Goal: Information Seeking & Learning: Learn about a topic

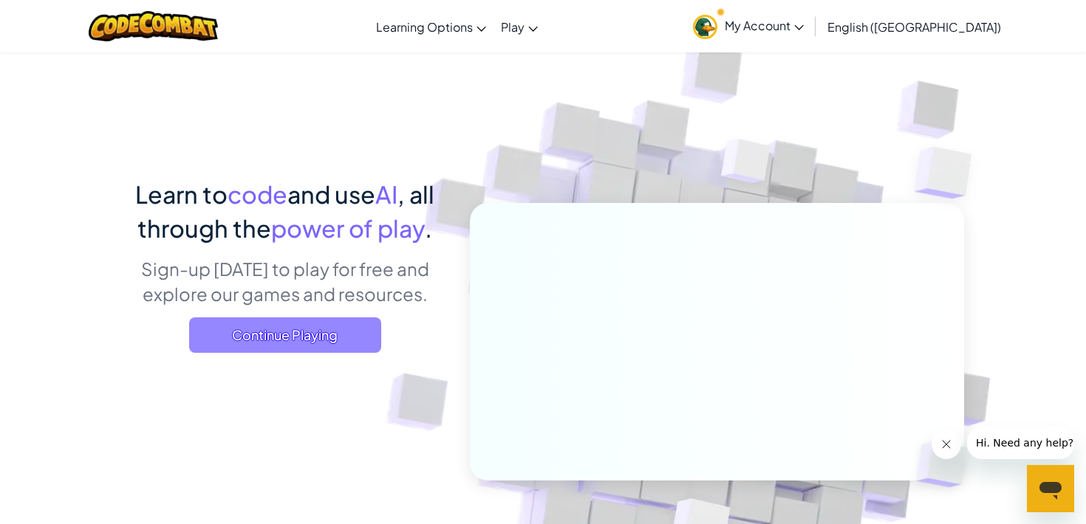
click at [358, 331] on span "Continue Playing" at bounding box center [285, 335] width 192 height 35
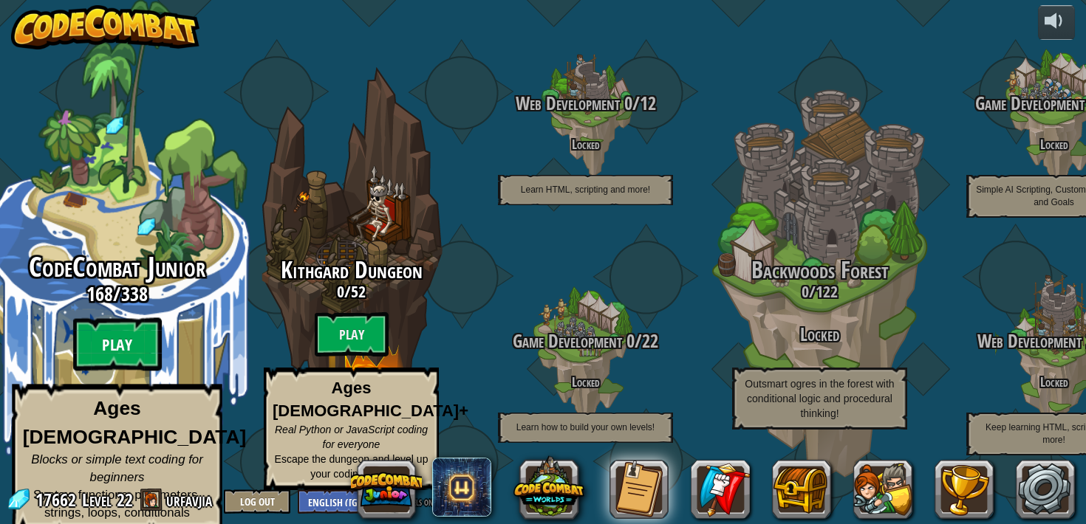
click at [126, 343] on btn "Play" at bounding box center [117, 344] width 89 height 53
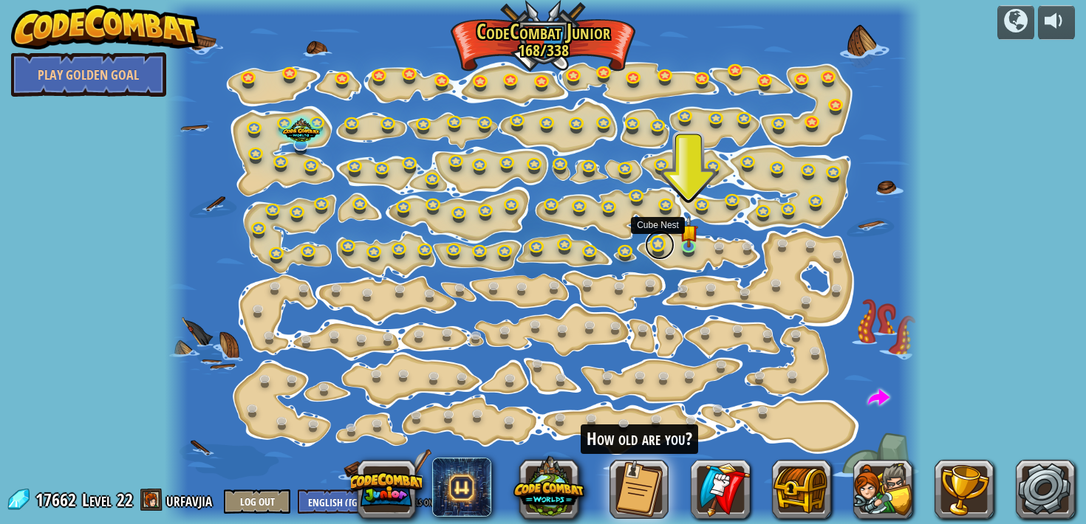
click at [654, 244] on link at bounding box center [660, 245] width 30 height 30
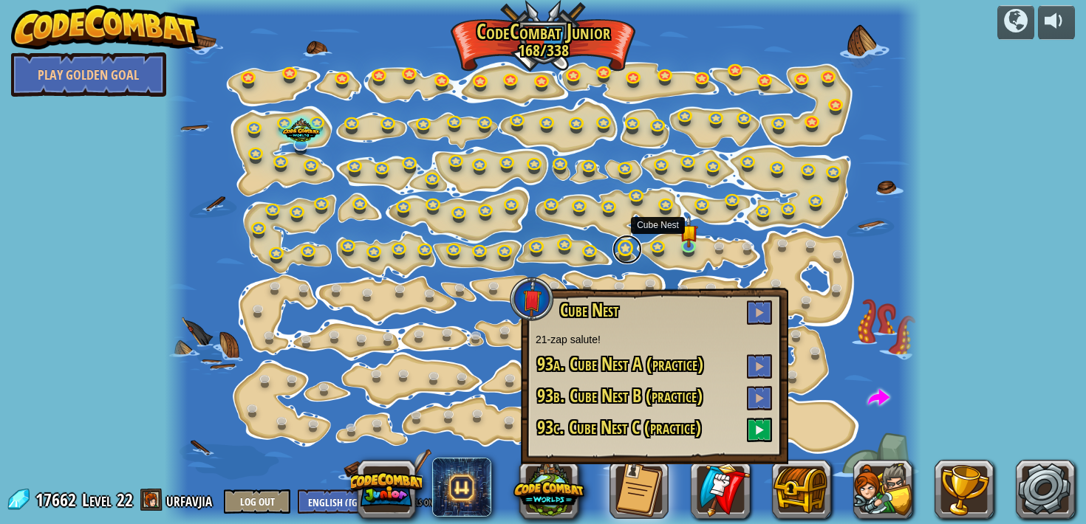
click at [620, 260] on div "Step Change Change step arguments. 15a. Step Change A (practice) Go Smart Now w…" at bounding box center [543, 262] width 756 height 524
click at [626, 251] on link at bounding box center [627, 250] width 30 height 30
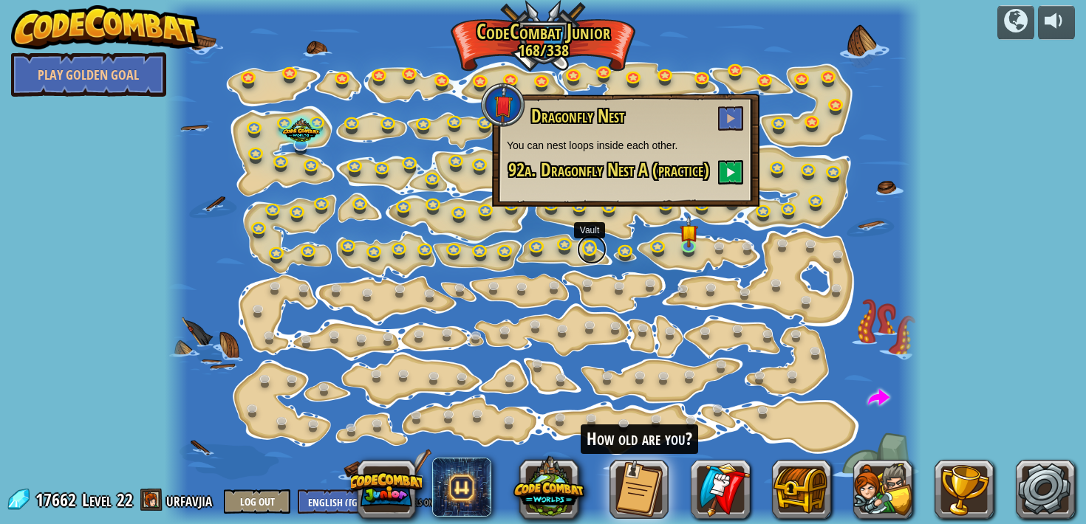
click at [584, 245] on link at bounding box center [592, 250] width 30 height 30
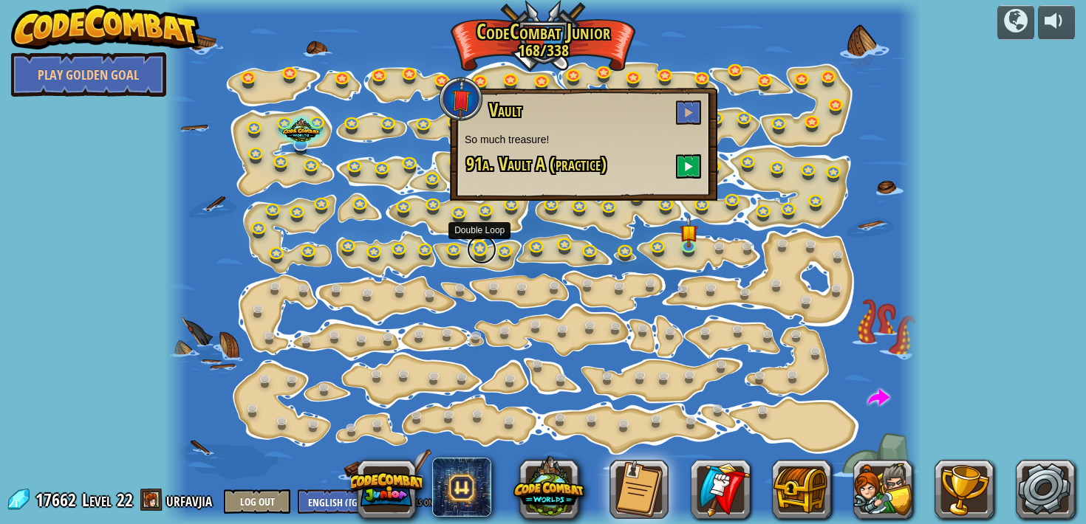
click at [484, 248] on link at bounding box center [482, 250] width 30 height 30
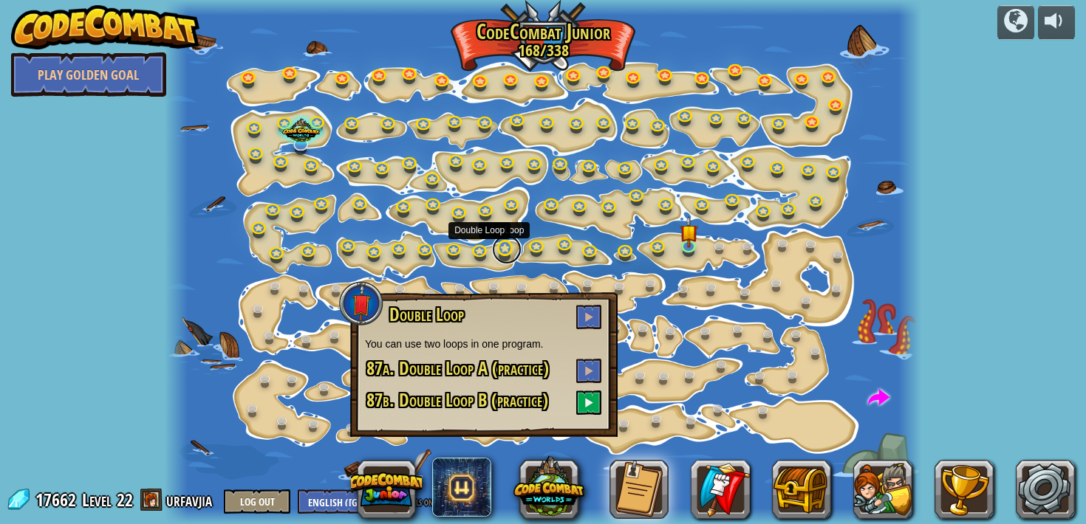
click at [503, 256] on link at bounding box center [507, 250] width 30 height 30
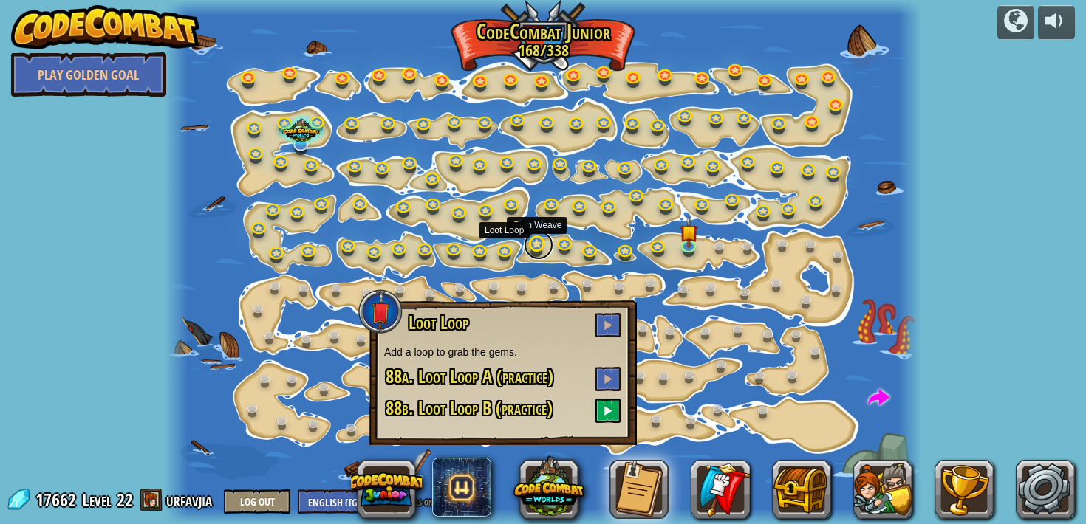
click at [531, 252] on link at bounding box center [539, 245] width 30 height 30
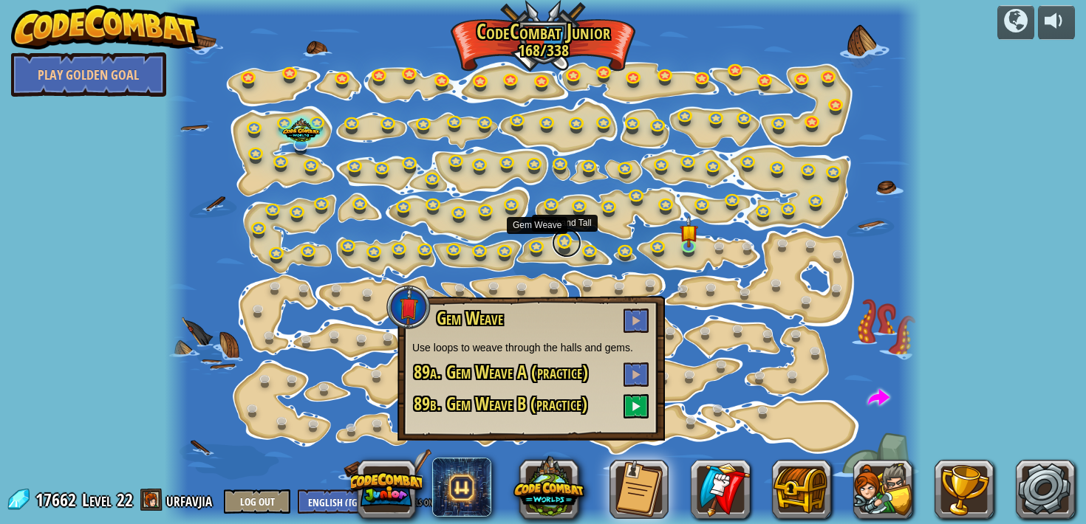
click at [566, 247] on link at bounding box center [567, 243] width 30 height 30
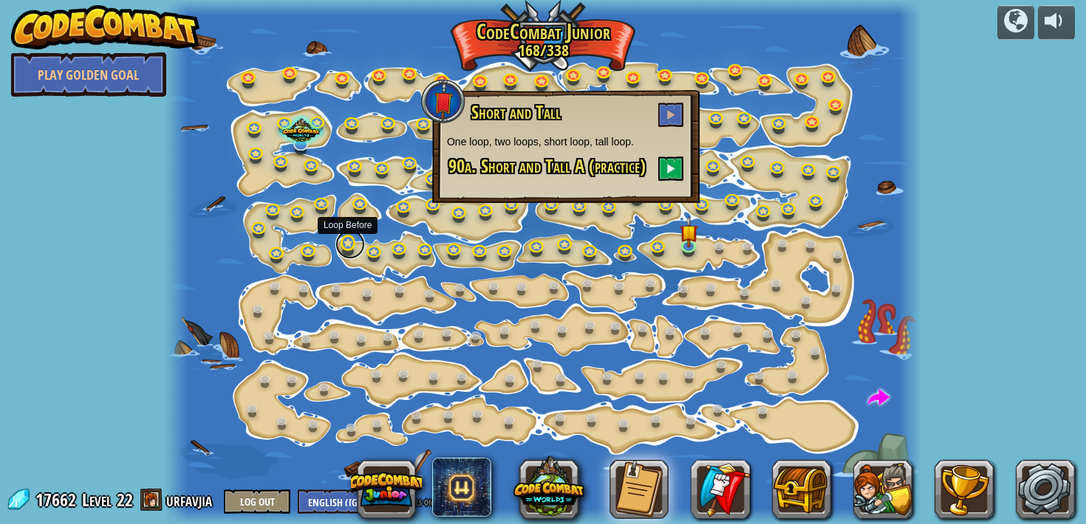
click at [345, 247] on link at bounding box center [350, 245] width 30 height 30
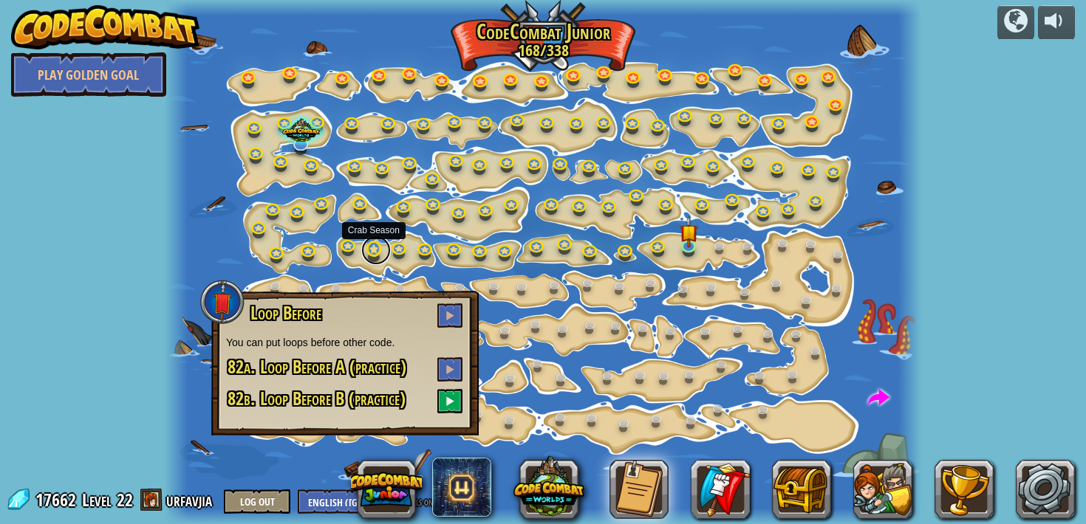
click at [369, 254] on link at bounding box center [376, 251] width 30 height 30
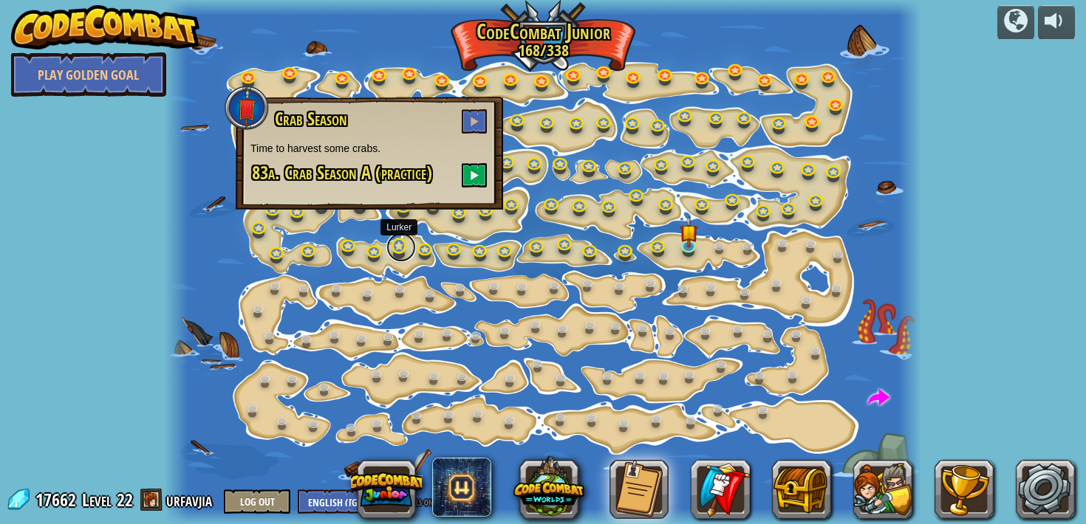
click at [403, 253] on link at bounding box center [401, 248] width 30 height 30
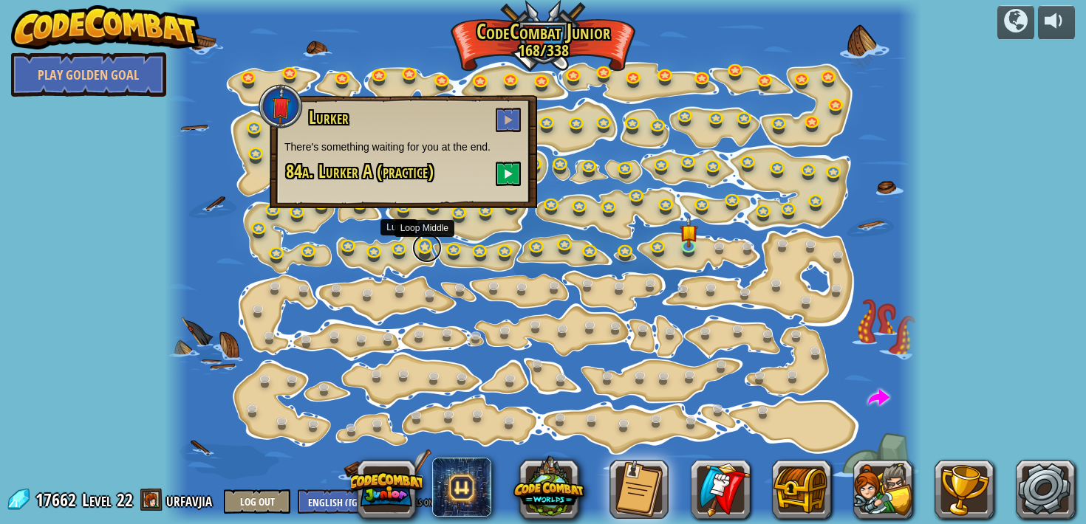
click at [429, 254] on link at bounding box center [427, 248] width 30 height 30
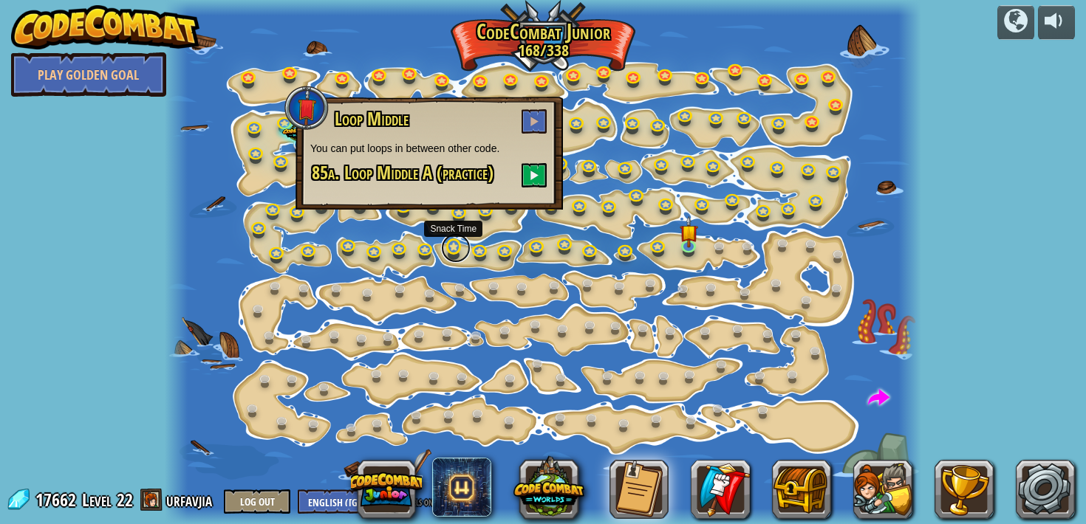
click at [464, 253] on link at bounding box center [456, 248] width 30 height 30
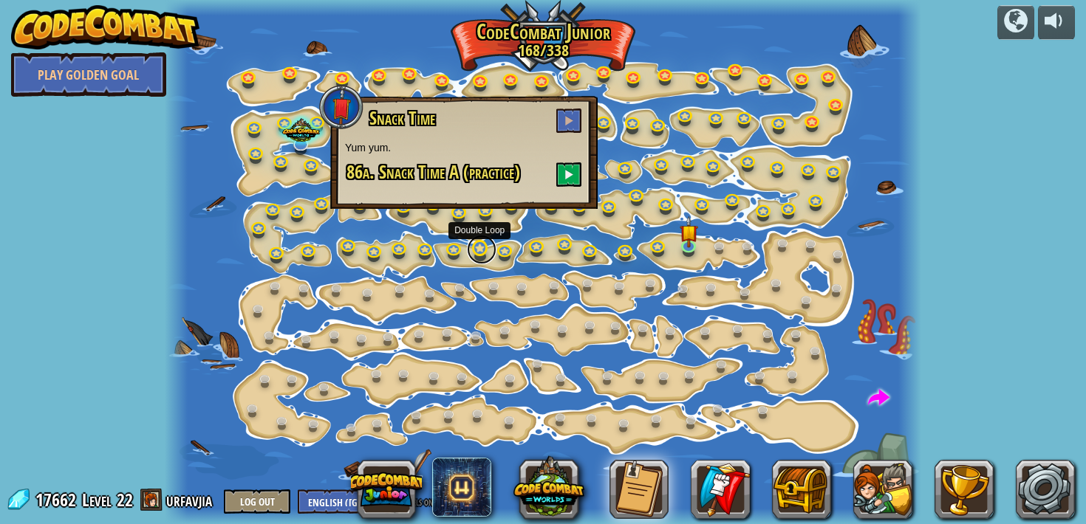
click at [477, 255] on link at bounding box center [482, 250] width 30 height 30
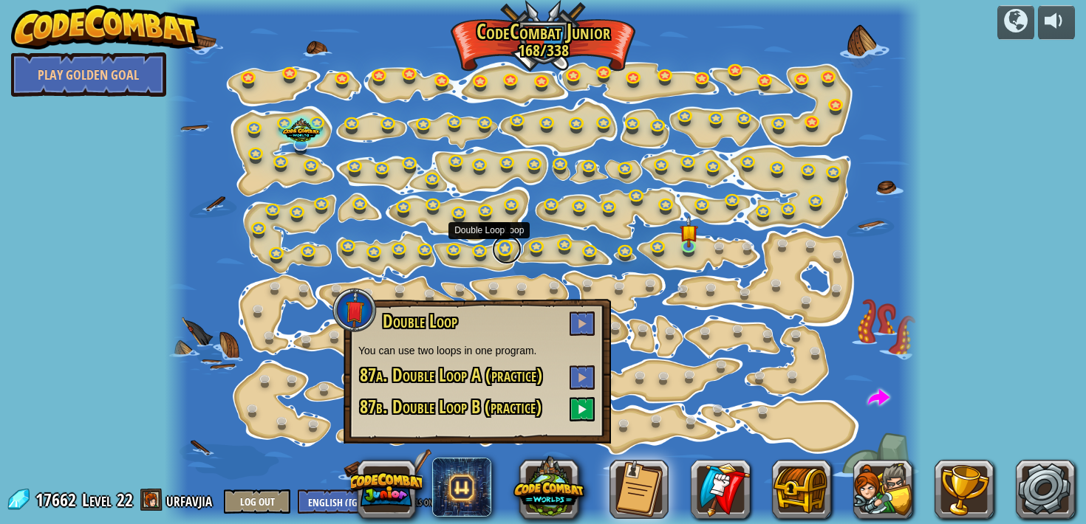
click at [502, 258] on link at bounding box center [507, 250] width 30 height 30
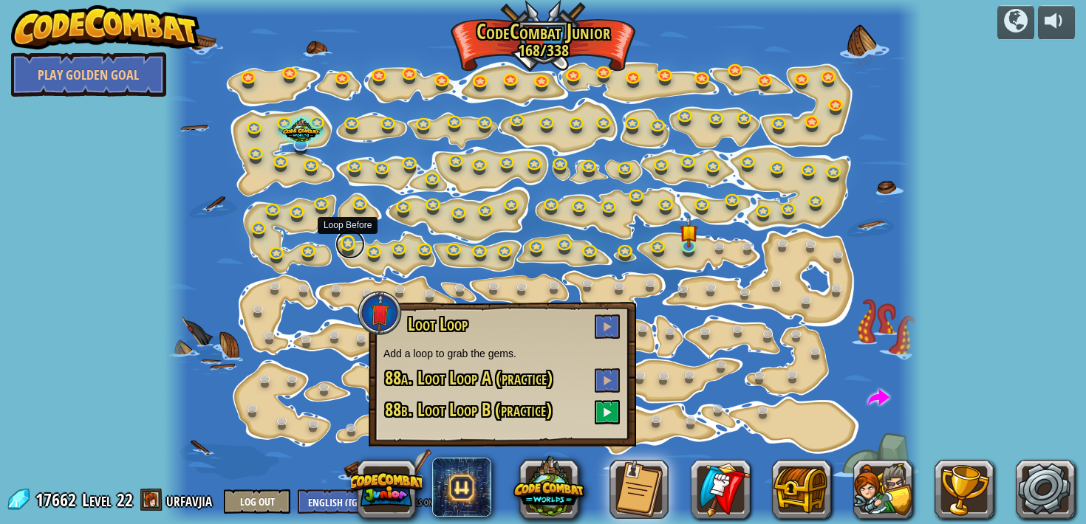
click at [351, 244] on link at bounding box center [350, 245] width 30 height 30
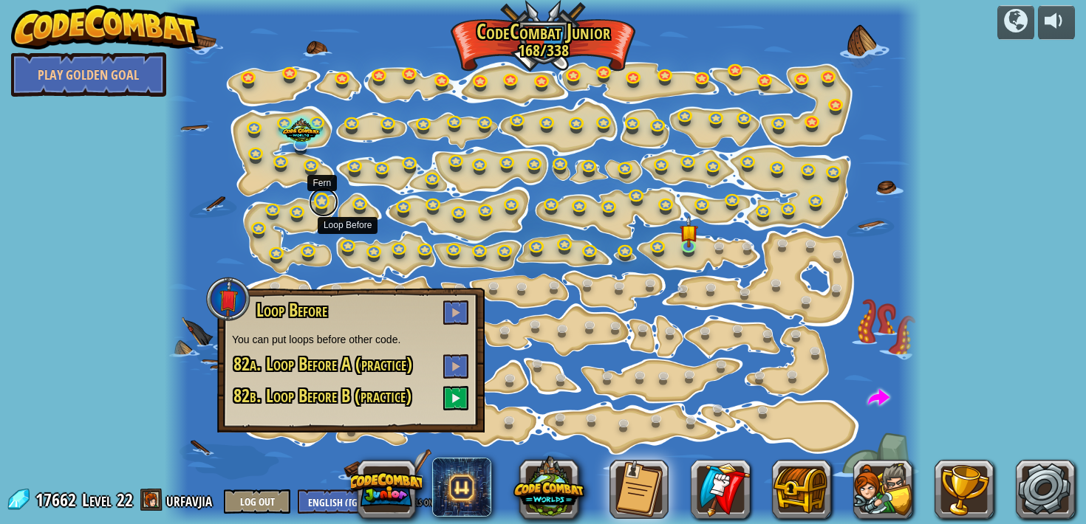
click at [326, 200] on link at bounding box center [324, 203] width 30 height 30
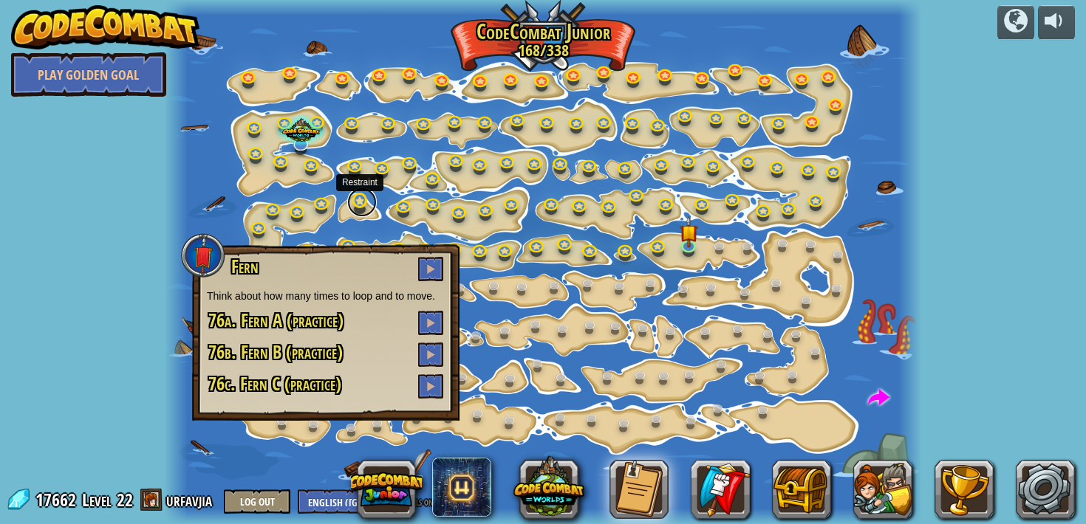
click at [361, 207] on link at bounding box center [362, 203] width 30 height 30
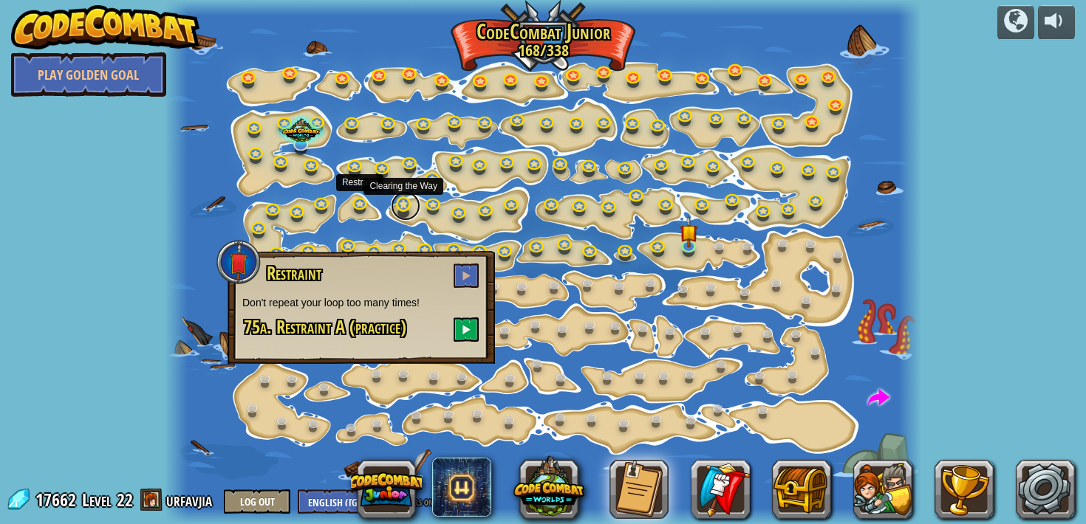
click at [394, 211] on link at bounding box center [406, 206] width 30 height 30
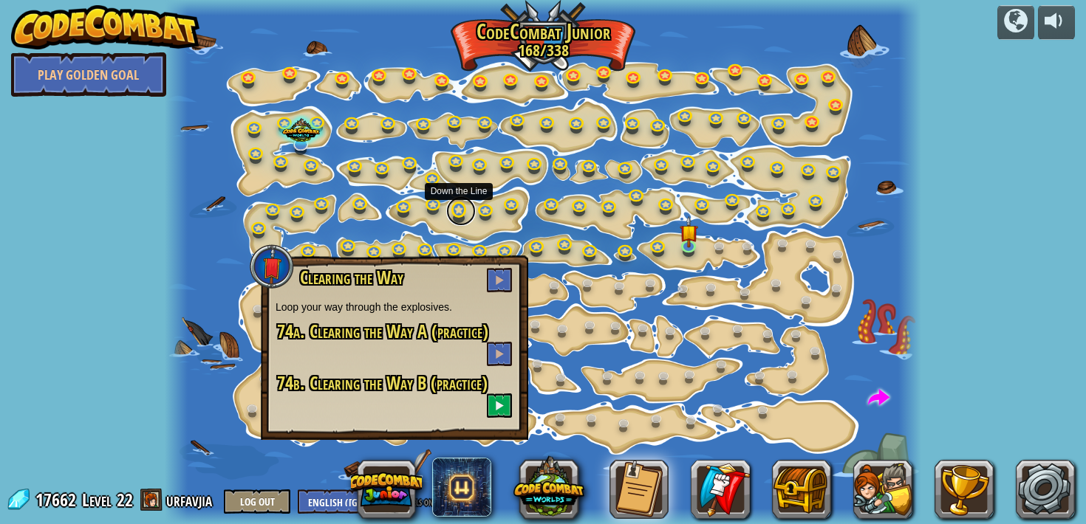
click at [449, 210] on link at bounding box center [461, 211] width 30 height 30
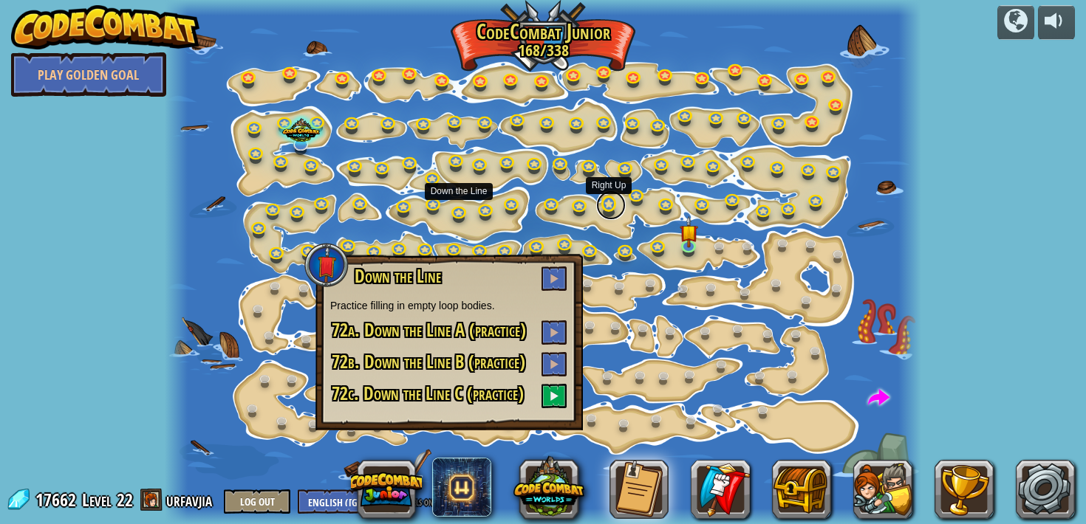
click at [609, 212] on link at bounding box center [611, 206] width 30 height 30
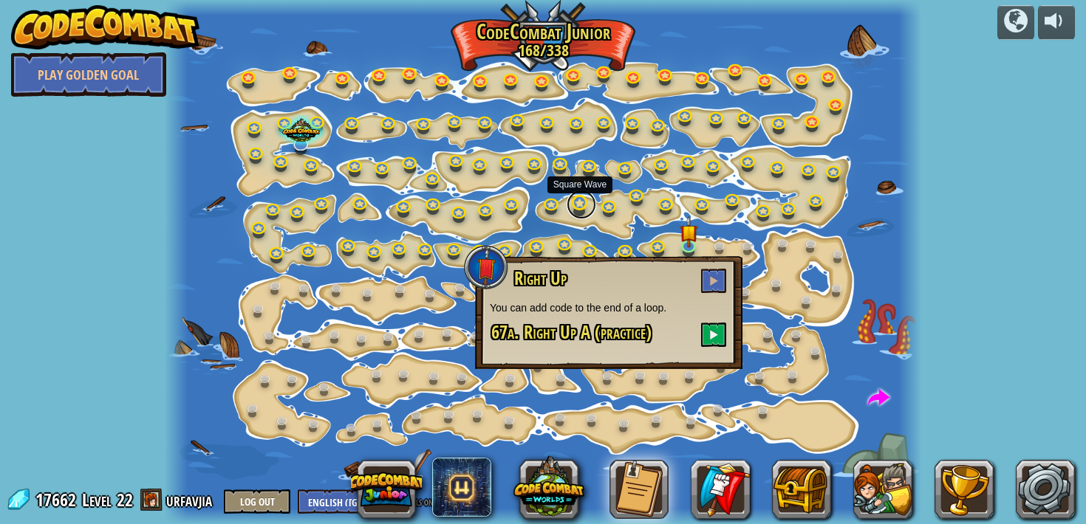
click at [578, 205] on link at bounding box center [582, 205] width 30 height 30
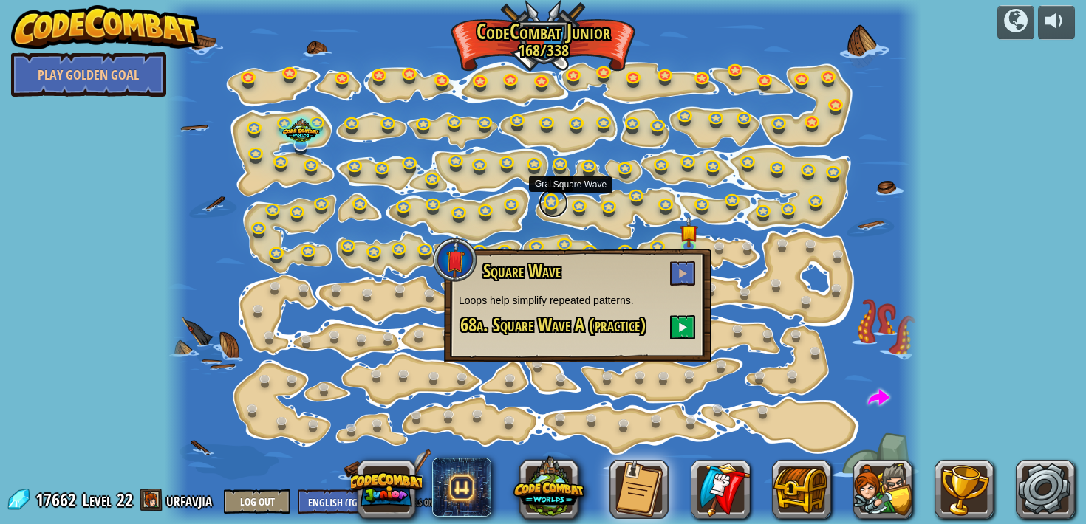
click at [544, 196] on link at bounding box center [553, 203] width 30 height 30
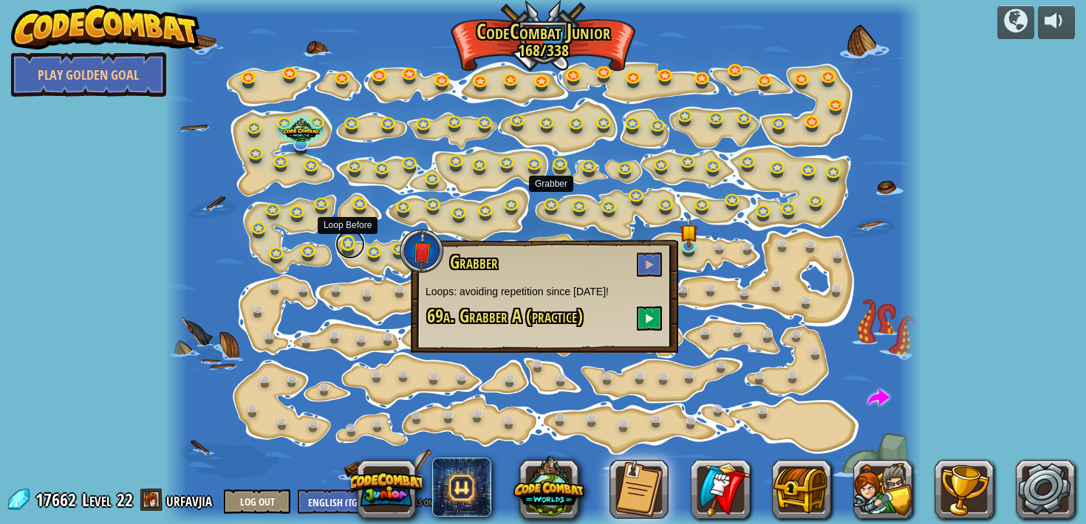
click at [352, 242] on link at bounding box center [350, 245] width 30 height 30
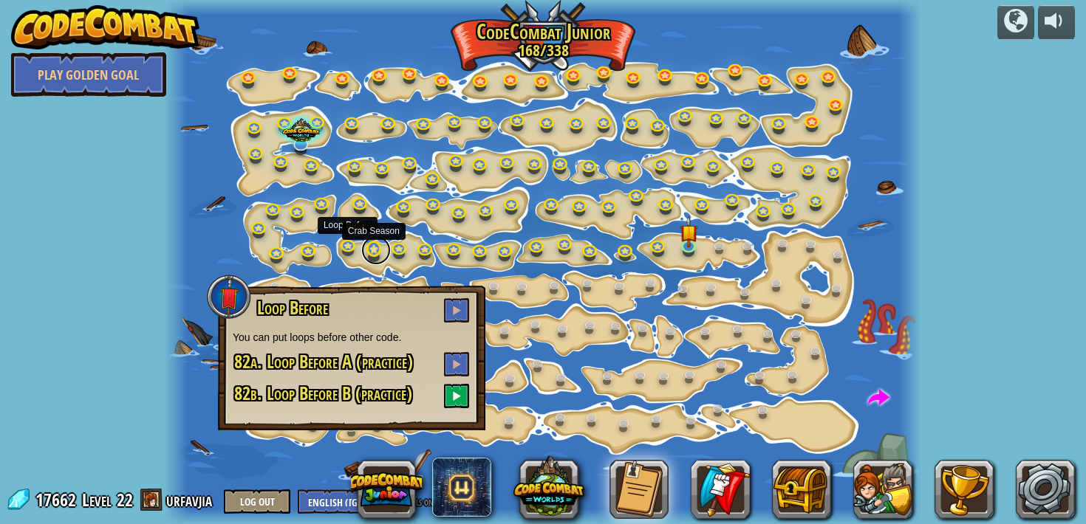
click at [377, 260] on link at bounding box center [376, 251] width 30 height 30
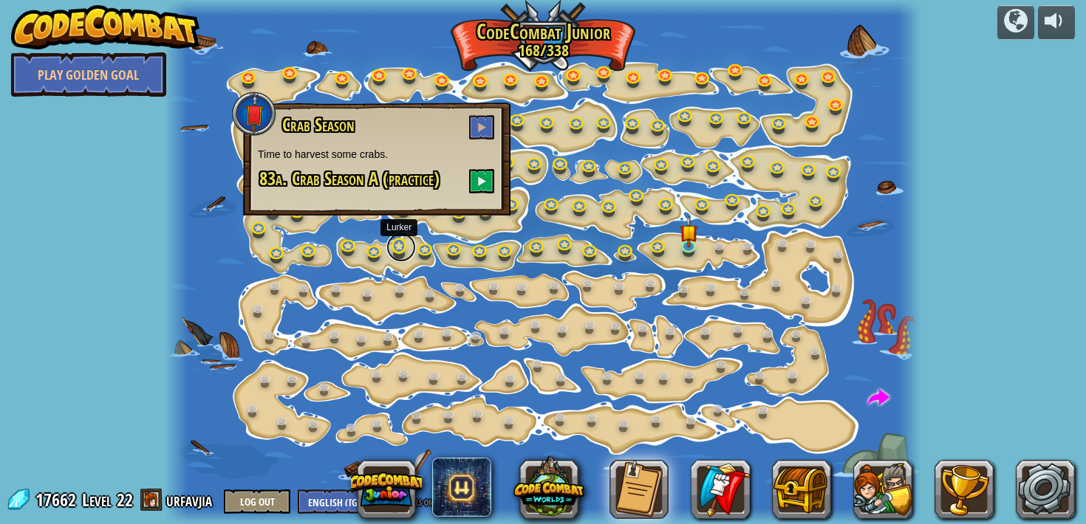
click at [401, 256] on link at bounding box center [401, 248] width 30 height 30
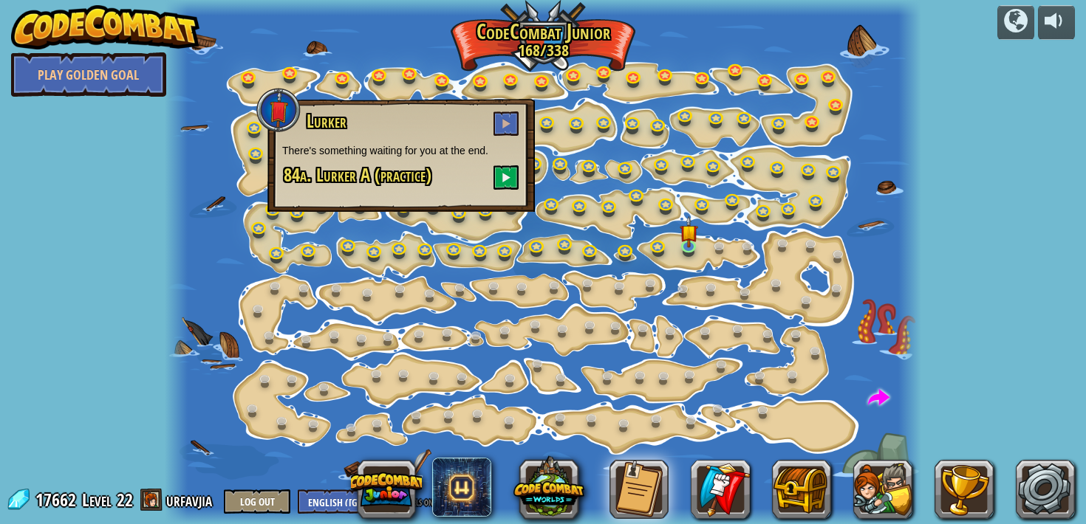
click at [442, 256] on div at bounding box center [543, 262] width 756 height 524
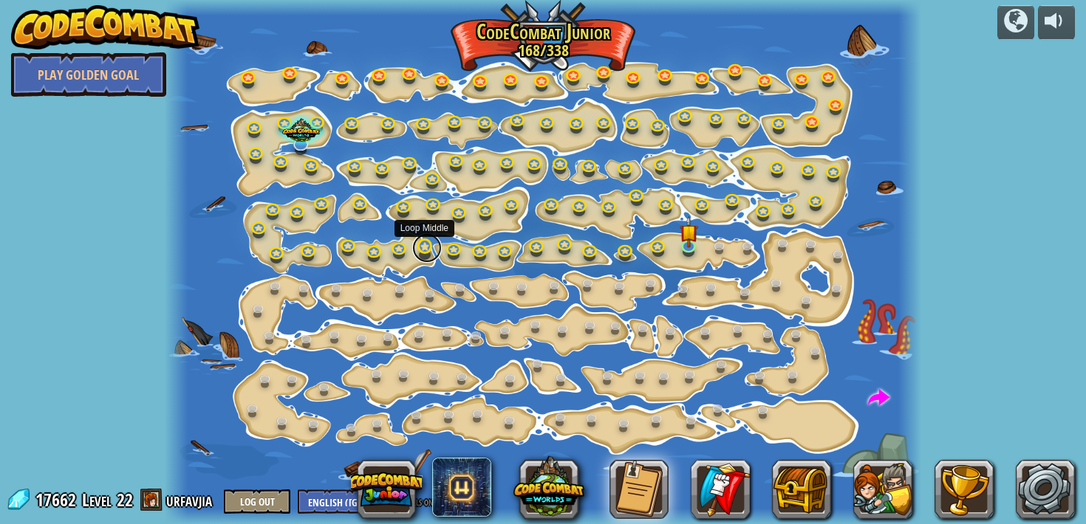
click at [429, 252] on link at bounding box center [427, 248] width 30 height 30
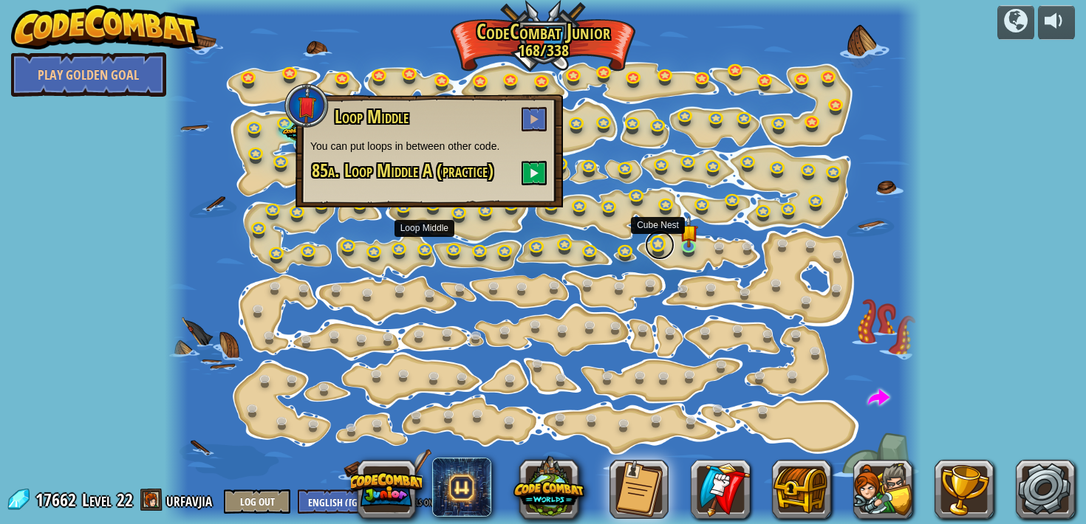
click at [662, 246] on link at bounding box center [660, 245] width 30 height 30
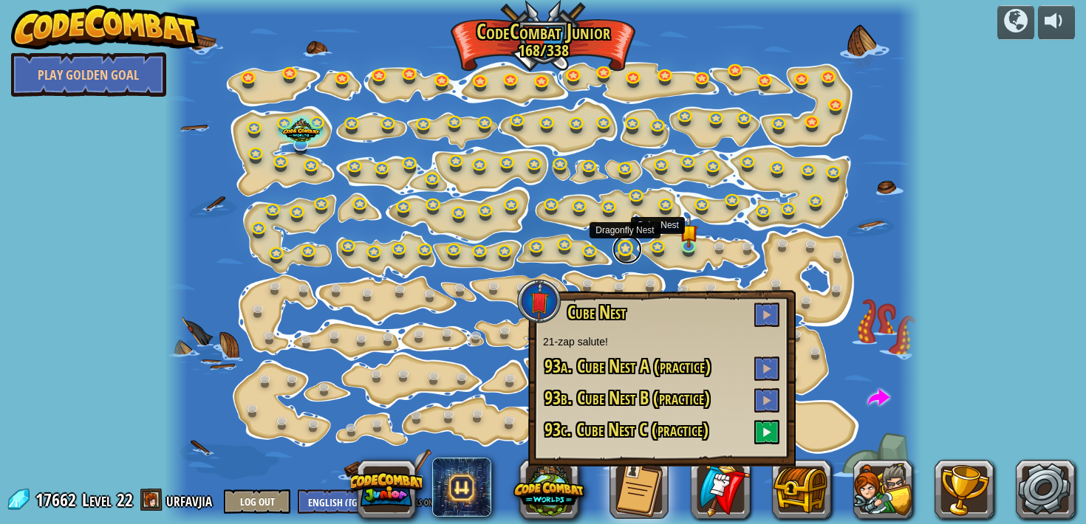
click at [620, 243] on link at bounding box center [627, 250] width 30 height 30
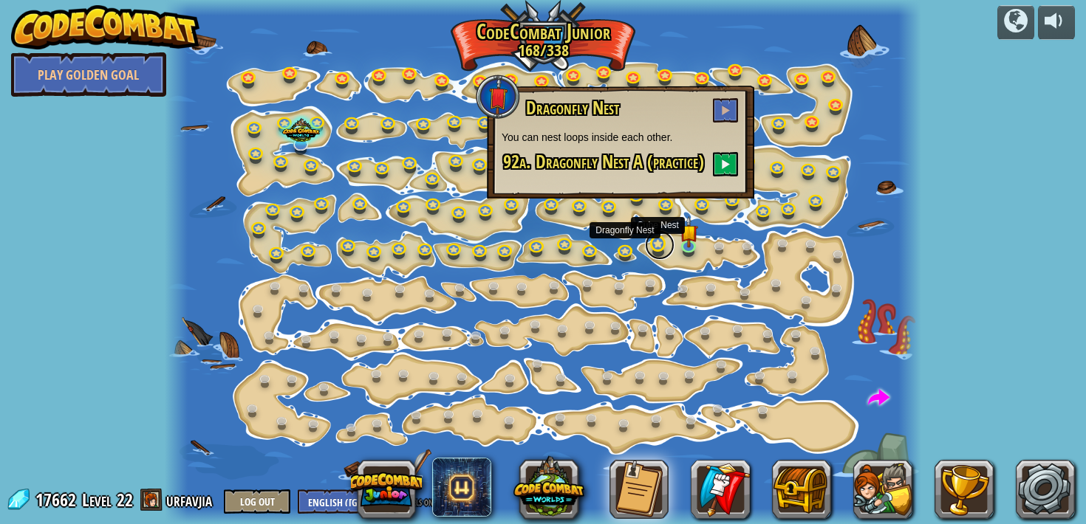
click at [657, 245] on link at bounding box center [660, 245] width 30 height 30
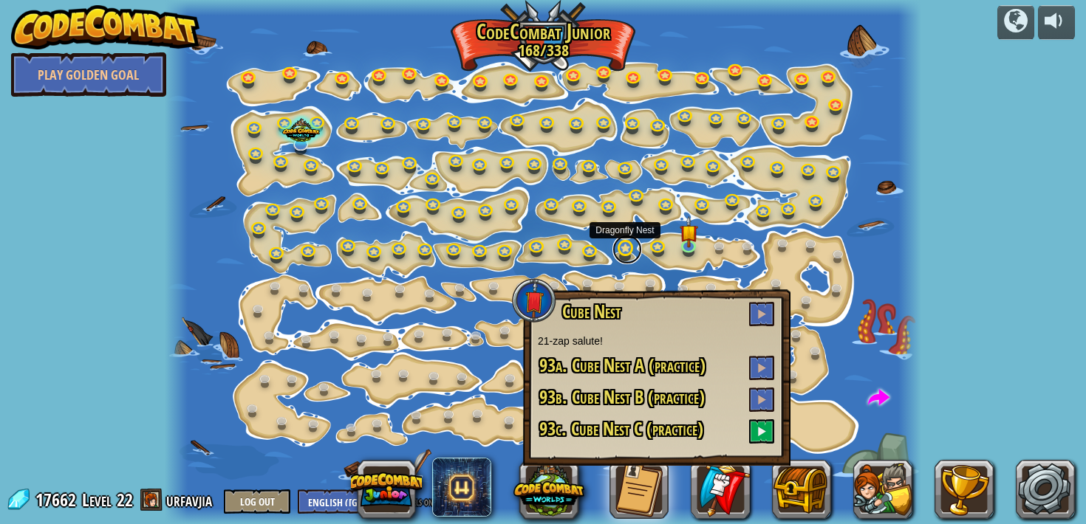
click at [614, 250] on link at bounding box center [627, 250] width 30 height 30
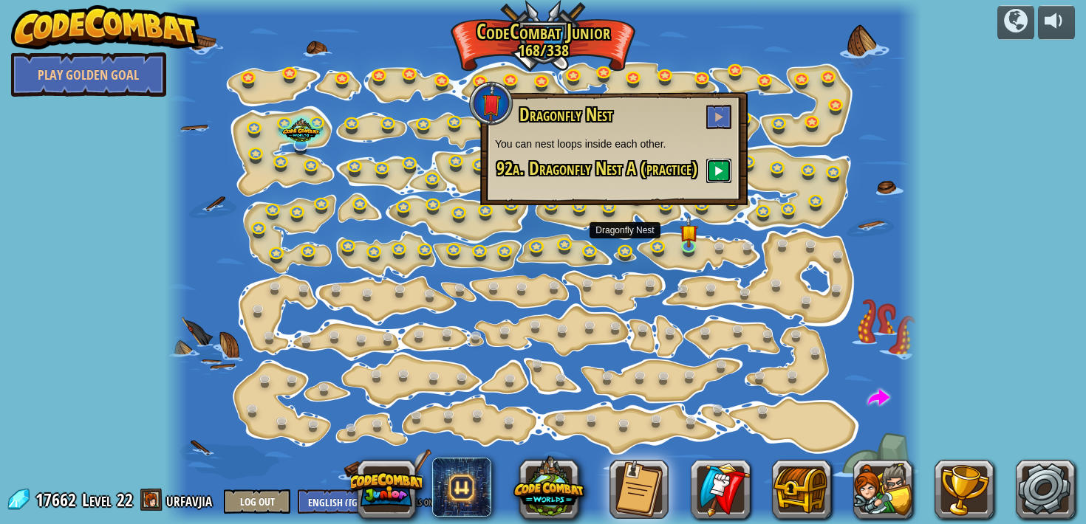
click at [719, 175] on span at bounding box center [719, 170] width 10 height 10
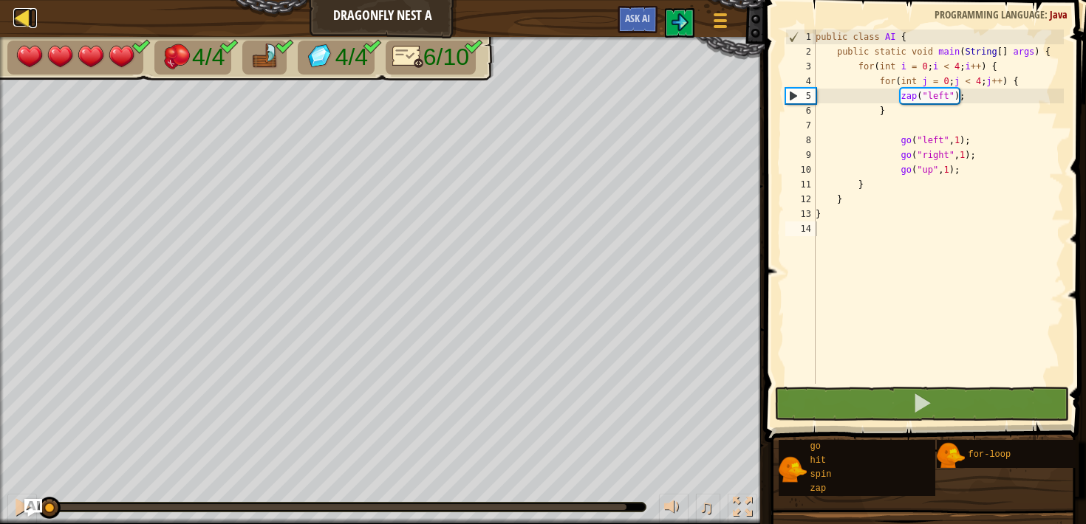
click at [18, 19] on div at bounding box center [22, 17] width 18 height 18
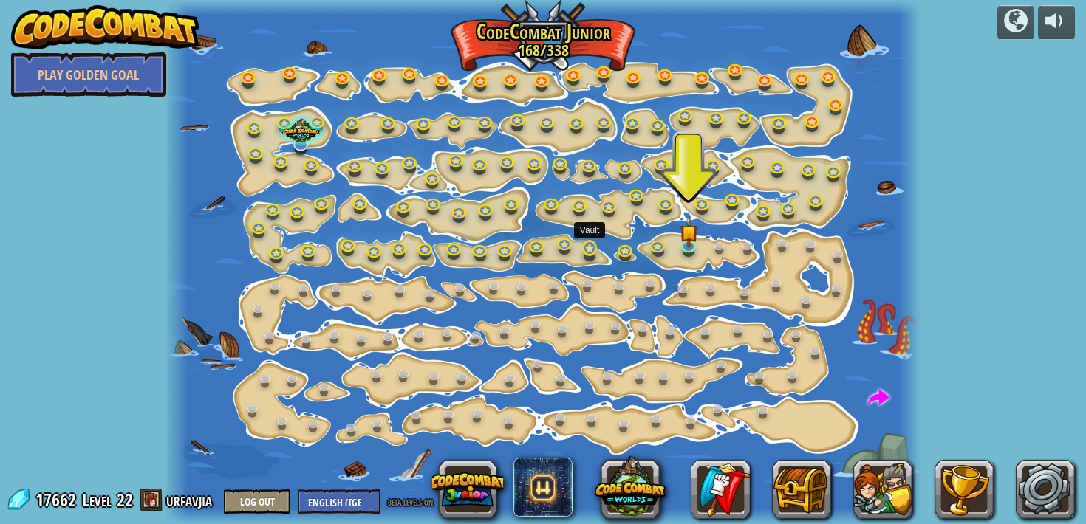
click at [585, 260] on div at bounding box center [590, 257] width 12 height 10
click at [588, 255] on link at bounding box center [592, 250] width 30 height 30
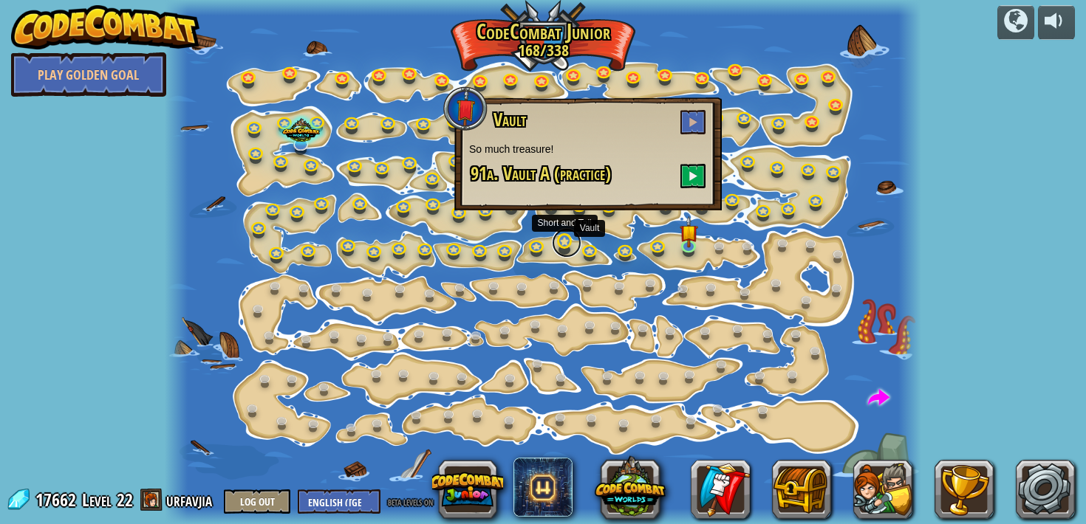
click at [566, 245] on link at bounding box center [567, 243] width 30 height 30
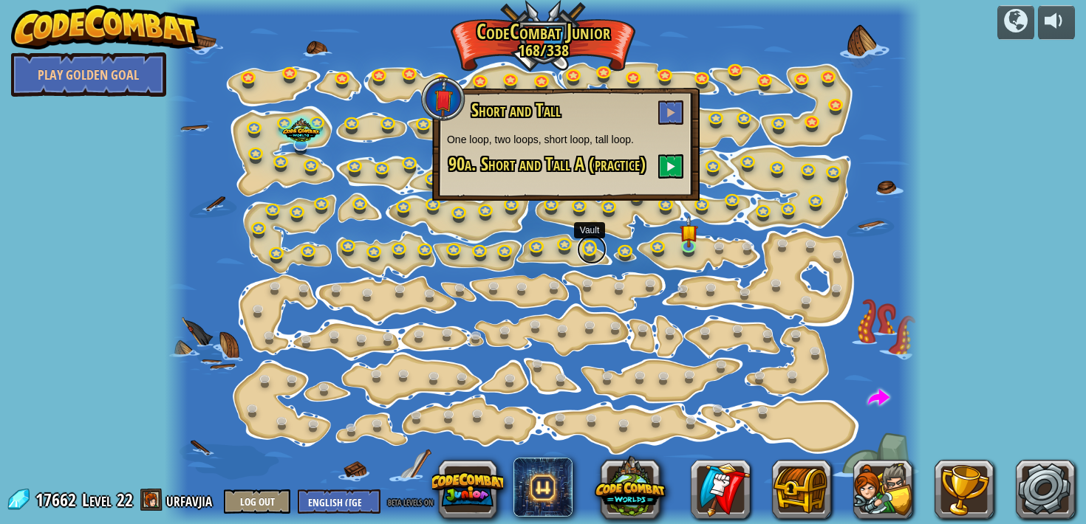
click at [589, 254] on link at bounding box center [592, 250] width 30 height 30
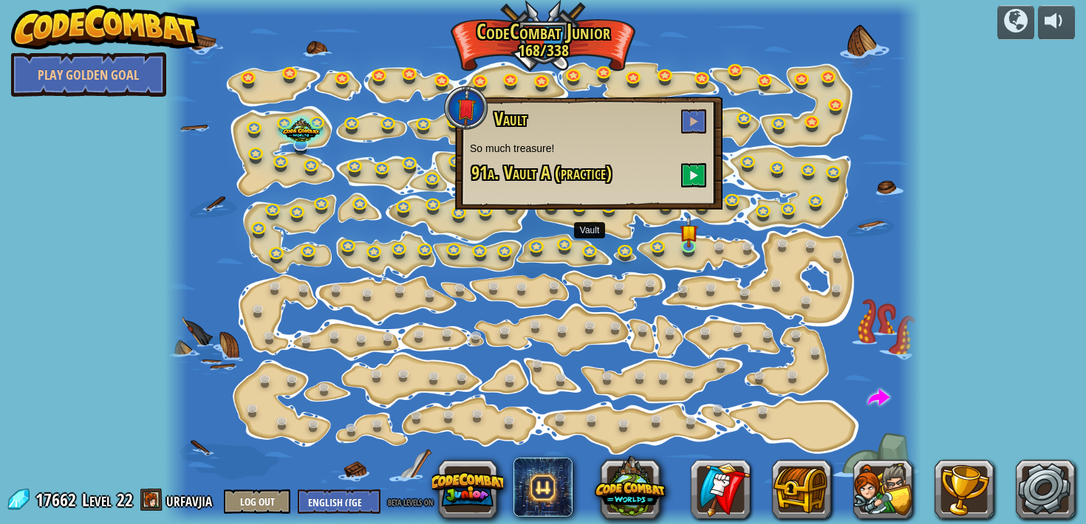
click at [555, 233] on div at bounding box center [543, 262] width 756 height 524
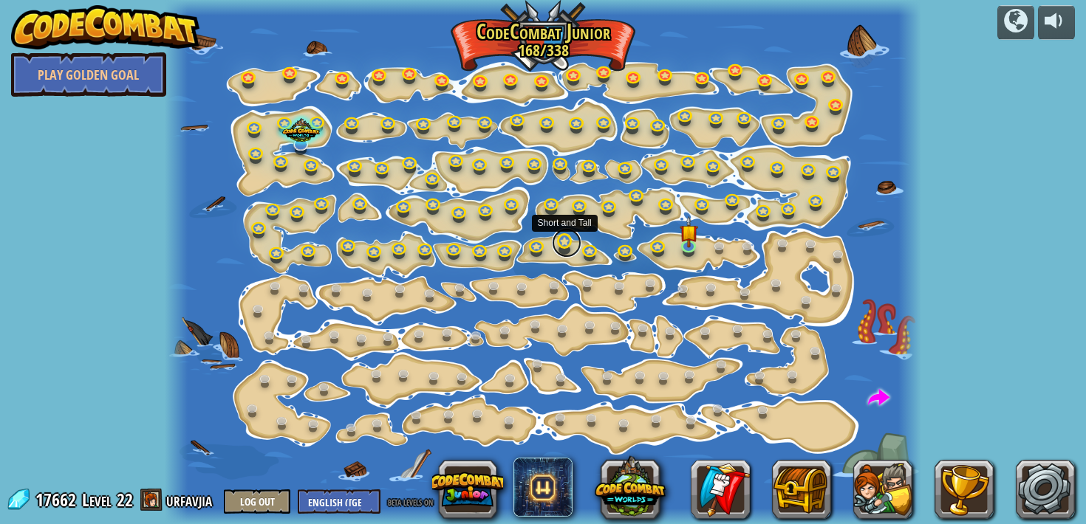
click at [561, 244] on link at bounding box center [567, 243] width 30 height 30
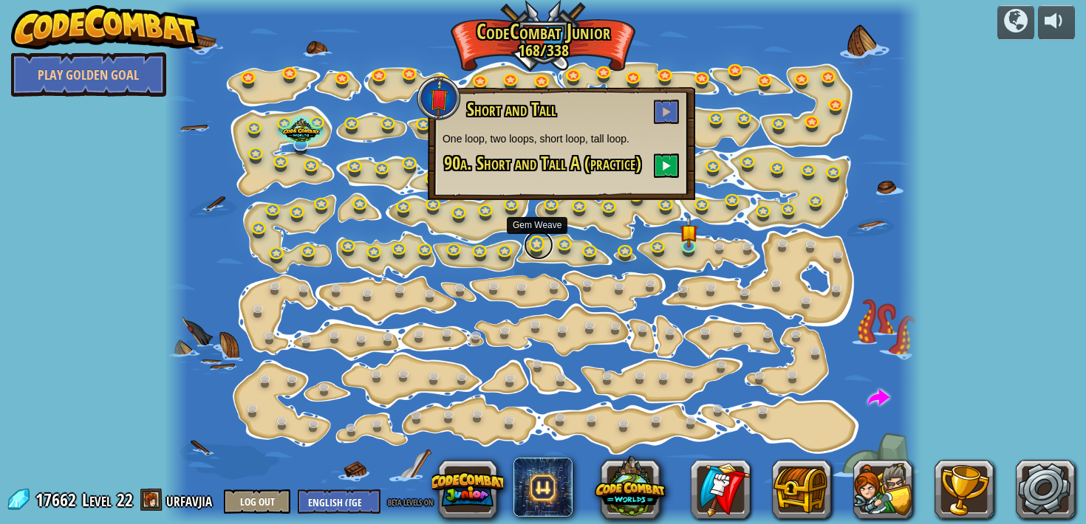
click at [527, 247] on link at bounding box center [539, 245] width 30 height 30
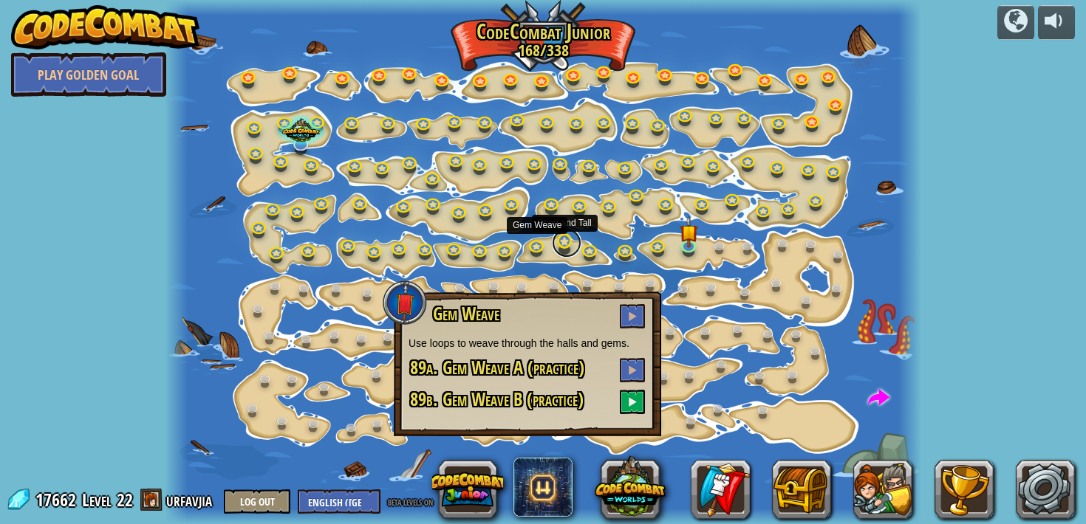
click at [564, 244] on link at bounding box center [567, 243] width 30 height 30
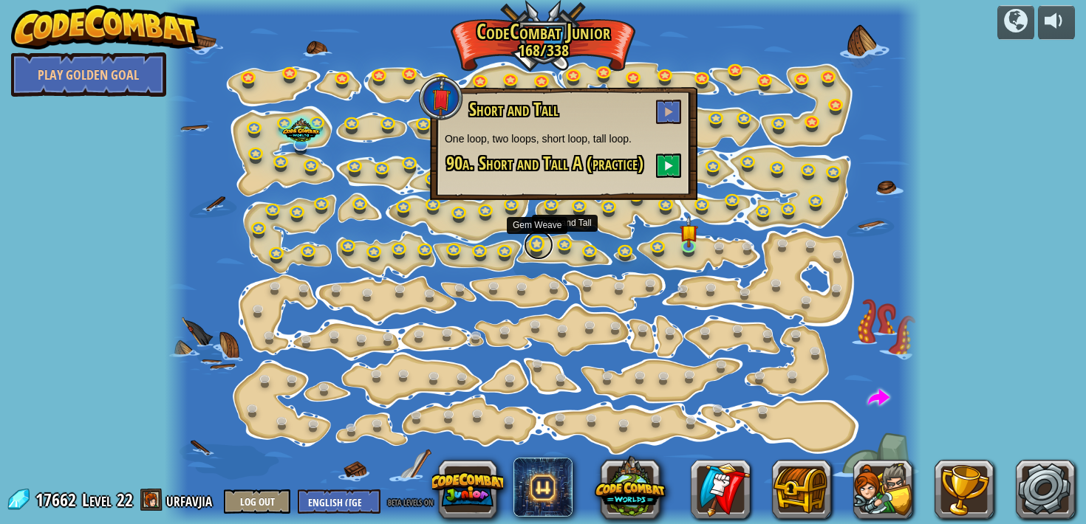
click at [527, 241] on link at bounding box center [539, 245] width 30 height 30
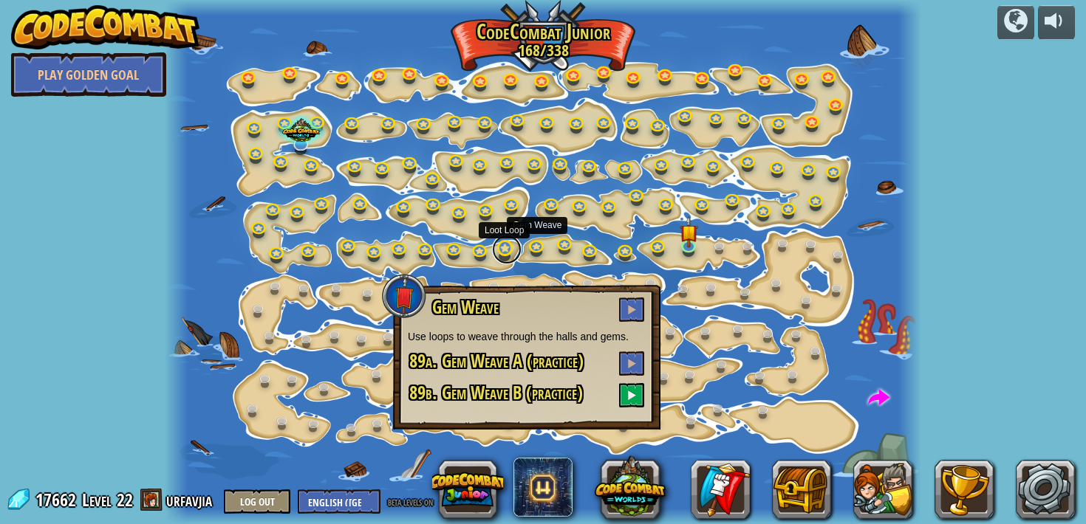
click at [504, 247] on link at bounding box center [507, 250] width 30 height 30
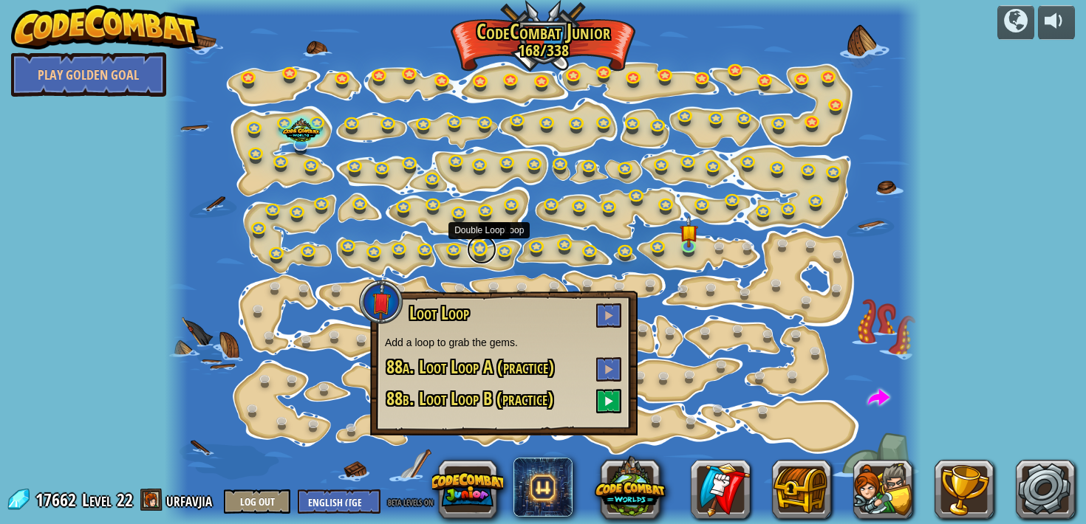
click at [477, 248] on link at bounding box center [482, 250] width 30 height 30
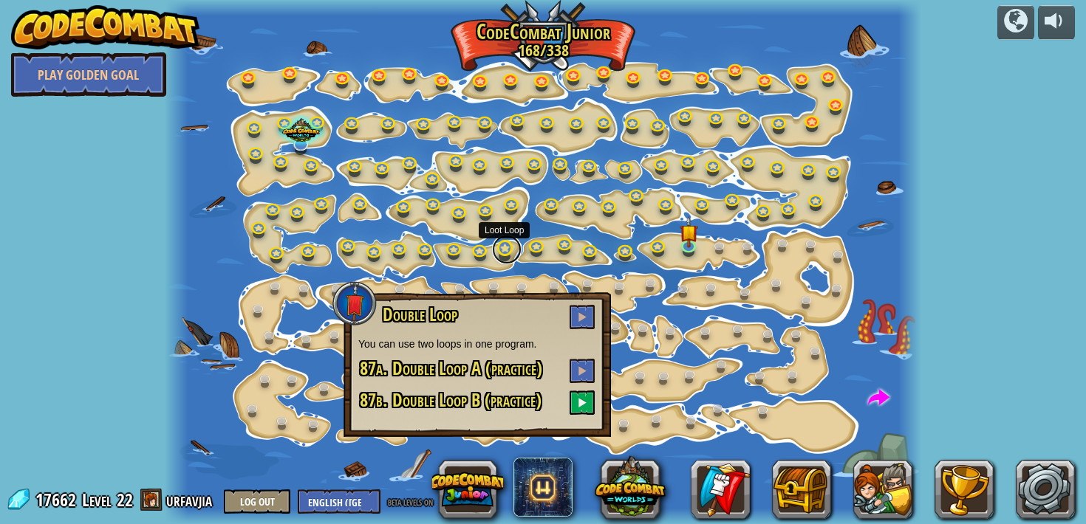
click at [502, 250] on link at bounding box center [507, 250] width 30 height 30
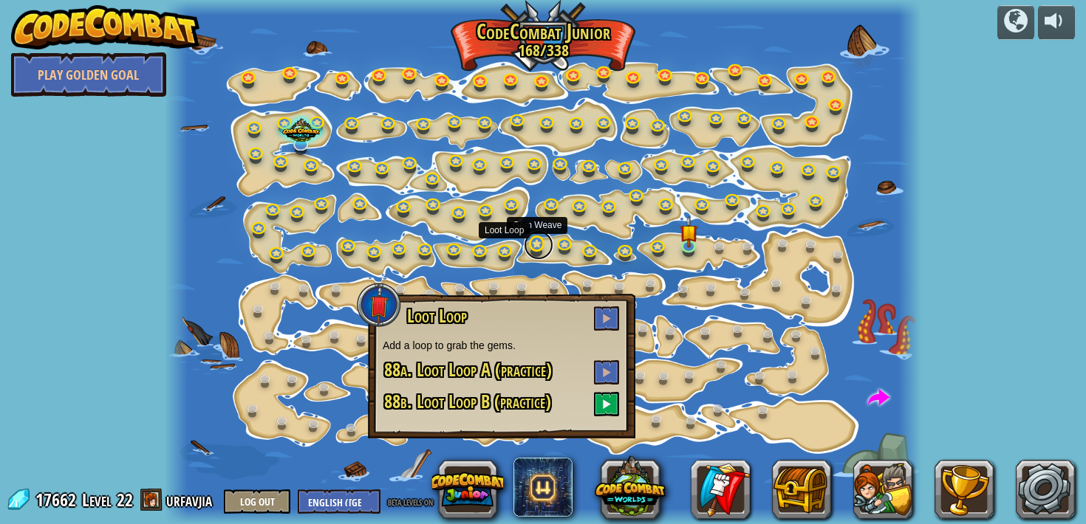
click at [541, 252] on link at bounding box center [539, 245] width 30 height 30
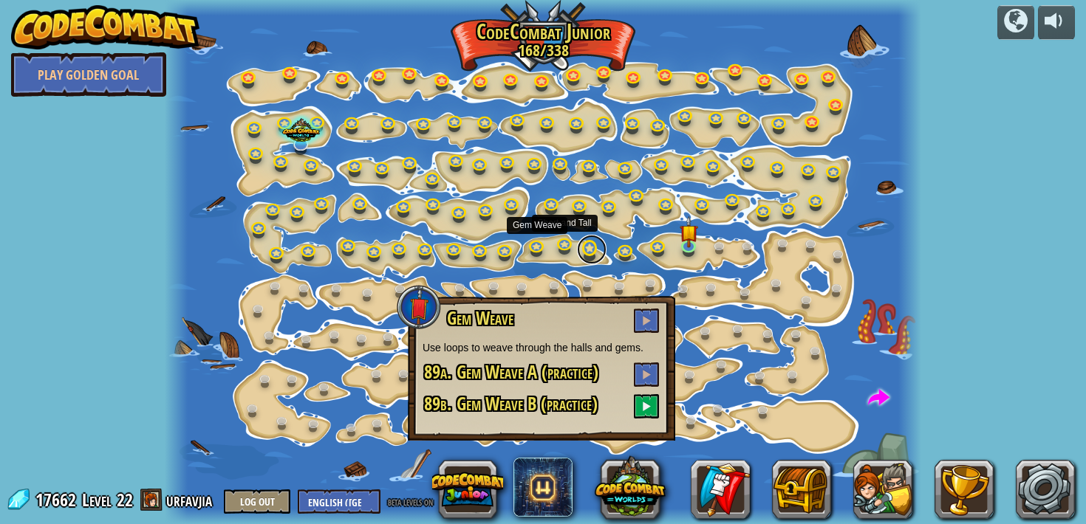
click at [582, 253] on link at bounding box center [592, 250] width 30 height 30
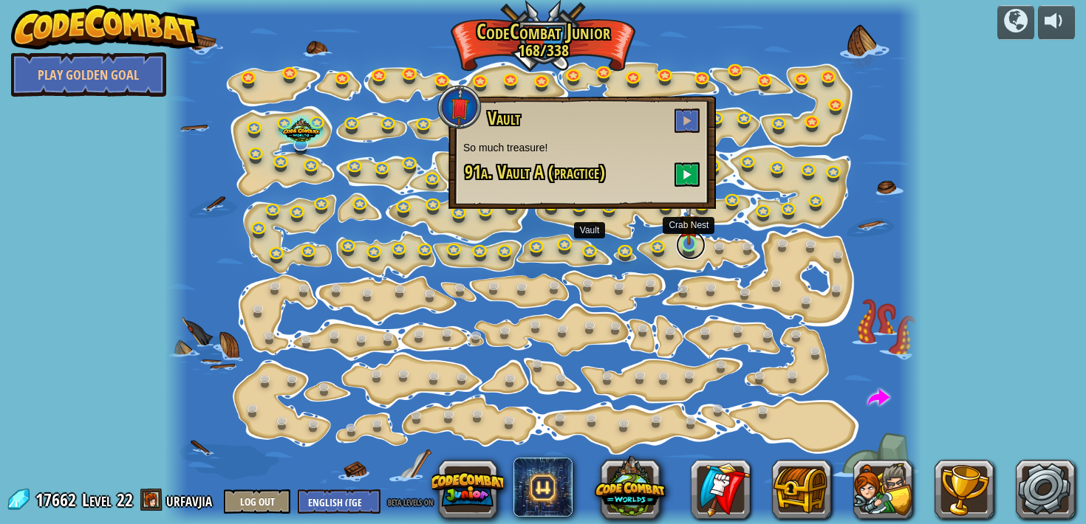
click at [691, 247] on link at bounding box center [691, 245] width 30 height 30
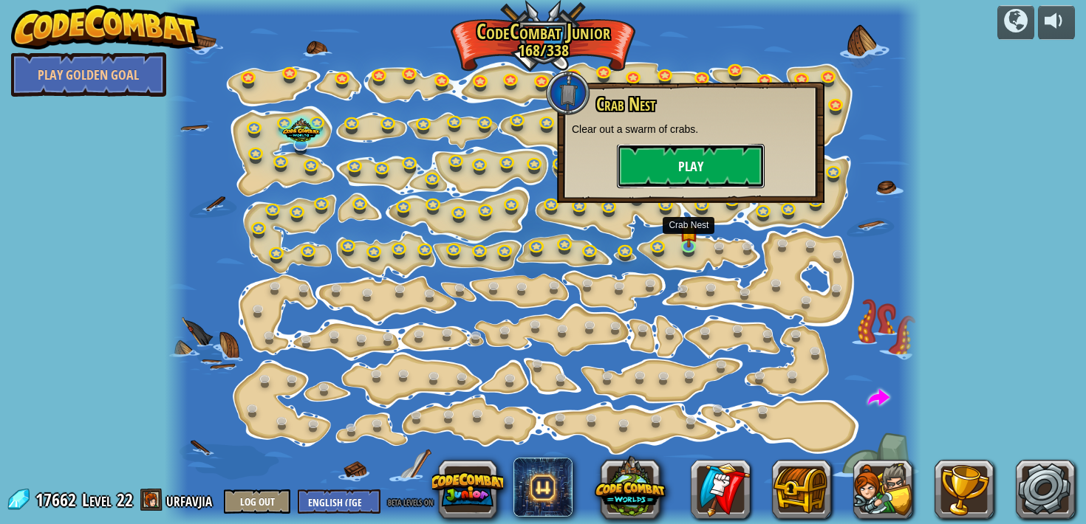
click at [683, 163] on button "Play" at bounding box center [691, 166] width 148 height 44
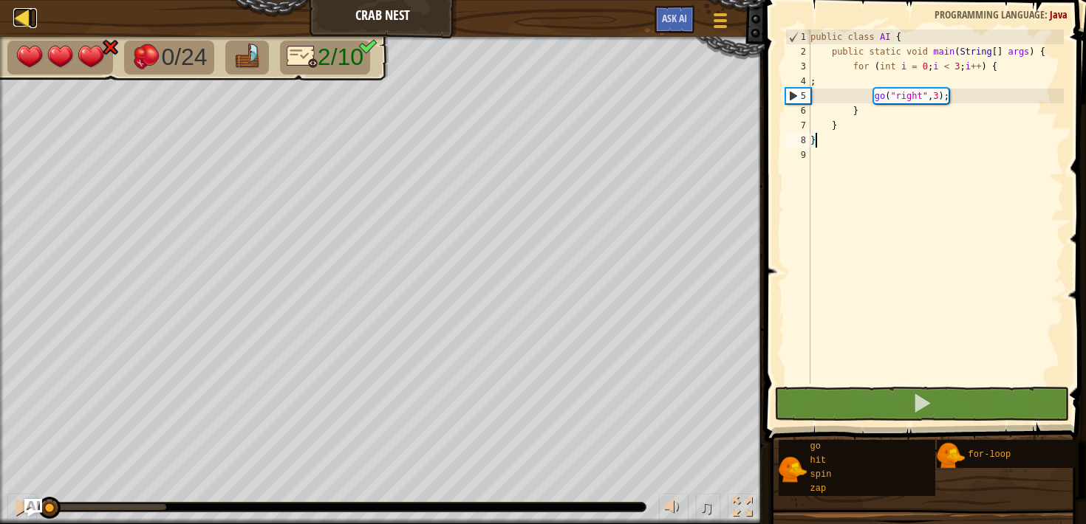
click at [13, 24] on div at bounding box center [22, 17] width 18 height 18
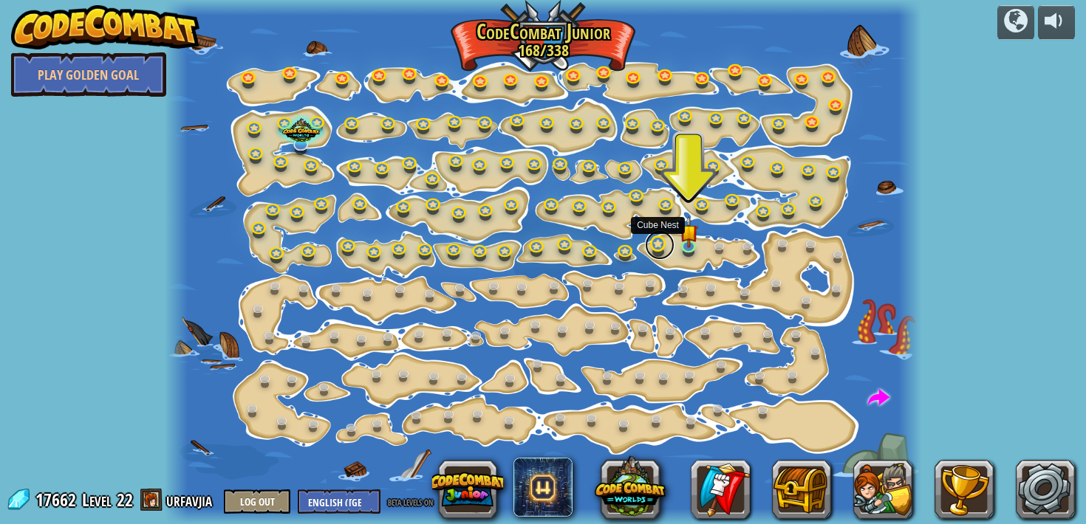
click at [652, 250] on link at bounding box center [660, 245] width 30 height 30
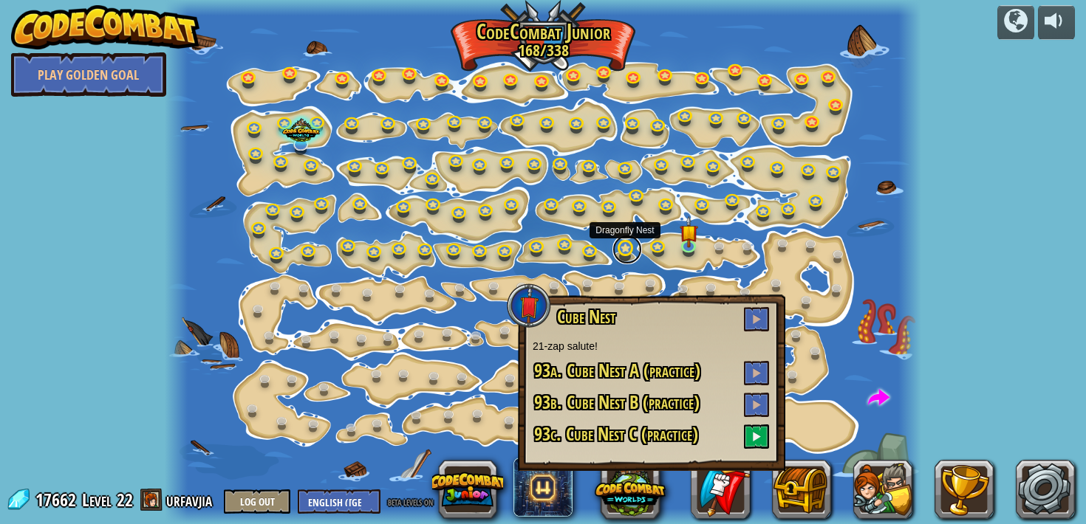
click at [624, 252] on link at bounding box center [627, 250] width 30 height 30
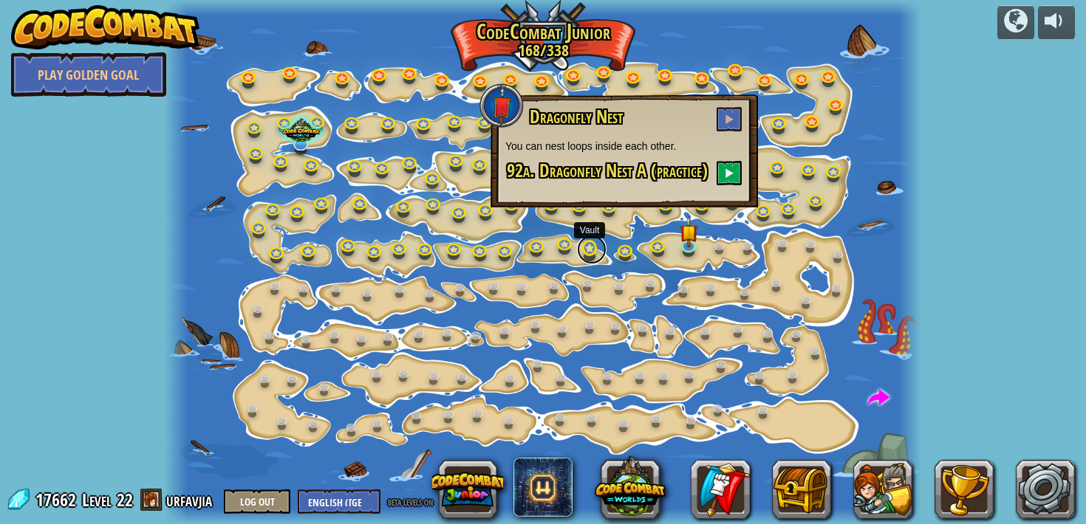
click at [584, 253] on link at bounding box center [592, 250] width 30 height 30
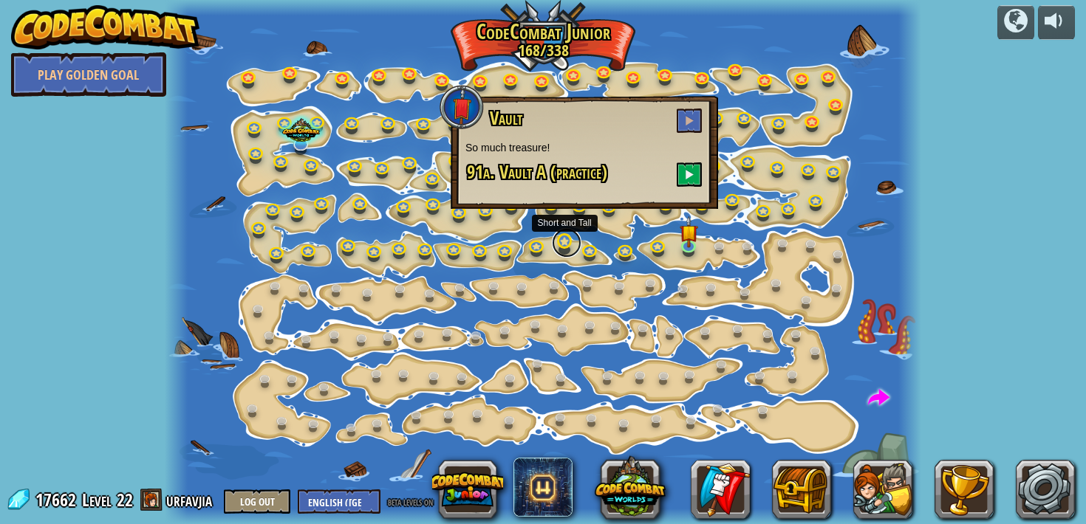
click at [554, 246] on link at bounding box center [567, 243] width 30 height 30
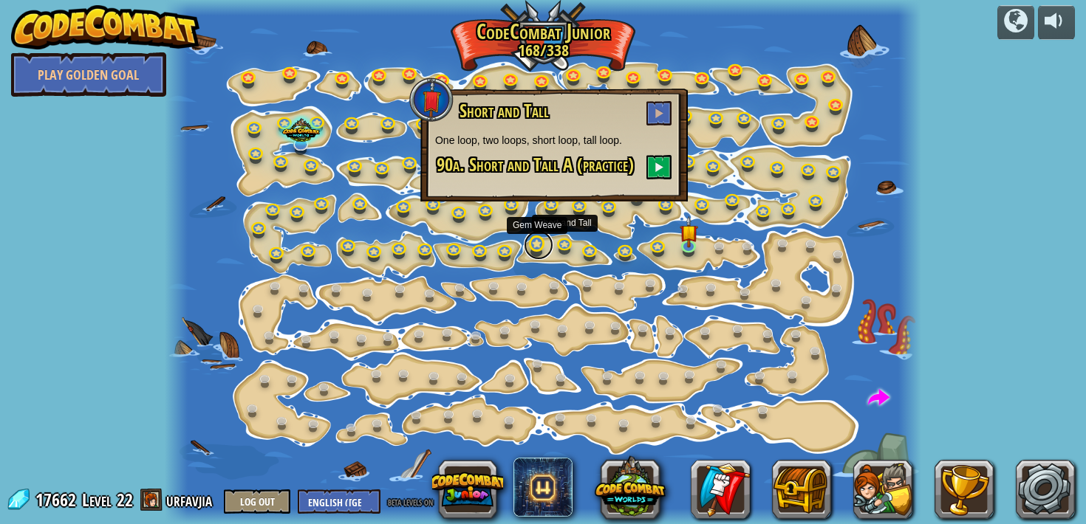
click at [531, 243] on link at bounding box center [539, 245] width 30 height 30
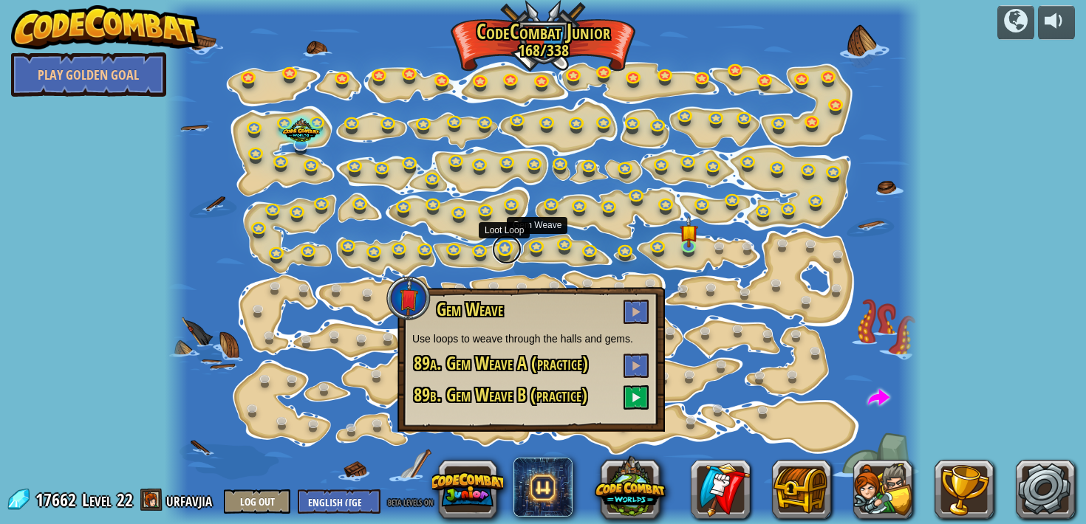
click at [508, 244] on link at bounding box center [507, 250] width 30 height 30
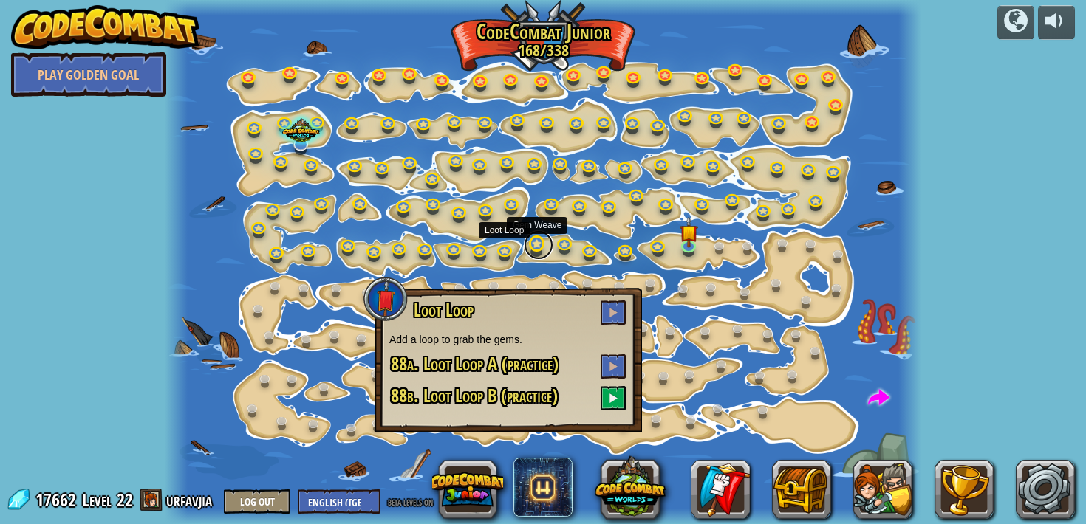
click at [534, 246] on link at bounding box center [539, 245] width 30 height 30
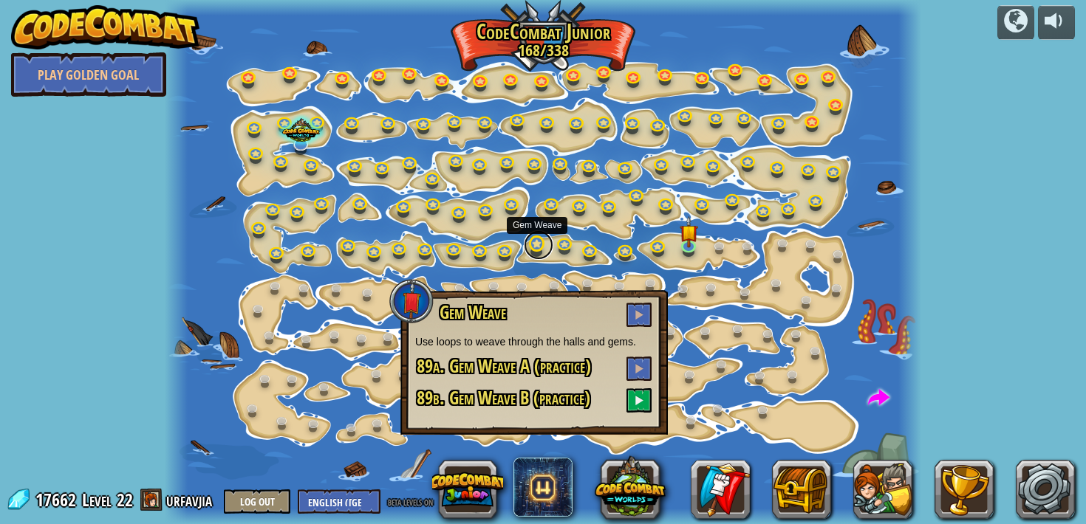
click at [551, 248] on link at bounding box center [539, 245] width 30 height 30
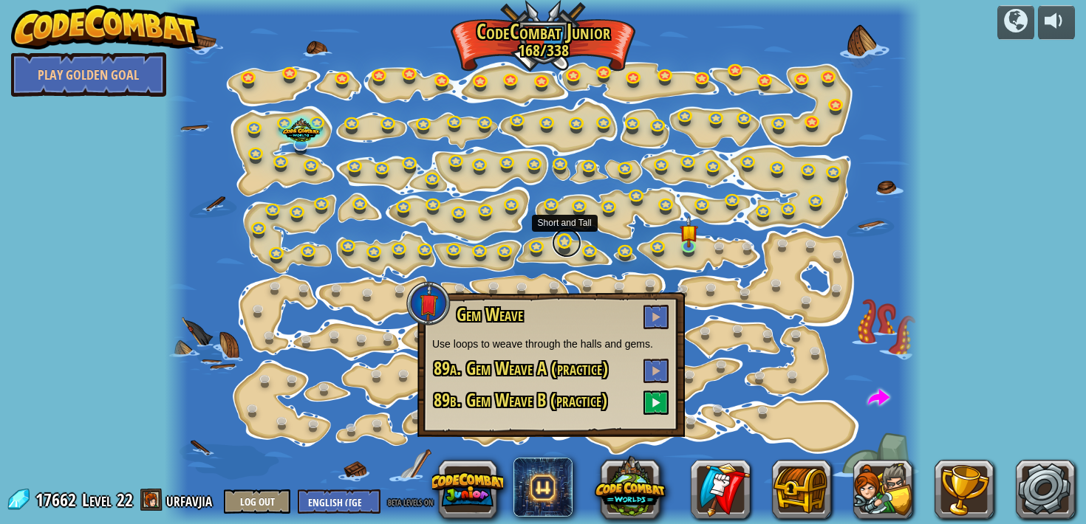
click at [564, 249] on link at bounding box center [567, 243] width 30 height 30
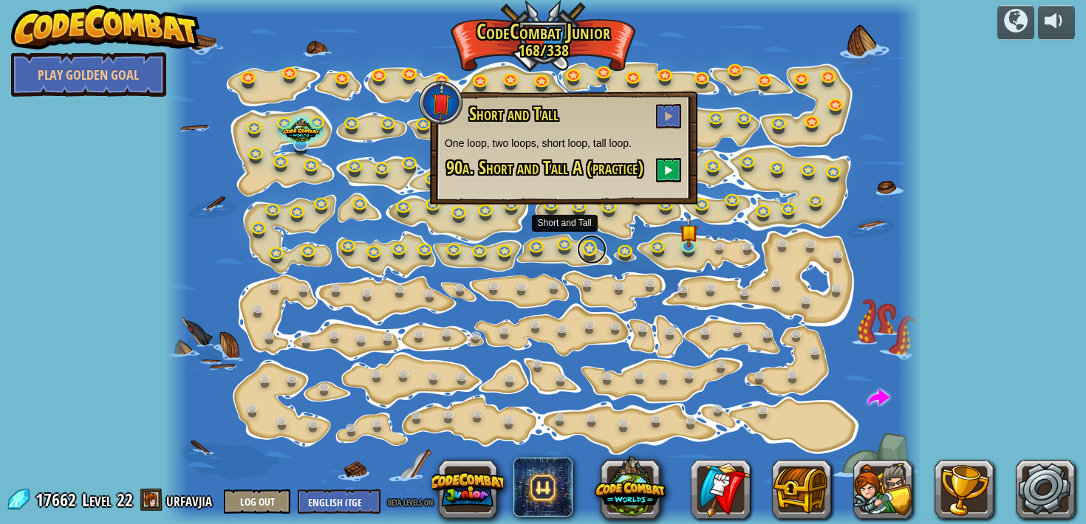
click at [589, 260] on link at bounding box center [592, 250] width 30 height 30
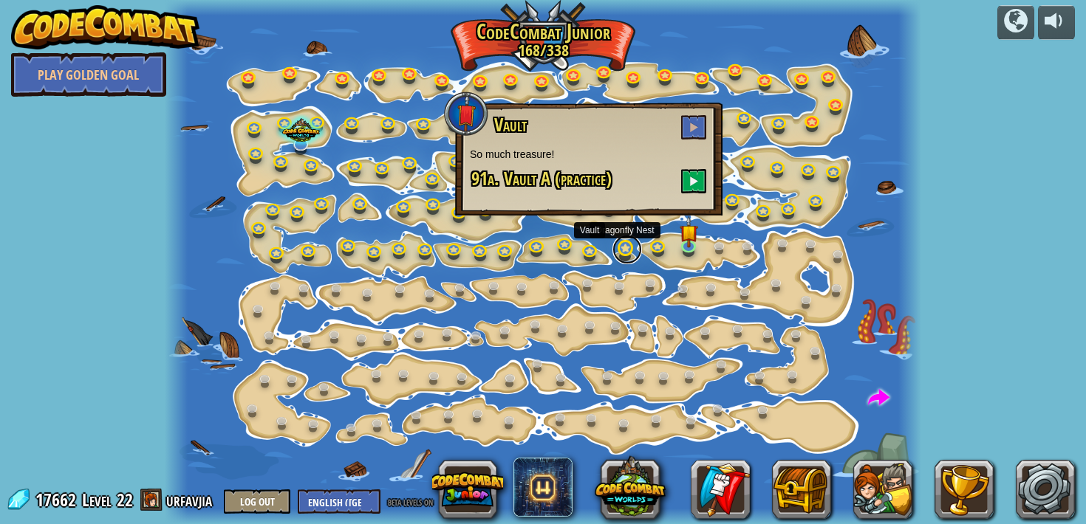
click at [624, 257] on link at bounding box center [627, 250] width 30 height 30
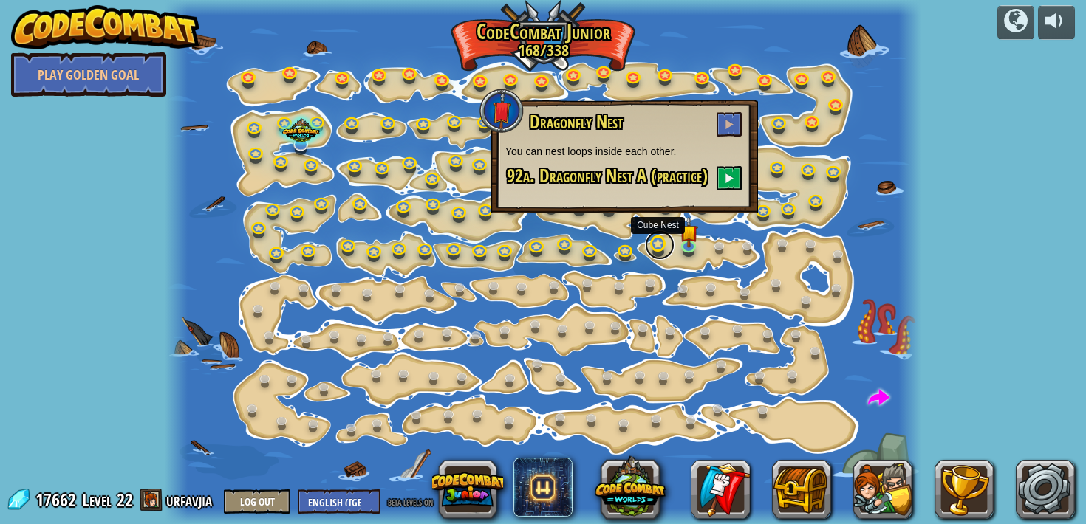
click at [652, 248] on link at bounding box center [660, 245] width 30 height 30
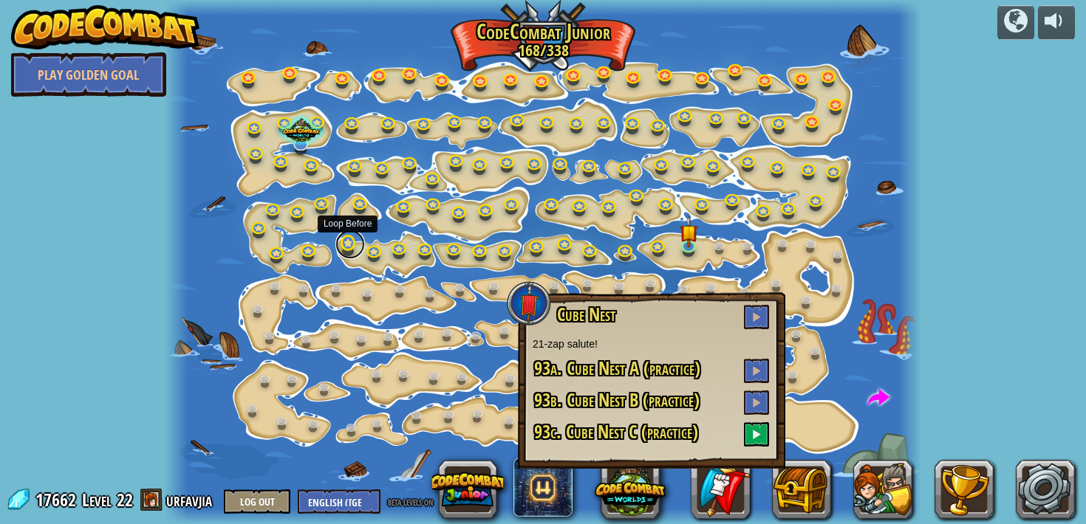
click at [345, 242] on link at bounding box center [350, 245] width 30 height 30
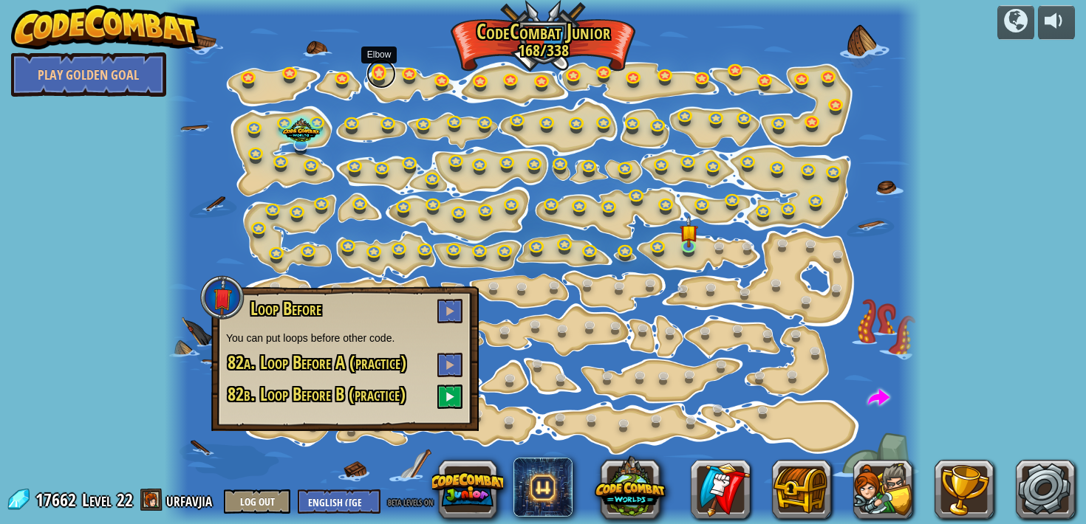
click at [380, 83] on link at bounding box center [381, 74] width 30 height 30
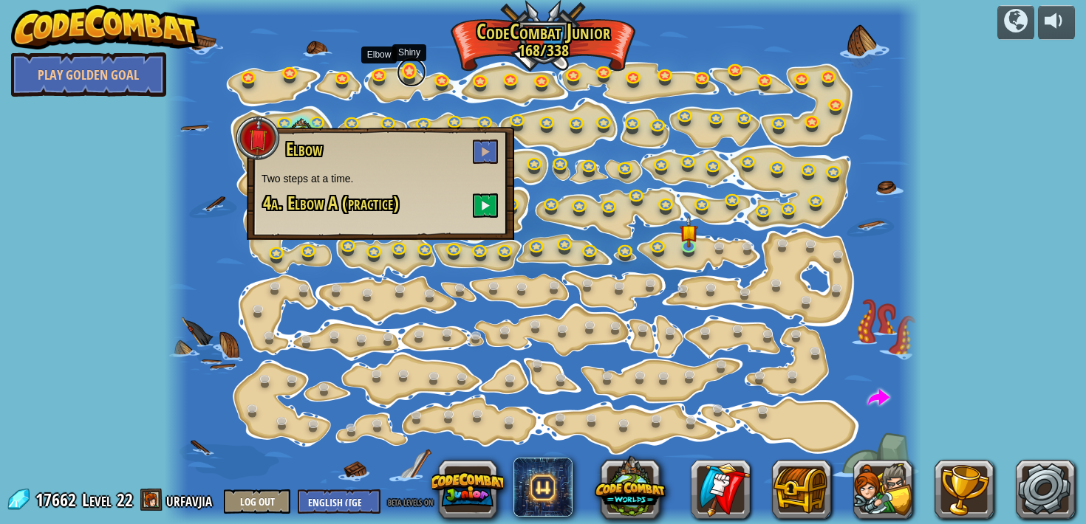
click at [408, 78] on link at bounding box center [412, 73] width 30 height 30
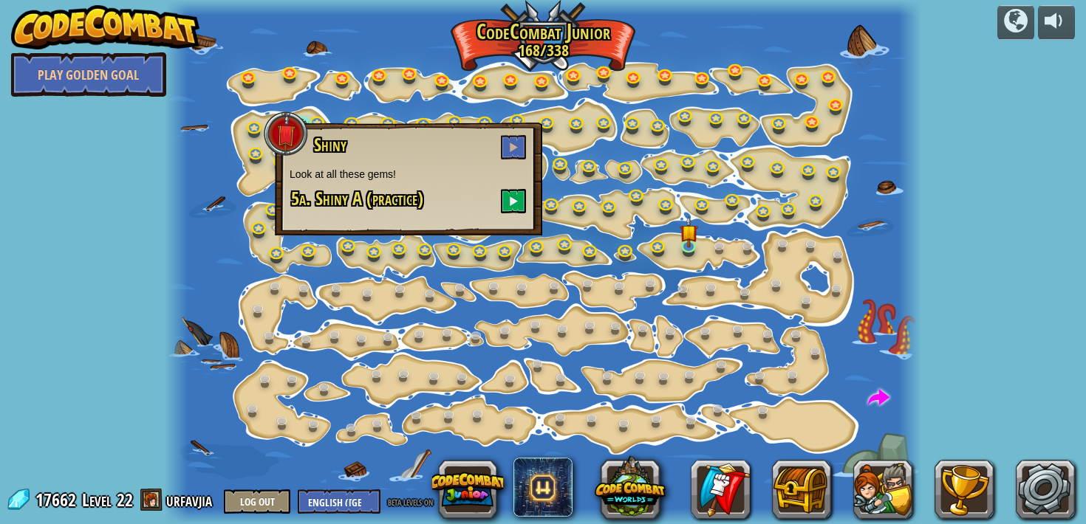
click at [377, 116] on div at bounding box center [543, 262] width 756 height 524
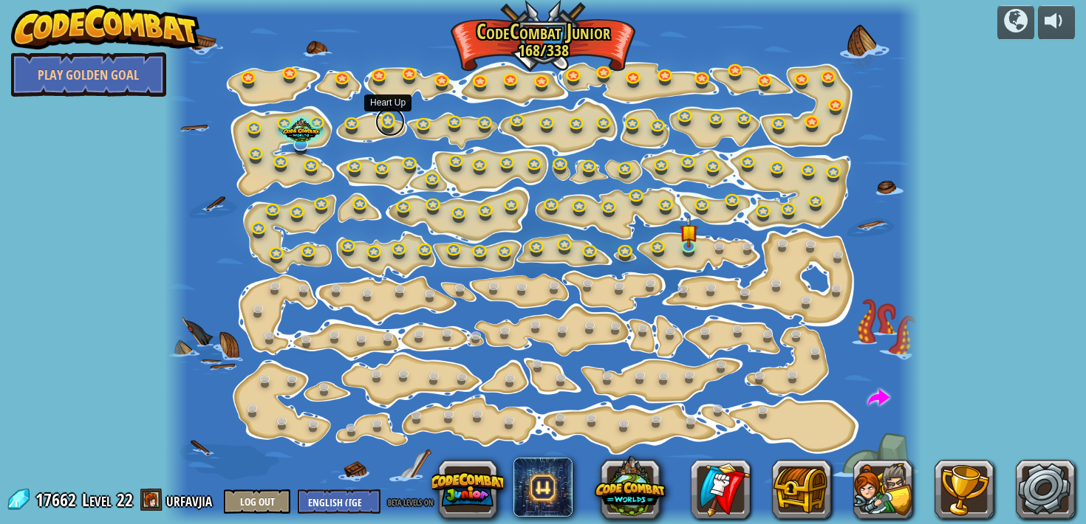
click at [386, 121] on link at bounding box center [390, 122] width 30 height 30
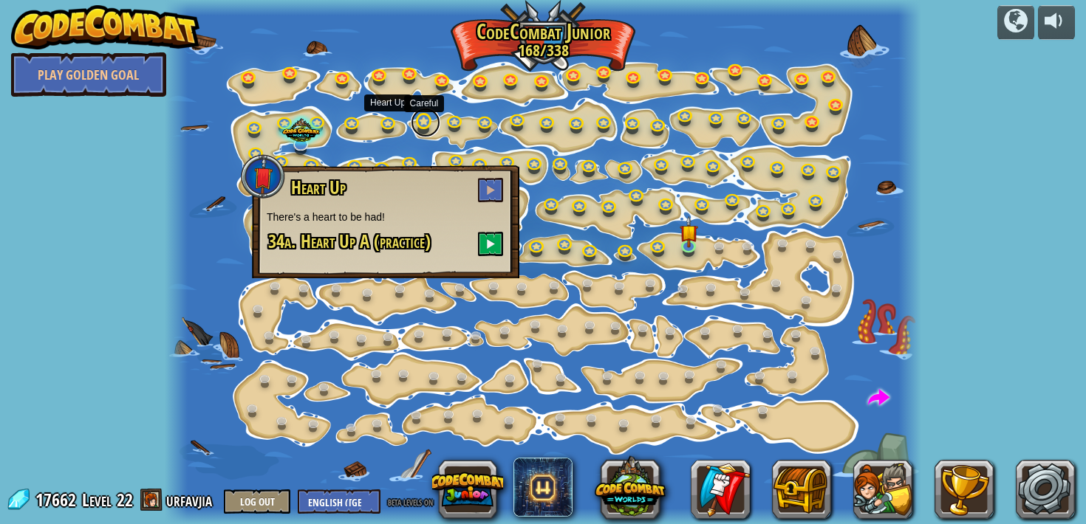
click at [421, 123] on link at bounding box center [426, 123] width 30 height 30
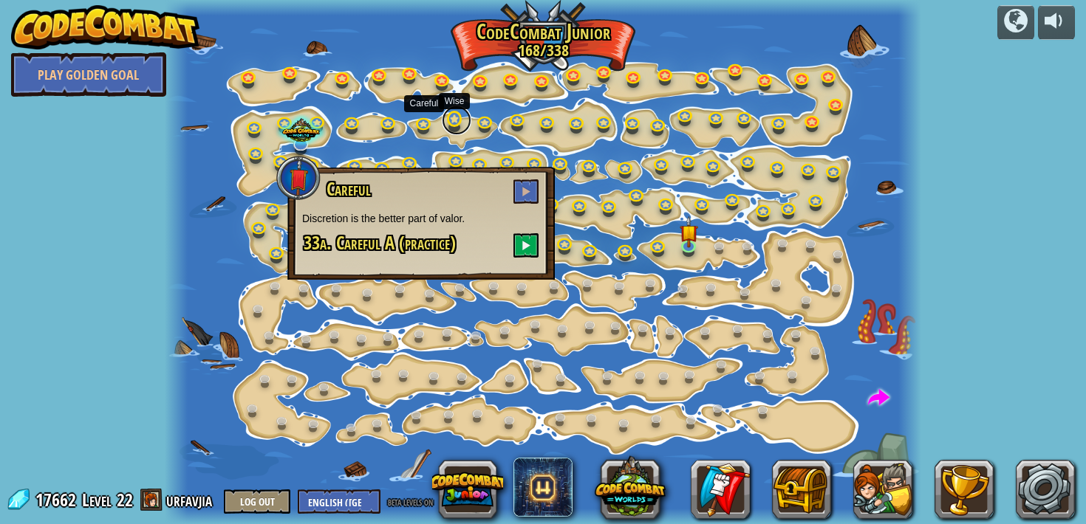
click at [462, 128] on link at bounding box center [457, 121] width 30 height 30
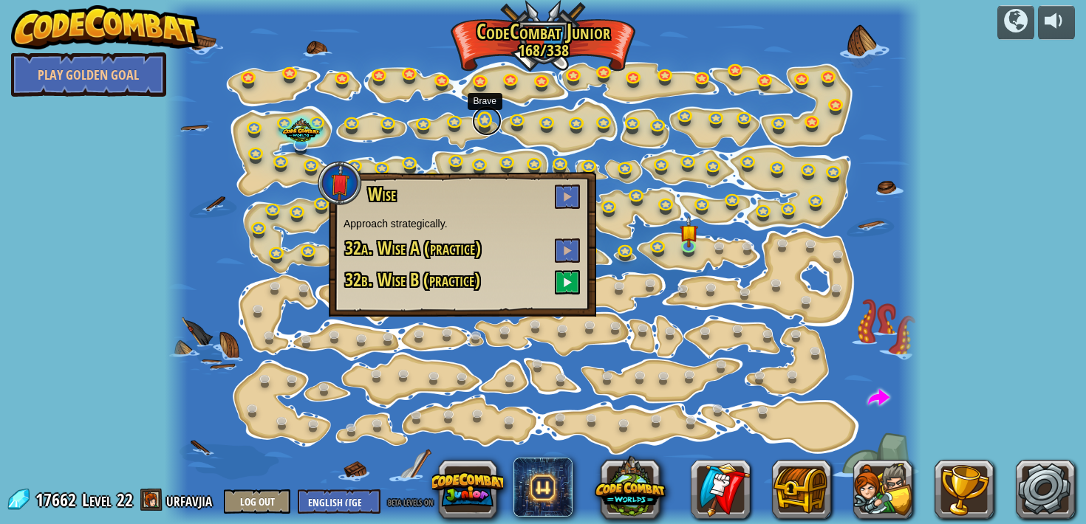
click at [484, 127] on link at bounding box center [487, 121] width 30 height 30
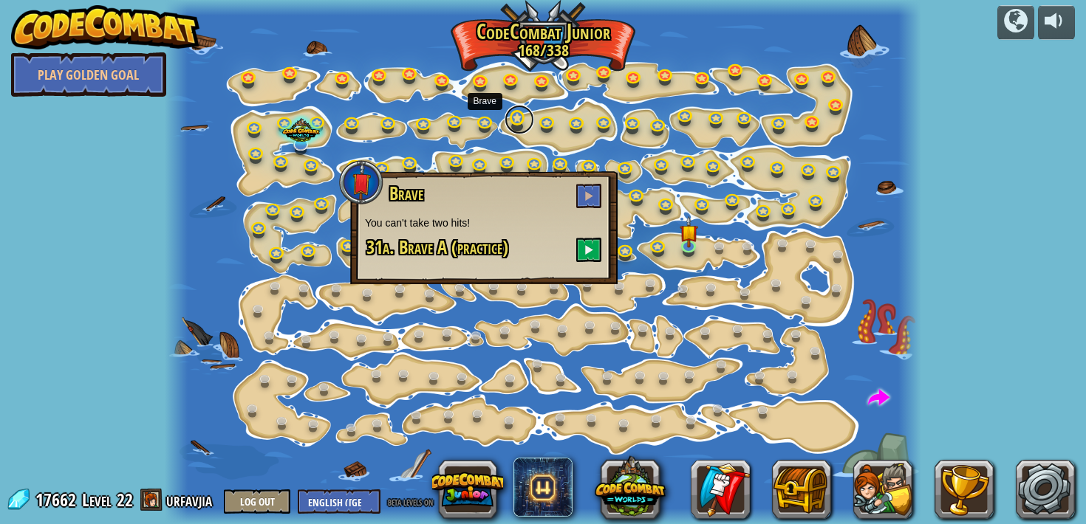
click at [520, 128] on link at bounding box center [520, 120] width 30 height 30
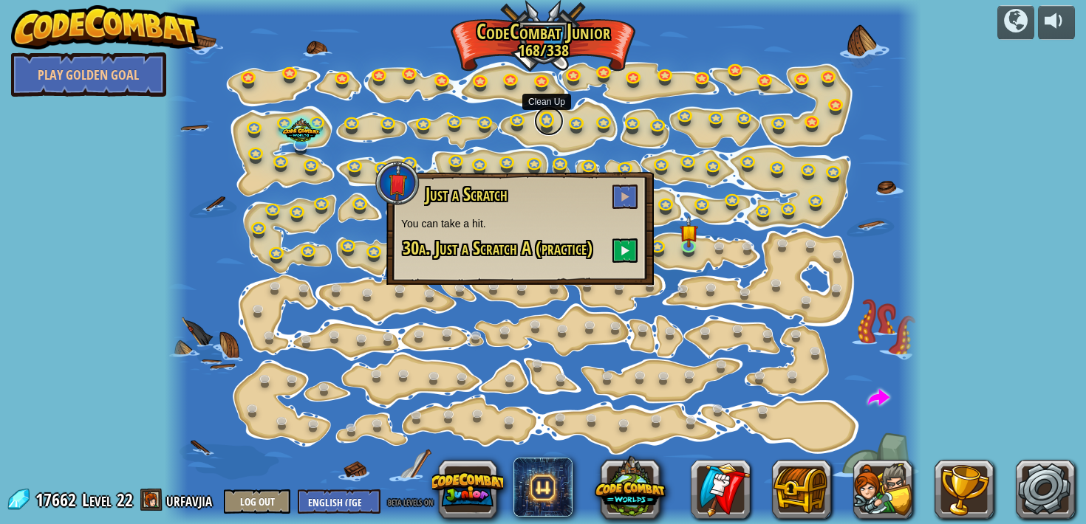
click at [562, 125] on link at bounding box center [549, 121] width 30 height 30
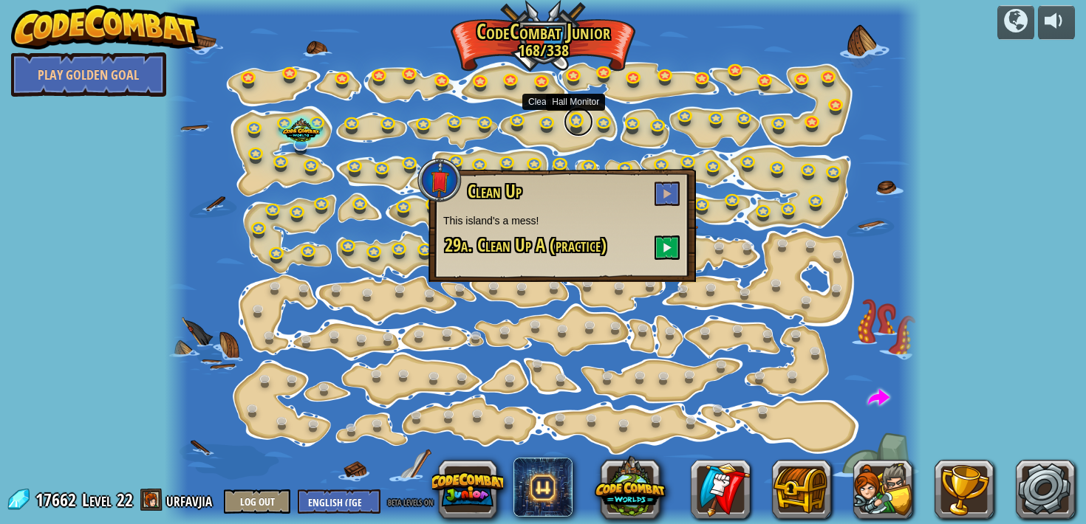
click at [579, 125] on link at bounding box center [579, 122] width 30 height 30
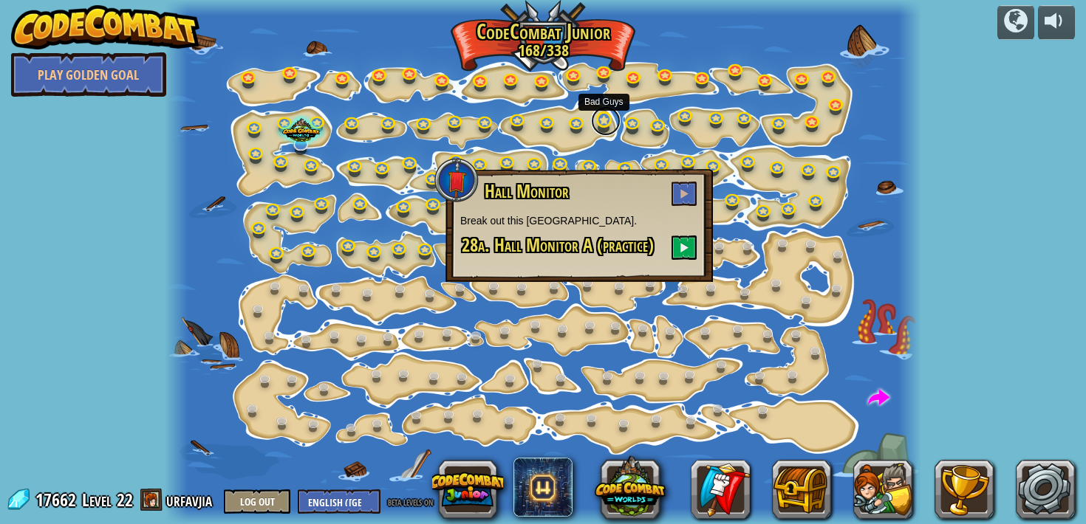
click at [598, 125] on link at bounding box center [606, 121] width 30 height 30
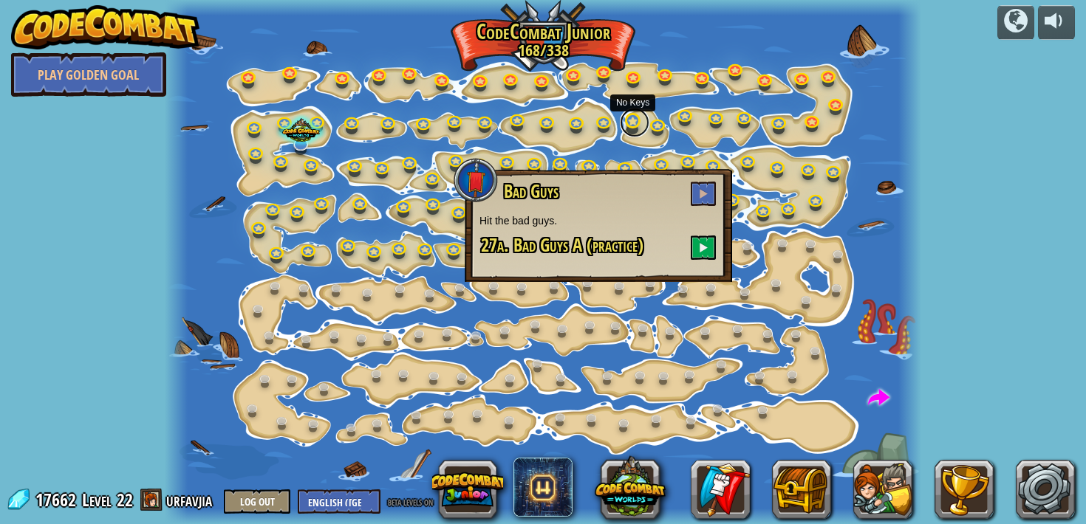
click at [639, 129] on link at bounding box center [635, 123] width 30 height 30
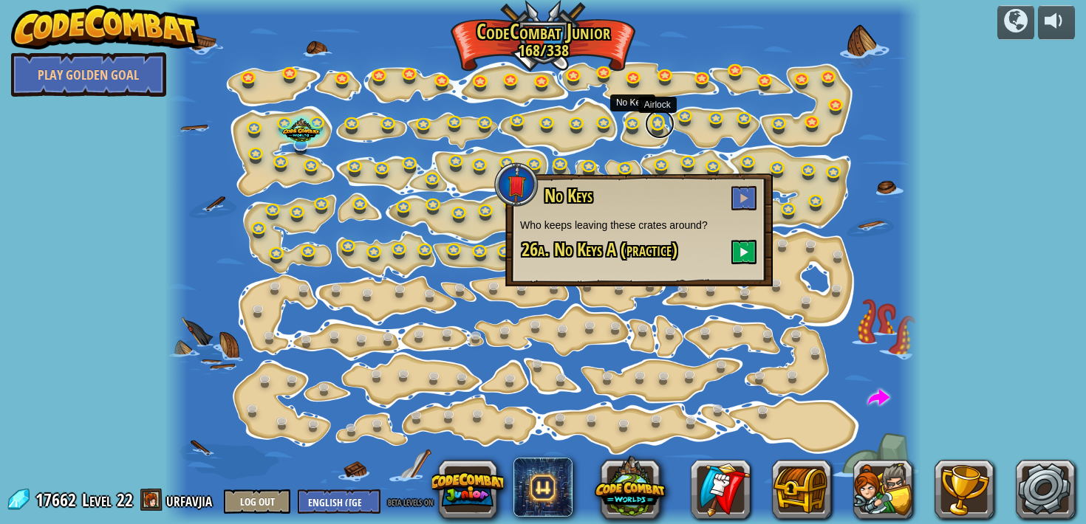
click at [668, 130] on link at bounding box center [660, 124] width 30 height 30
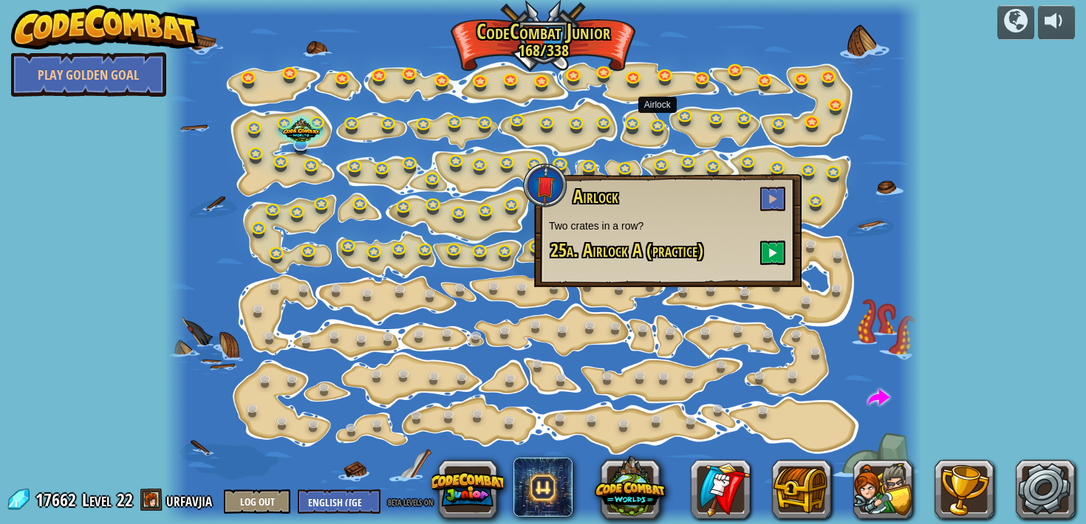
click at [691, 129] on div at bounding box center [543, 262] width 756 height 524
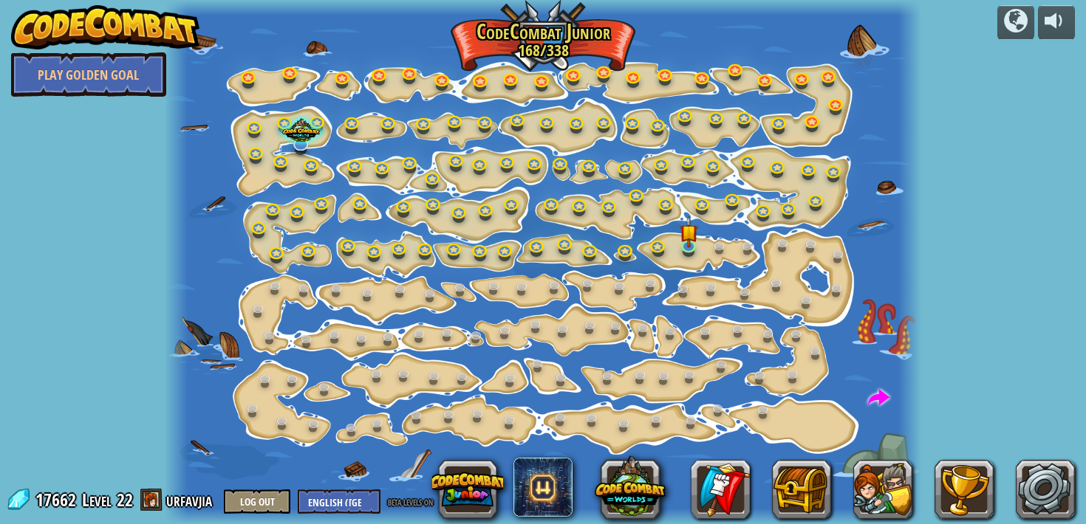
click at [721, 129] on div at bounding box center [543, 262] width 756 height 524
click at [718, 126] on link at bounding box center [718, 117] width 30 height 30
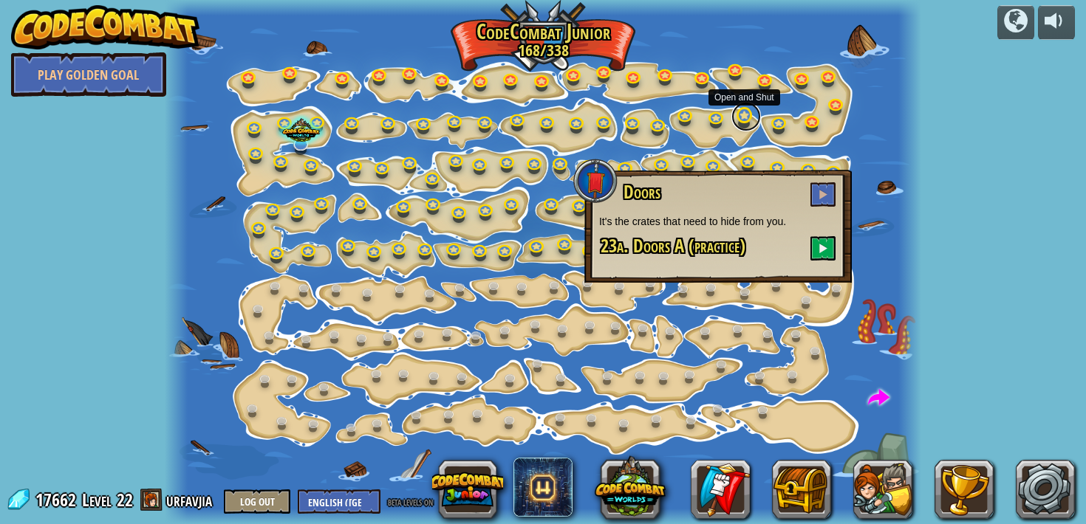
click at [746, 126] on link at bounding box center [746, 117] width 30 height 30
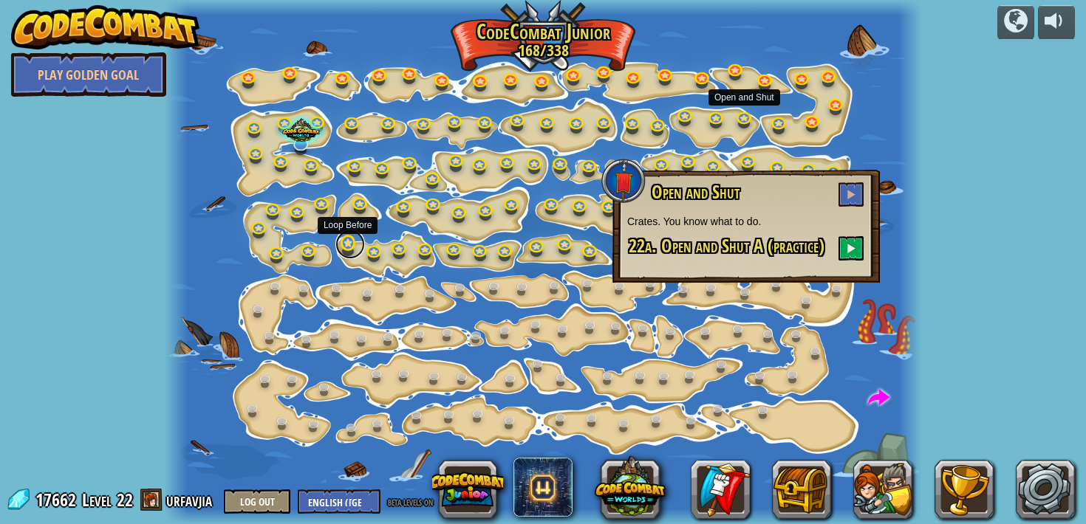
click at [351, 253] on link at bounding box center [350, 245] width 30 height 30
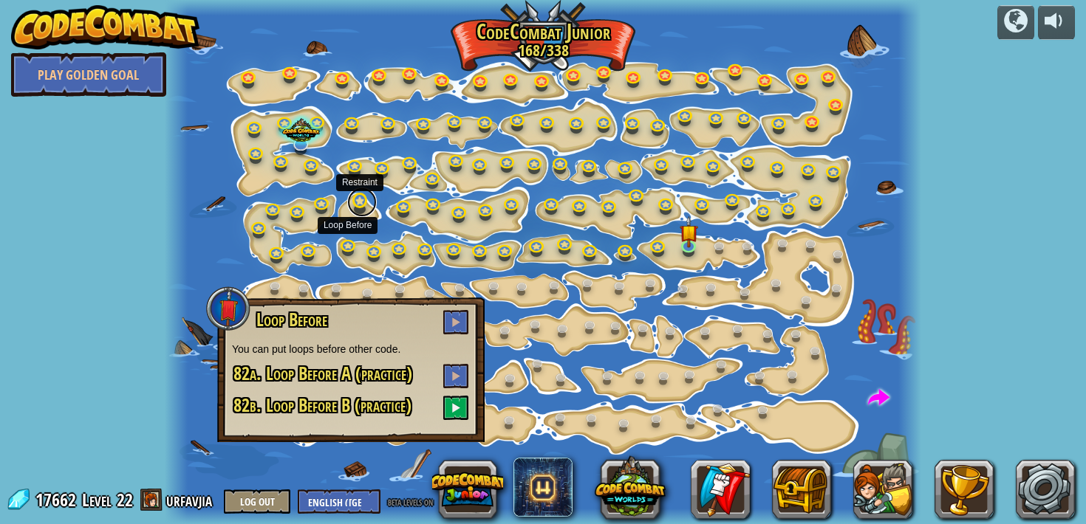
click at [360, 211] on link at bounding box center [362, 203] width 30 height 30
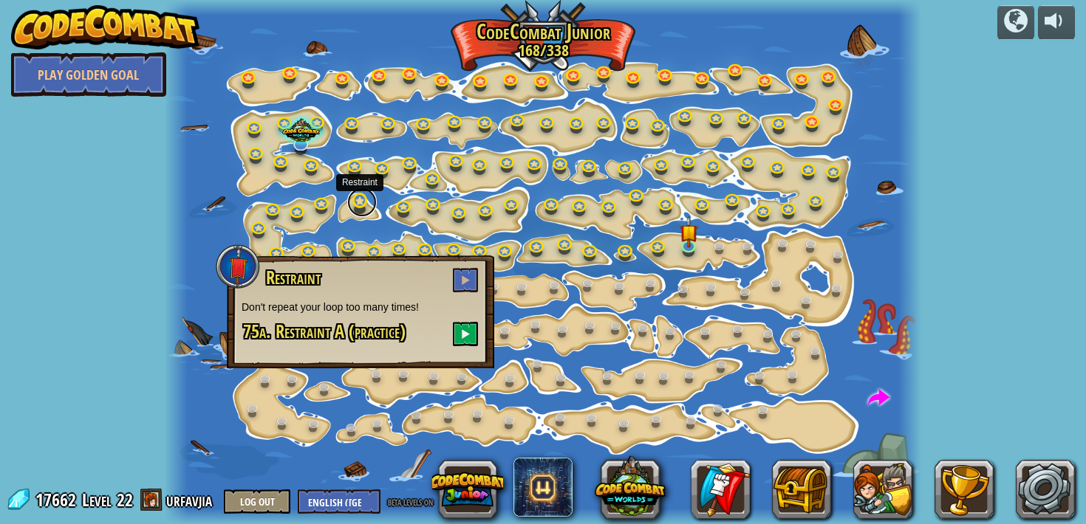
click at [360, 211] on link at bounding box center [362, 203] width 30 height 30
click at [404, 207] on link at bounding box center [406, 206] width 30 height 30
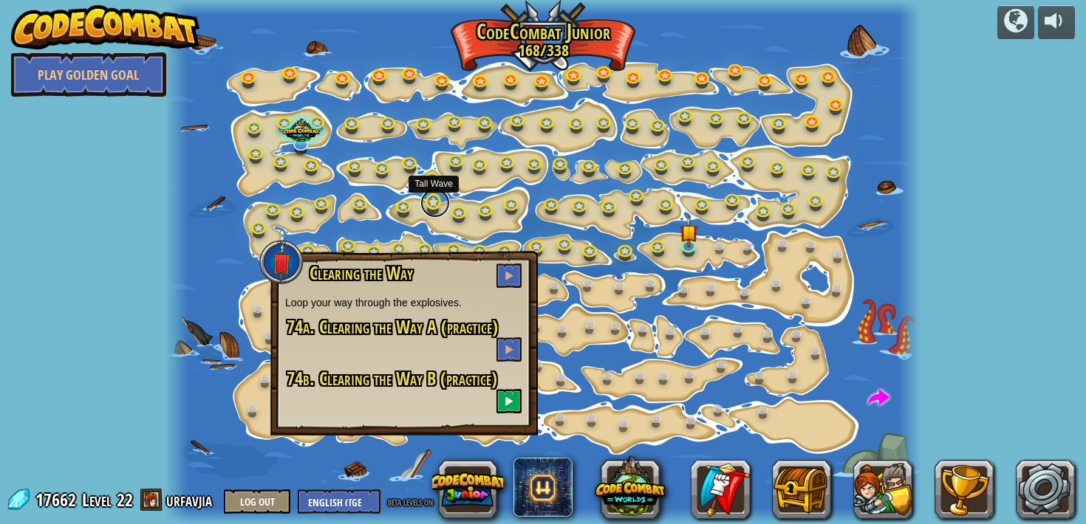
click at [430, 210] on link at bounding box center [435, 203] width 30 height 30
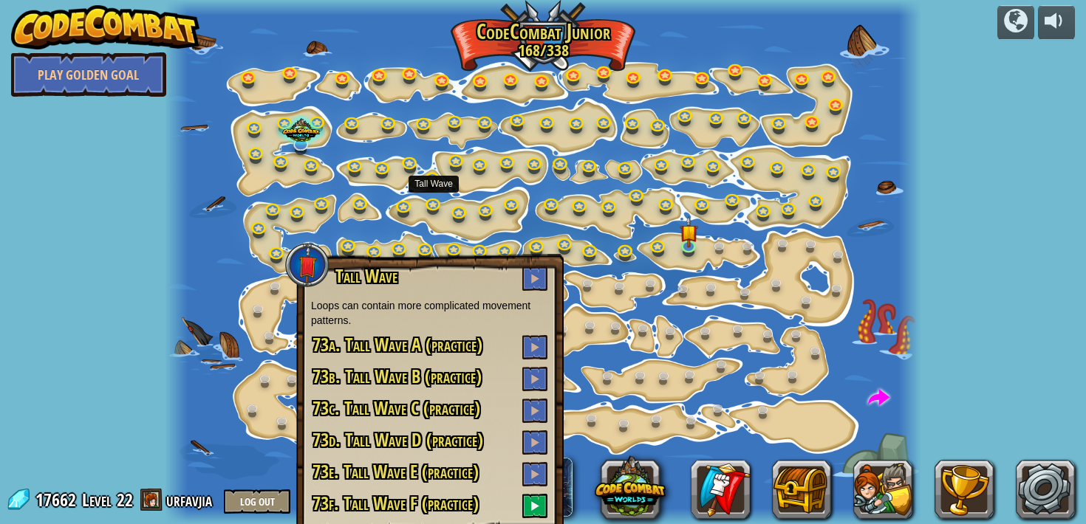
click at [377, 255] on div "Tall Wave Loops can contain more complicated movement patterns. 73a. Tall Wave …" at bounding box center [429, 397] width 267 height 287
click at [376, 244] on link at bounding box center [376, 251] width 30 height 30
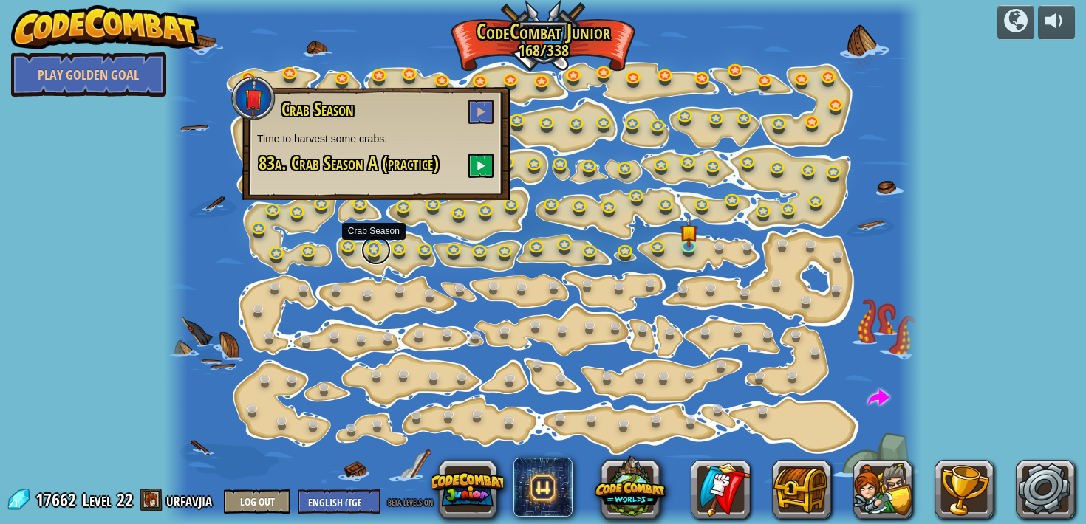
click at [376, 244] on link at bounding box center [376, 251] width 30 height 30
click at [400, 253] on link at bounding box center [401, 248] width 30 height 30
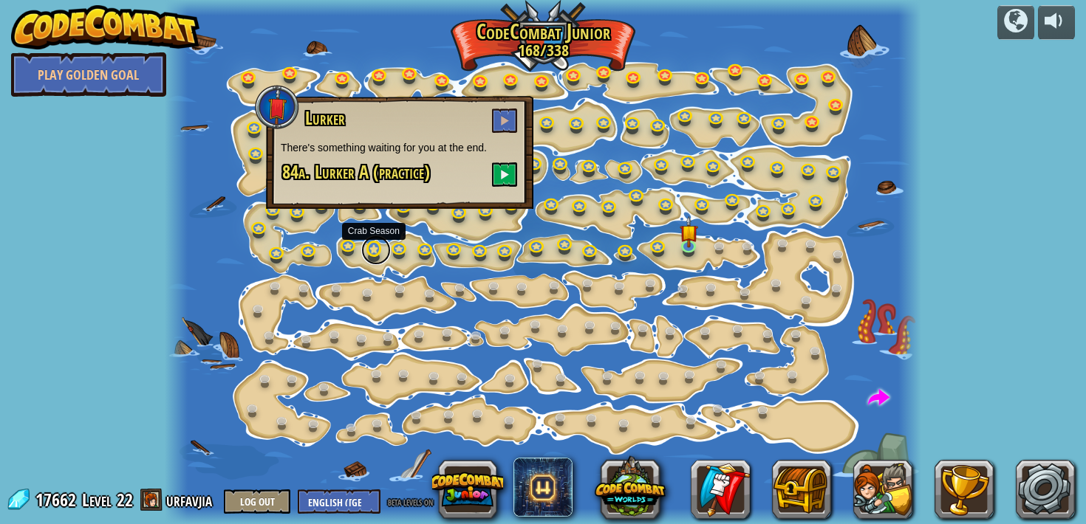
click at [367, 256] on link at bounding box center [376, 251] width 30 height 30
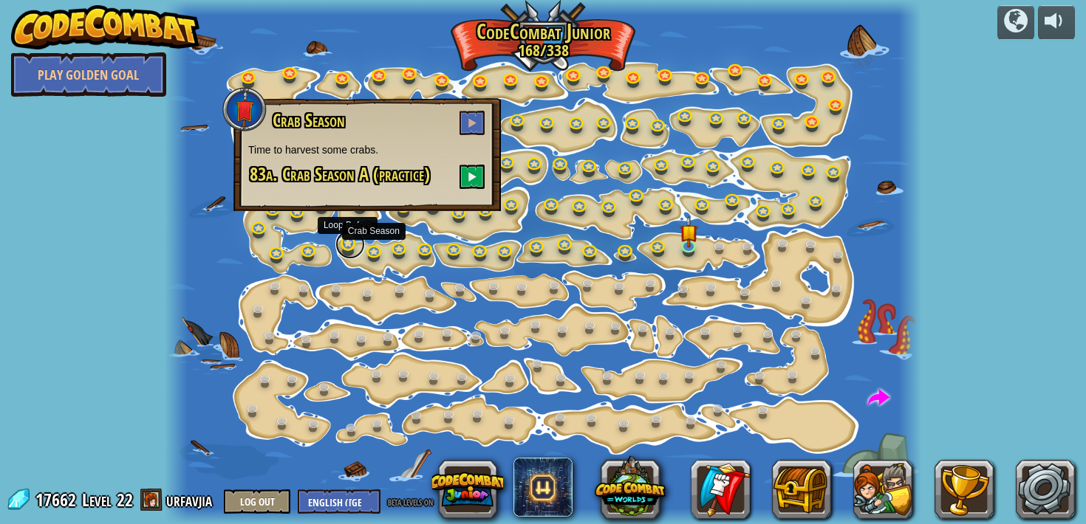
click at [350, 242] on link at bounding box center [350, 245] width 30 height 30
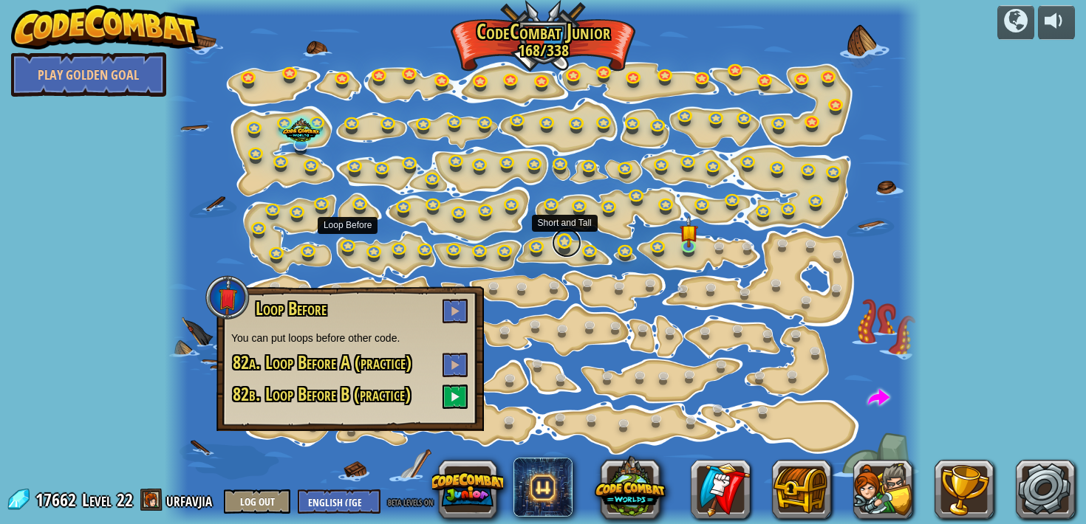
click at [573, 247] on link at bounding box center [567, 243] width 30 height 30
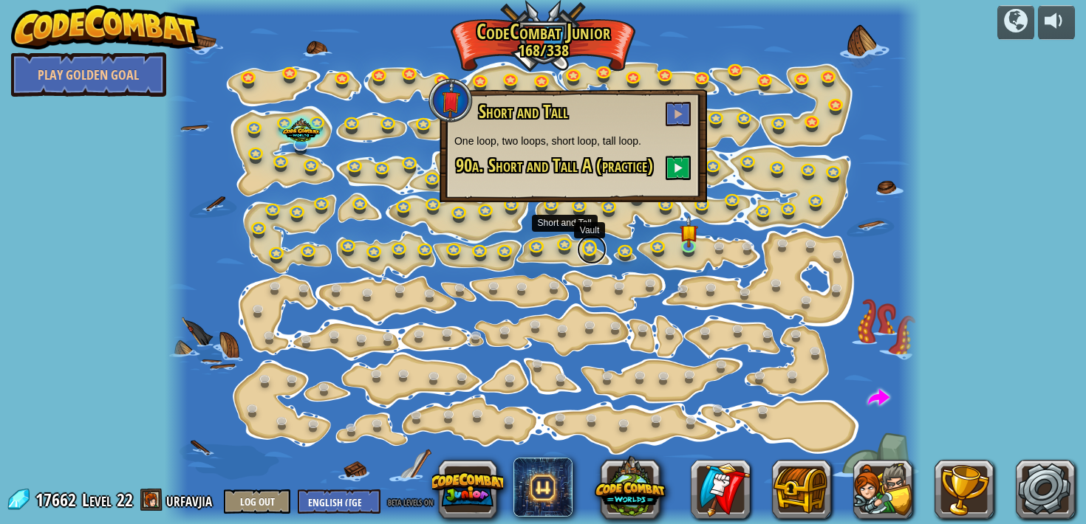
click at [589, 255] on link at bounding box center [592, 250] width 30 height 30
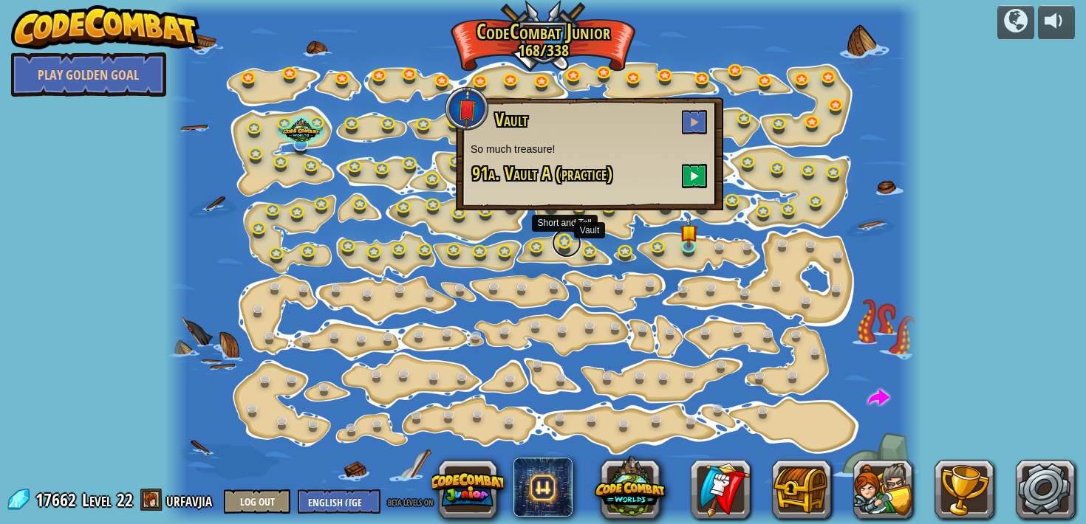
click at [563, 242] on link at bounding box center [567, 243] width 30 height 30
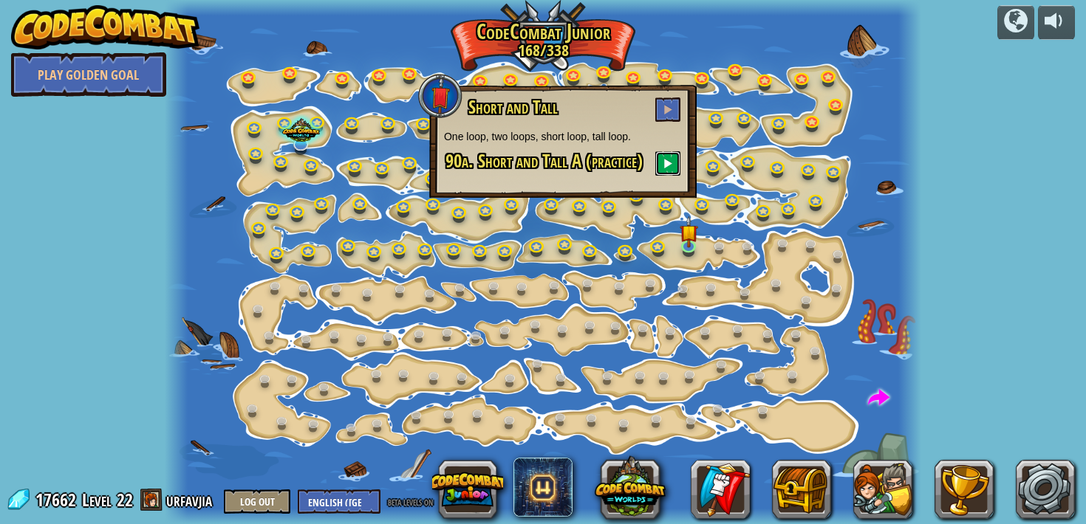
click at [668, 174] on button at bounding box center [667, 163] width 25 height 24
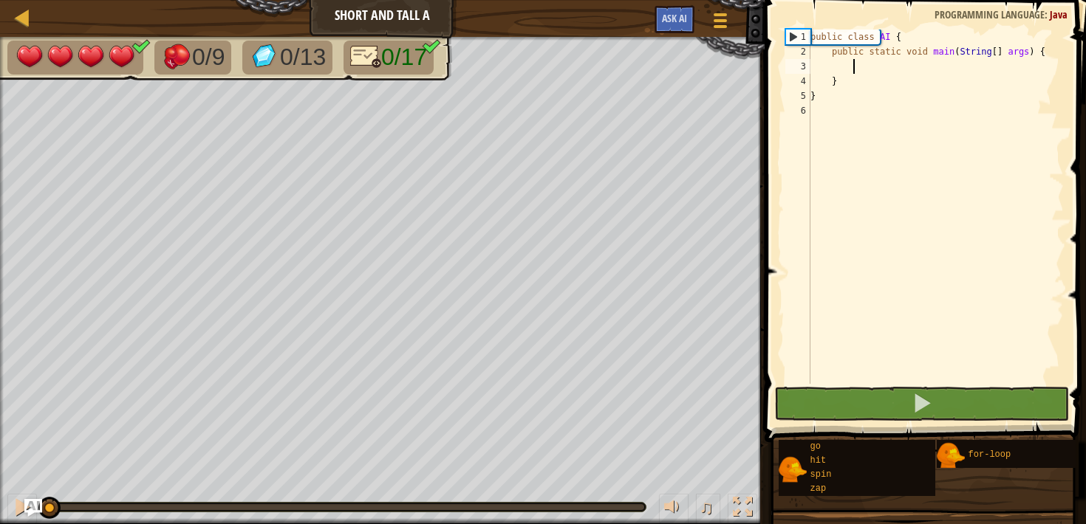
click at [920, 69] on div "public class AI { public static void main ( String [ ] args ) { } }" at bounding box center [935, 222] width 256 height 384
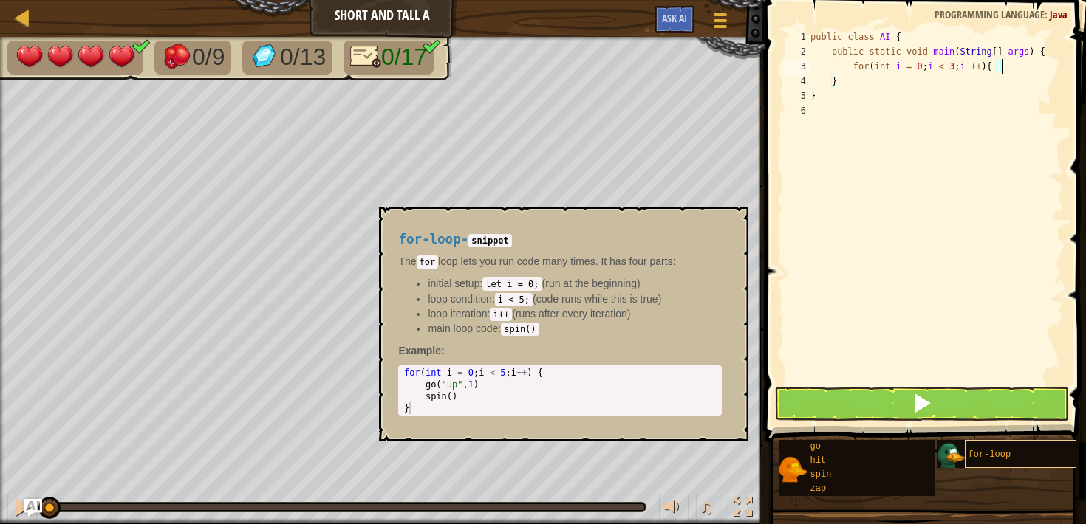
scroll to position [7, 15]
type textarea "for(int i = 0; i < 3; i ++) {"
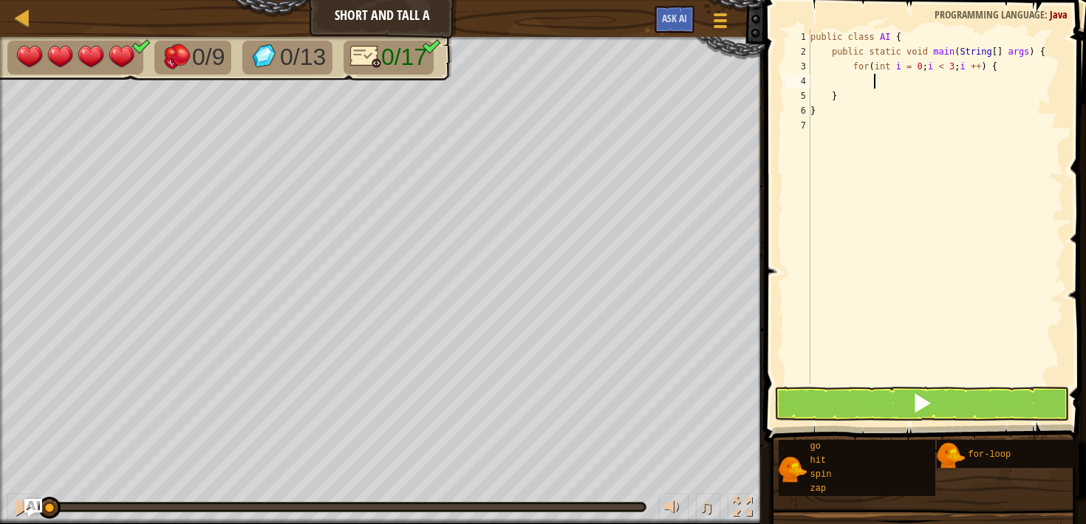
scroll to position [7, 4]
type textarea "}"
type textarea "g"
type textarea "\"
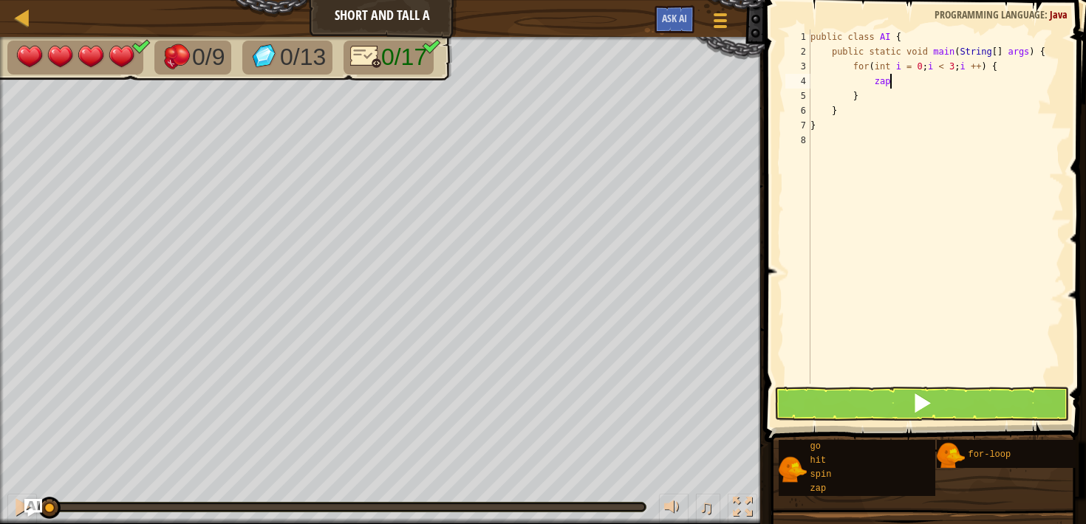
scroll to position [7, 6]
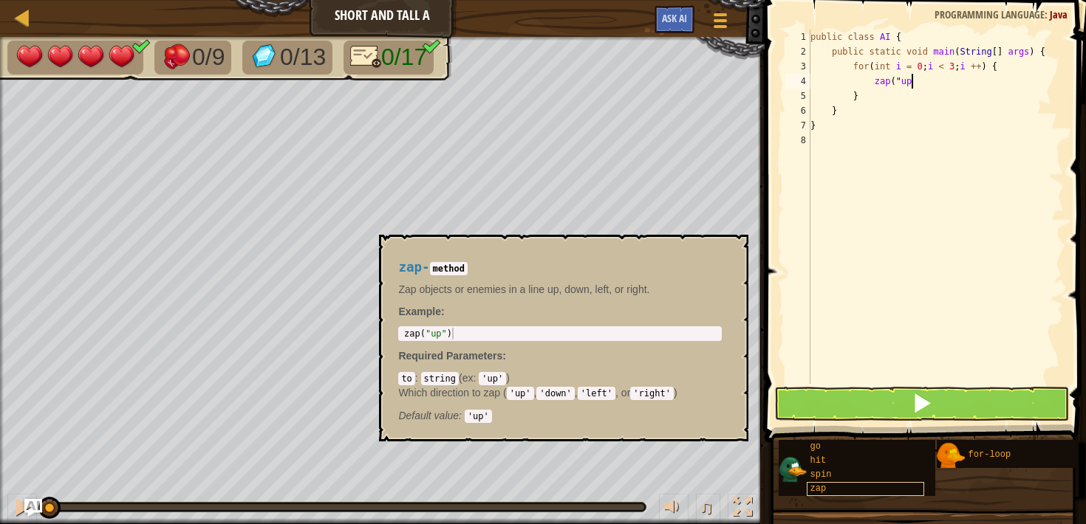
type textarea "zap("up""
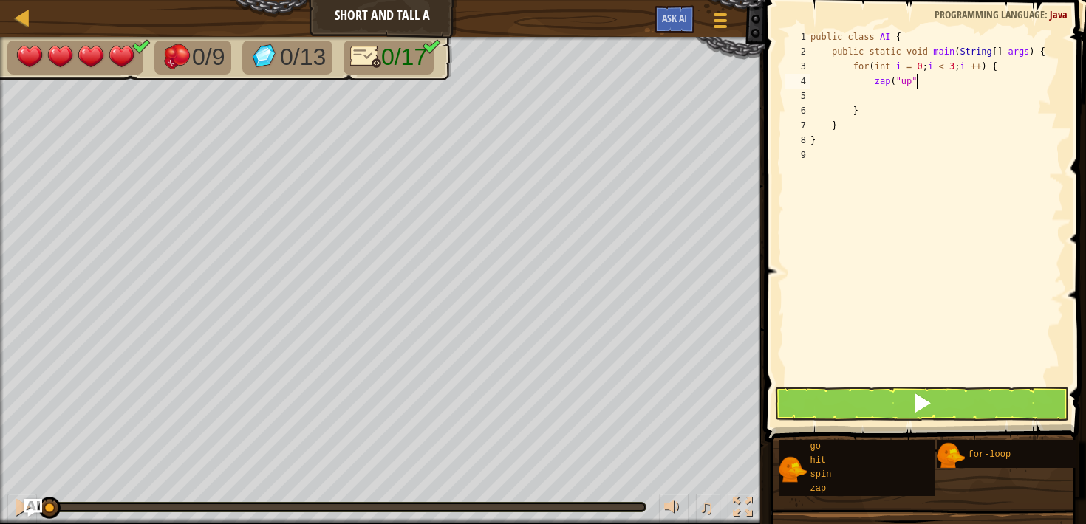
click at [918, 83] on div "public class AI { public static void main ( String [ ] args ) { for ( int i = 0…" at bounding box center [935, 222] width 256 height 384
type textarea "zap("up");"
type textarea "zap("down");"
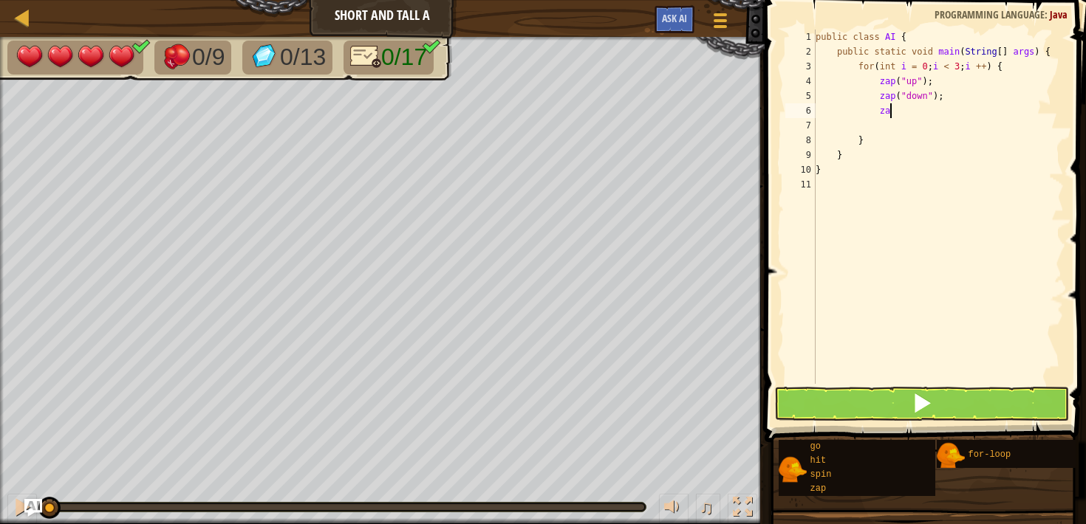
type textarea "z"
type textarea "go("up', 1);"
type textarea "go("down", 2);"
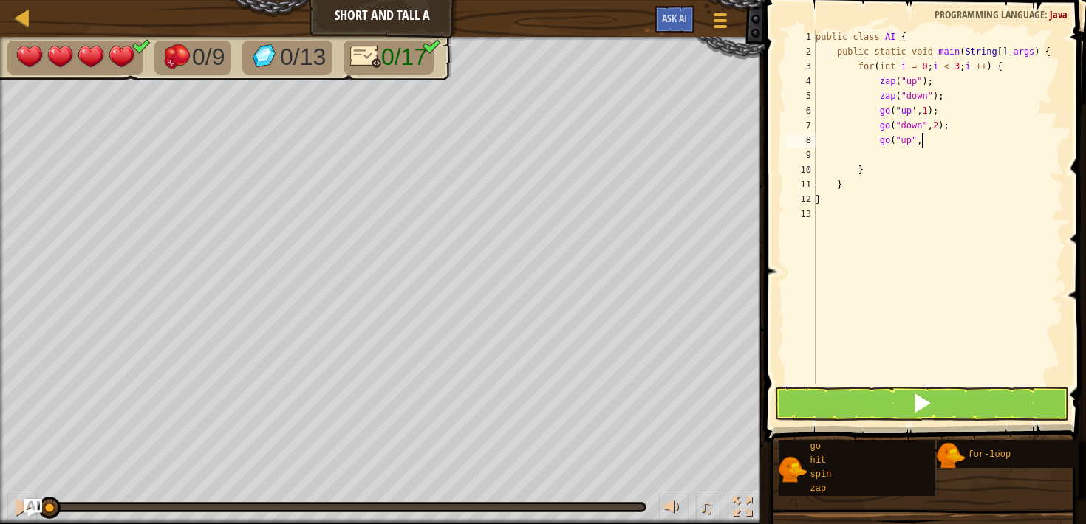
scroll to position [7, 8]
type textarea "go("up", 1);"
click at [947, 405] on button at bounding box center [921, 404] width 294 height 34
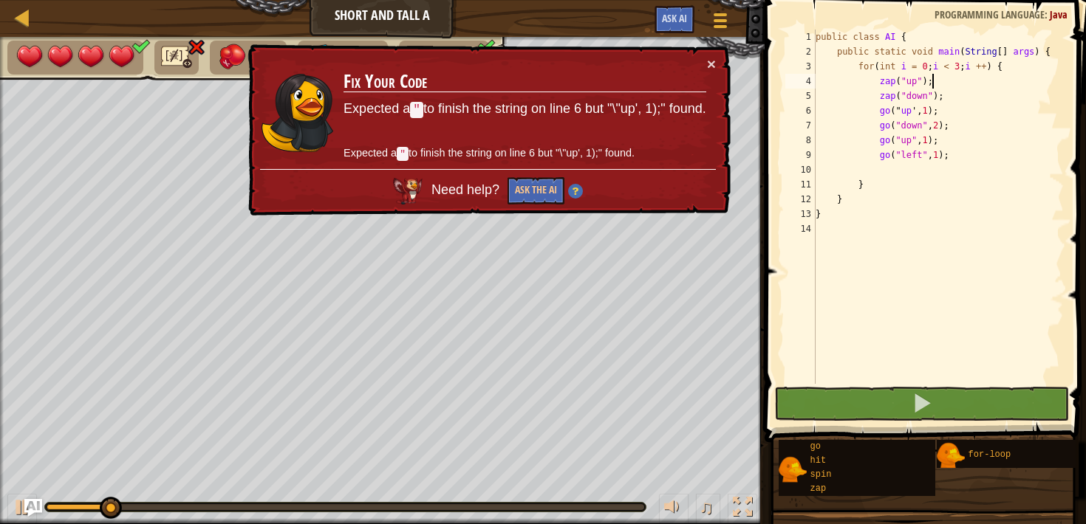
click at [936, 84] on div "public class AI { public static void main ( String [ ] args ) { for ( int i = 0…" at bounding box center [939, 222] width 252 height 384
click at [943, 101] on div "public class AI { public static void main ( String [ ] args ) { for ( int i = 0…" at bounding box center [939, 222] width 252 height 384
click at [714, 64] on button "×" at bounding box center [711, 64] width 9 height 16
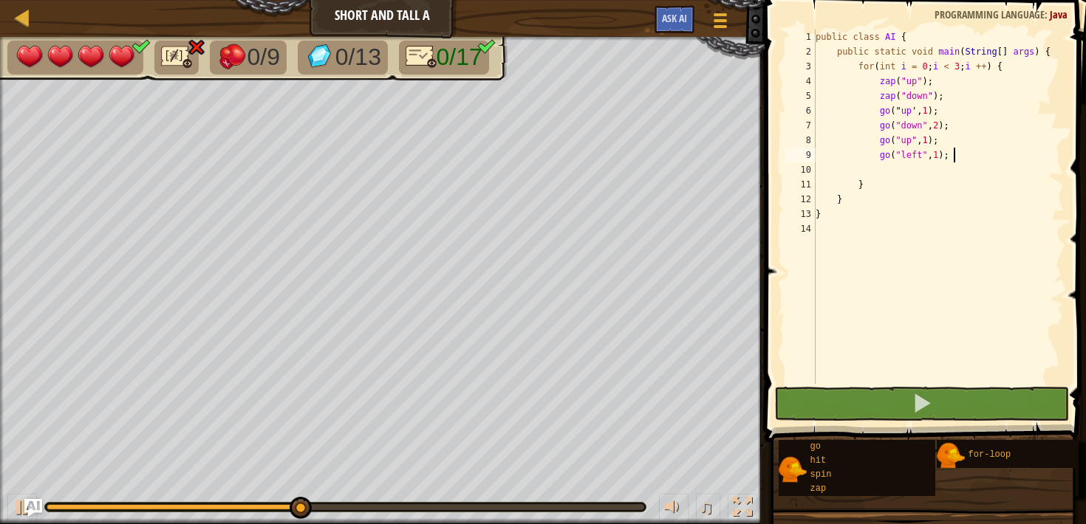
click at [963, 160] on div "public class AI { public static void main ( String [ ] args ) { for ( int i = 0…" at bounding box center [939, 222] width 252 height 384
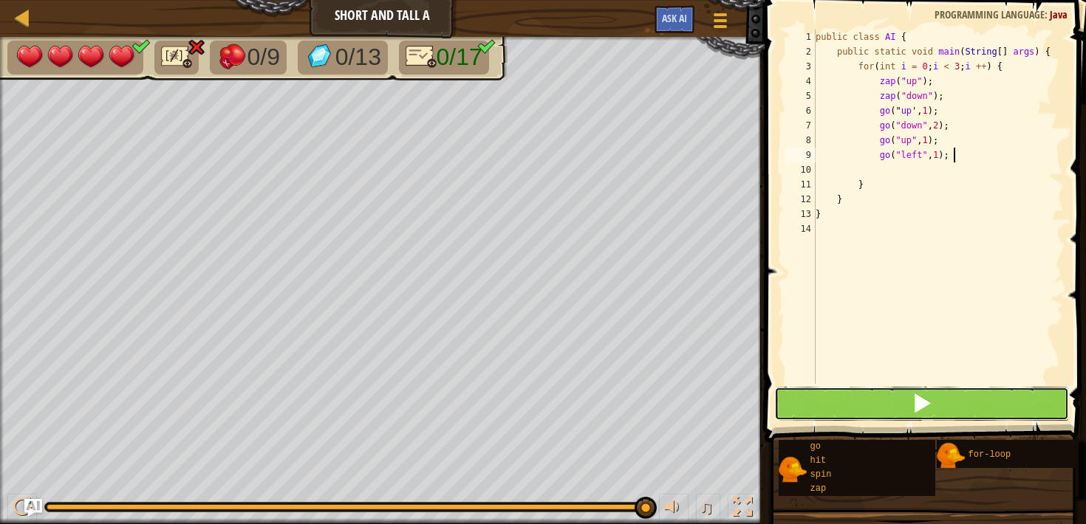
click at [939, 397] on button at bounding box center [921, 404] width 294 height 34
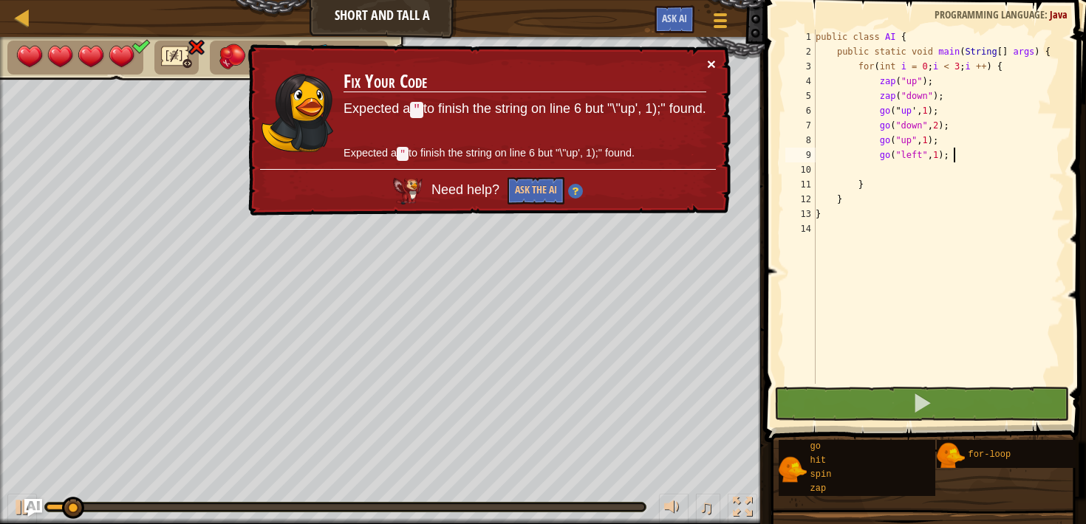
click at [709, 67] on button "×" at bounding box center [711, 64] width 9 height 16
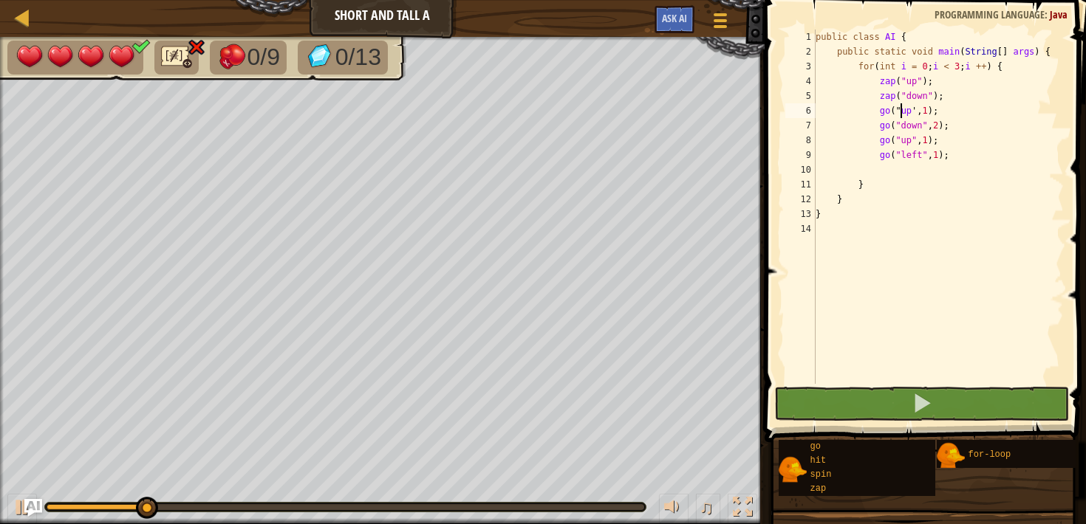
click at [902, 109] on div "public class AI { public static void main ( String [ ] args ) { for ( int i = 0…" at bounding box center [939, 222] width 252 height 384
click at [917, 109] on div "public class AI { public static void main ( String [ ] args ) { for ( int i = 0…" at bounding box center [939, 222] width 252 height 384
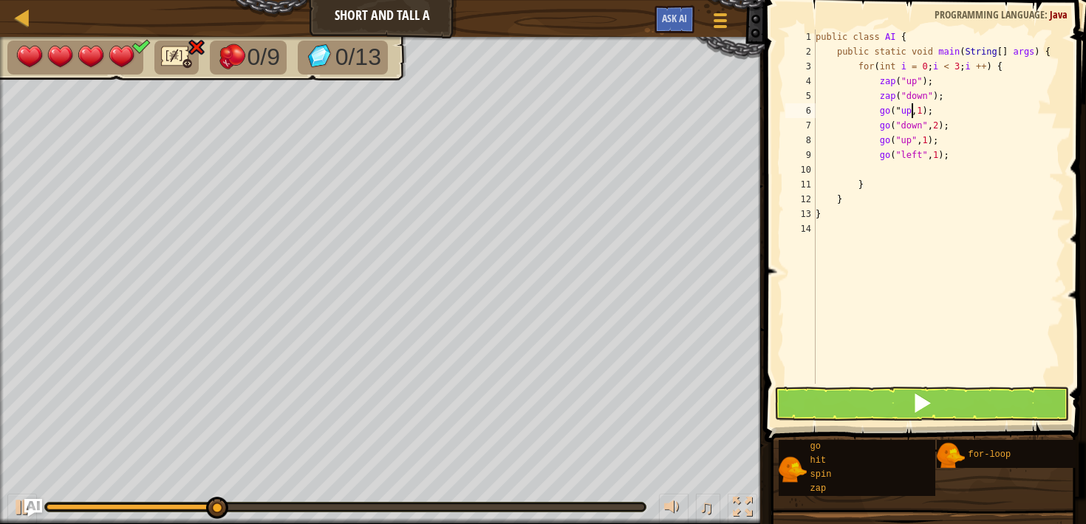
scroll to position [7, 8]
click at [946, 399] on button at bounding box center [921, 404] width 294 height 34
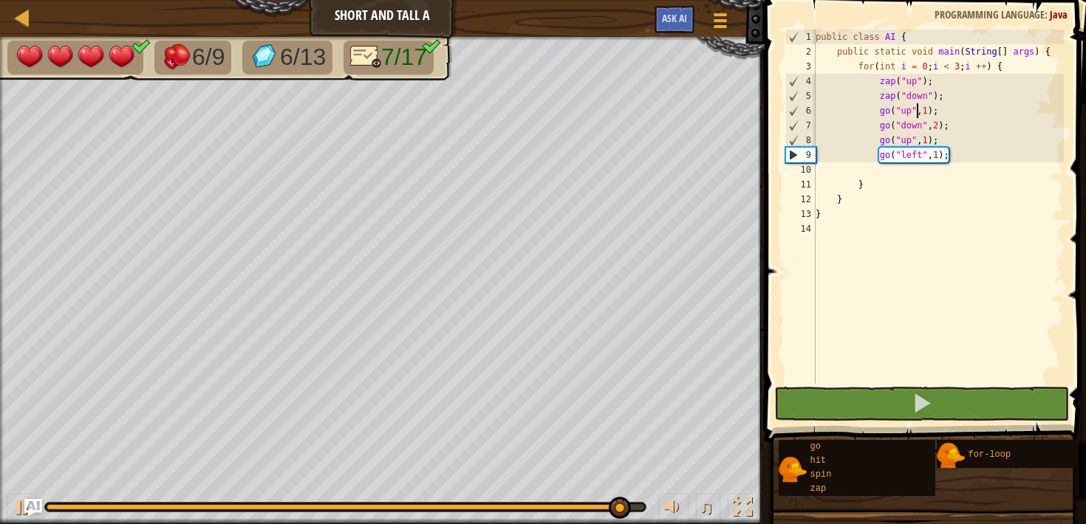
click at [920, 179] on div "public class AI { public static void main ( String [ ] args ) { for ( int i = 0…" at bounding box center [939, 222] width 252 height 384
type textarea "}"
click at [926, 177] on div "public class AI { public static void main ( String [ ] args ) { for ( int i = 0…" at bounding box center [939, 222] width 252 height 384
drag, startPoint x: 854, startPoint y: 66, endPoint x: 880, endPoint y: 68, distance: 26.7
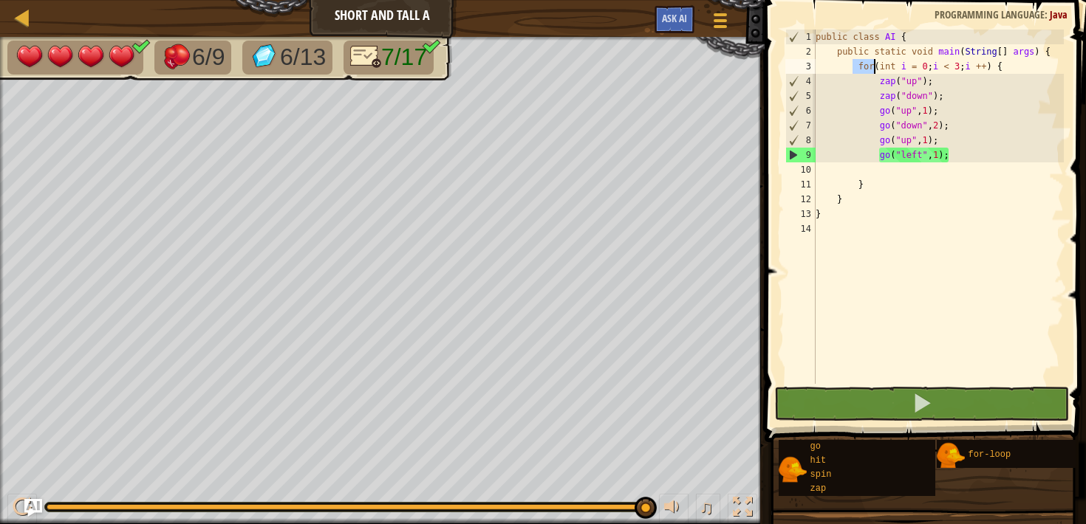
click at [880, 68] on div "public class AI { public static void main ( String [ ] args ) { for ( int i = 0…" at bounding box center [939, 222] width 252 height 384
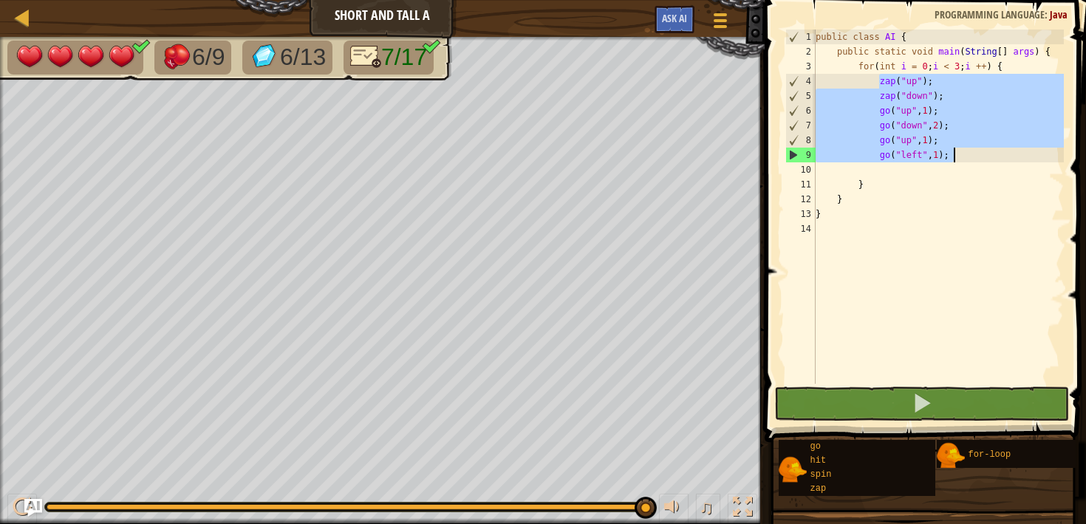
drag, startPoint x: 879, startPoint y: 79, endPoint x: 965, endPoint y: 155, distance: 114.6
click at [965, 156] on div "public class AI { public static void main ( String [ ] args ) { for ( int i = 0…" at bounding box center [939, 222] width 252 height 384
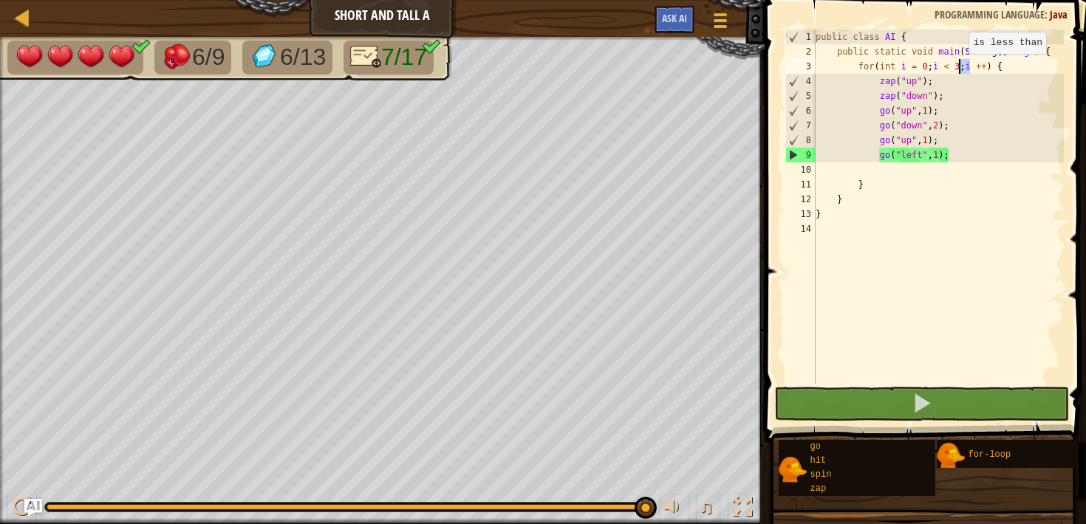
drag, startPoint x: 968, startPoint y: 70, endPoint x: 961, endPoint y: 69, distance: 7.5
click at [961, 69] on div "public class AI { public static void main ( String [ ] args ) { for ( int i = 0…" at bounding box center [939, 222] width 252 height 384
click at [951, 98] on div "public class AI { public static void main ( String [ ] args ) { for ( int i = 0…" at bounding box center [939, 222] width 252 height 384
drag, startPoint x: 856, startPoint y: 66, endPoint x: 1000, endPoint y: 64, distance: 144.0
click at [1000, 64] on div "public class AI { public static void main ( String [ ] args ) { for ( int i = 0…" at bounding box center [939, 222] width 252 height 384
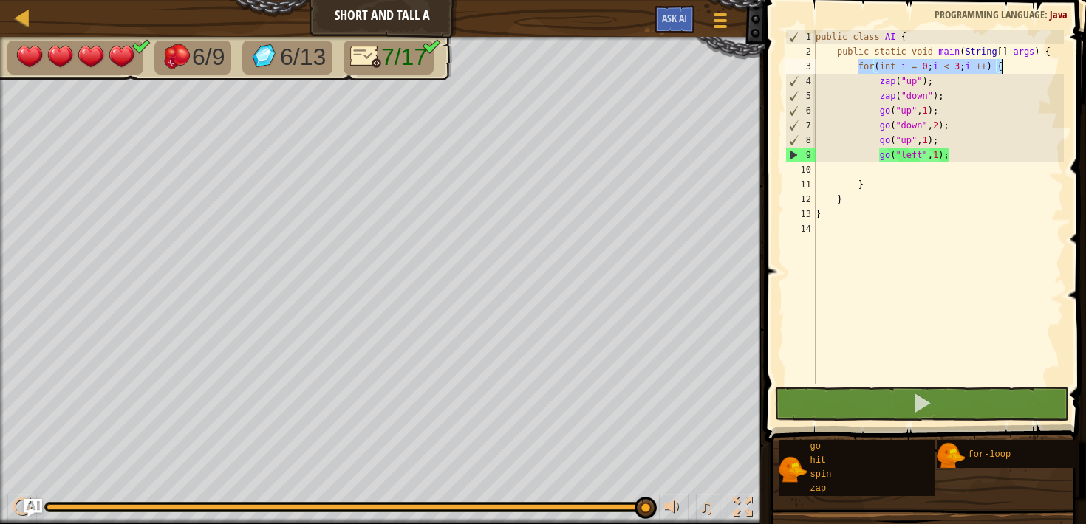
click at [955, 76] on div "public class AI { public static void main ( String [ ] args ) { for ( int i = 0…" at bounding box center [939, 222] width 252 height 384
drag, startPoint x: 962, startPoint y: 60, endPoint x: 957, endPoint y: 66, distance: 7.9
click at [957, 66] on div "public class AI { public static void main ( String [ ] args ) { for ( int i = 0…" at bounding box center [939, 222] width 252 height 384
click at [1013, 72] on div "public class AI { public static void main ( String [ ] args ) { for ( int i = 0…" at bounding box center [939, 222] width 252 height 384
click at [883, 185] on div "public class AI { public static void main ( String [ ] args ) { for ( int i = 0…" at bounding box center [939, 222] width 252 height 384
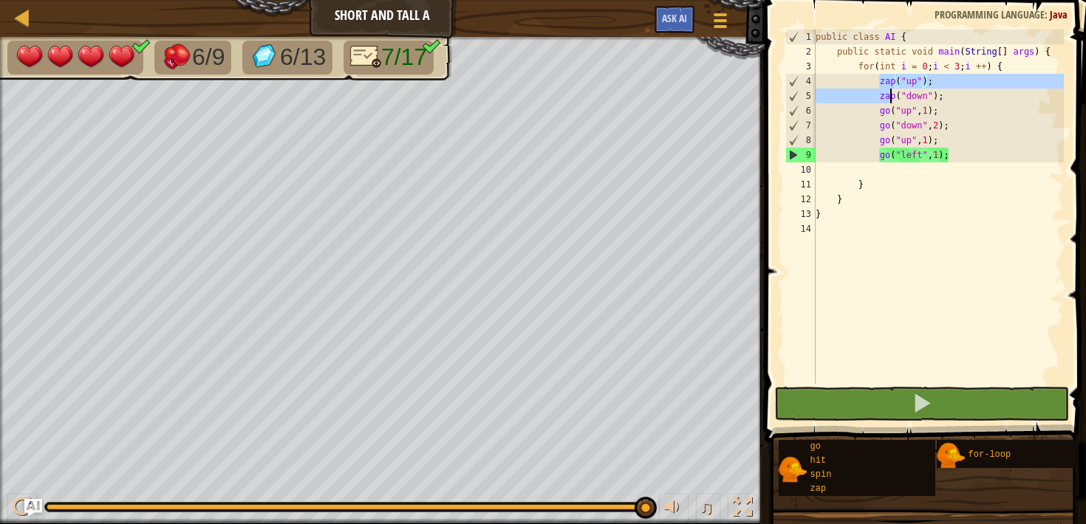
drag, startPoint x: 878, startPoint y: 83, endPoint x: 886, endPoint y: 96, distance: 15.2
click at [886, 95] on div "public class AI { public static void main ( String [ ] args ) { for ( int i = 0…" at bounding box center [939, 222] width 252 height 384
click at [875, 116] on div "public class AI { public static void main ( String [ ] args ) { for ( int i = 0…" at bounding box center [939, 222] width 252 height 384
type textarea "go("up", 1);"
click at [892, 164] on div "public class AI { public static void main ( String [ ] args ) { for ( int i = 0…" at bounding box center [939, 222] width 252 height 384
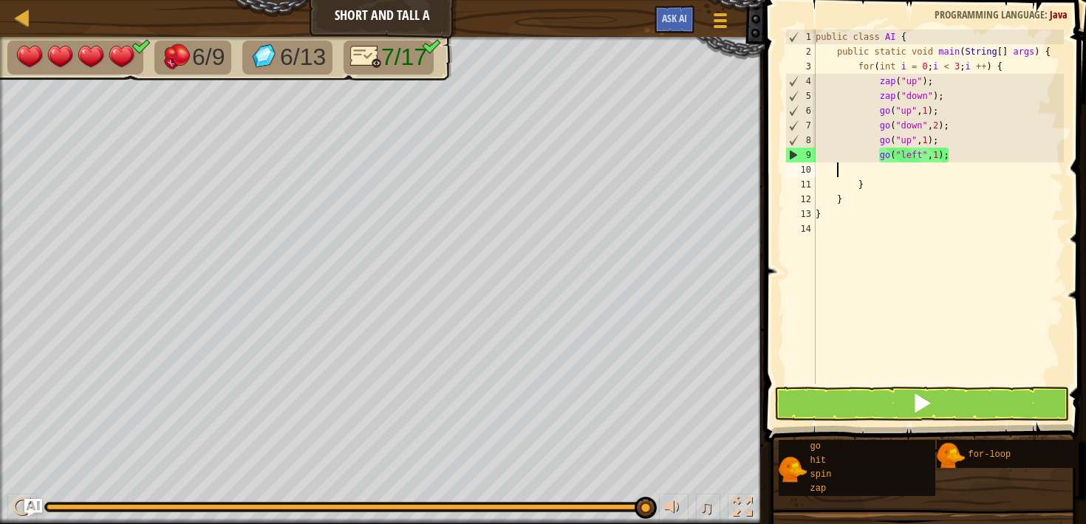
scroll to position [7, 0]
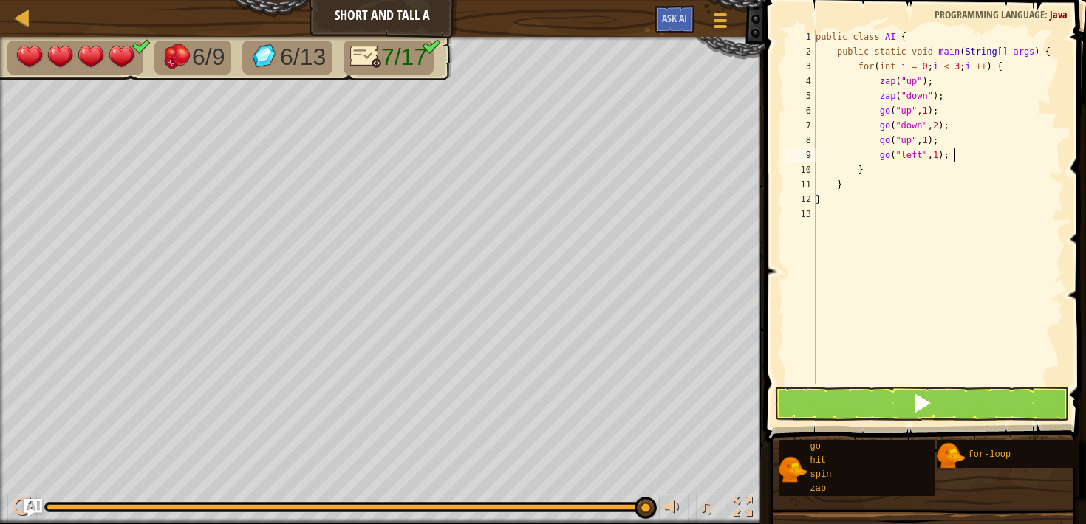
click at [912, 171] on div "public class AI { public static void main ( String [ ] args ) { for ( int i = 0…" at bounding box center [939, 222] width 252 height 384
click at [1015, 67] on div "public class AI { public static void main ( String [ ] args ) { for ( int i = 0…" at bounding box center [939, 222] width 252 height 384
click at [958, 161] on div "public class AI { public static void main ( String [ ] args ) { for ( int i = 0…" at bounding box center [939, 222] width 252 height 384
type textarea "go("left", 1);"
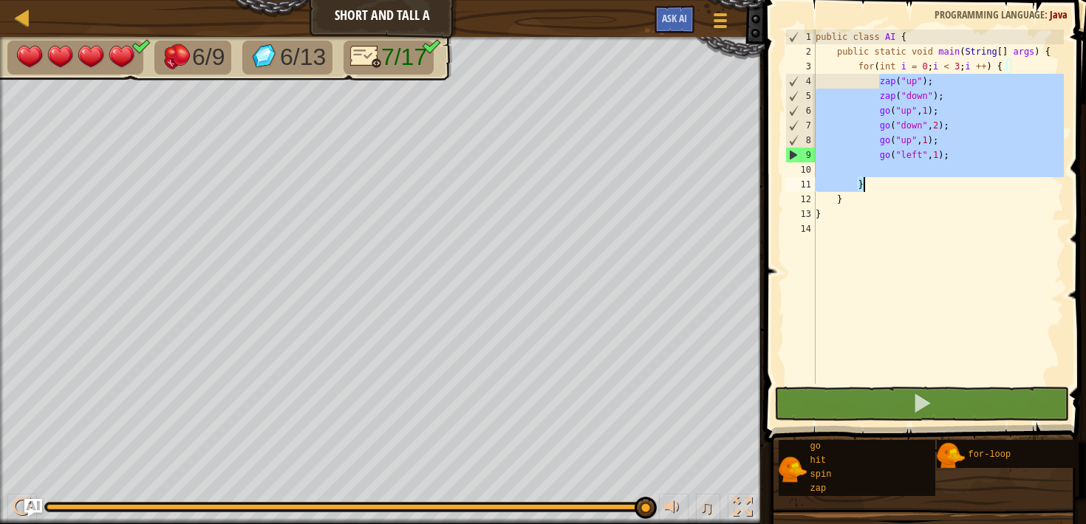
drag, startPoint x: 881, startPoint y: 83, endPoint x: 927, endPoint y: 179, distance: 106.4
click at [927, 179] on div "public class AI { public static void main ( String [ ] args ) { for ( int i = 0…" at bounding box center [939, 222] width 252 height 384
click at [897, 179] on div "public class AI { public static void main ( String [ ] args ) { for ( int i = 0…" at bounding box center [939, 222] width 252 height 384
type textarea "}"
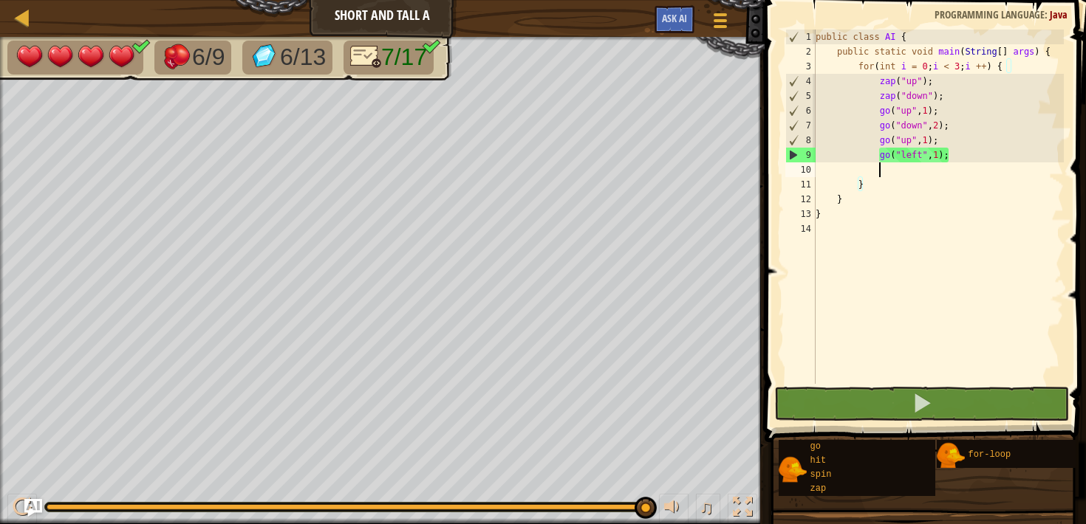
click at [896, 171] on div "public class AI { public static void main ( String [ ] args ) { for ( int i = 0…" at bounding box center [939, 222] width 252 height 384
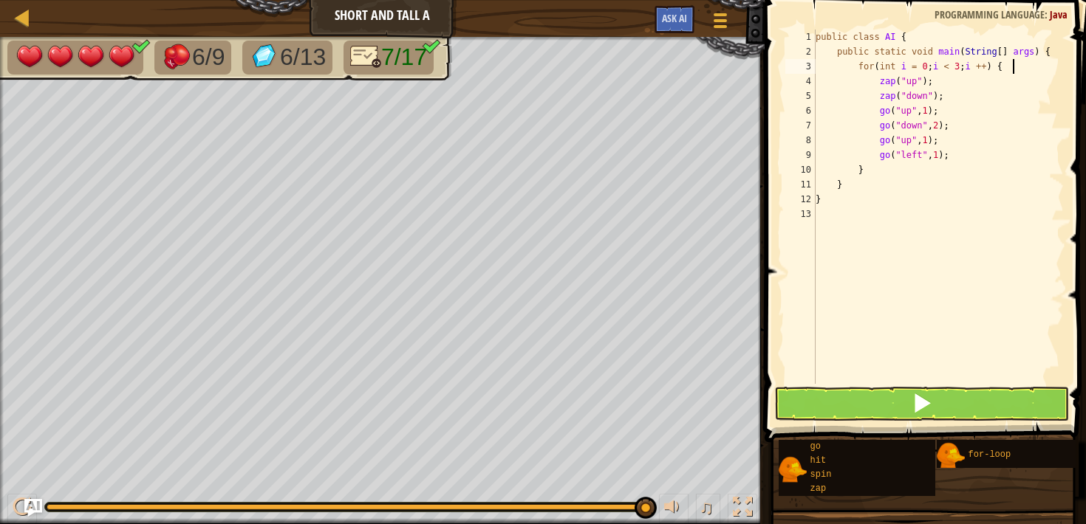
click at [1022, 69] on div "public class AI { public static void main ( String [ ] args ) { for ( int i = 0…" at bounding box center [939, 222] width 252 height 384
click at [872, 174] on div "public class AI { public static void main ( String [ ] args ) { for ( int i = 0…" at bounding box center [939, 222] width 252 height 384
type textarea "}"
type textarea "for(int i = 0; i < 3; i ++) {"
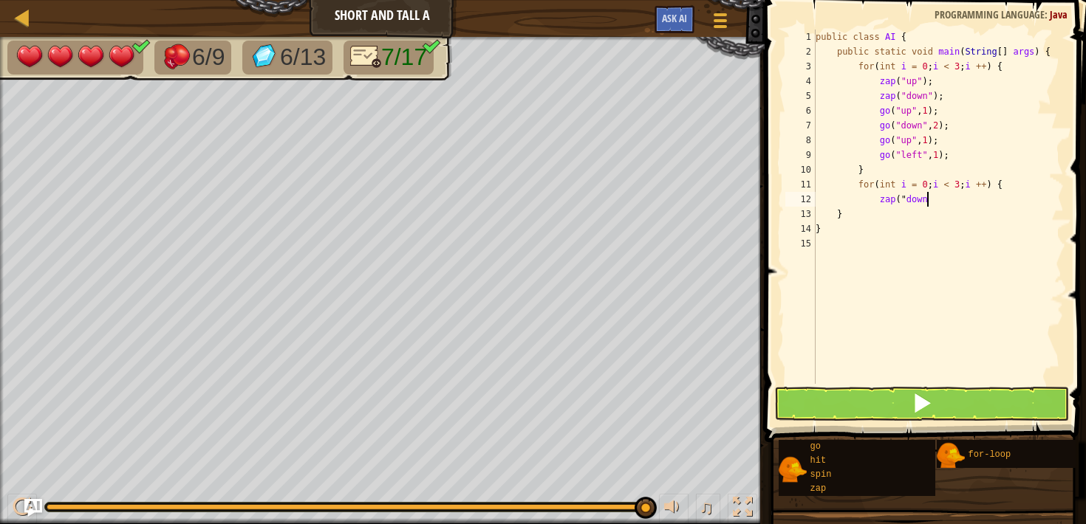
scroll to position [7, 8]
type textarea "zap("down");"
type textarea "go("up", 2);"
type textarea "go("down", 4);"
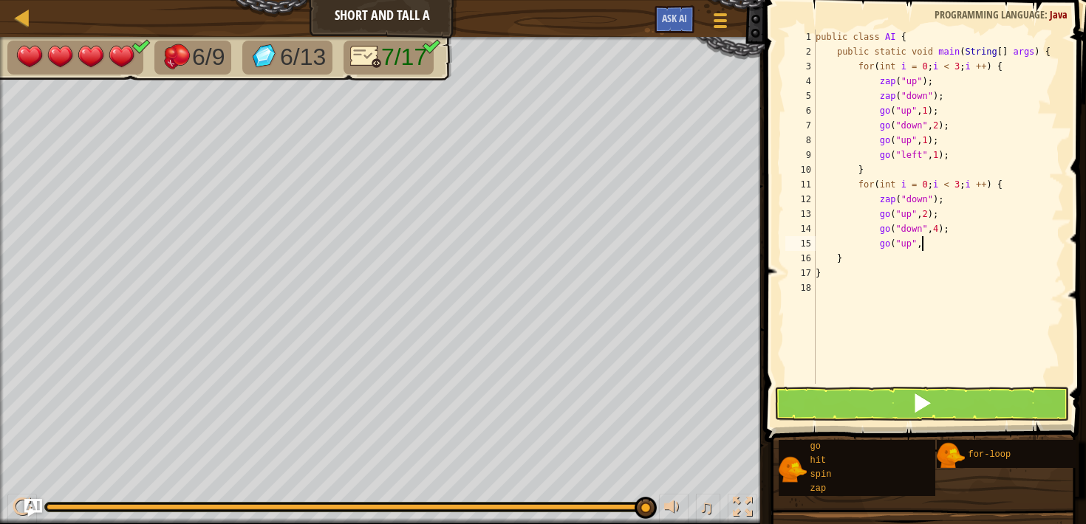
scroll to position [7, 8]
type textarea "go("up", 2);"
type textarea "go("left", 1);"
click at [875, 403] on button at bounding box center [921, 404] width 294 height 34
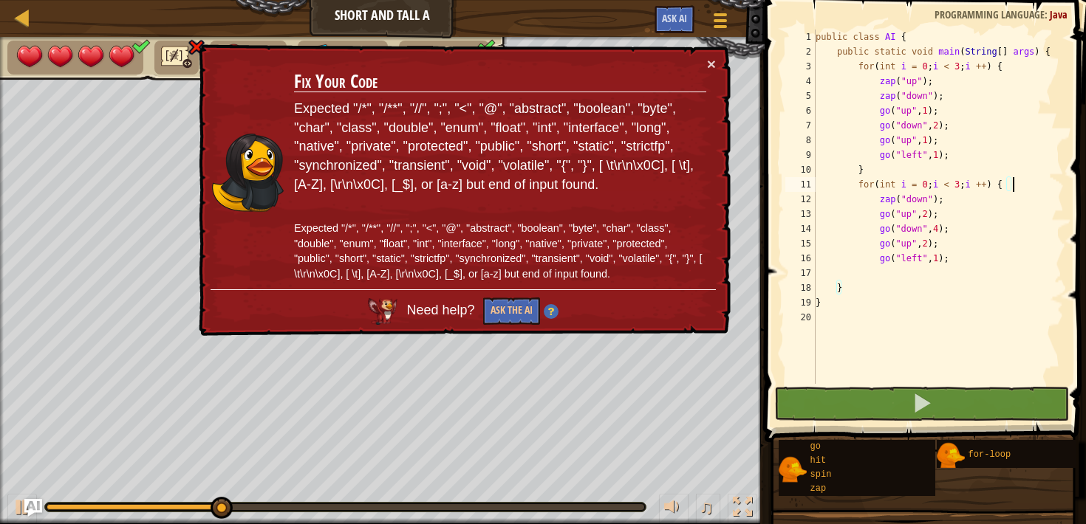
click at [1019, 187] on div "public class AI { public static void main ( String [ ] args ) { for ( int i = 0…" at bounding box center [939, 222] width 252 height 384
type textarea "for(int i = 0; i < 3; i ++) {"
click at [910, 275] on div "public class AI { public static void main ( String [ ] args ) { for ( int i = 0…" at bounding box center [939, 222] width 252 height 384
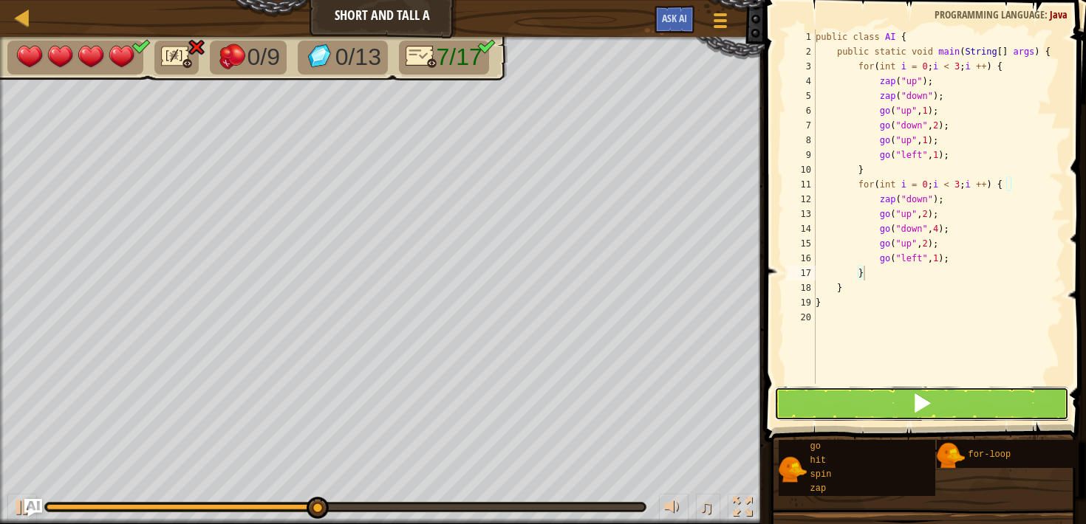
click at [977, 412] on button at bounding box center [921, 404] width 294 height 34
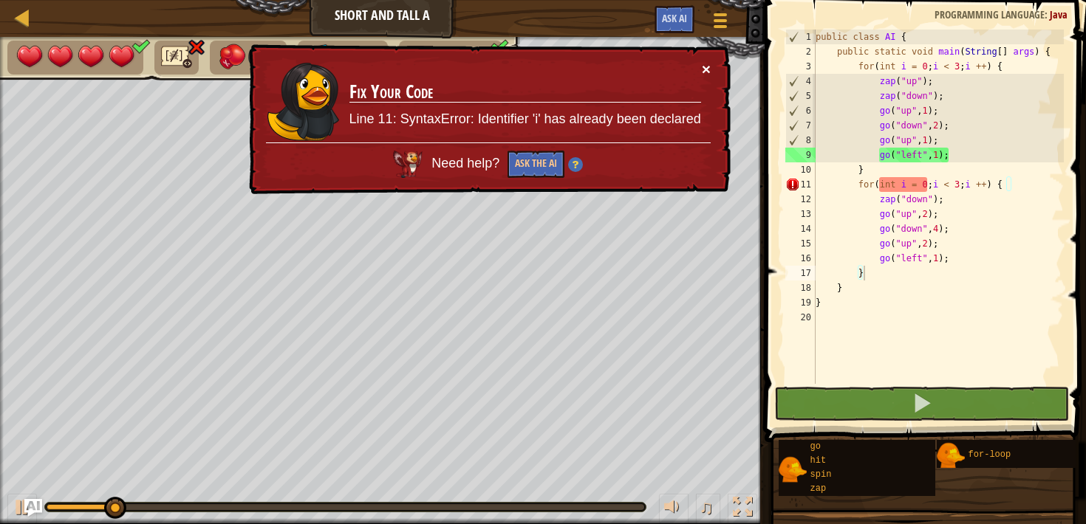
click at [704, 71] on button "×" at bounding box center [706, 69] width 9 height 16
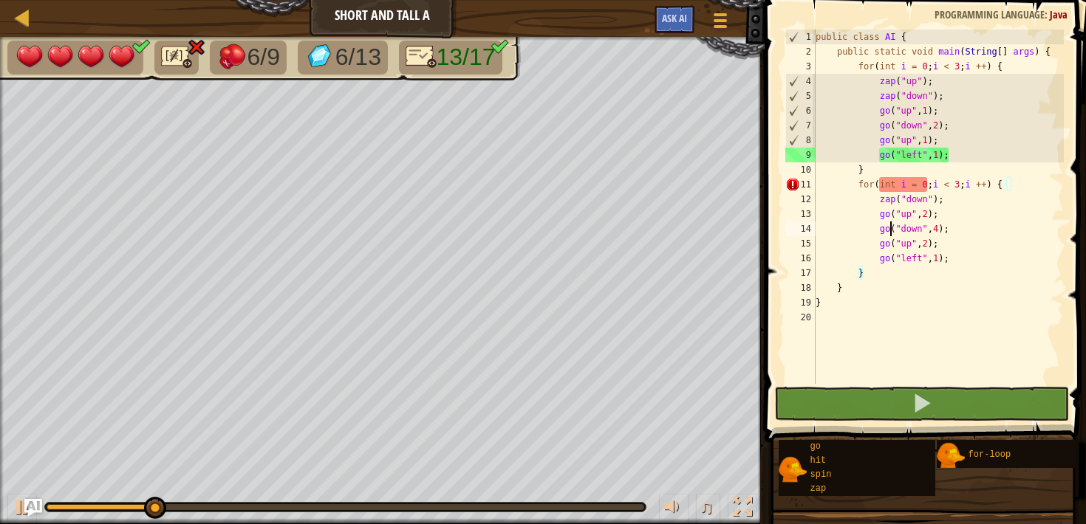
click at [889, 222] on div "public class AI { public static void main ( String [ ] args ) { for ( int i = 0…" at bounding box center [939, 222] width 252 height 384
click at [906, 184] on div "public class AI { public static void main ( String [ ] args ) { for ( int i = 0…" at bounding box center [939, 222] width 252 height 384
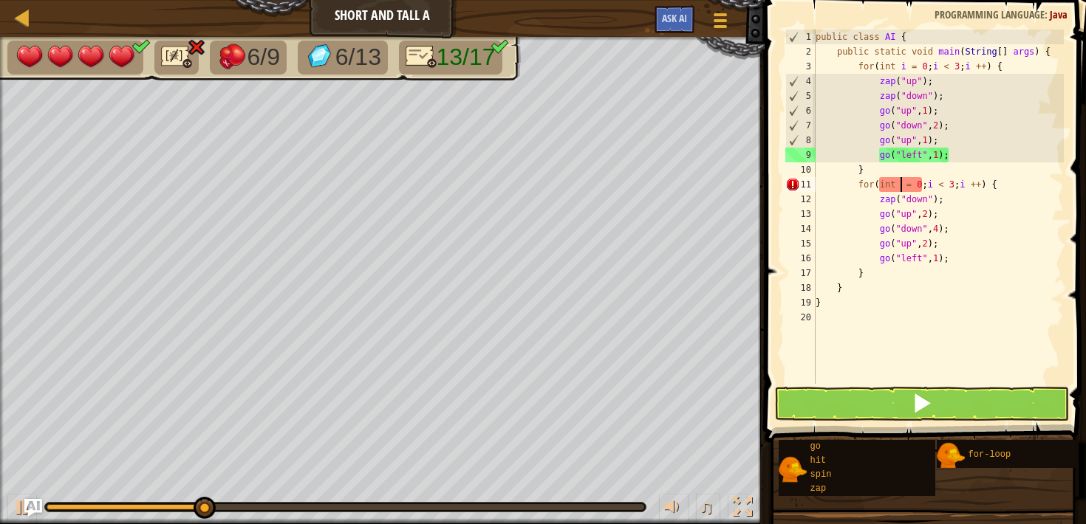
scroll to position [7, 7]
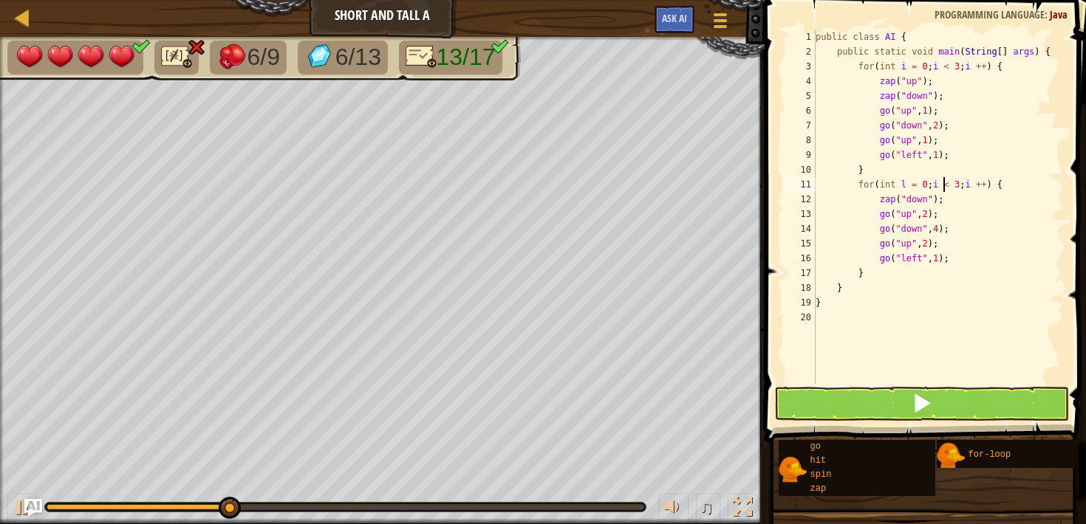
click at [943, 184] on div "public class AI { public static void main ( String [ ] args ) { for ( int i = 0…" at bounding box center [939, 222] width 252 height 384
click at [961, 391] on button at bounding box center [921, 404] width 294 height 34
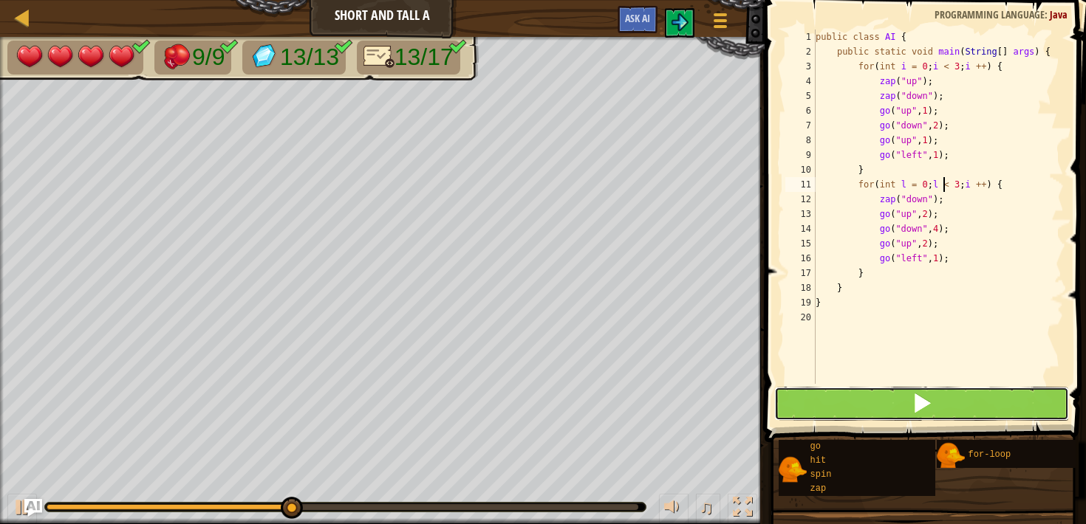
click at [961, 391] on button at bounding box center [921, 404] width 294 height 34
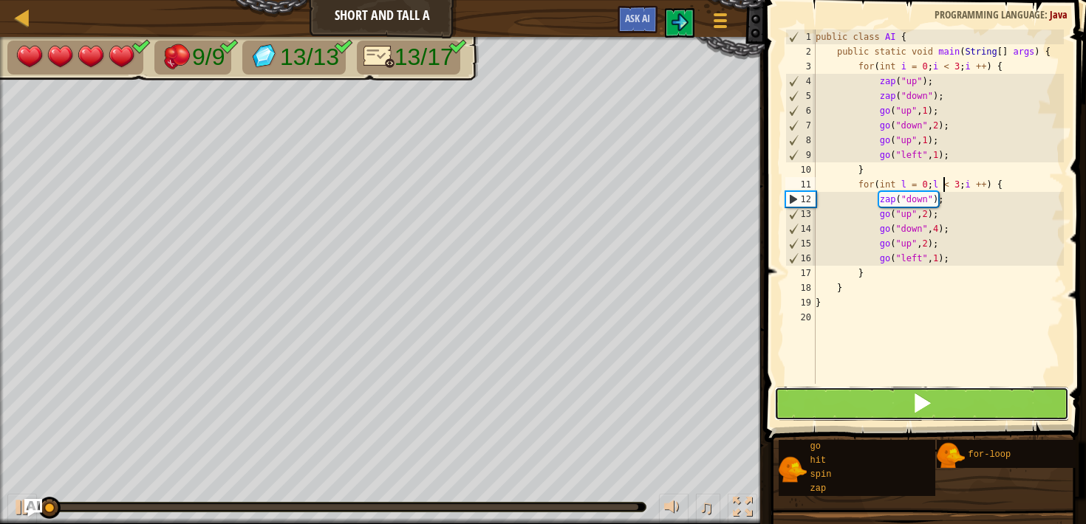
click at [961, 391] on button at bounding box center [921, 404] width 294 height 34
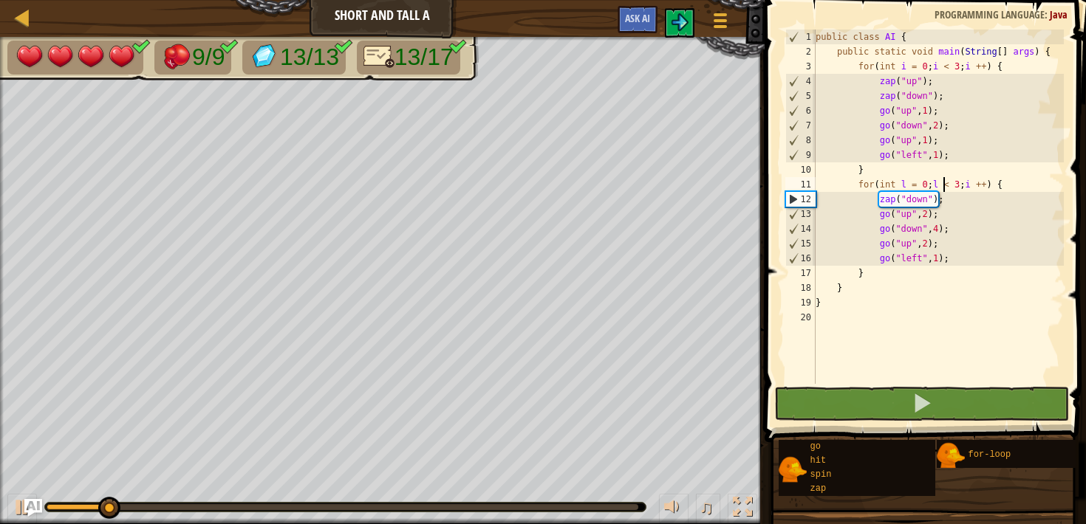
click at [981, 183] on div "public class AI { public static void main ( String [ ] args ) { for ( int i = 0…" at bounding box center [939, 222] width 252 height 384
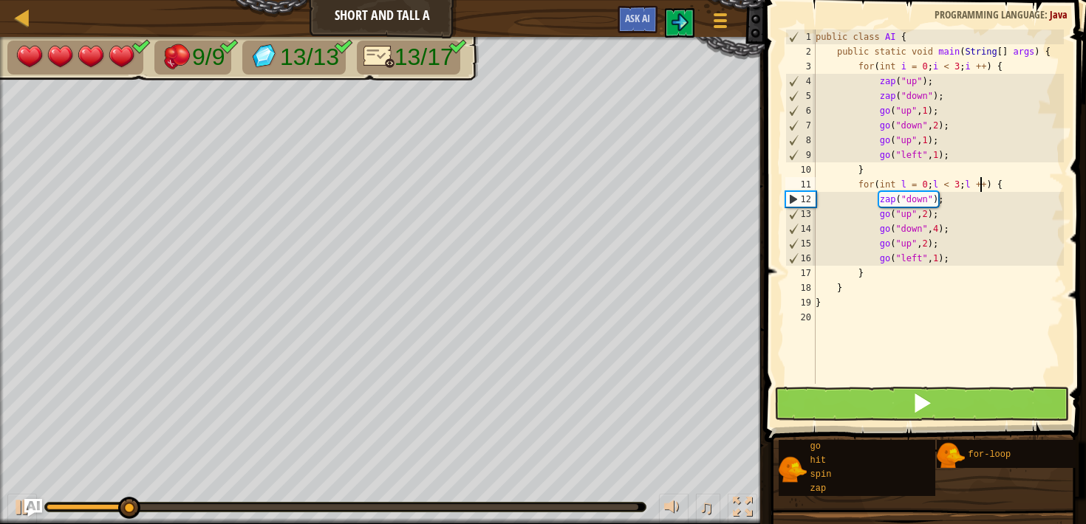
scroll to position [7, 13]
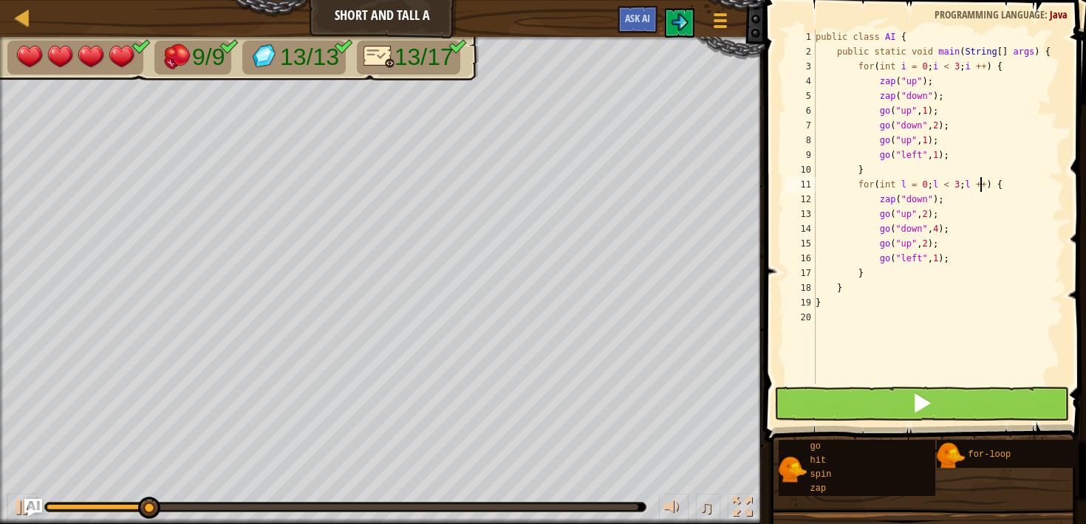
type textarea "for(int l = 0; l < 3; l ++) {"
click at [923, 406] on span at bounding box center [922, 403] width 21 height 21
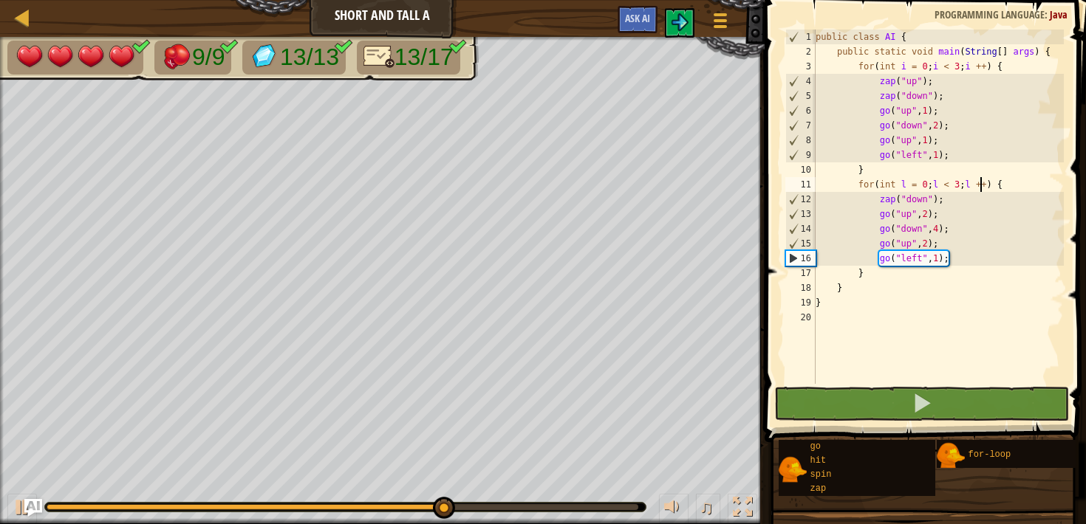
click at [628, 507] on div at bounding box center [343, 508] width 592 height 6
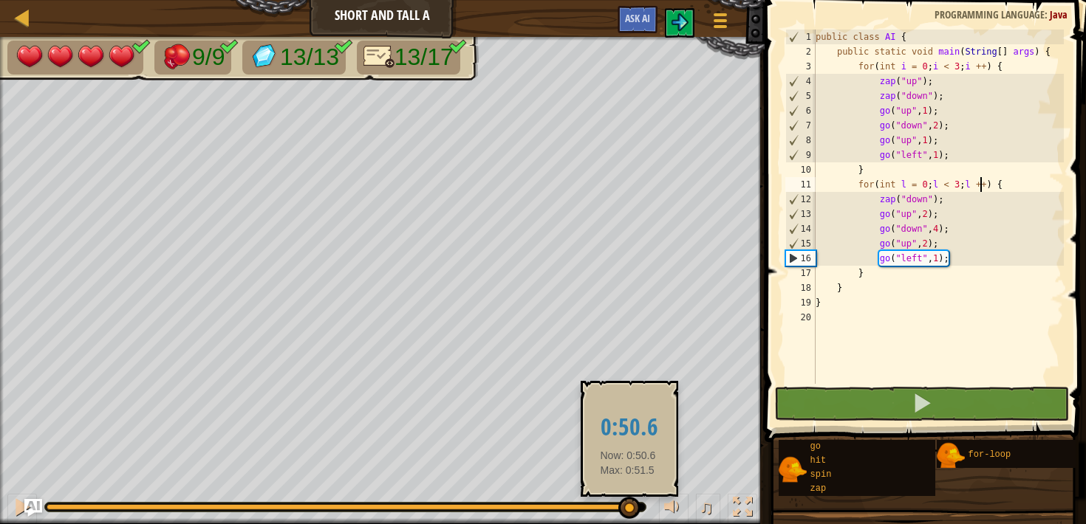
click at [635, 0] on body "Map Short and Tall A Game Menu Ask AI 1 ההההההההההההההההההההההההההההההההההההההה…" at bounding box center [543, 0] width 1086 height 0
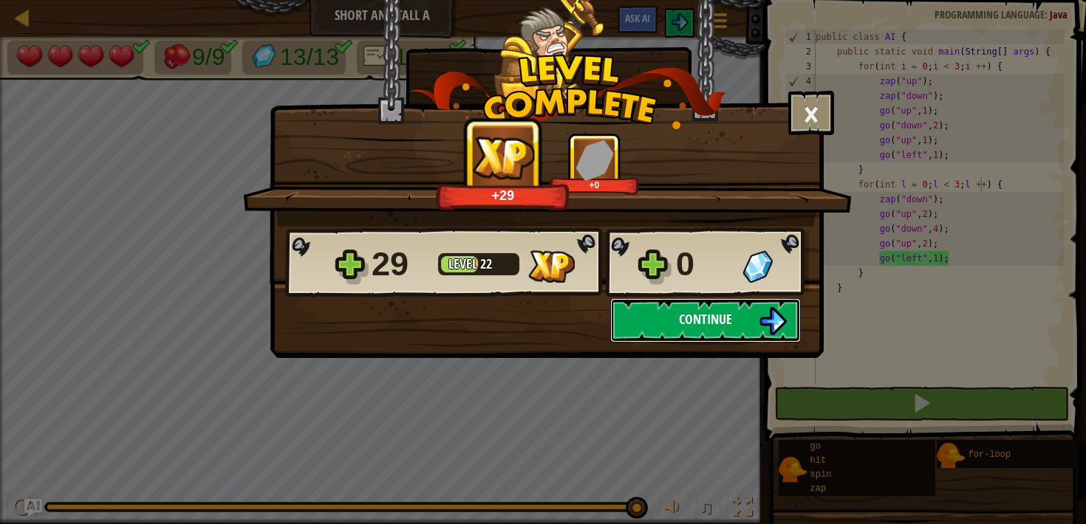
click at [682, 326] on span "Continue" at bounding box center [705, 319] width 53 height 18
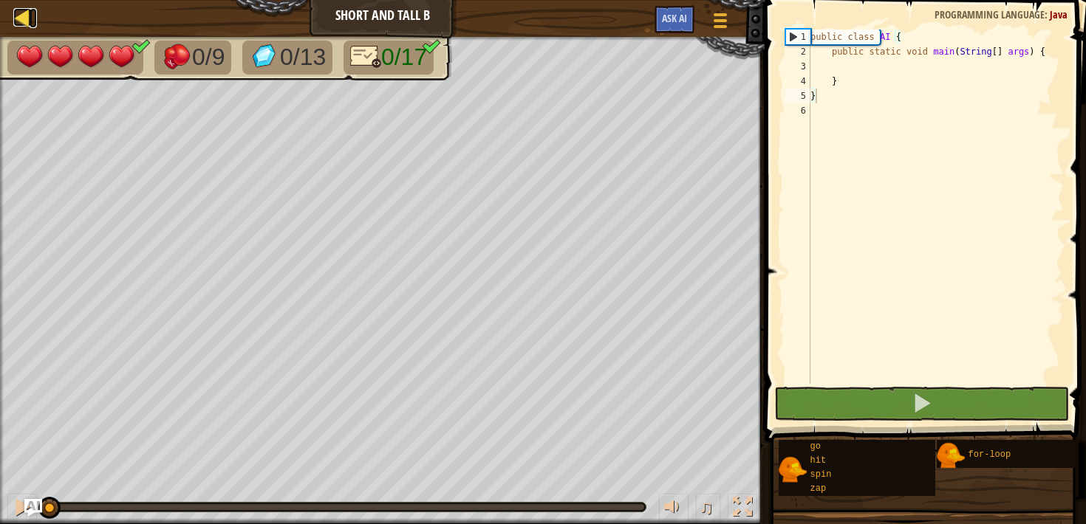
click at [25, 24] on div at bounding box center [22, 17] width 18 height 18
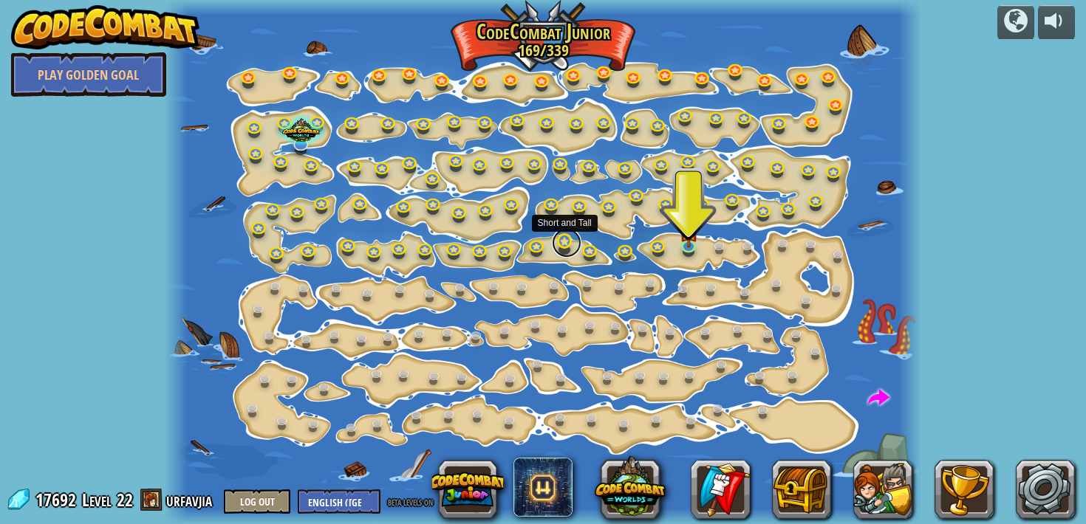
click at [563, 250] on link at bounding box center [567, 243] width 30 height 30
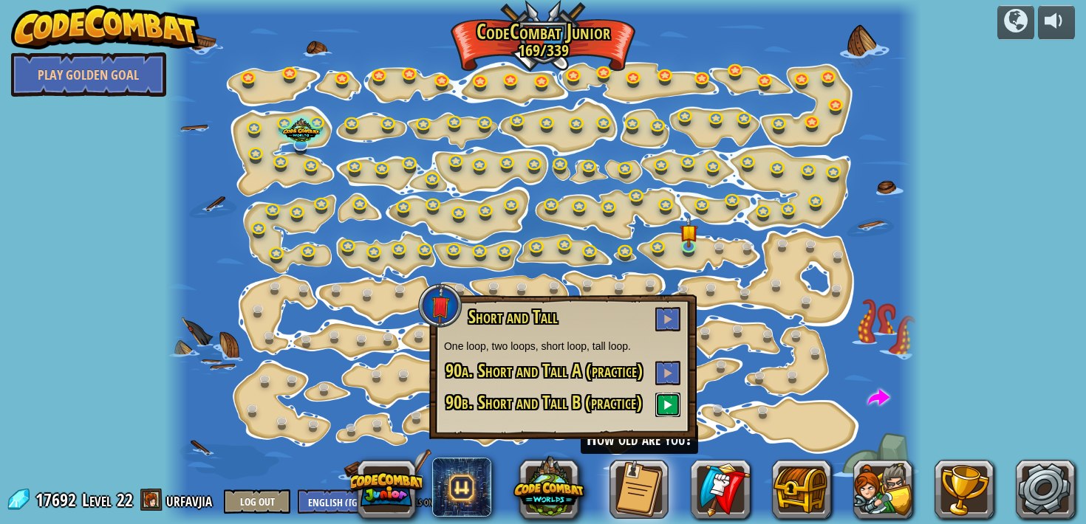
click at [663, 409] on button at bounding box center [667, 405] width 25 height 24
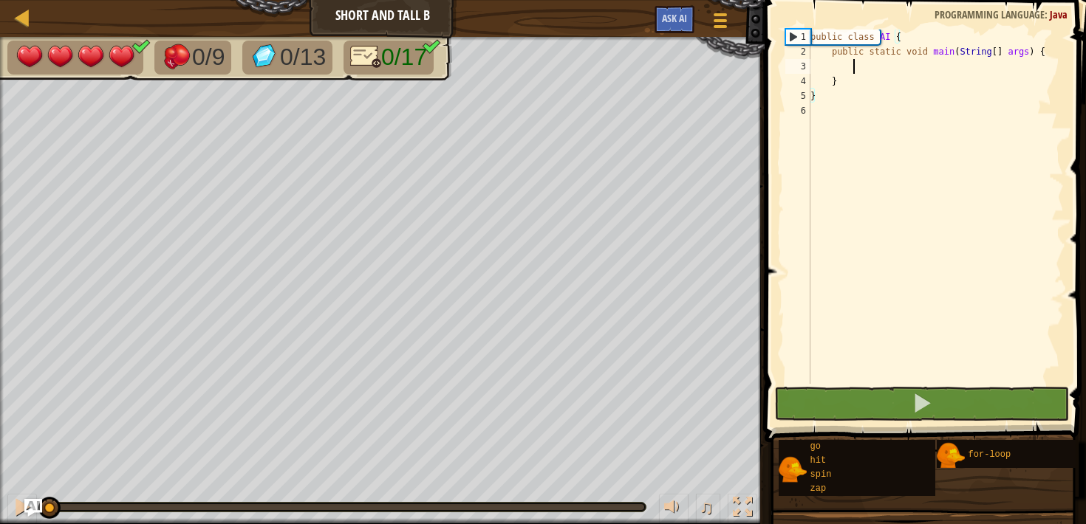
click at [884, 66] on div "public class AI { public static void main ( String [ ] args ) { } }" at bounding box center [935, 222] width 256 height 384
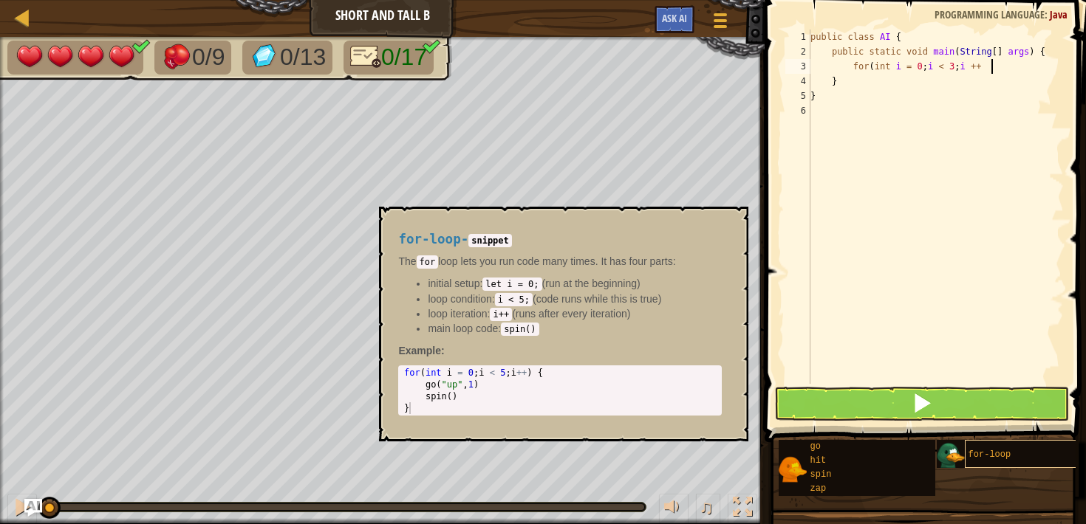
scroll to position [7, 15]
type textarea "for(int i = 0; i < 3; i ++) {"
type textarea "g"
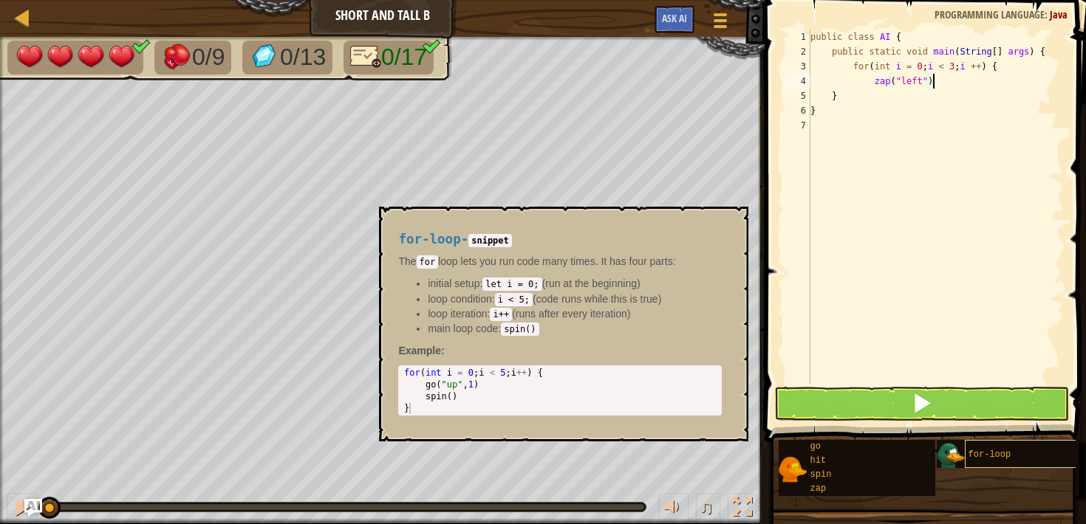
type textarea "zap("left");"
type textarea "x"
type textarea "zap("right");"
click at [985, 448] on div "for-loop" at bounding box center [1023, 454] width 117 height 28
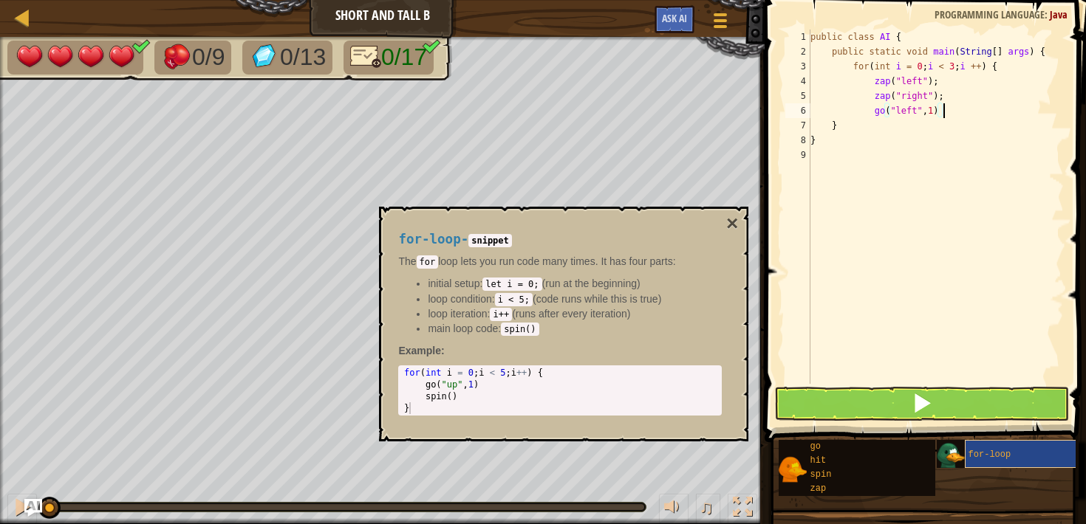
type textarea "go("left", 1);"
type textarea "go("right", 2);"
type textarea "go("down", 1);"
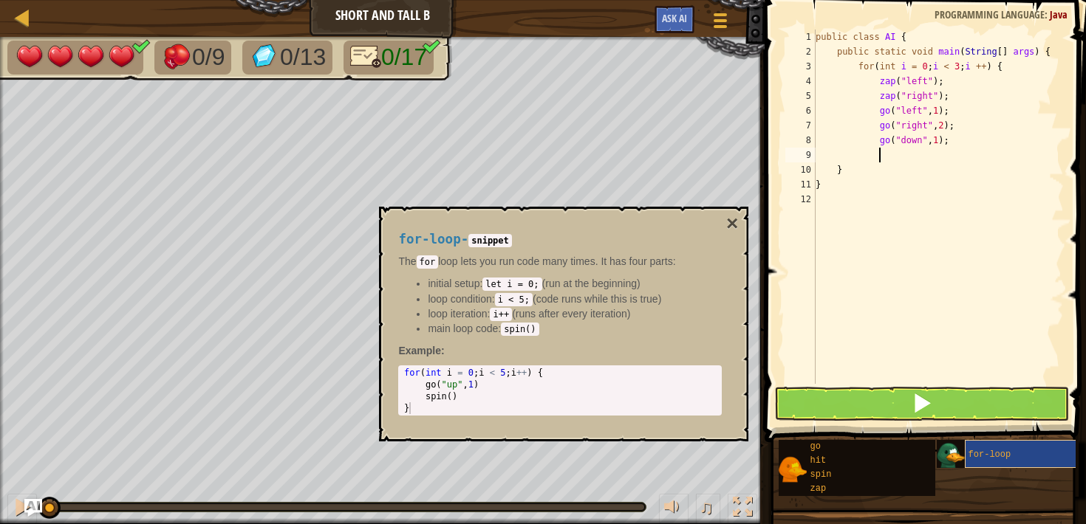
scroll to position [7, 4]
click at [855, 159] on div "public class AI { public static void main ( String [ ] args ) { for ( int i = 0…" at bounding box center [939, 222] width 252 height 384
type textarea "}"
click at [979, 407] on button at bounding box center [921, 404] width 294 height 34
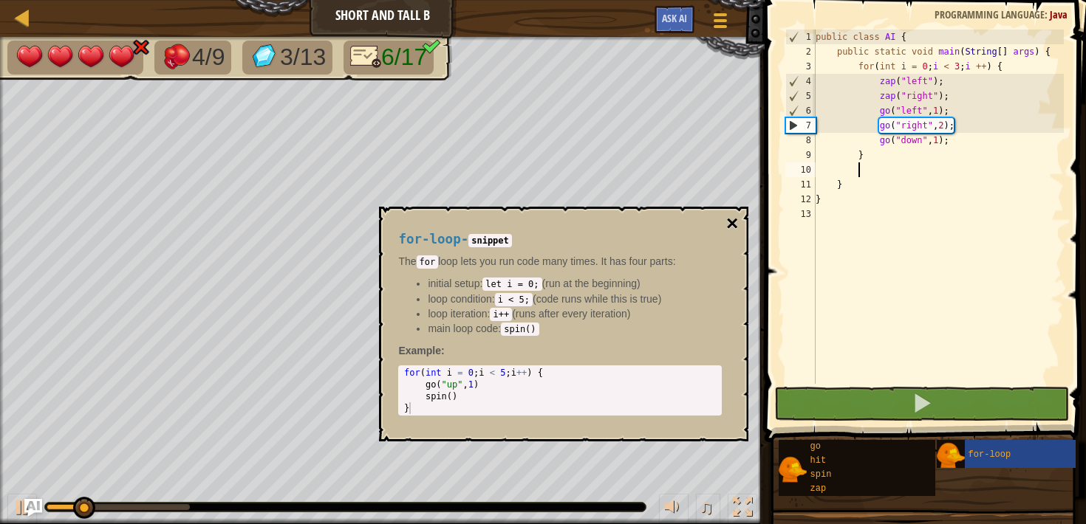
click at [732, 226] on button "×" at bounding box center [732, 223] width 12 height 21
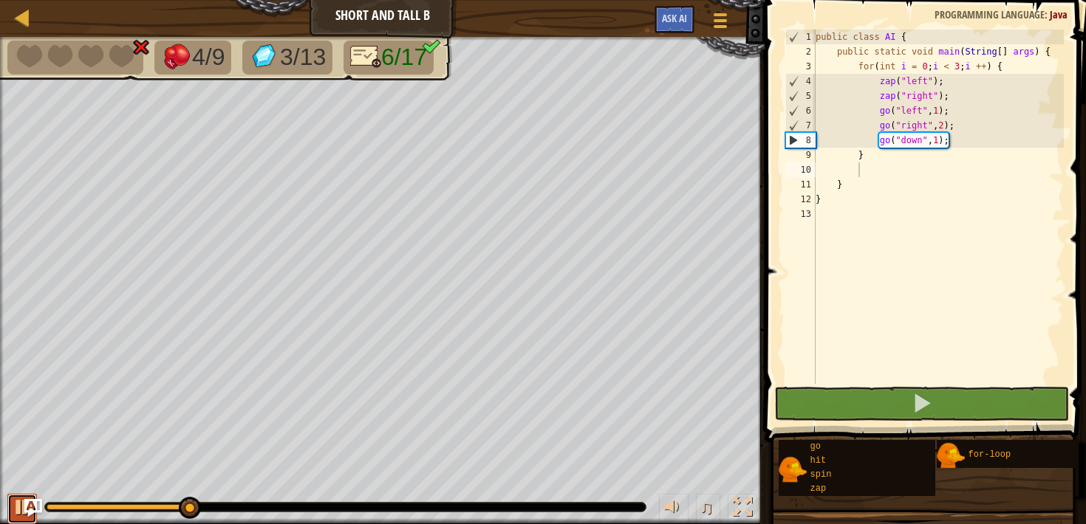
click at [18, 506] on button at bounding box center [22, 509] width 30 height 30
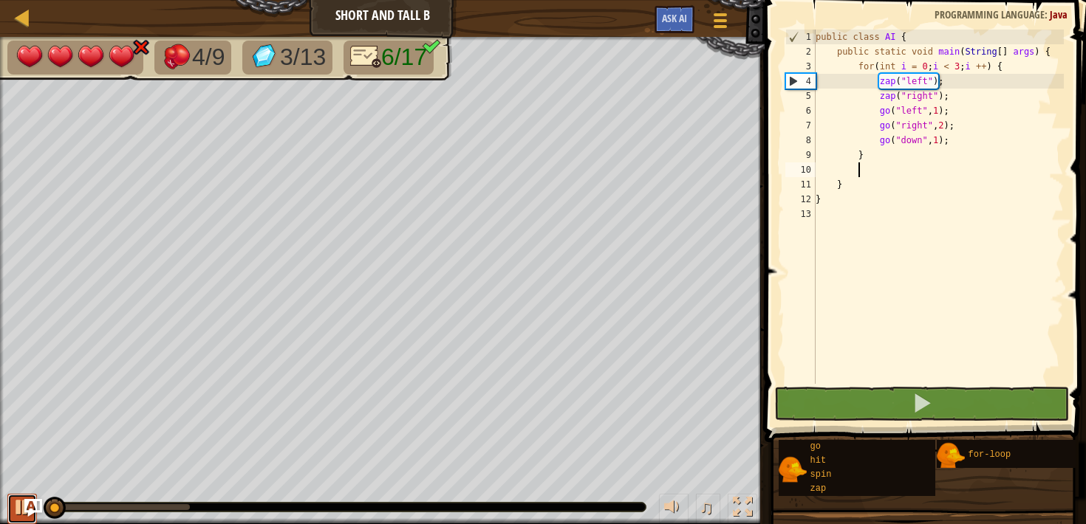
click at [18, 505] on div at bounding box center [22, 507] width 19 height 19
click at [960, 128] on div "public class AI { public static void main ( String [ ] args ) { for ( int i = 0…" at bounding box center [939, 222] width 252 height 384
type textarea "go("right", 2);"
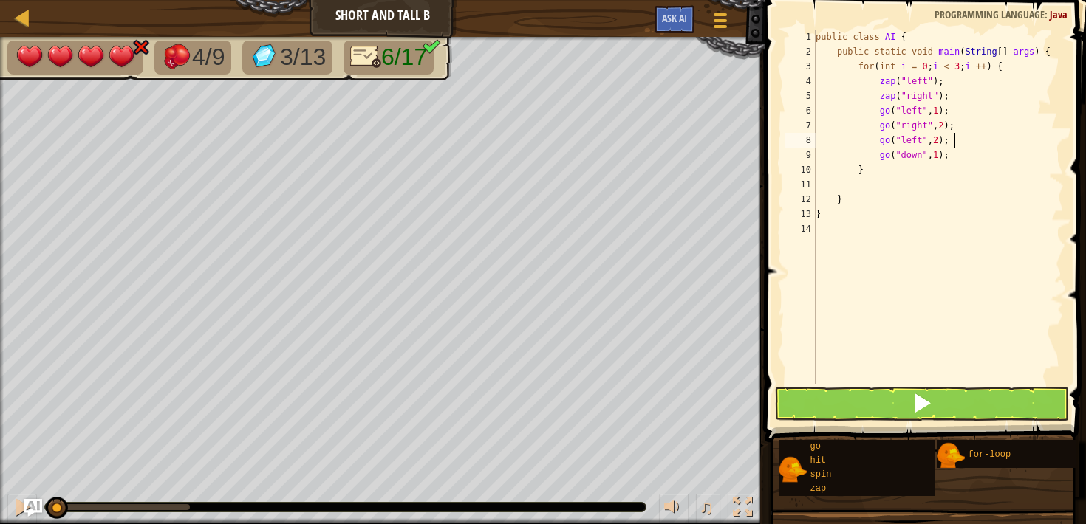
scroll to position [7, 10]
click at [965, 409] on button at bounding box center [921, 404] width 294 height 34
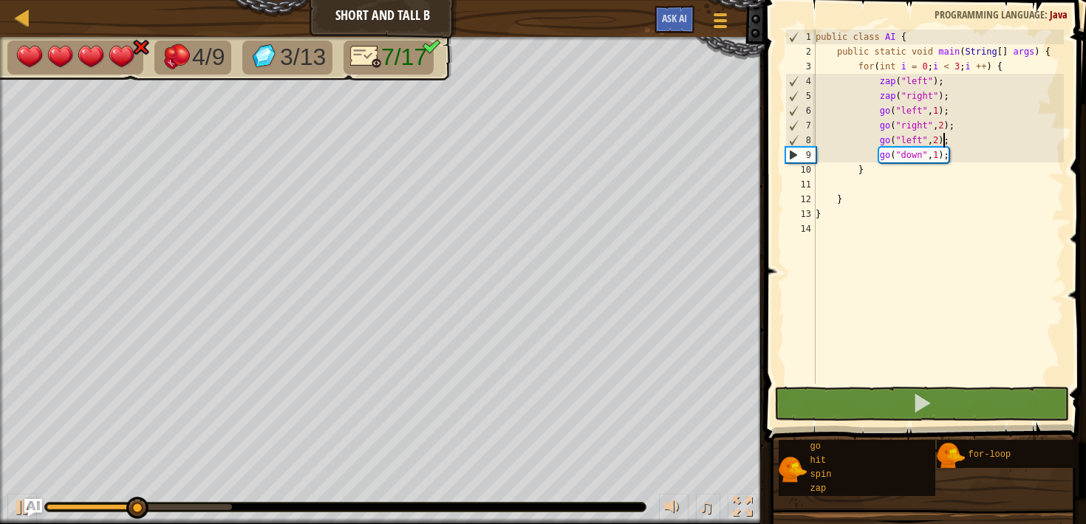
click at [945, 143] on div "public class AI { public static void main ( String [ ] args ) { for ( int i = 0…" at bounding box center [939, 222] width 252 height 384
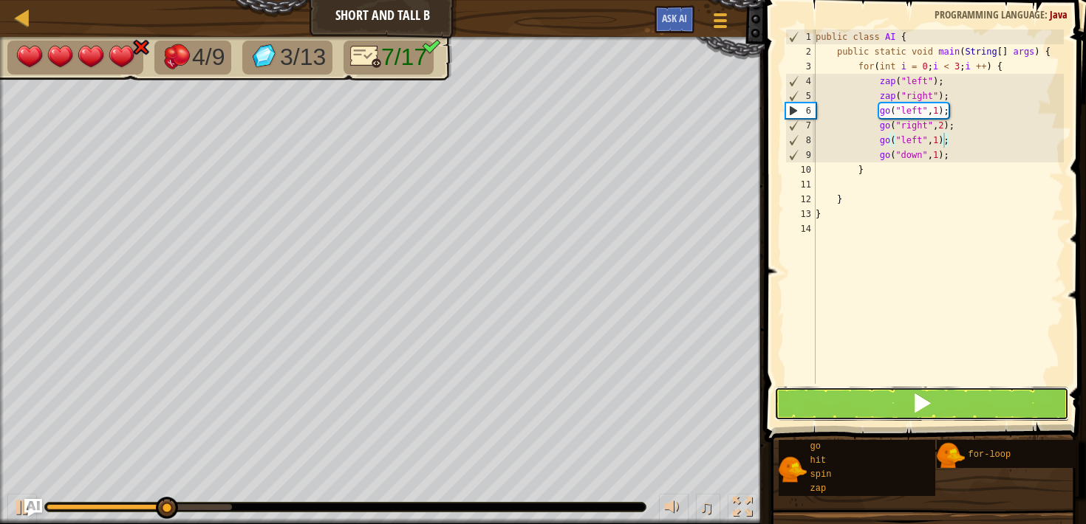
click at [982, 403] on button at bounding box center [921, 404] width 294 height 34
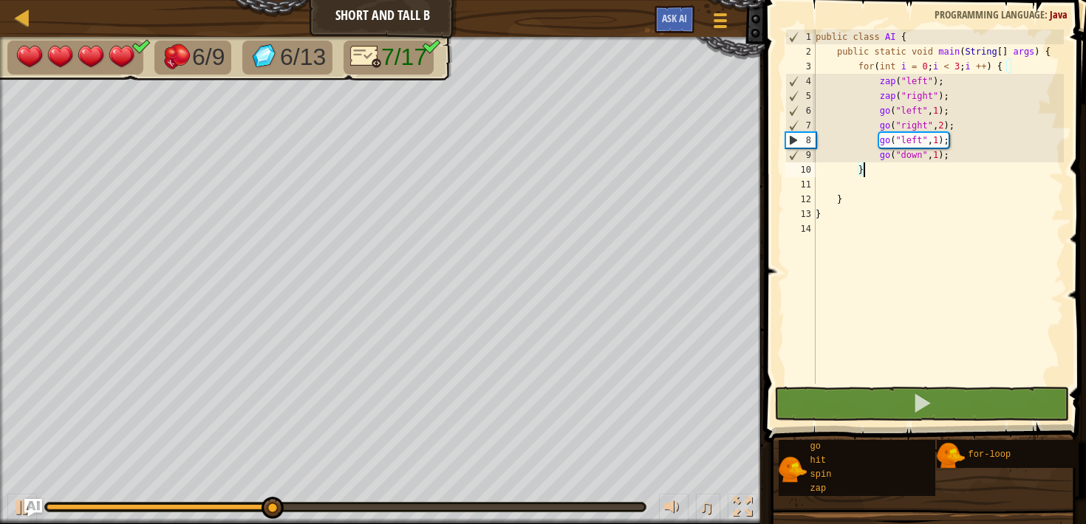
click at [868, 173] on div "public class AI { public static void main ( String [ ] args ) { for ( int i = 0…" at bounding box center [939, 222] width 252 height 384
type textarea "}"
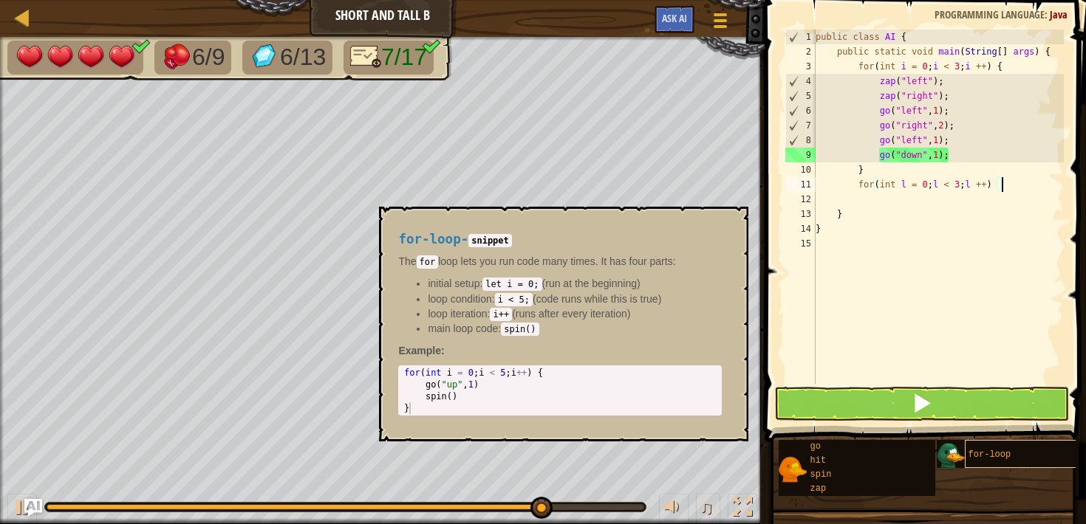
scroll to position [7, 15]
type textarea "for(int l = 0; l < 3; l ++) {"
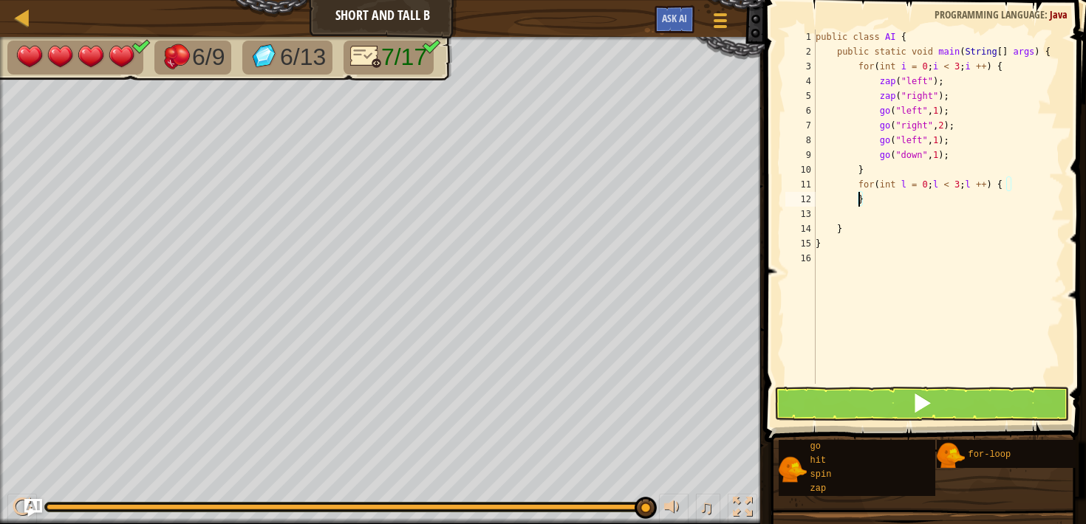
scroll to position [7, 3]
type textarea "}"
type textarea "zap("right");"
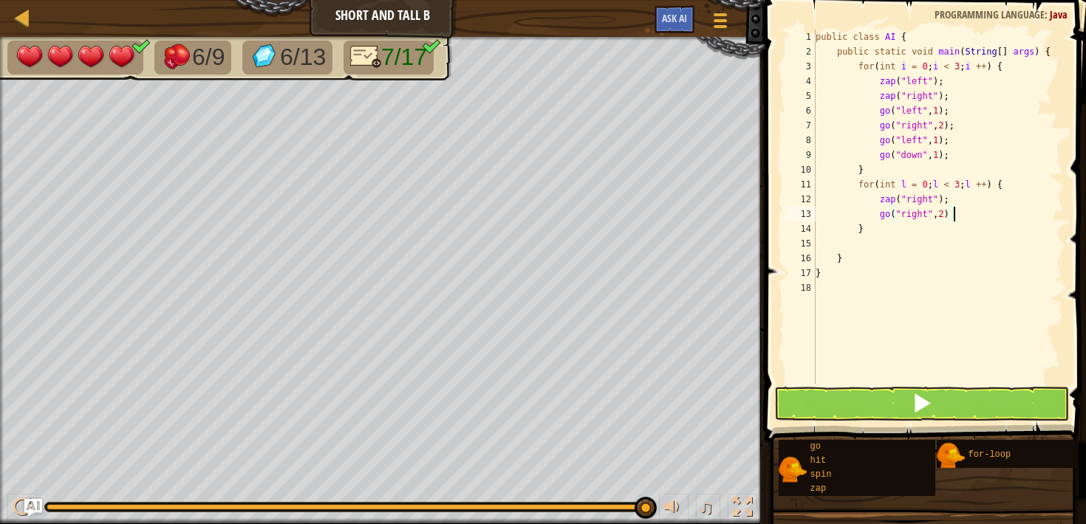
type textarea "go("right", 2);"
type textarea "go("left", 4);"
type textarea "go("right", 2);"
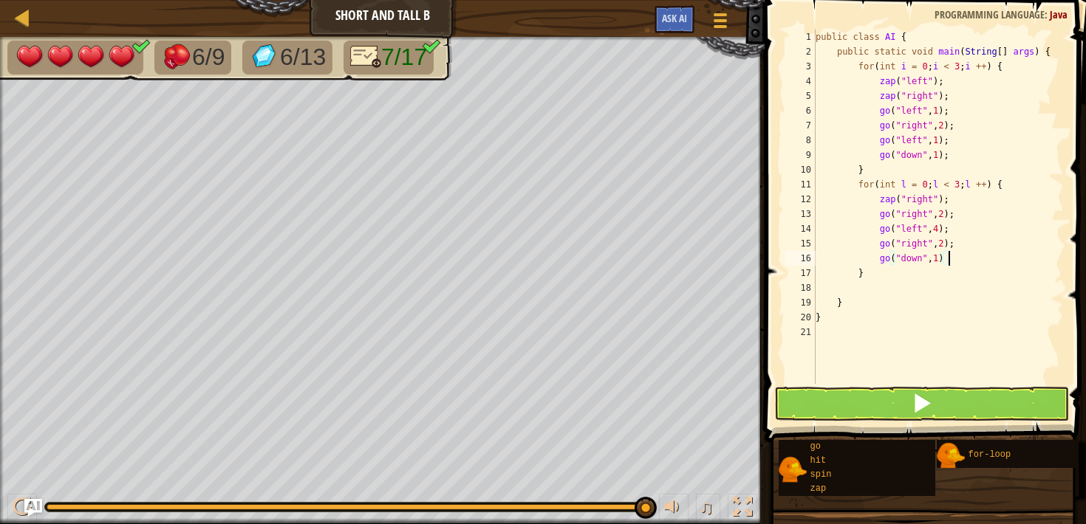
scroll to position [7, 10]
type textarea "go("down", 1);"
click at [938, 408] on button at bounding box center [921, 404] width 294 height 34
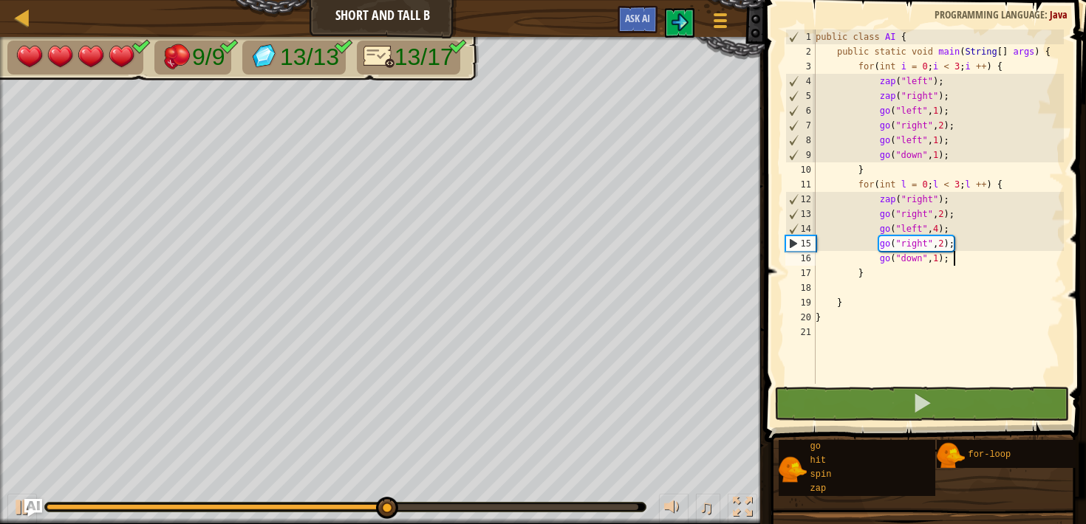
click at [637, 499] on div "♫" at bounding box center [382, 504] width 765 height 44
click at [632, 505] on div at bounding box center [343, 508] width 592 height 6
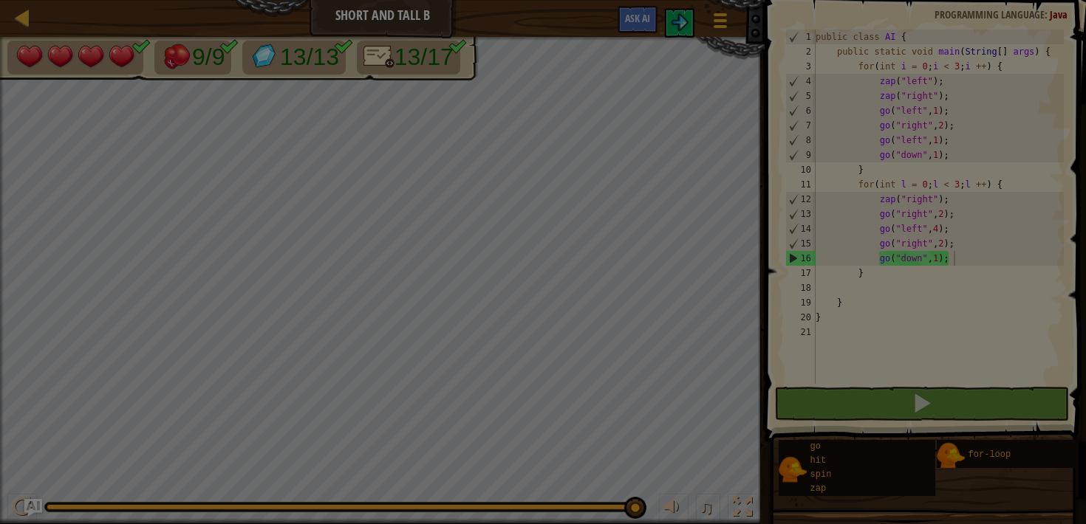
click at [640, 1] on body "Map Short and Tall B Game Menu Ask AI 1 ההההההההההההההההההההההההההההההההההההההה…" at bounding box center [543, 0] width 1086 height 1
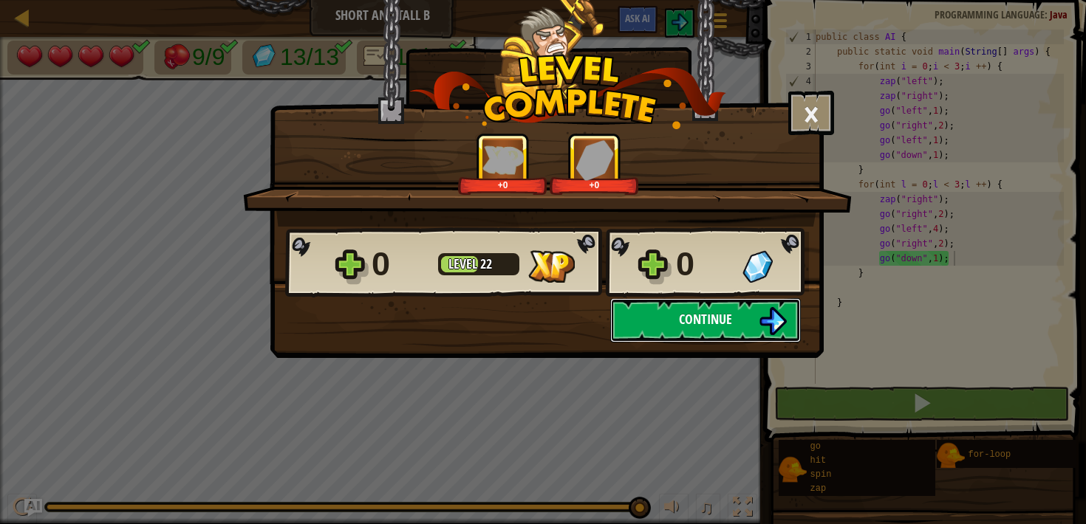
click at [640, 308] on button "Continue" at bounding box center [705, 320] width 191 height 44
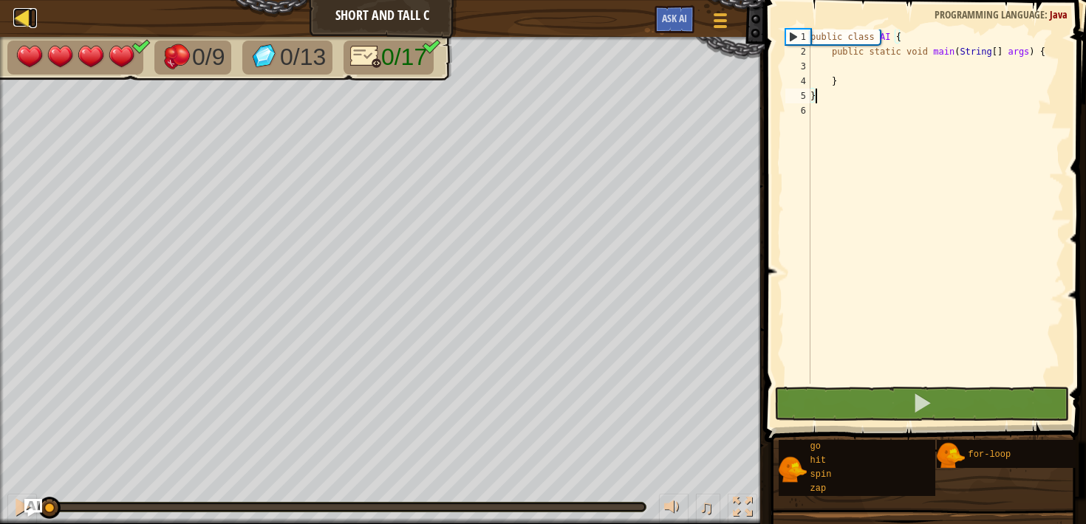
click at [28, 19] on div at bounding box center [22, 17] width 18 height 18
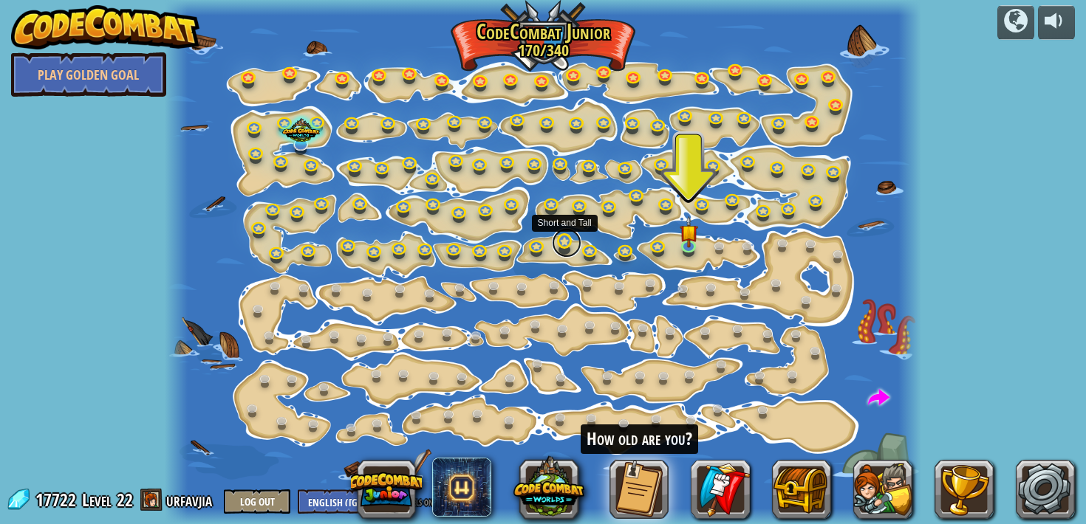
click at [555, 242] on link at bounding box center [567, 243] width 30 height 30
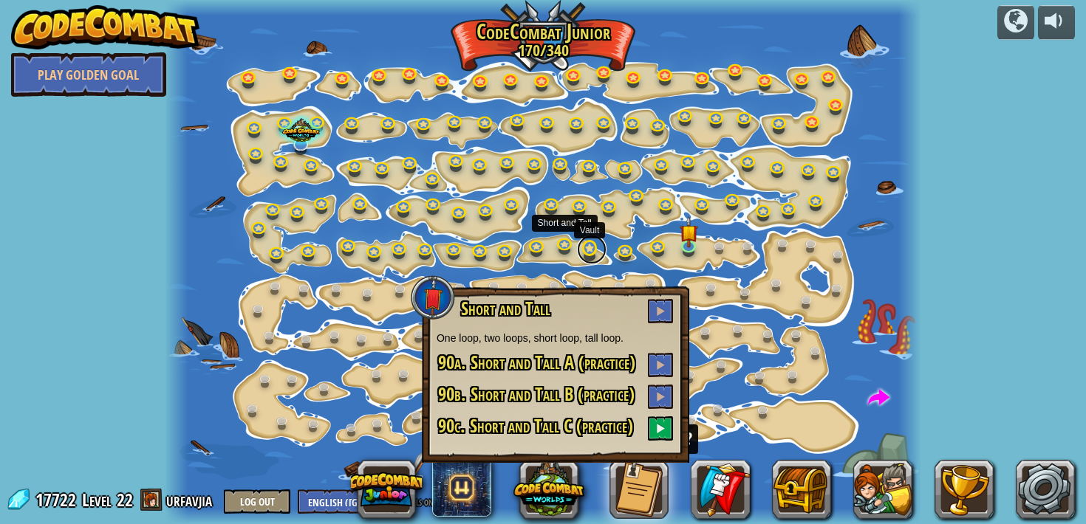
click at [579, 253] on link at bounding box center [592, 250] width 30 height 30
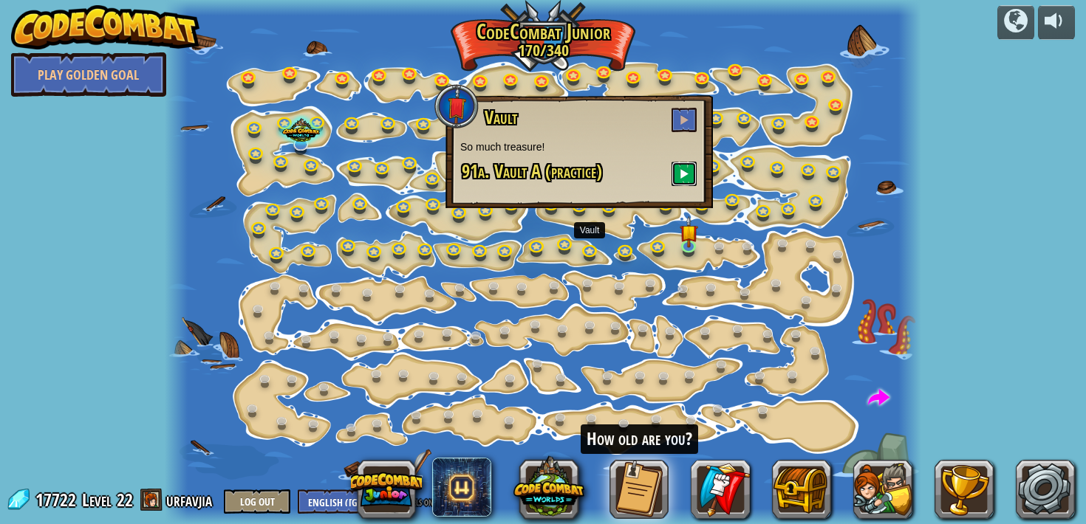
click at [681, 170] on span at bounding box center [684, 173] width 10 height 10
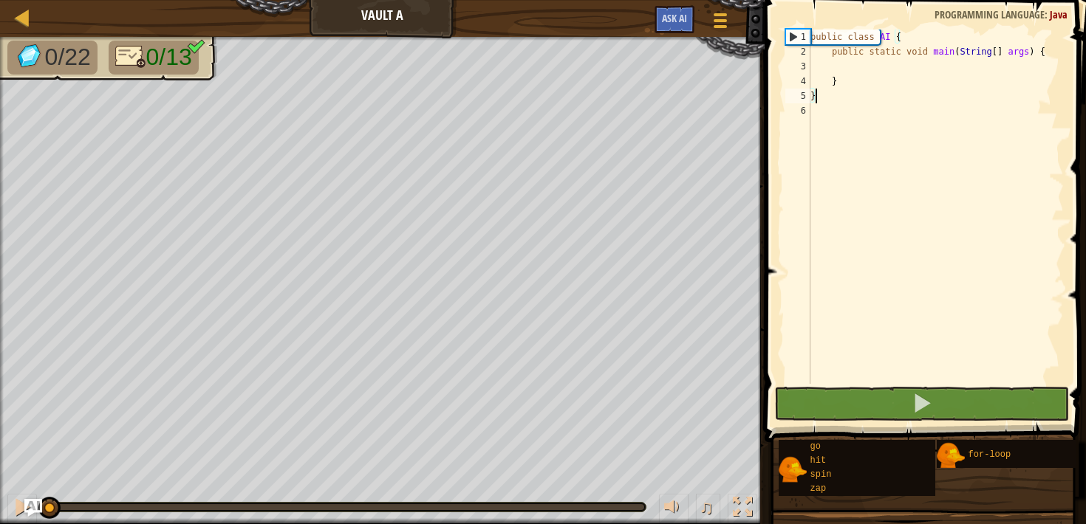
click at [863, 68] on div "public class AI { public static void main ( String [ ] args ) { } }" at bounding box center [935, 222] width 256 height 384
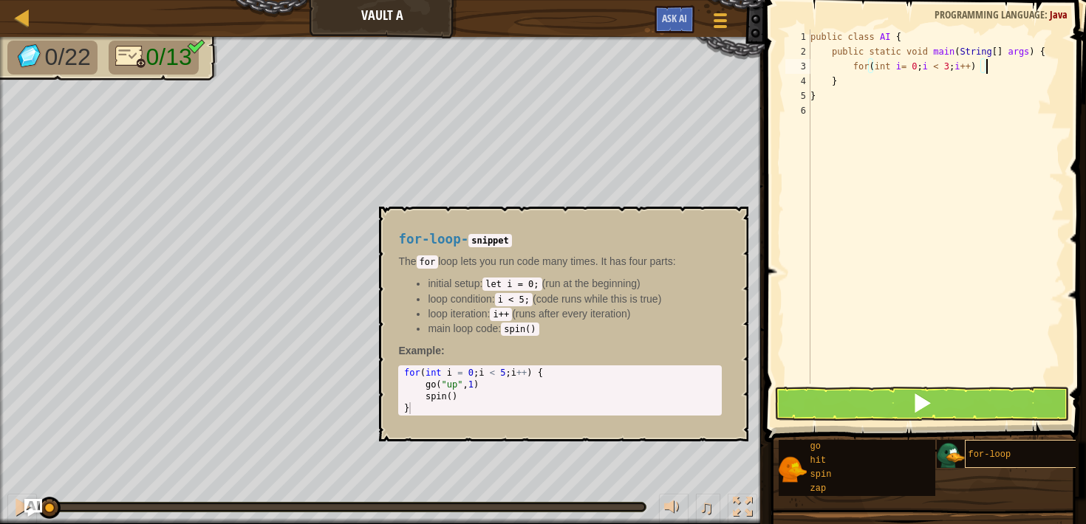
scroll to position [7, 14]
type textarea "for(int i= 0; i < 3; i++) {"
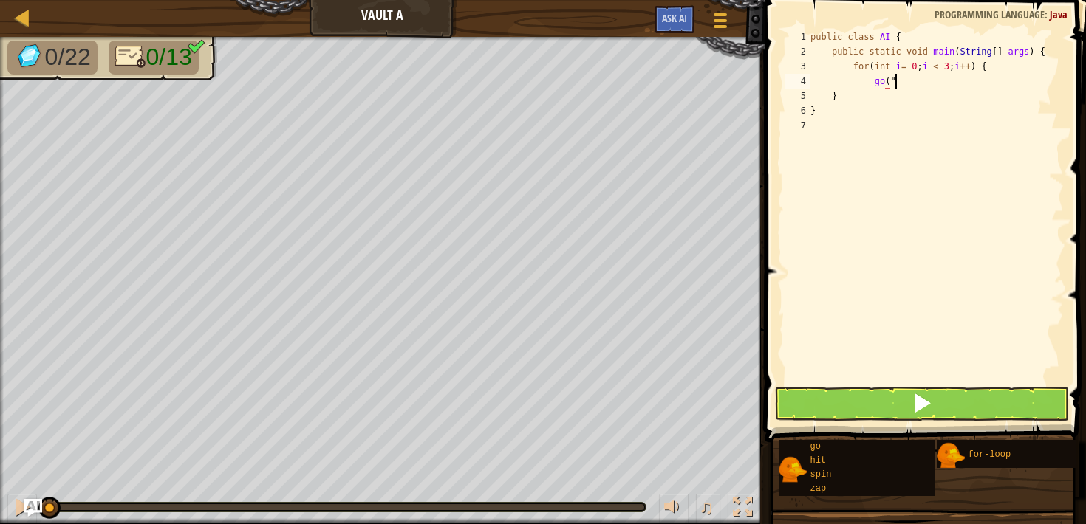
scroll to position [7, 6]
type textarea "go("left", 1);"
type textarea "go("right", 1);"
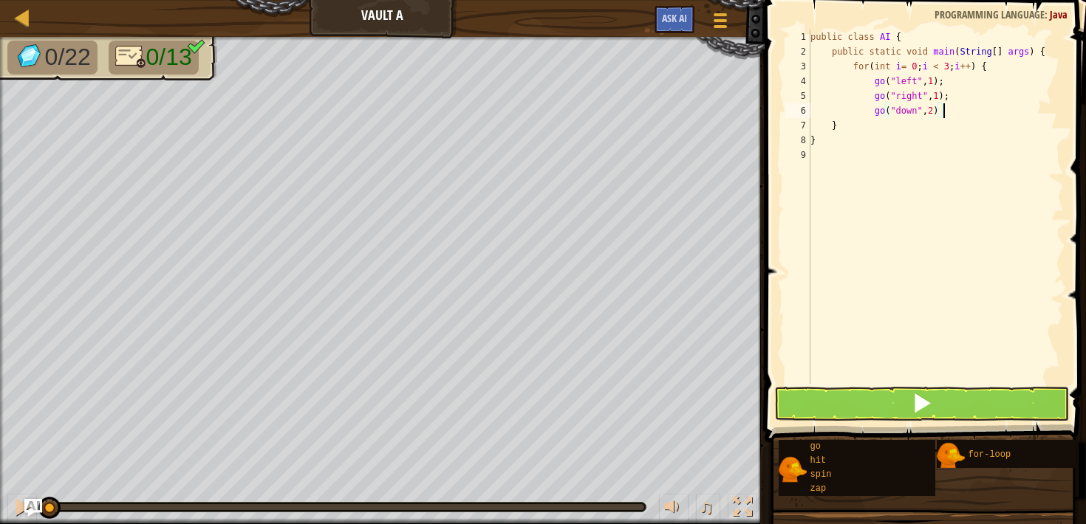
type textarea "go("down", 2);"
click at [1019, 400] on button at bounding box center [921, 404] width 294 height 34
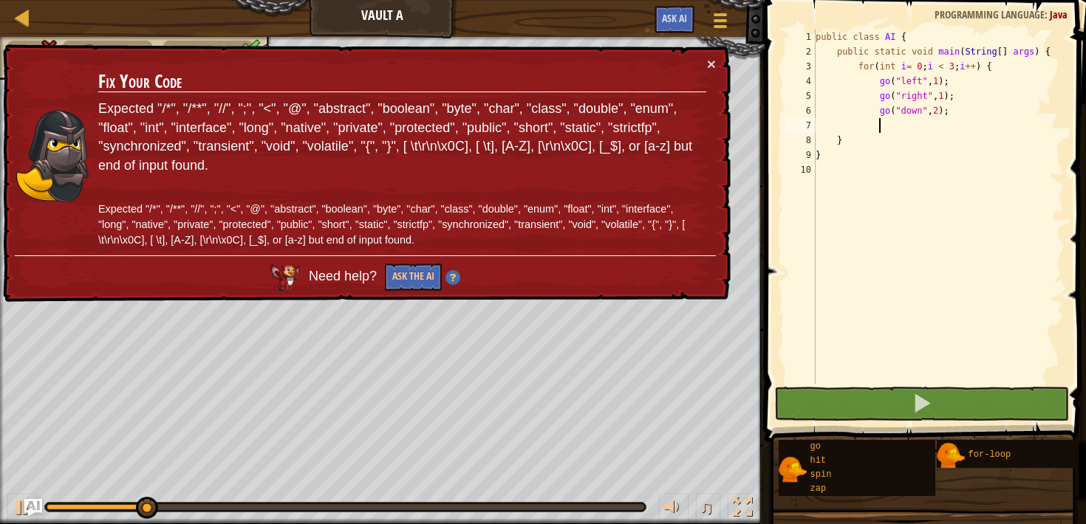
click at [857, 132] on div "public class AI { public static void main ( String [ ] args ) { for ( int i = 0…" at bounding box center [939, 222] width 252 height 384
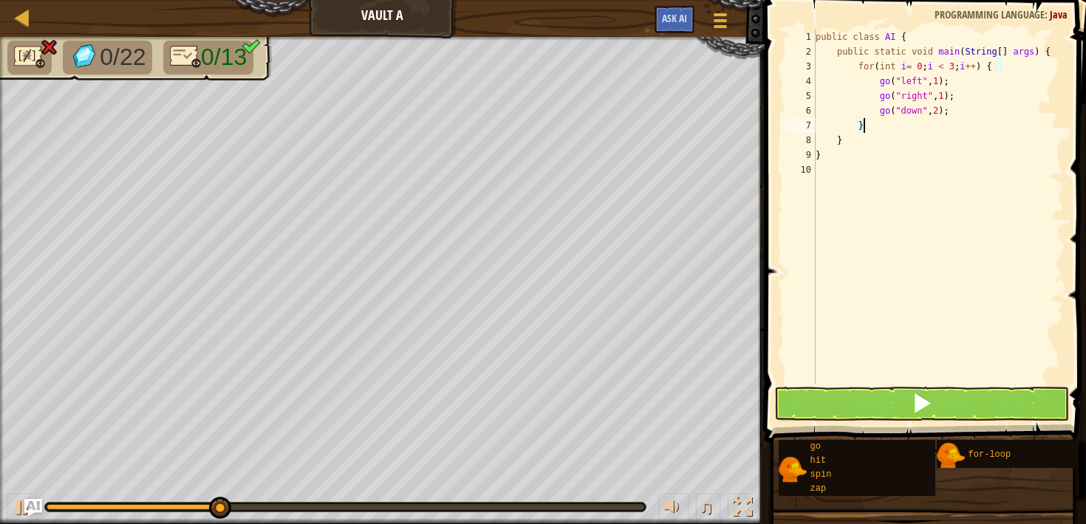
type textarea "}"
click at [929, 403] on span at bounding box center [922, 403] width 21 height 21
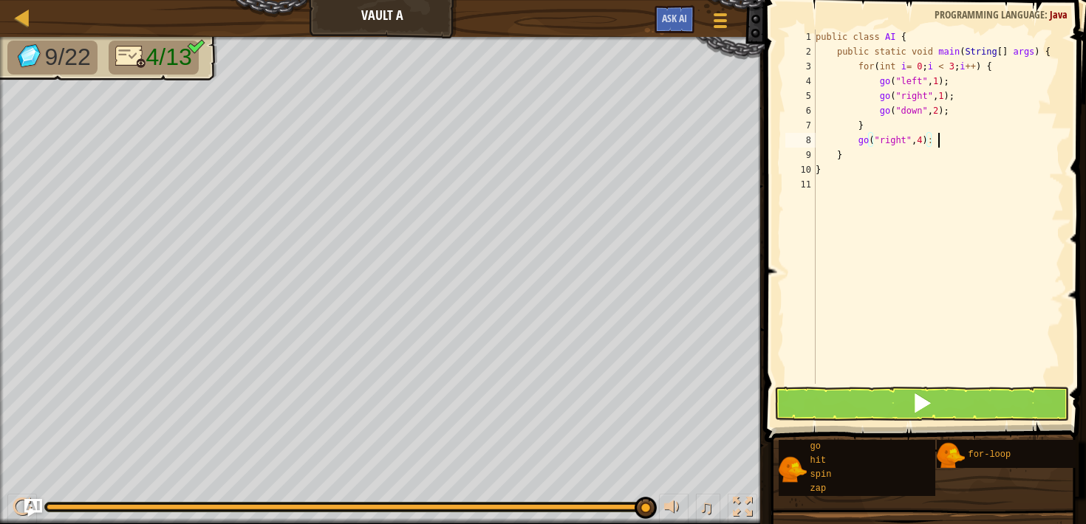
scroll to position [7, 9]
type textarea "go("right", 4);"
type textarea "for(int l = 0; l < 3; l++) {"
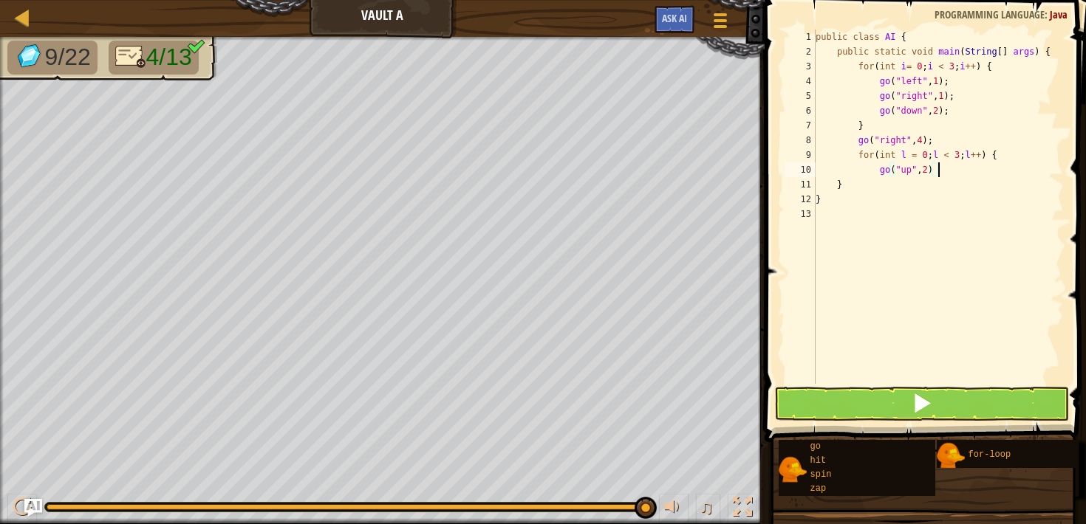
type textarea "go("up", 2);"
type textarea "go("left", 1):"
type textarea "go("right", 1);"
click at [991, 402] on button at bounding box center [921, 404] width 294 height 34
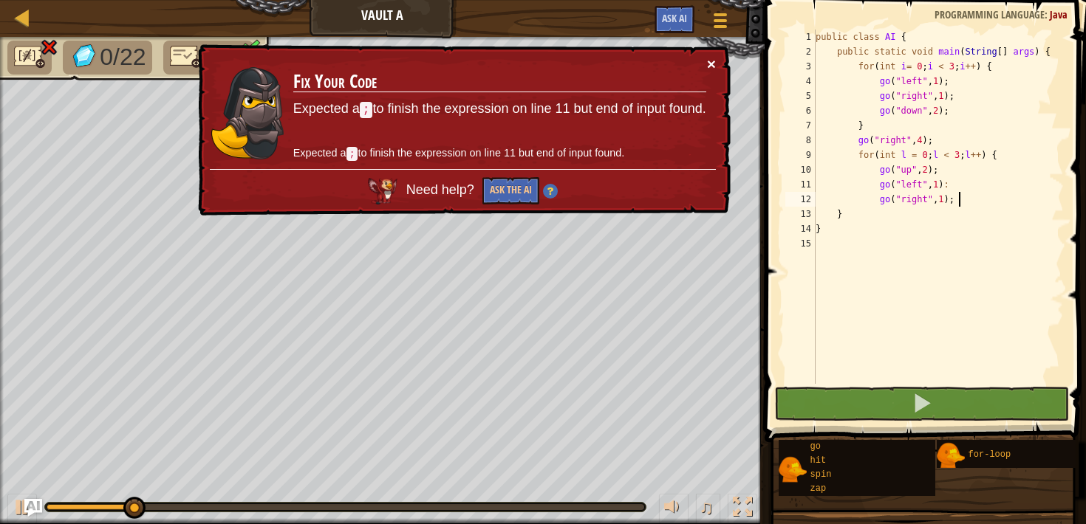
click at [710, 62] on button "×" at bounding box center [711, 64] width 9 height 16
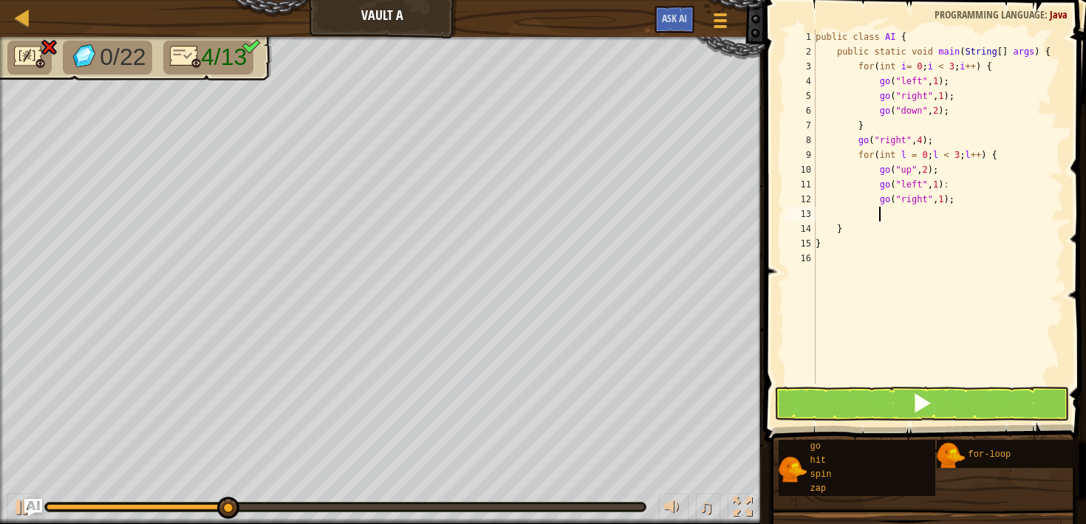
scroll to position [7, 4]
click at [862, 208] on div "public class AI { public static void main ( String [ ] args ) { for ( int i = 0…" at bounding box center [939, 222] width 252 height 384
click at [889, 400] on button at bounding box center [921, 404] width 294 height 34
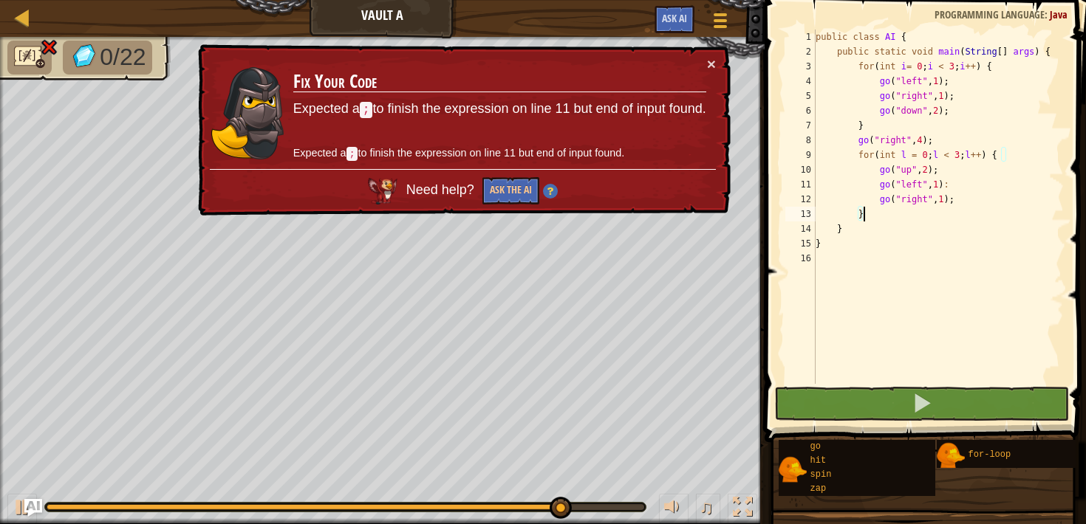
click at [954, 185] on div "public class AI { public static void main ( String [ ] args ) { for ( int i = 0…" at bounding box center [939, 222] width 252 height 384
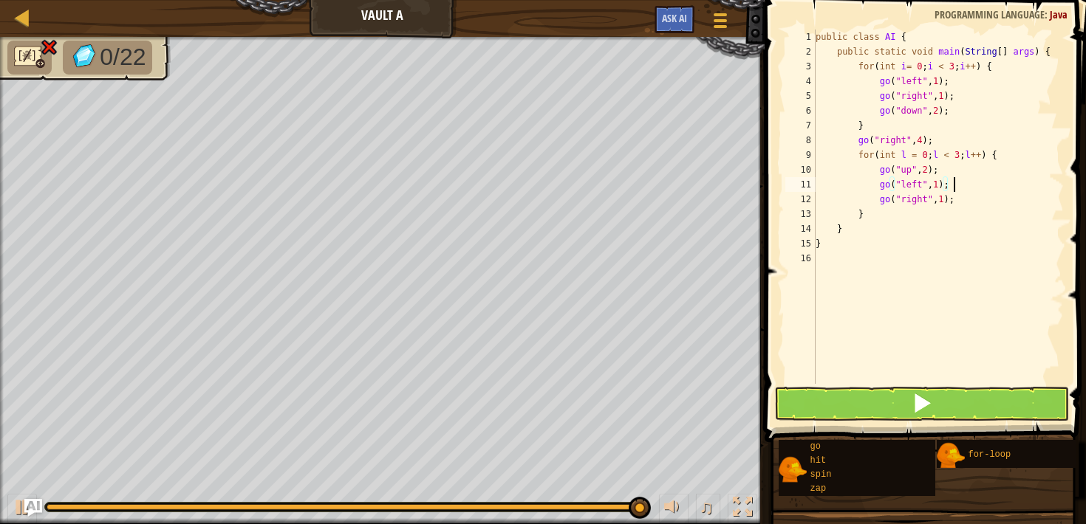
scroll to position [7, 10]
type textarea "go("left", 1);"
click at [927, 408] on span at bounding box center [922, 403] width 21 height 21
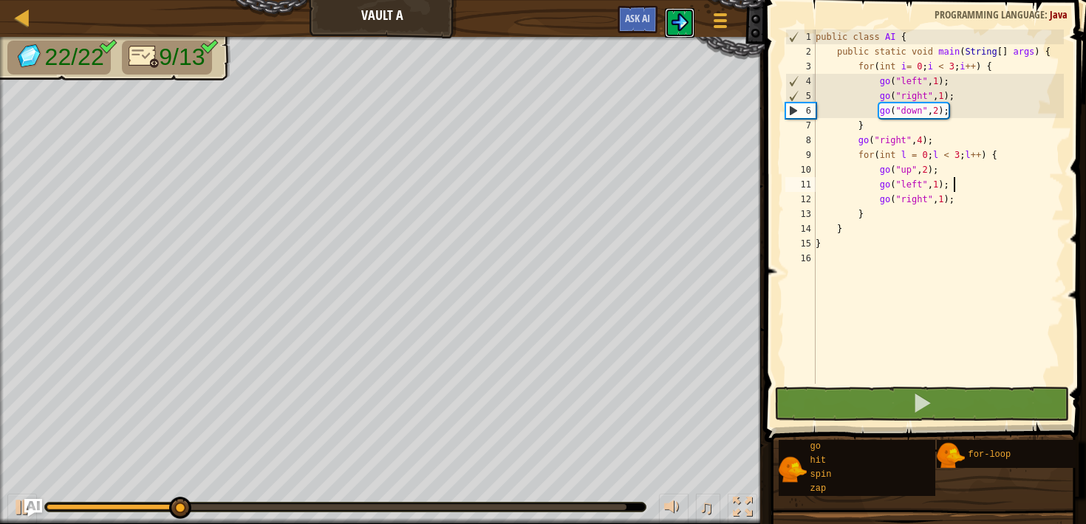
click at [685, 25] on img at bounding box center [680, 22] width 18 height 18
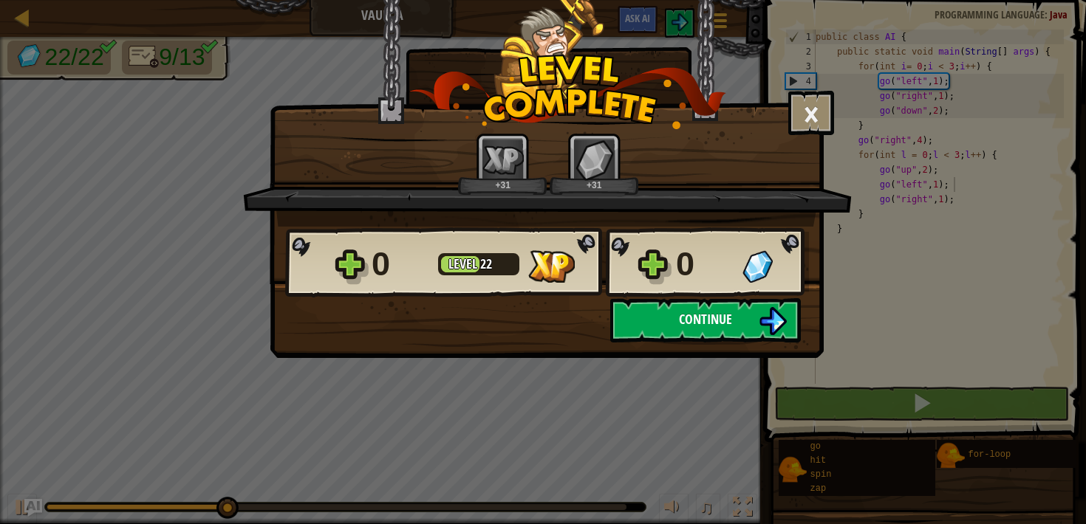
click at [652, 334] on button "Continue" at bounding box center [705, 320] width 191 height 44
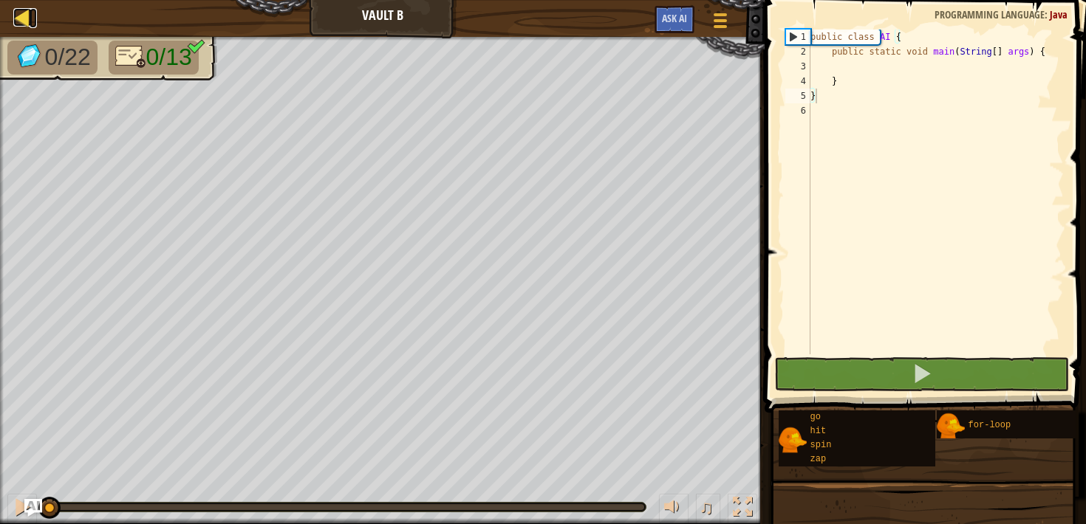
click at [18, 24] on div at bounding box center [22, 17] width 18 height 18
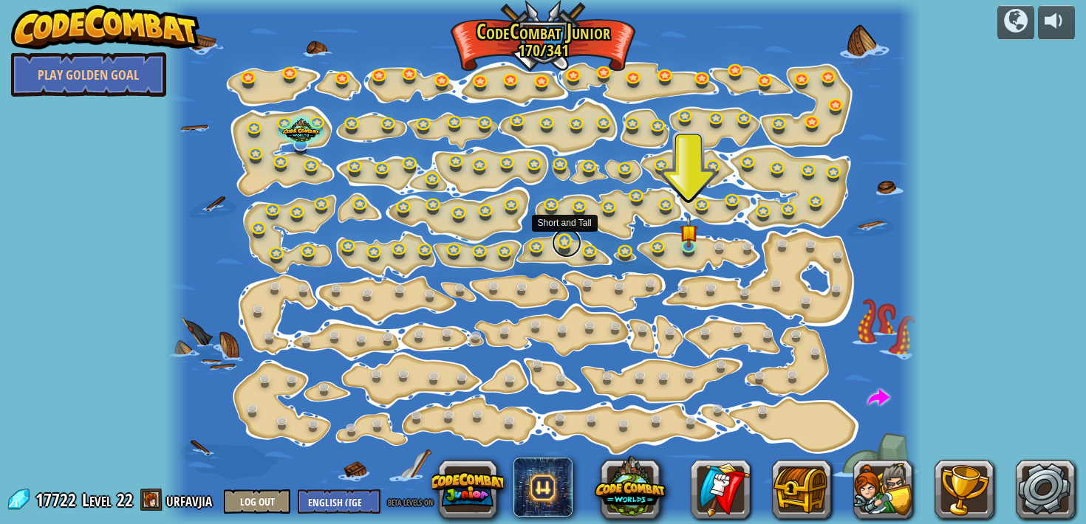
click at [564, 239] on link at bounding box center [567, 243] width 30 height 30
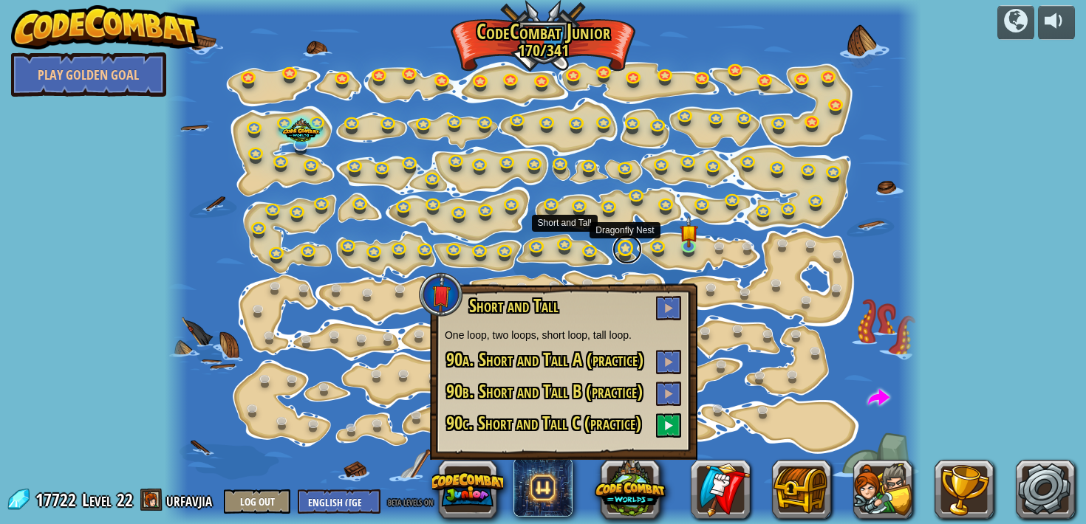
click at [625, 253] on link at bounding box center [627, 250] width 30 height 30
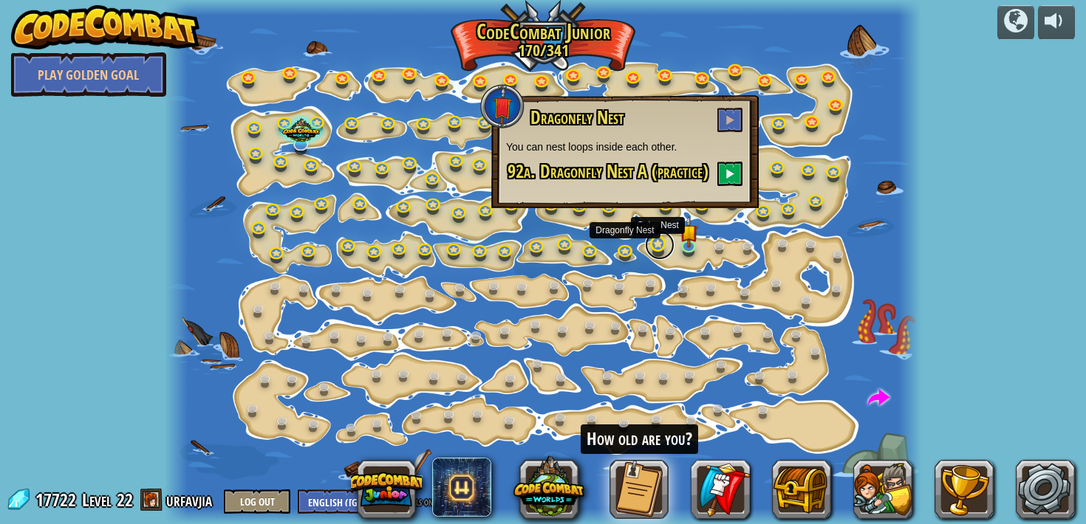
click at [660, 251] on link at bounding box center [660, 245] width 30 height 30
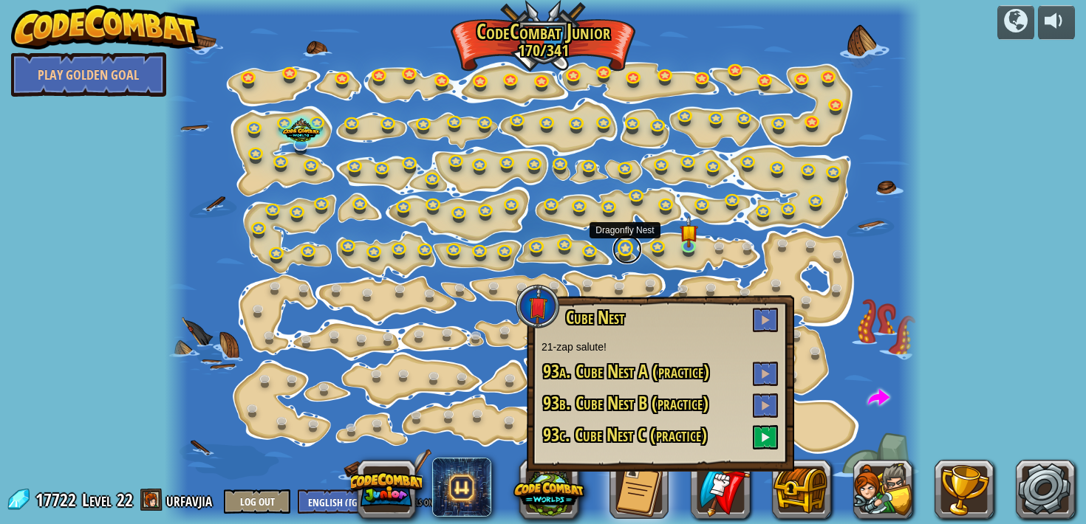
click at [626, 256] on link at bounding box center [627, 250] width 30 height 30
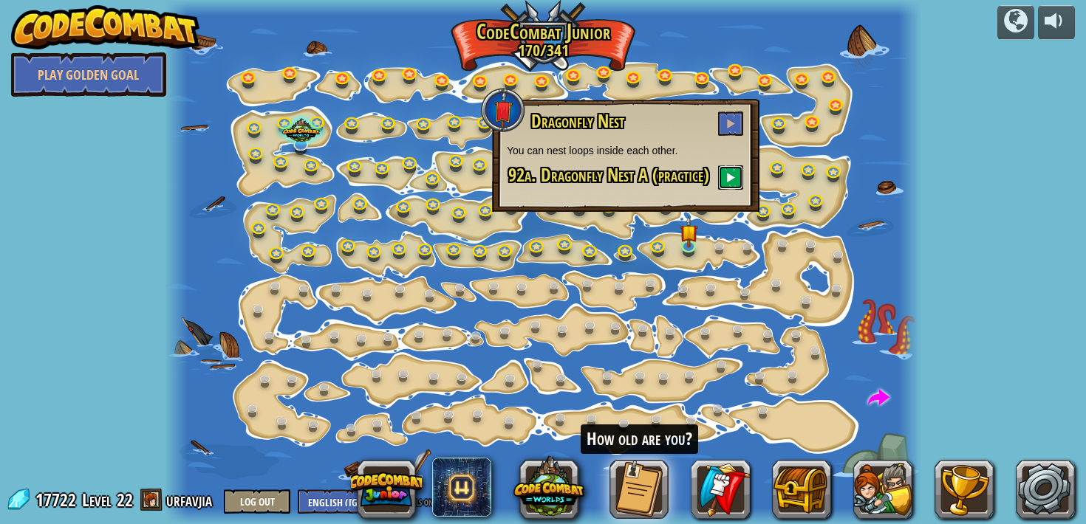
click at [728, 187] on button at bounding box center [730, 177] width 25 height 24
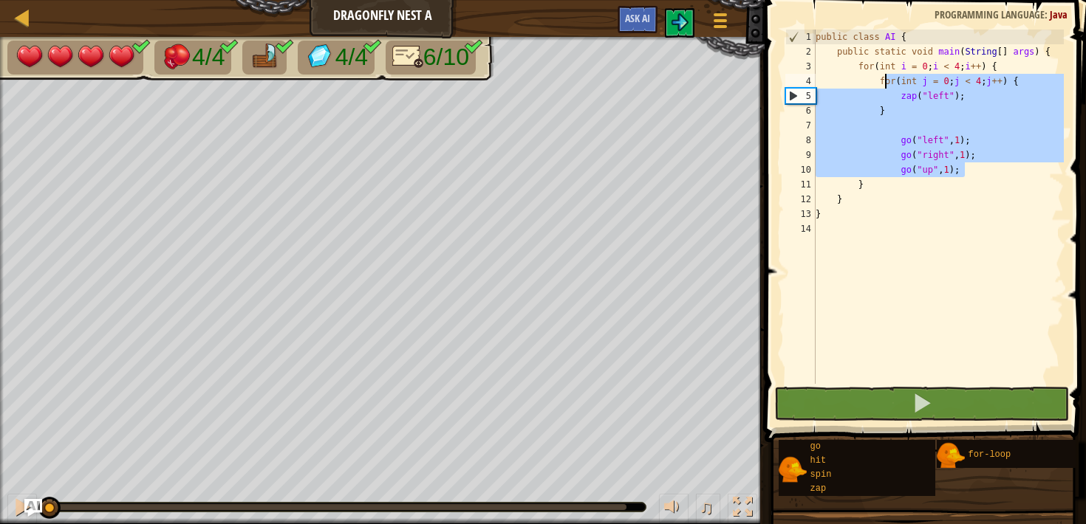
drag, startPoint x: 969, startPoint y: 169, endPoint x: 883, endPoint y: 82, distance: 122.2
click at [883, 82] on div "public class AI { public static void main ( String [ ] args ) { for ( int i = 0…" at bounding box center [938, 222] width 251 height 384
type textarea "f"
click at [949, 85] on div "public class AI { public static void main ( String [ ] args ) { for ( int i = 0…" at bounding box center [939, 222] width 252 height 384
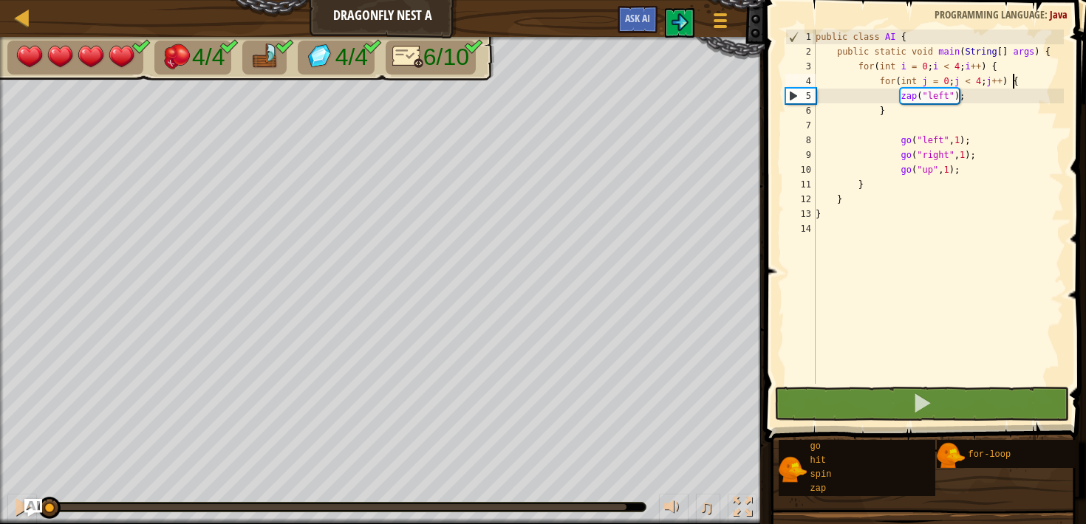
click at [1013, 77] on div "public class AI { public static void main ( String [ ] args ) { for ( int i = 0…" at bounding box center [939, 222] width 252 height 384
click at [1013, 70] on div "public class AI { public static void main ( String [ ] args ) { for ( int i = 0…" at bounding box center [939, 222] width 252 height 384
type textarea "for(int i = 0; i < 4; i++) {"
click at [27, 8] on div at bounding box center [22, 17] width 18 height 18
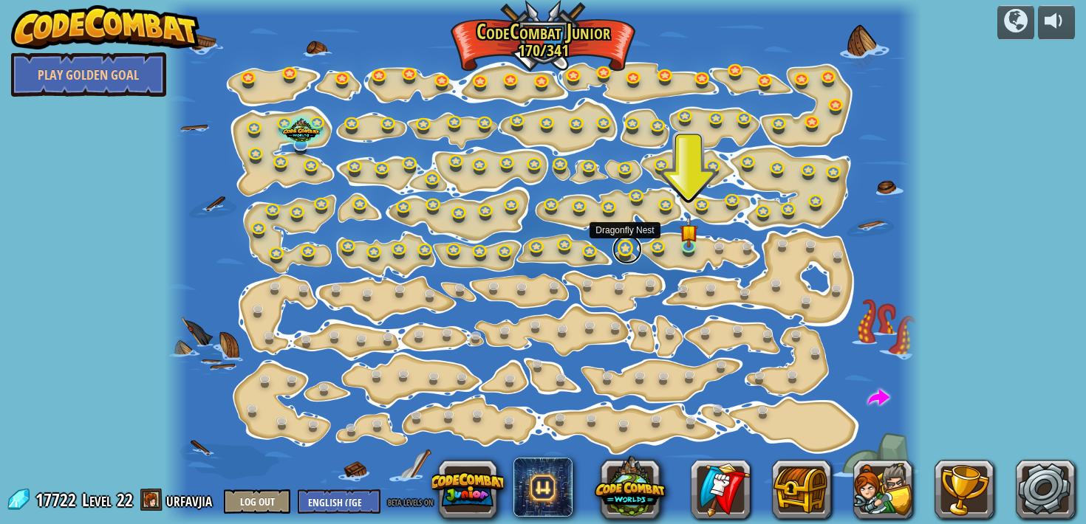
click at [628, 251] on link at bounding box center [627, 250] width 30 height 30
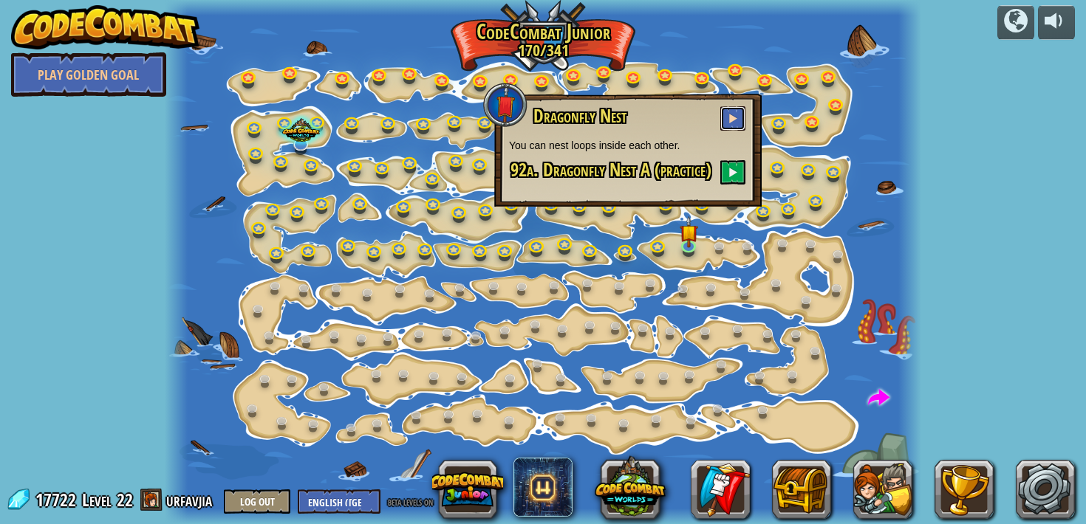
click at [731, 119] on span at bounding box center [733, 118] width 10 height 10
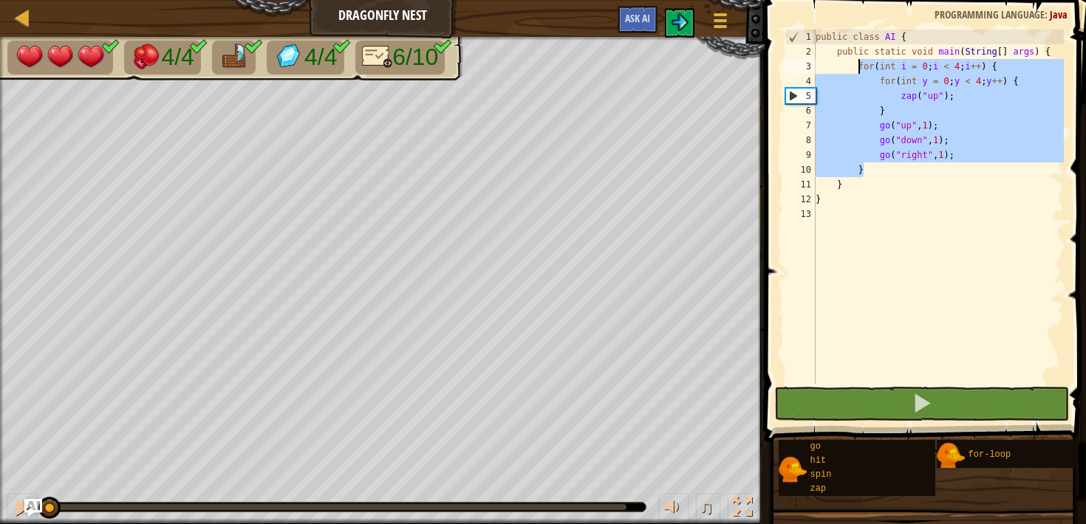
drag, startPoint x: 884, startPoint y: 169, endPoint x: 858, endPoint y: 66, distance: 106.1
click at [858, 66] on div "public class AI { public static void main ( String [ ] args ) { for ( int i = 0…" at bounding box center [938, 222] width 251 height 384
type textarea "for(int i = 0; i < 4; i++) { for(int y = 0; y < 4; y++) {"
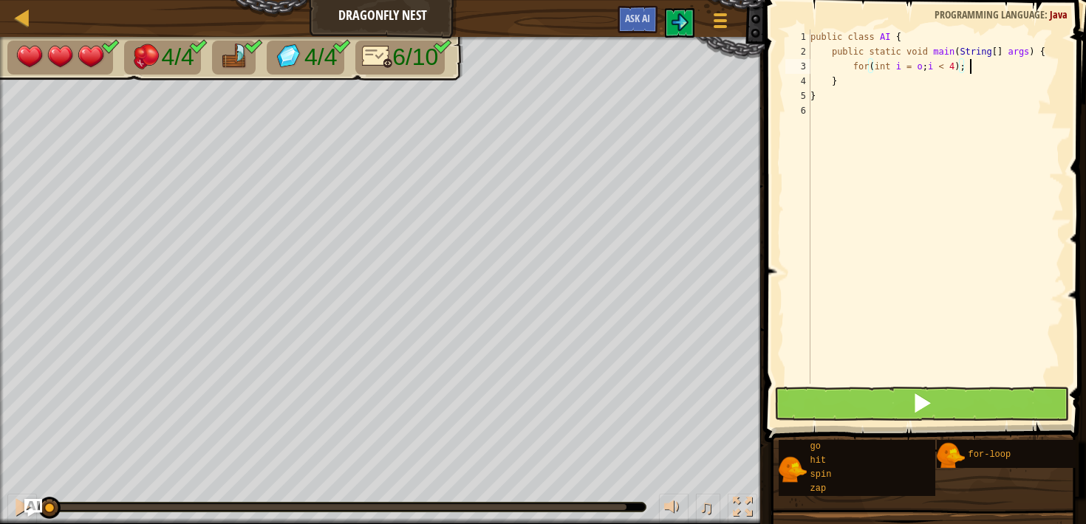
scroll to position [7, 13]
type textarea "for(int i = o; i < 4); {"
type textarea "zap("up");"
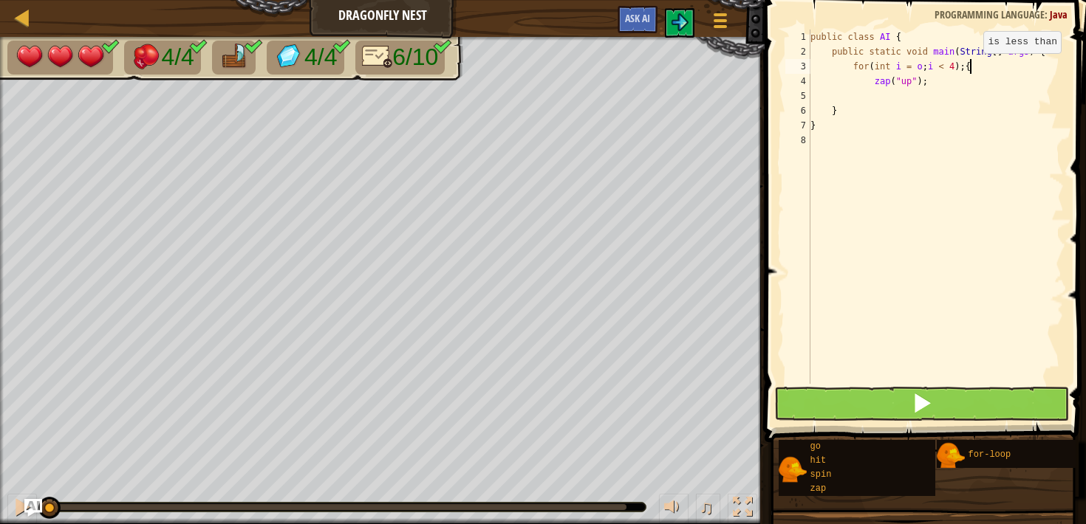
click at [971, 67] on div "public class AI { public static void main ( String [ ] args ) { for ( int i = o…" at bounding box center [935, 222] width 257 height 384
click at [925, 68] on div "public class AI { public static void main ( String [ ] args ) { for ( int i = o…" at bounding box center [935, 222] width 257 height 384
click at [921, 65] on div "public class AI { public static void main ( String [ ] args ) { for ( int i = o…" at bounding box center [935, 222] width 257 height 384
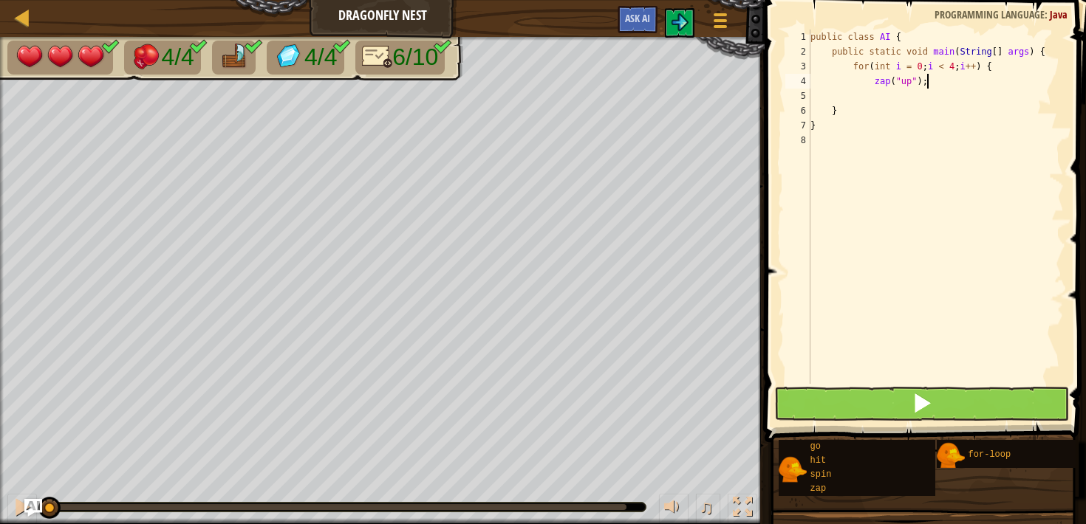
click at [933, 83] on div "public class AI { public static void main ( String [ ] args ) { for ( int i = 0…" at bounding box center [935, 222] width 257 height 384
type textarea "zap("up");"
drag, startPoint x: 851, startPoint y: 64, endPoint x: 887, endPoint y: 61, distance: 36.3
click at [887, 61] on div "public class AI { public static void main ( String [ ] args ) { for ( int i = 0…" at bounding box center [935, 222] width 257 height 384
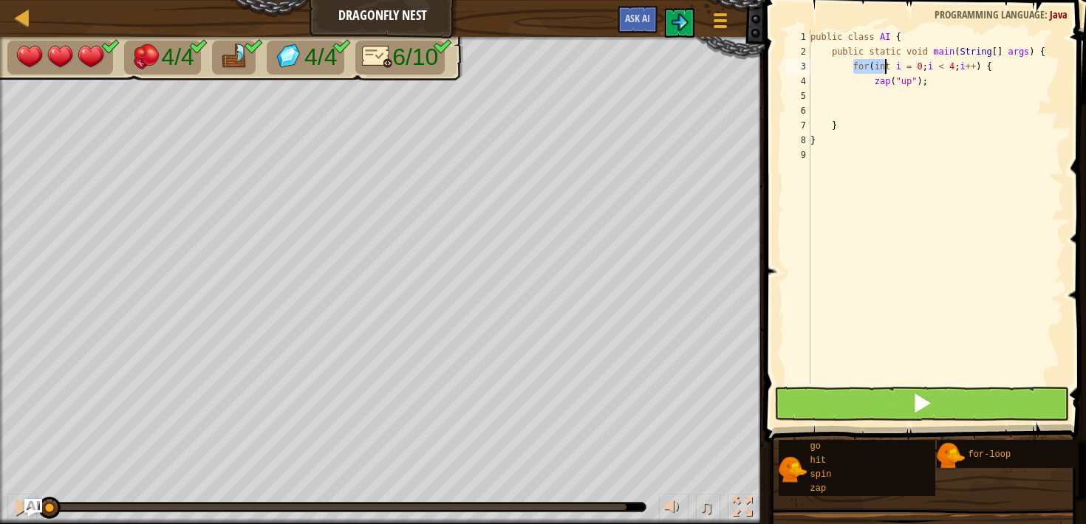
click at [888, 61] on div "public class AI { public static void main ( String [ ] args ) { for ( int i = 0…" at bounding box center [935, 222] width 257 height 384
type textarea "for(int i = 0; i < 4; i++) {"
click at [823, 403] on button at bounding box center [921, 404] width 294 height 34
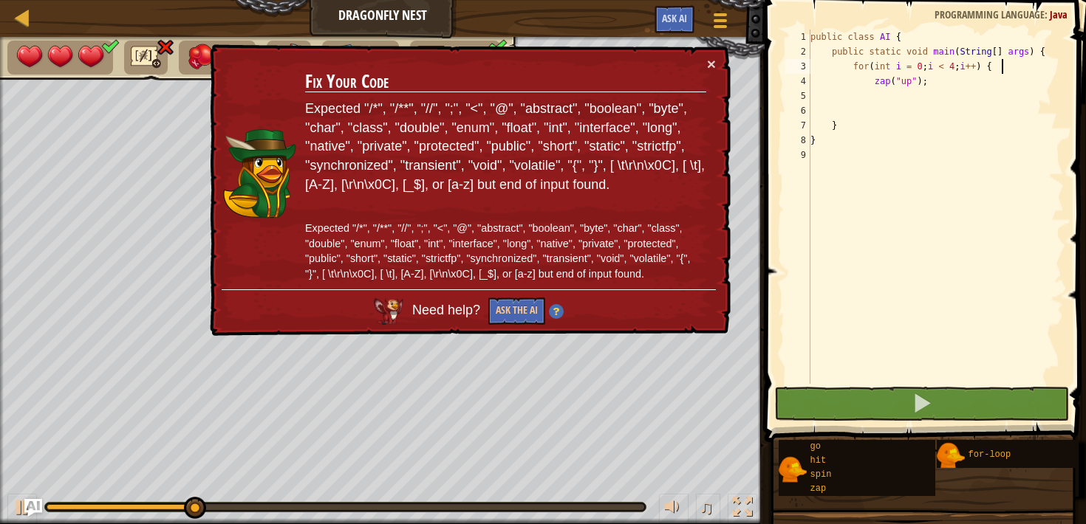
click at [1005, 68] on div "public class AI { public static void main ( String [ ] args ) { for ( int i = 0…" at bounding box center [935, 222] width 257 height 384
click at [900, 94] on div "public class AI { public static void main ( String [ ] args ) { for ( int i = 0…" at bounding box center [935, 222] width 257 height 384
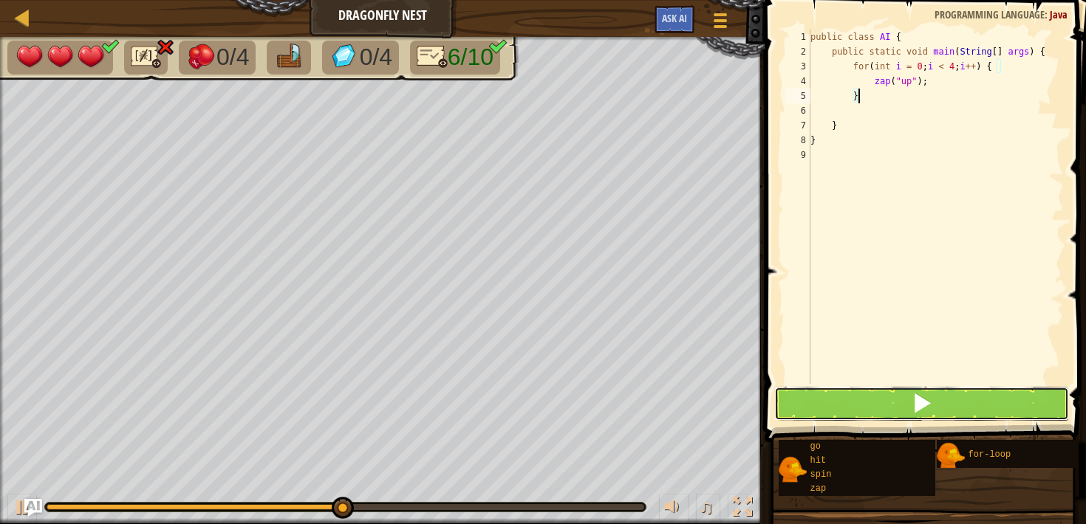
click at [845, 411] on button at bounding box center [921, 404] width 294 height 34
type textarea "}"
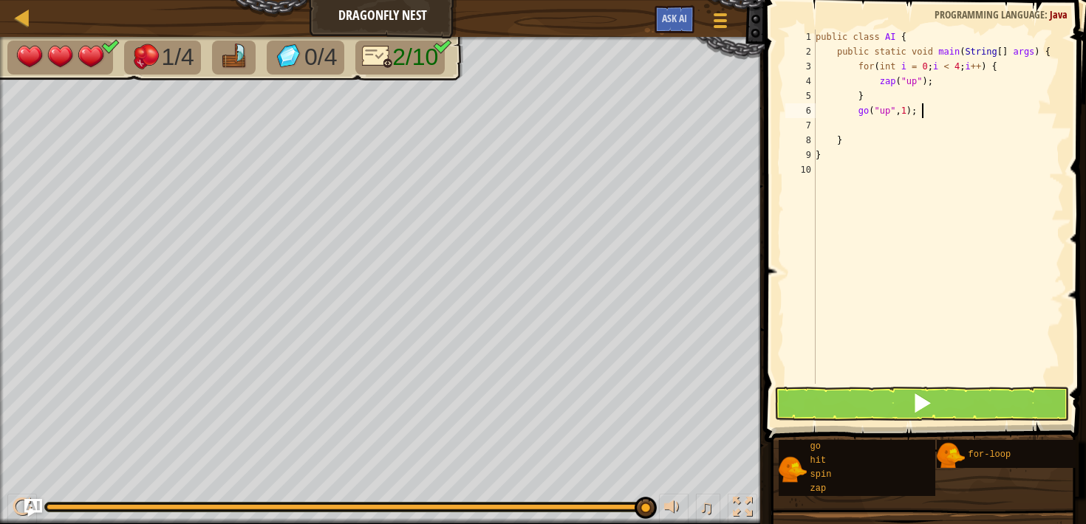
scroll to position [7, 8]
type textarea "go("up", 1);"
click at [914, 400] on span at bounding box center [922, 403] width 21 height 21
type textarea "go("down", 1);"
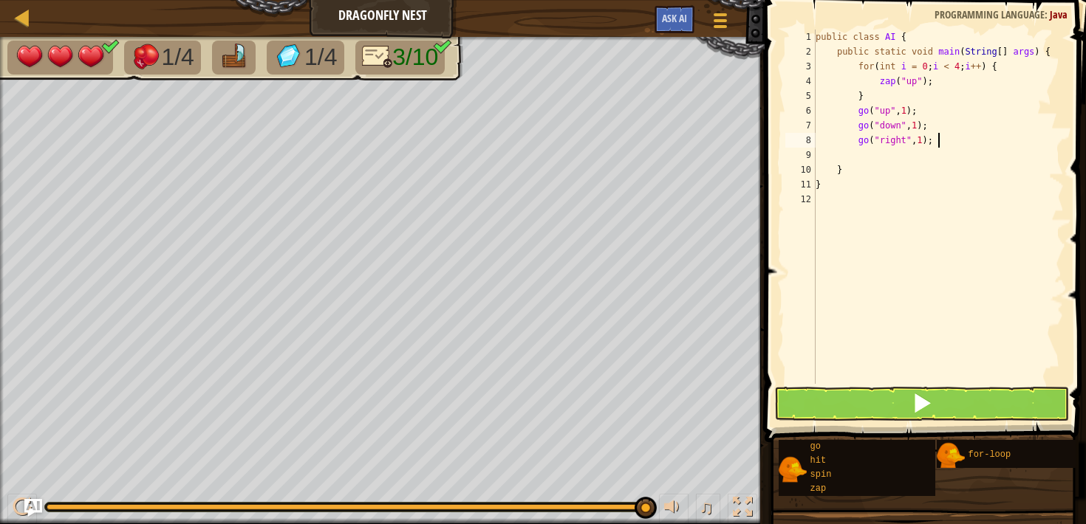
scroll to position [7, 9]
click at [914, 399] on span at bounding box center [922, 403] width 21 height 21
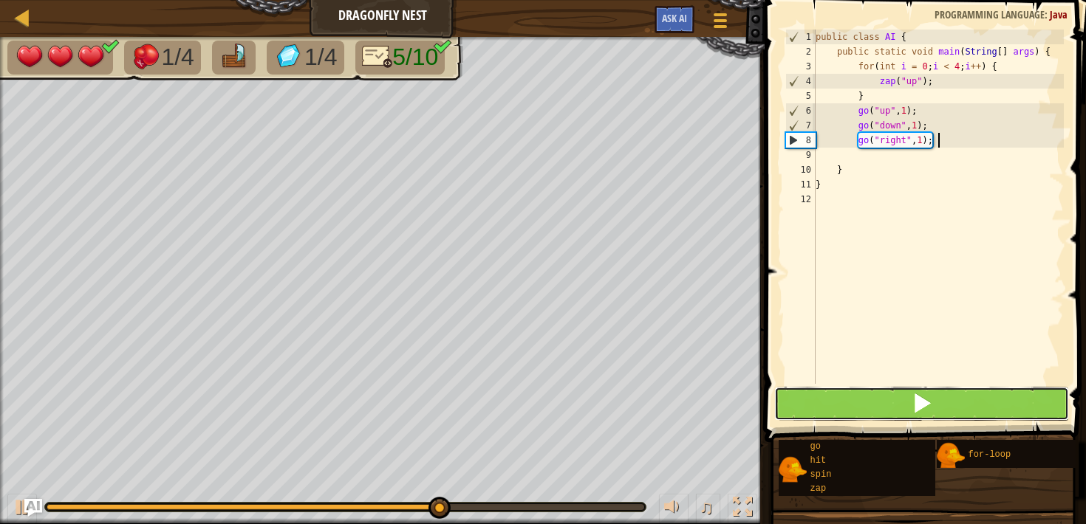
click at [878, 419] on button at bounding box center [921, 404] width 294 height 34
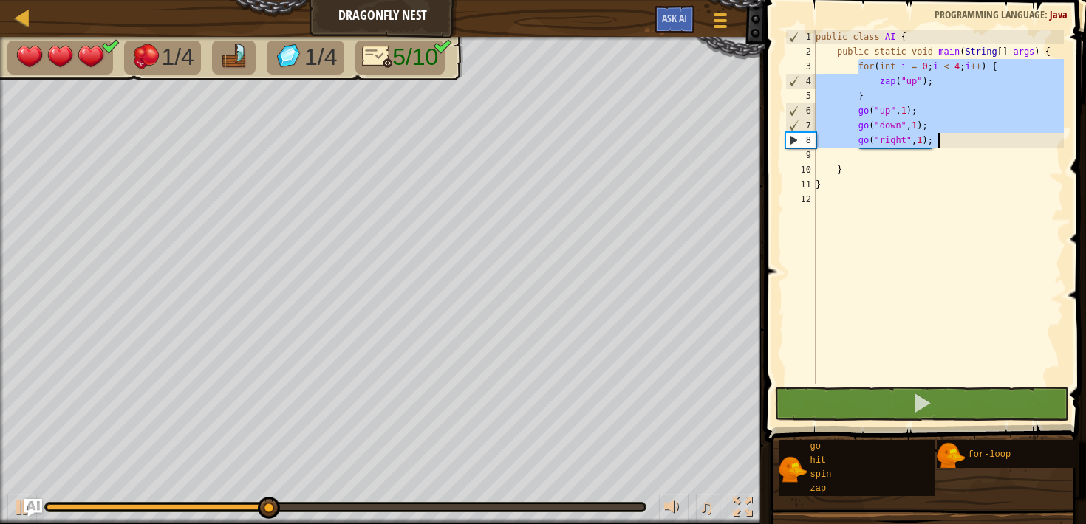
drag, startPoint x: 859, startPoint y: 64, endPoint x: 949, endPoint y: 141, distance: 118.4
click at [949, 141] on div "public class AI { public static void main ( String [ ] args ) { for ( int i = 0…" at bounding box center [939, 222] width 252 height 384
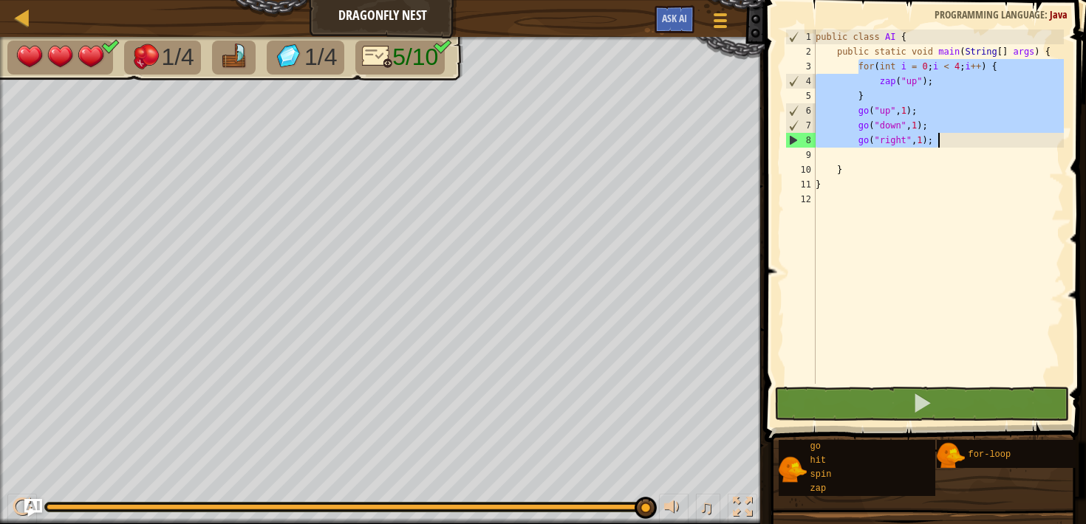
click at [853, 76] on div "public class AI { public static void main ( String [ ] args ) { for ( int i = 0…" at bounding box center [939, 222] width 252 height 384
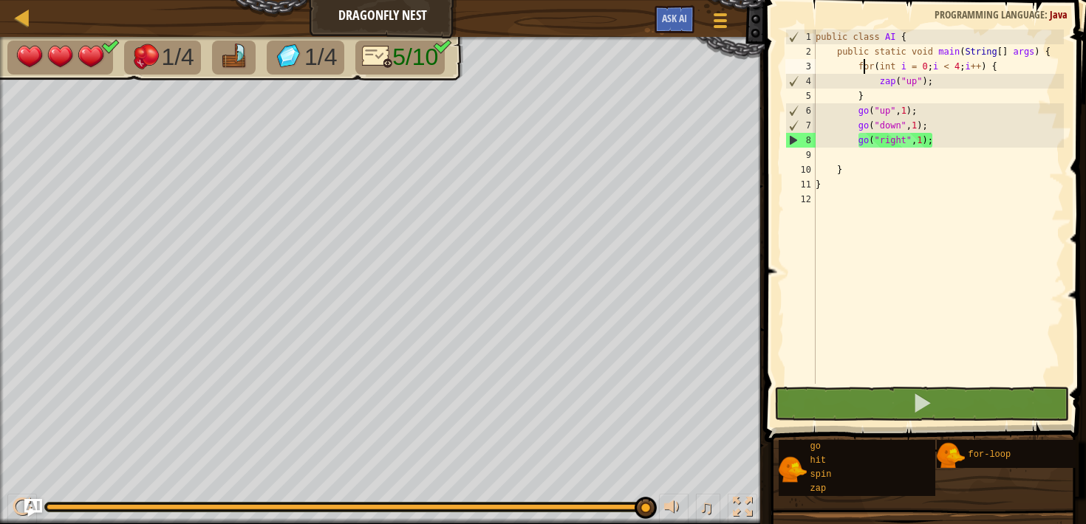
click at [863, 67] on div "public class AI { public static void main ( String [ ] args ) { for ( int i = 0…" at bounding box center [939, 222] width 252 height 384
type textarea "for(int i = 0; i < 4; i++) {"
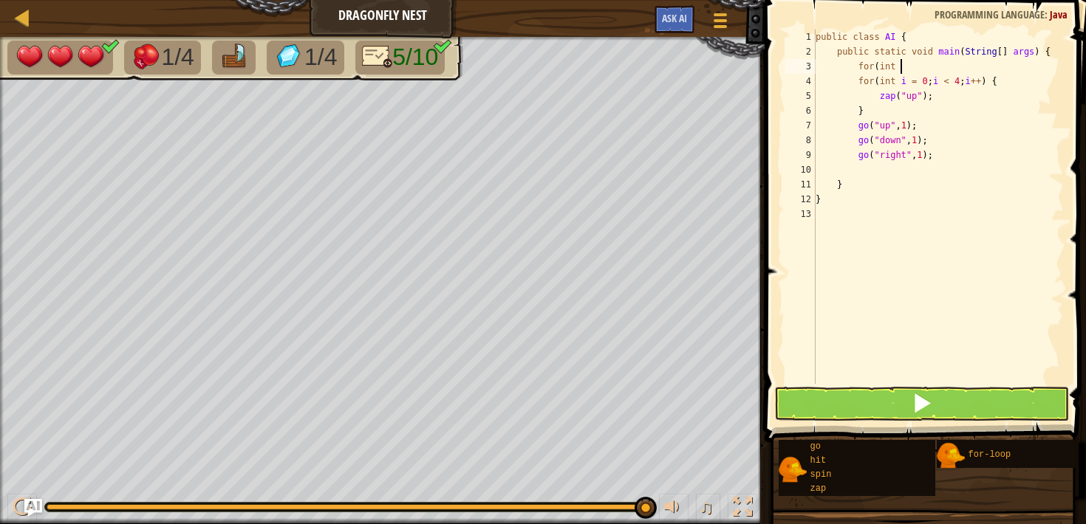
scroll to position [7, 7]
click at [853, 82] on div "public class AI { public static void main ( String [ ] args ) { for ( int l for…" at bounding box center [939, 222] width 252 height 384
click at [907, 62] on div "public class AI { public static void main ( String [ ] args ) { for ( int l for…" at bounding box center [939, 222] width 252 height 384
type textarea "for(int l = 0; l < 4; l++) {"
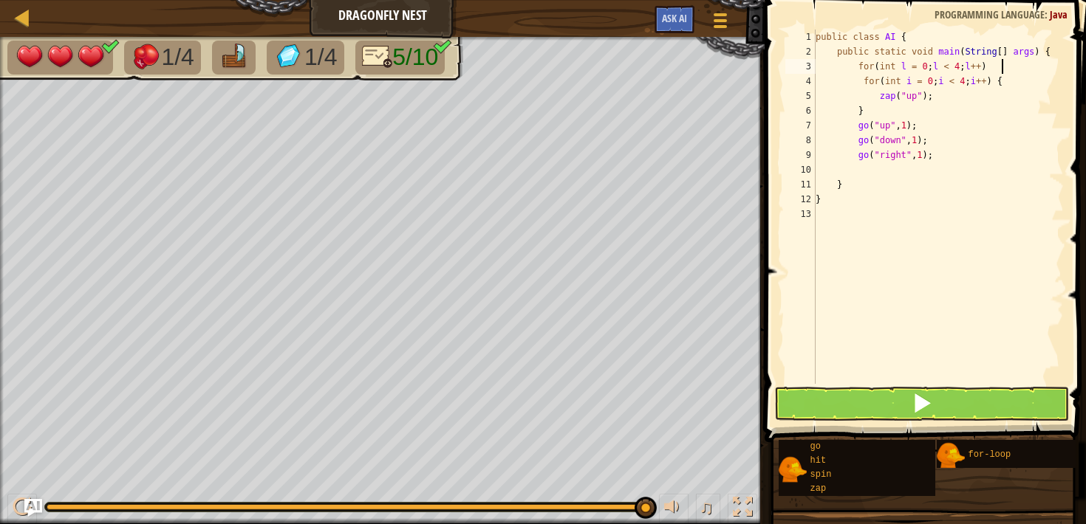
scroll to position [7, 15]
click at [1011, 67] on div "public class AI { public static void main ( String [ ] args ) { for ( int l = 0…" at bounding box center [939, 222] width 252 height 384
click at [902, 169] on div "public class AI { public static void main ( String [ ] args ) { for ( int l = 0…" at bounding box center [939, 222] width 252 height 384
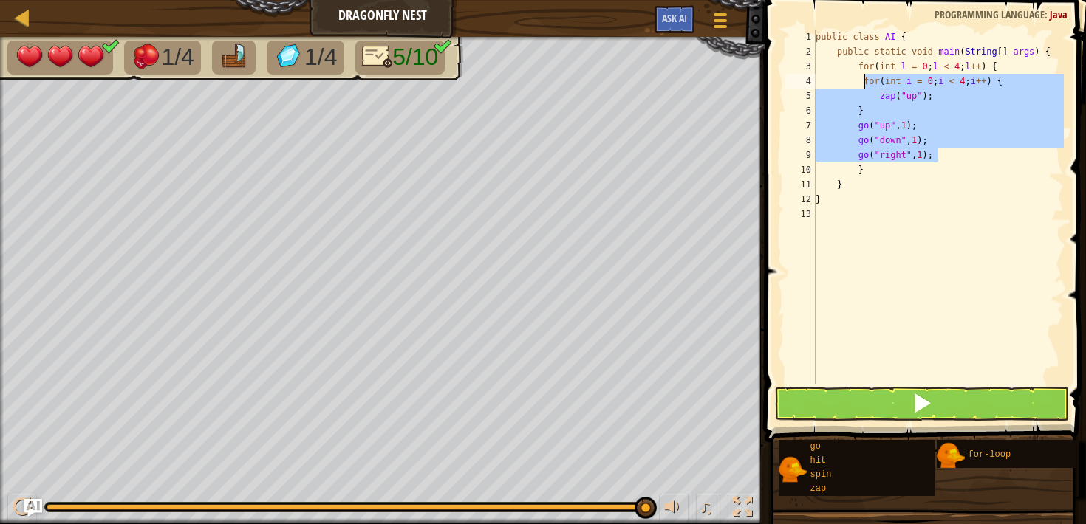
drag, startPoint x: 943, startPoint y: 157, endPoint x: 866, endPoint y: 86, distance: 105.6
click at [866, 86] on div "public class AI { public static void main ( String [ ] args ) { for ( int l = 0…" at bounding box center [939, 222] width 252 height 384
click at [892, 83] on div "public class AI { public static void main ( String [ ] args ) { for ( int l = 0…" at bounding box center [939, 222] width 252 height 384
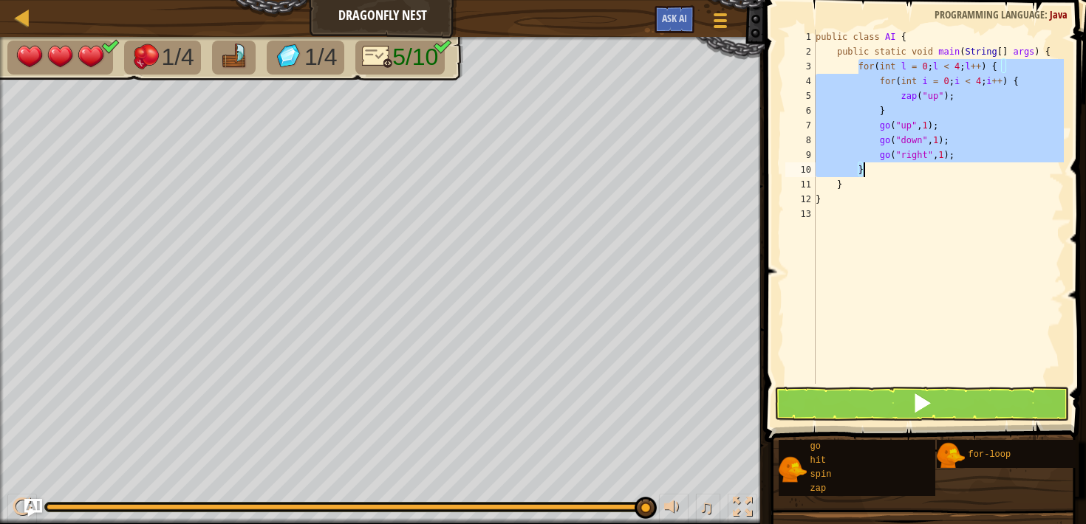
drag, startPoint x: 858, startPoint y: 66, endPoint x: 862, endPoint y: 174, distance: 107.9
click at [862, 174] on div "public class AI { public static void main ( String [ ] args ) { for ( int l = 0…" at bounding box center [939, 222] width 252 height 384
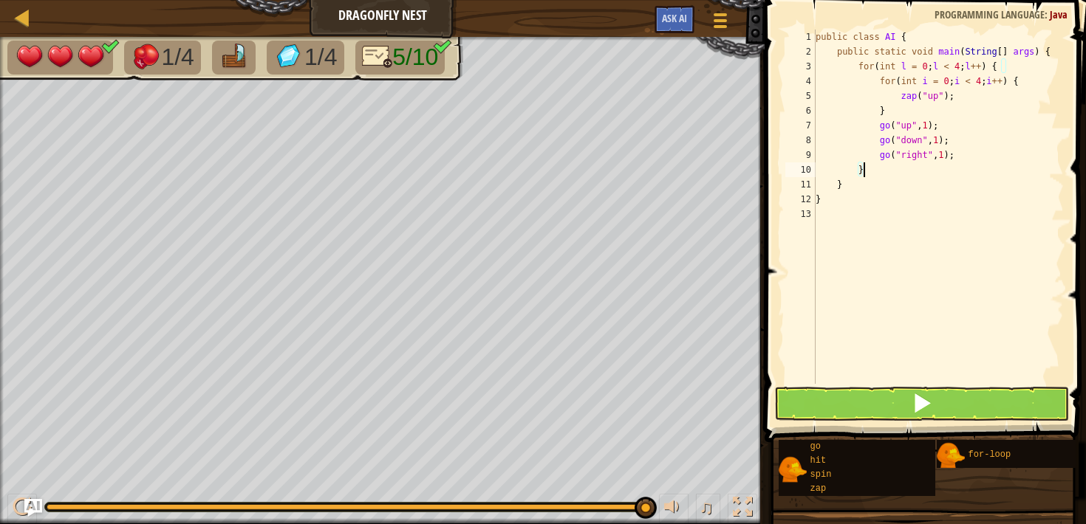
scroll to position [7, 3]
click at [858, 70] on div "public class AI { public static void main ( String [ ] args ) { for ( int l = 0…" at bounding box center [939, 222] width 252 height 384
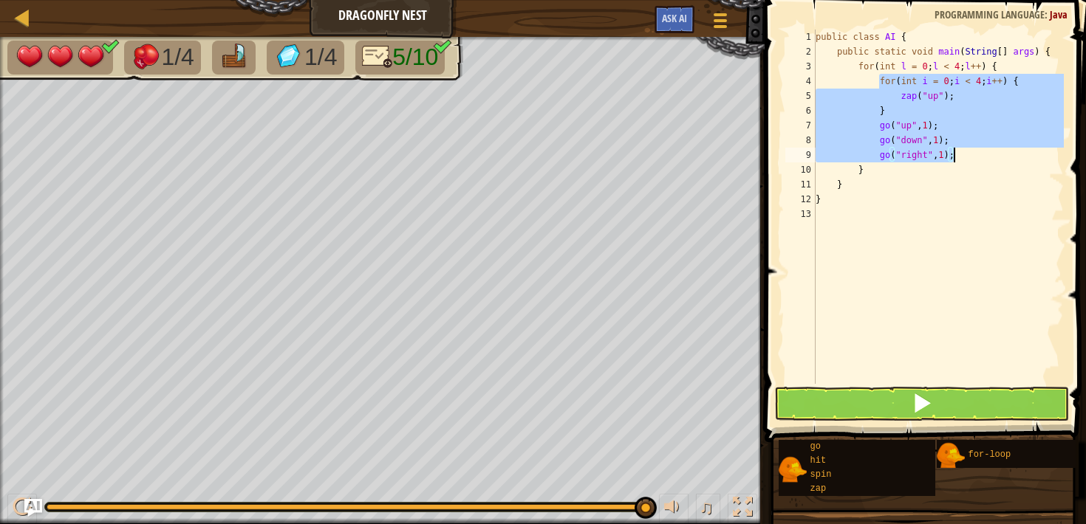
drag, startPoint x: 880, startPoint y: 79, endPoint x: 956, endPoint y: 154, distance: 106.6
click at [956, 154] on div "public class AI { public static void main ( String [ ] args ) { for ( int l = 0…" at bounding box center [939, 222] width 252 height 384
click at [941, 160] on div "public class AI { public static void main ( String [ ] args ) { for ( int l = 0…" at bounding box center [939, 222] width 252 height 384
type textarea "go("right", 1);"
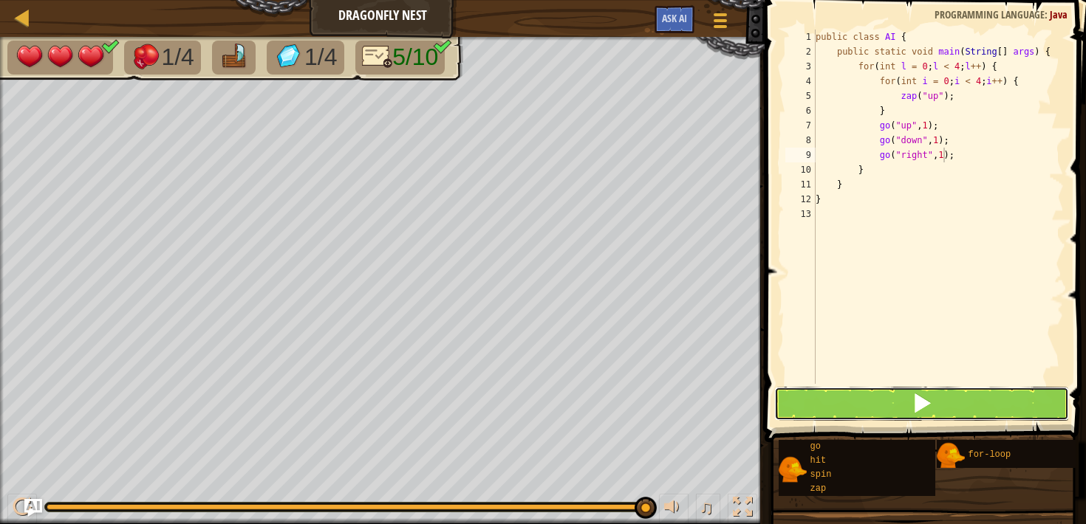
click at [965, 401] on button at bounding box center [921, 404] width 294 height 34
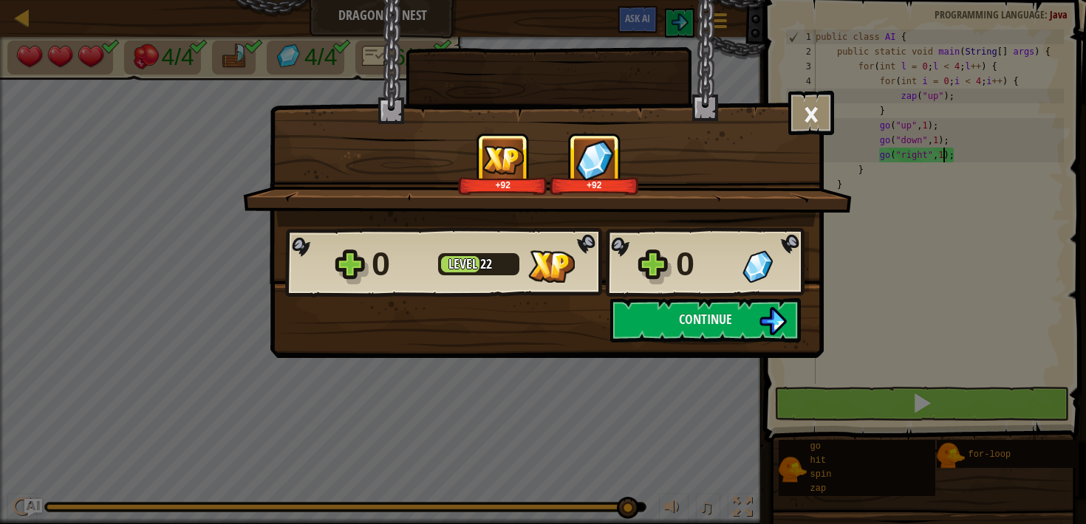
scroll to position [7, 10]
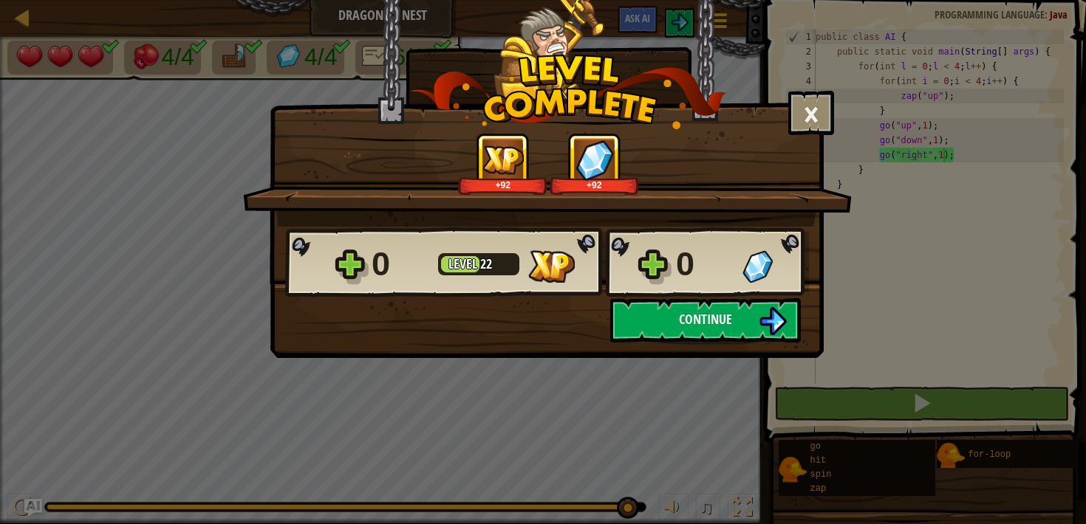
click at [700, 365] on div "× How fun was this level? Tell us more! +92 +92 Reticulating Splines... 0 Level…" at bounding box center [543, 262] width 1086 height 524
click at [702, 344] on div "× How fun was this level? Tell us more! +92 +92 Reticulating Splines... 0 Level…" at bounding box center [547, 179] width 554 height 358
click at [700, 344] on div "× How fun was this level? Tell us more! +92 +92 Reticulating Splines... 0 Level…" at bounding box center [547, 179] width 554 height 358
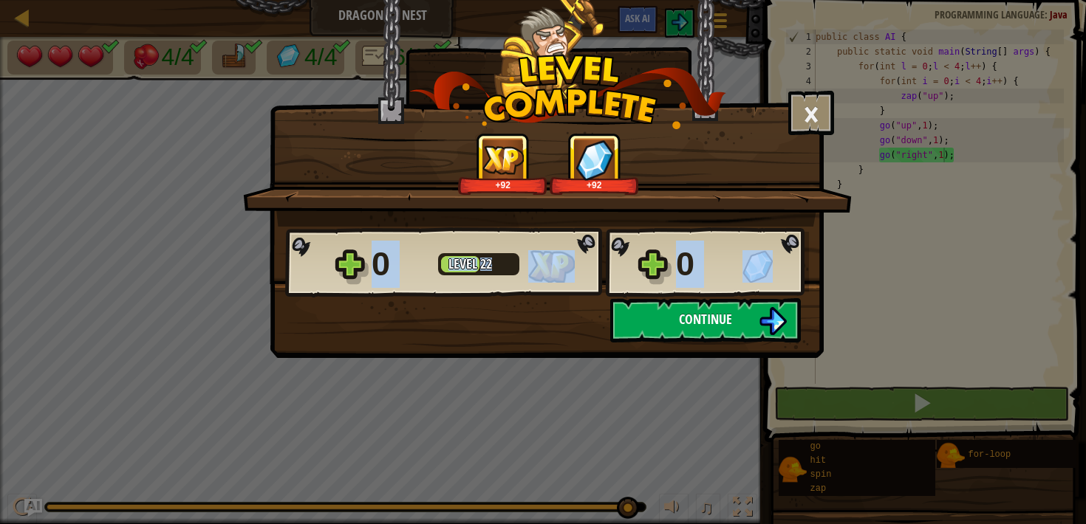
drag, startPoint x: 700, startPoint y: 344, endPoint x: 699, endPoint y: 313, distance: 31.1
click at [699, 313] on div "× How fun was this level? Tell us more! +92 +92 Reticulating Splines... 0 Level…" at bounding box center [547, 179] width 554 height 358
click at [699, 313] on span "Continue" at bounding box center [705, 319] width 53 height 18
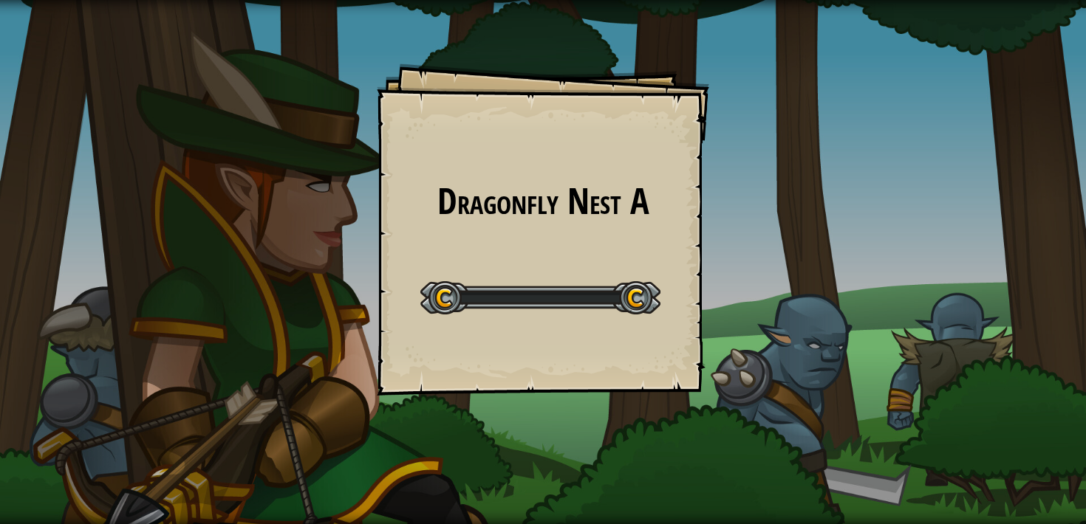
click at [699, 313] on div "Dragonfly Nest A Goals Start Level Error loading from server. Try refreshing th…" at bounding box center [543, 230] width 332 height 332
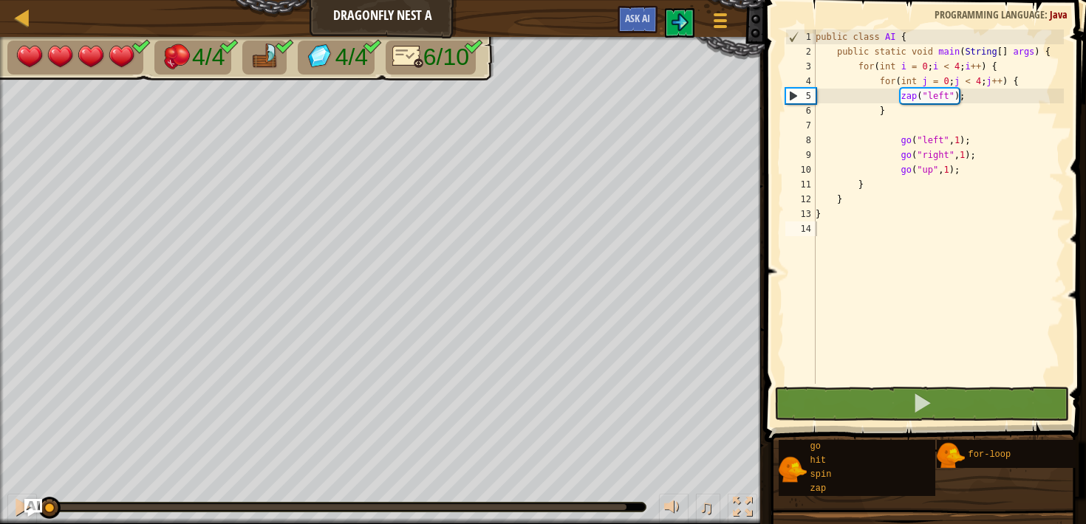
drag, startPoint x: 915, startPoint y: 377, endPoint x: 915, endPoint y: 247, distance: 130.0
click at [915, 375] on div "public class AI { public static void main ( String [ ] args ) { for ( int i = 0…" at bounding box center [938, 222] width 251 height 384
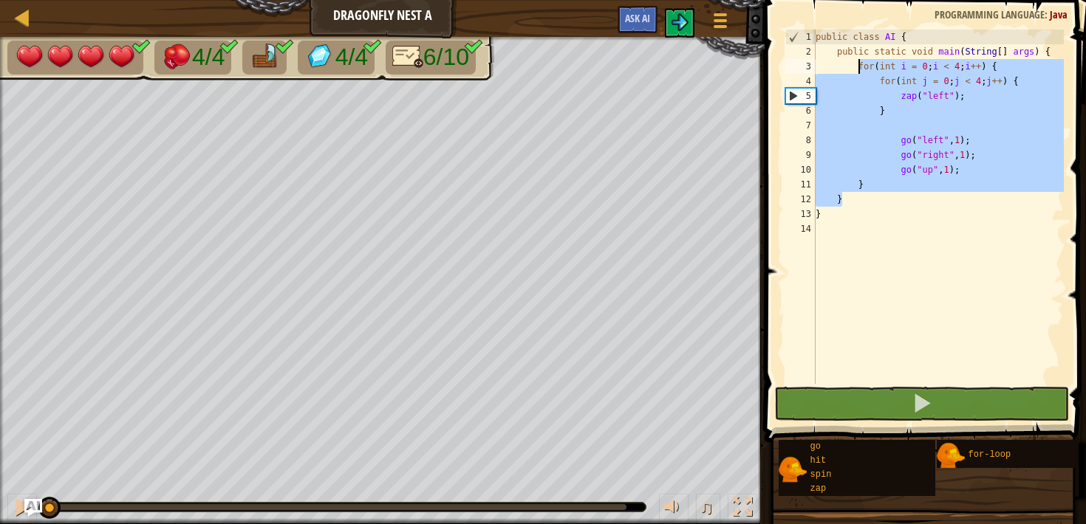
drag, startPoint x: 891, startPoint y: 194, endPoint x: 858, endPoint y: 65, distance: 132.6
click at [858, 65] on div "public class AI { public static void main ( String [ ] args ) { for ( int i = 0…" at bounding box center [938, 222] width 251 height 384
type textarea "for(int i = 0; i < 4; i++) { for(int j = 0; j < 4; j++) {"
click at [838, 231] on div "public class AI { public static void main ( String [ ] args ) { for ( int i = 0…" at bounding box center [938, 222] width 251 height 384
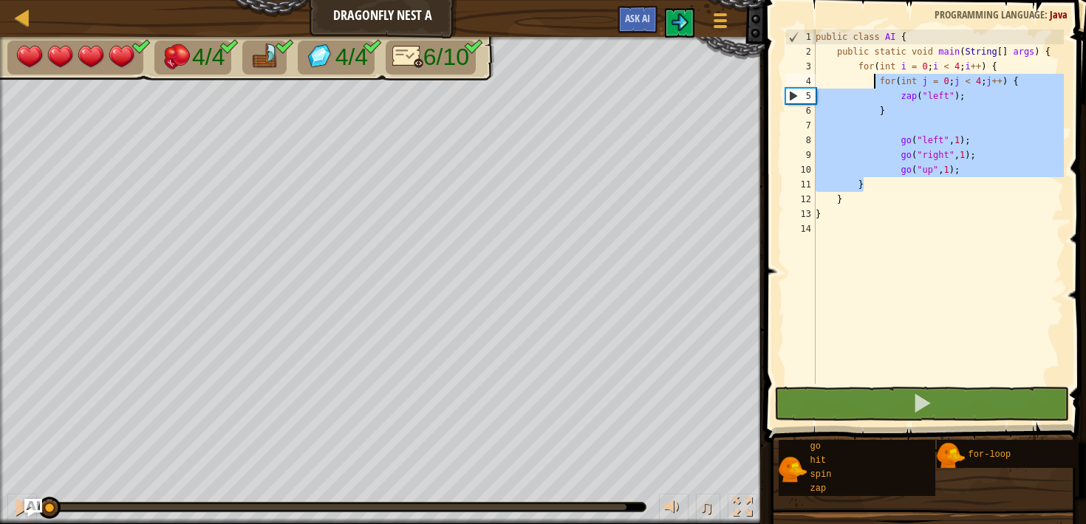
drag, startPoint x: 865, startPoint y: 188, endPoint x: 866, endPoint y: 79, distance: 109.3
click at [866, 79] on div "public class AI { public static void main ( String [ ] args ) { for ( int i = 0…" at bounding box center [938, 222] width 251 height 384
type textarea "for(int j = 0; j < 4; j++) { zap("left");"
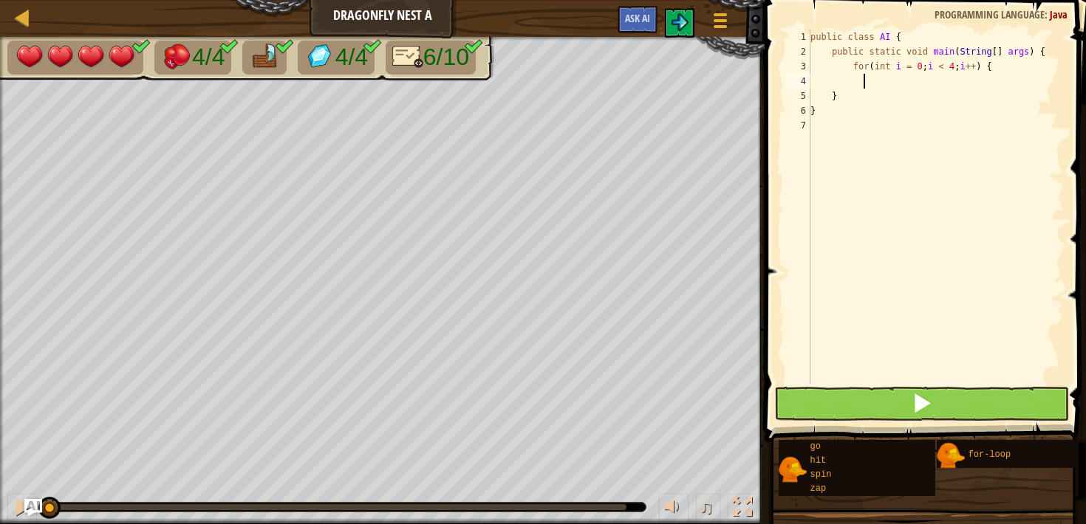
type textarea "for(int i = 0; i < 4; i++) {"
type textarea "d"
type textarea "for(int i = 0; i < 4; i++) {"
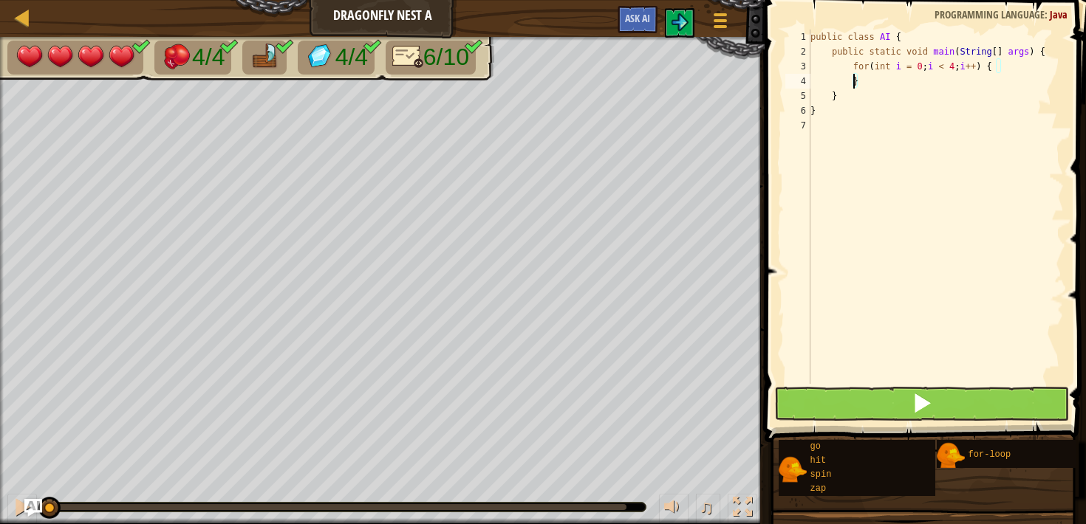
scroll to position [7, 3]
type textarea "}"
type textarea "for(int l = 0; l < 4; l++){"
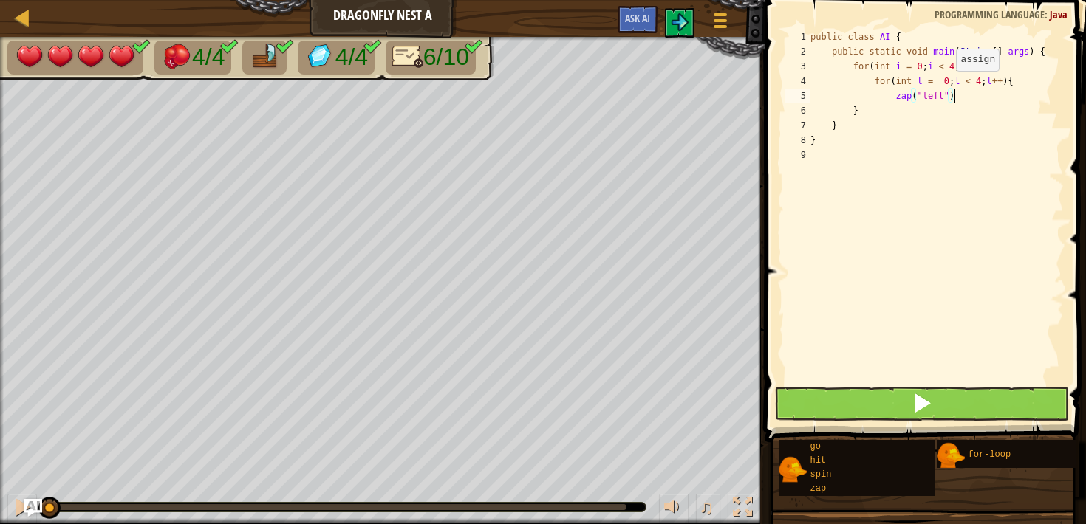
type textarea "zap("left");"
type textarea "}"
type textarea "go("left", 1);"
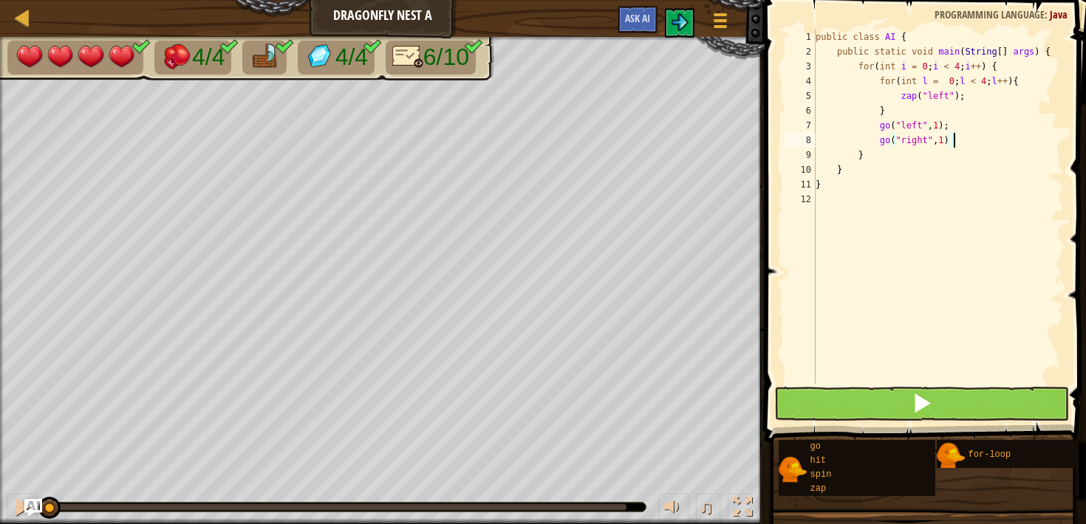
type textarea "go("right", 1);"
type textarea "go("up", 1);"
click at [864, 412] on button at bounding box center [921, 404] width 294 height 34
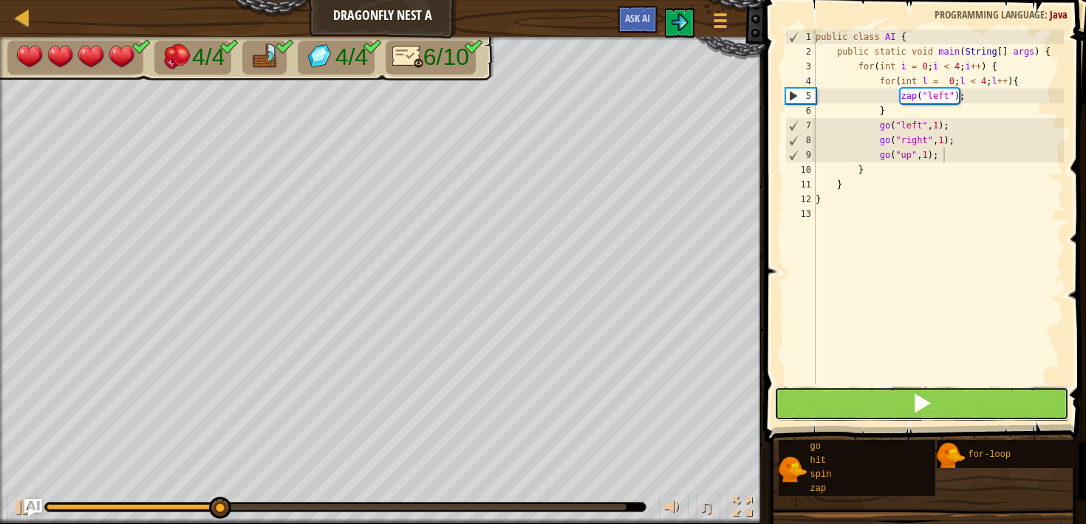
click at [864, 418] on button at bounding box center [921, 404] width 294 height 34
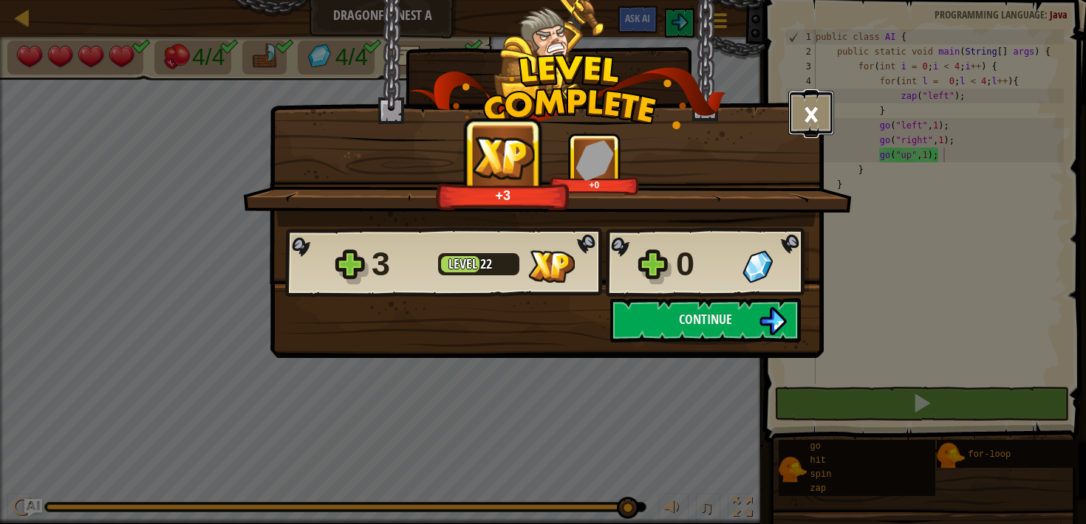
click at [808, 113] on button "×" at bounding box center [811, 113] width 46 height 44
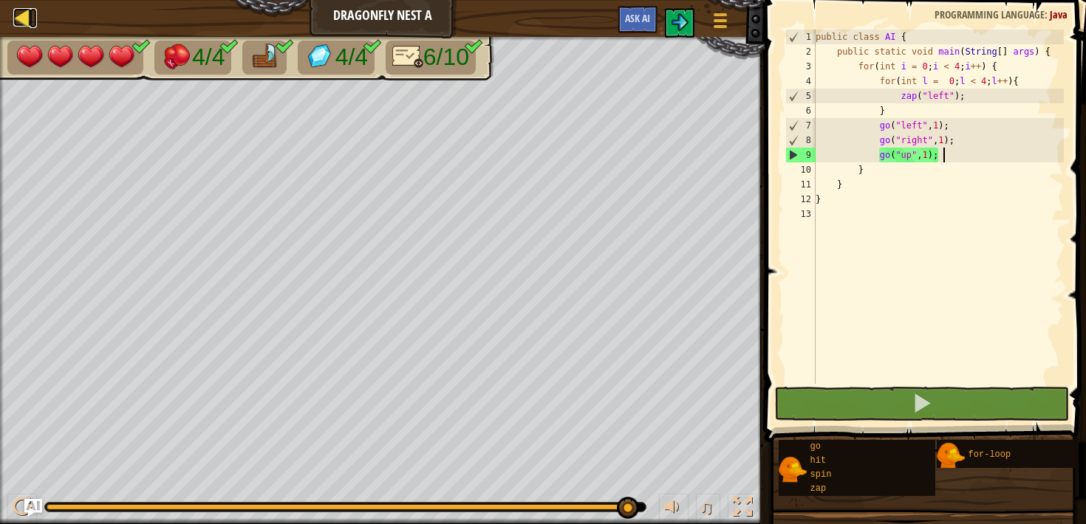
click at [27, 18] on div at bounding box center [22, 17] width 18 height 18
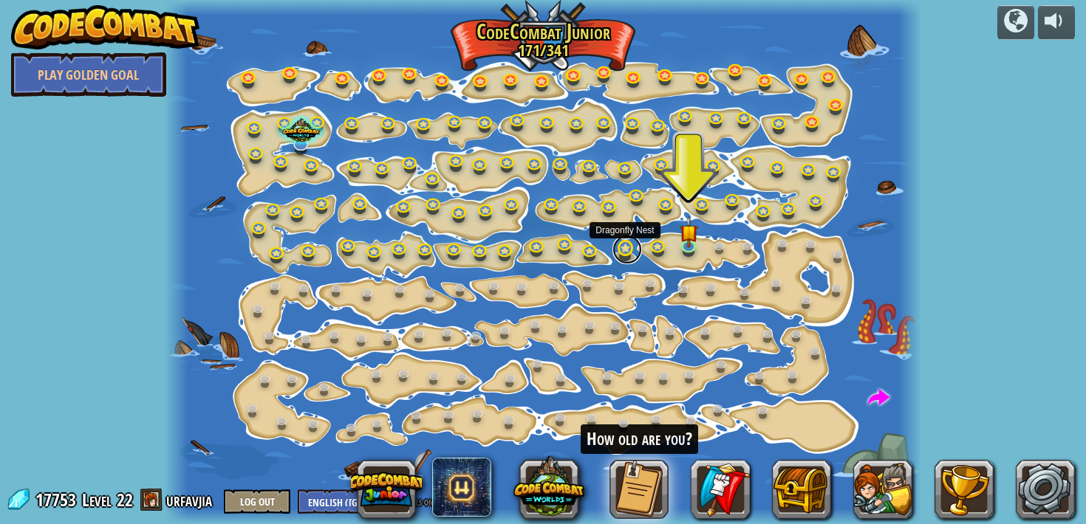
click at [632, 250] on link at bounding box center [627, 250] width 30 height 30
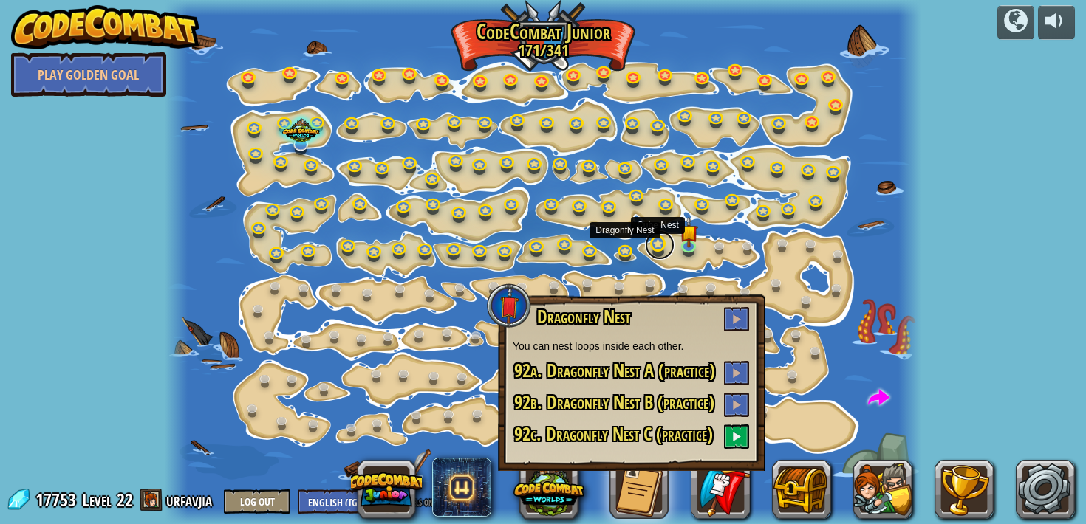
click at [657, 239] on link at bounding box center [660, 245] width 30 height 30
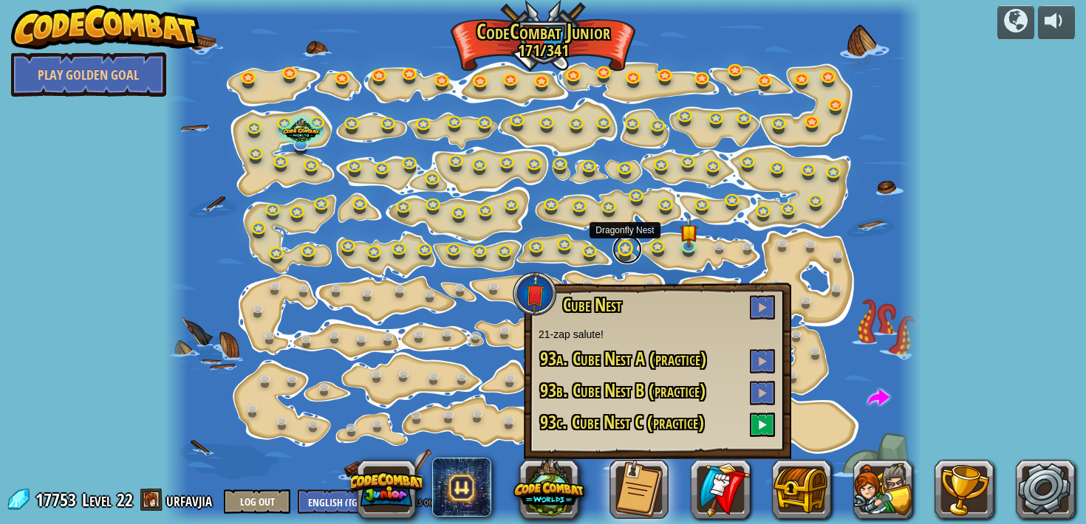
click at [631, 247] on link at bounding box center [627, 250] width 30 height 30
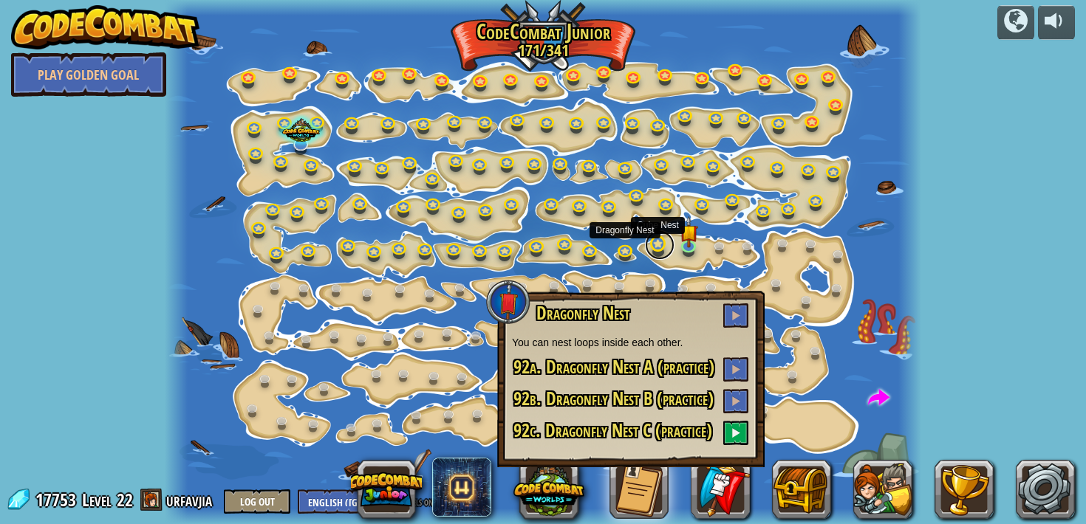
click at [653, 244] on link at bounding box center [660, 245] width 30 height 30
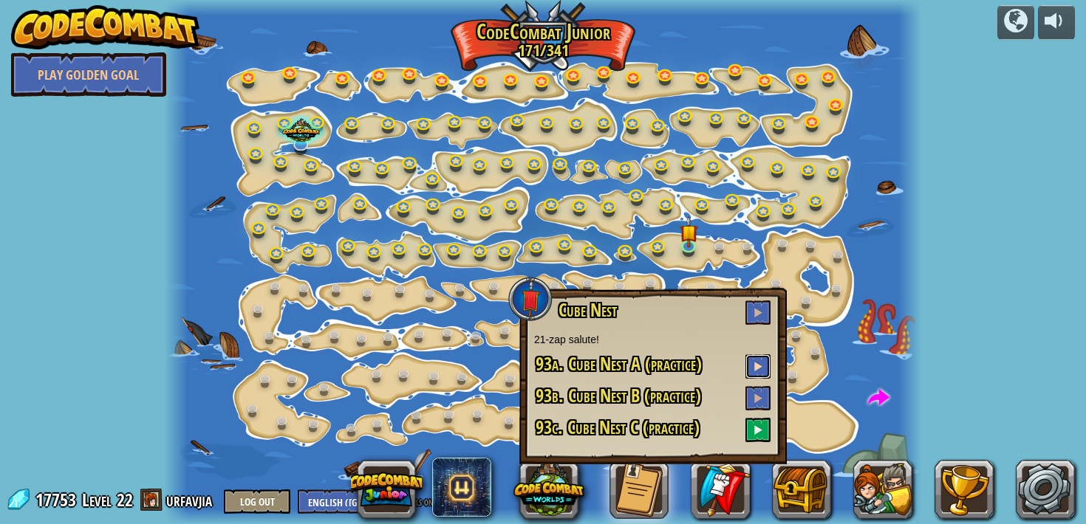
click at [759, 368] on span at bounding box center [758, 366] width 10 height 10
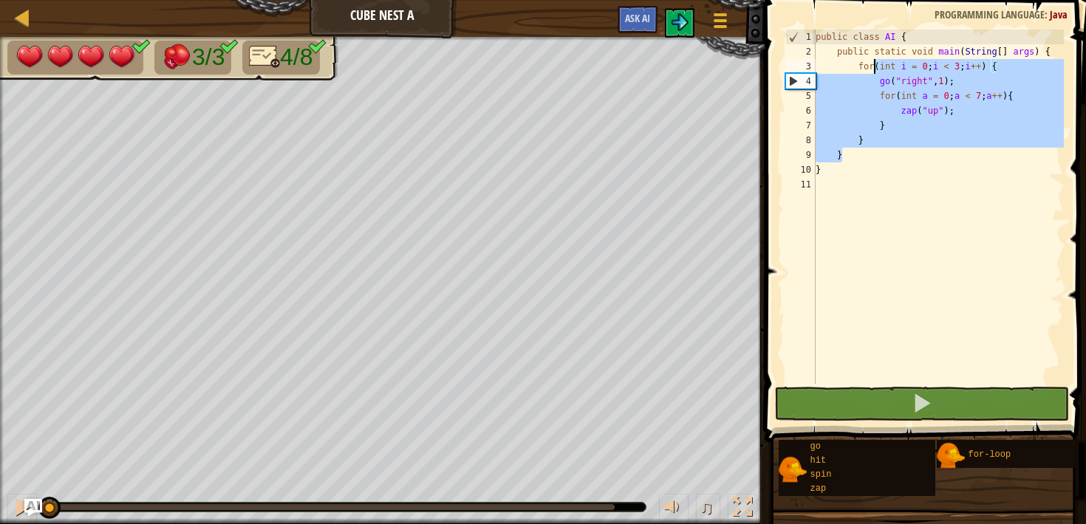
drag, startPoint x: 876, startPoint y: 149, endPoint x: 874, endPoint y: 64, distance: 85.7
click at [874, 64] on div "public class AI { public static void main ( String [ ] args ) { for ( int i = 0…" at bounding box center [938, 222] width 251 height 384
drag, startPoint x: 873, startPoint y: 140, endPoint x: 859, endPoint y: 65, distance: 75.9
click at [859, 65] on div "public class AI { public static void main ( String [ ] args ) { for ( int i = 0…" at bounding box center [938, 222] width 251 height 384
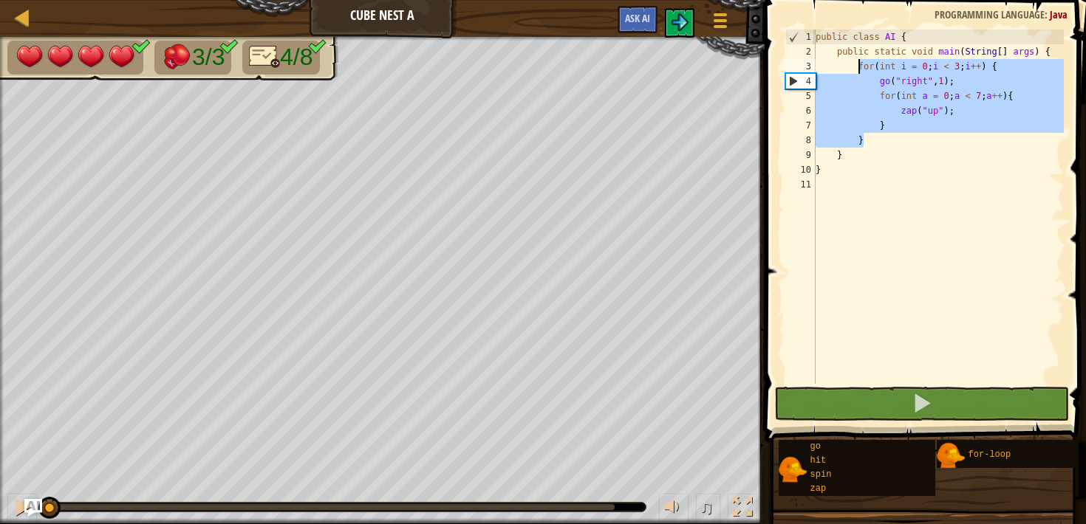
type textarea "for(int i = 0; i < 3; i++) { go("right", 1);"
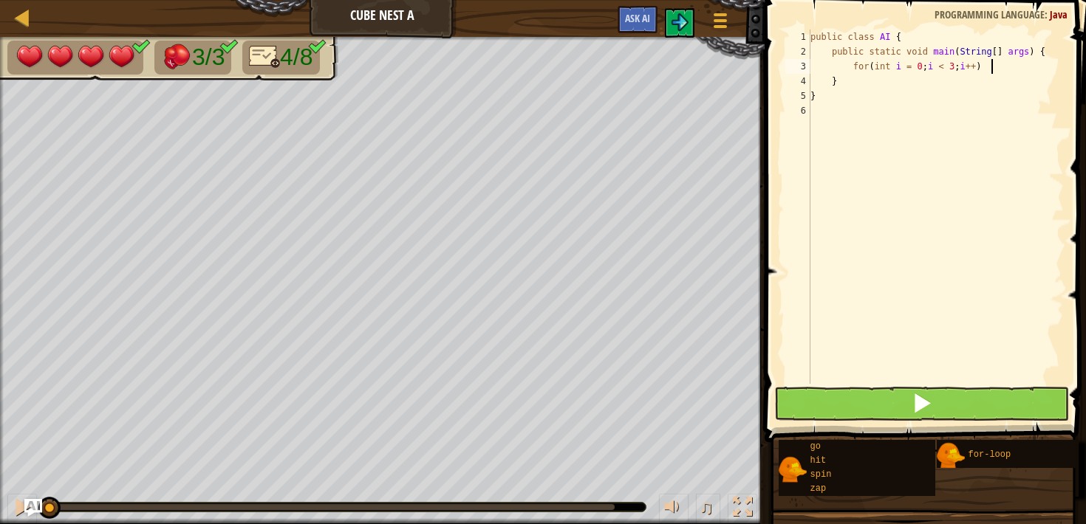
scroll to position [7, 14]
type textarea "for(int i = 0; i < 3; i++) {"
type textarea "z"
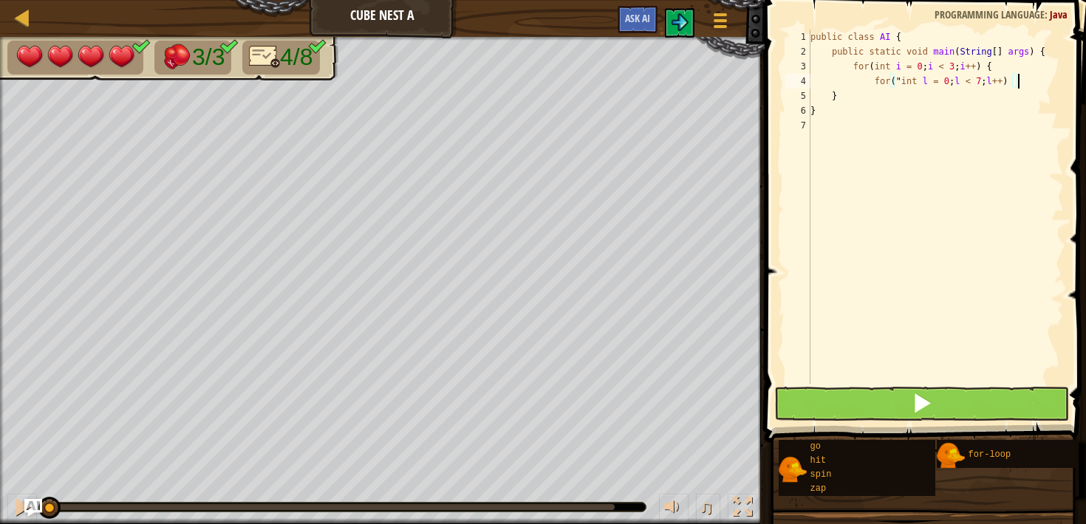
type textarea "for("int l = 0; l < 7; l++){"
type textarea "x"
type textarea "z"
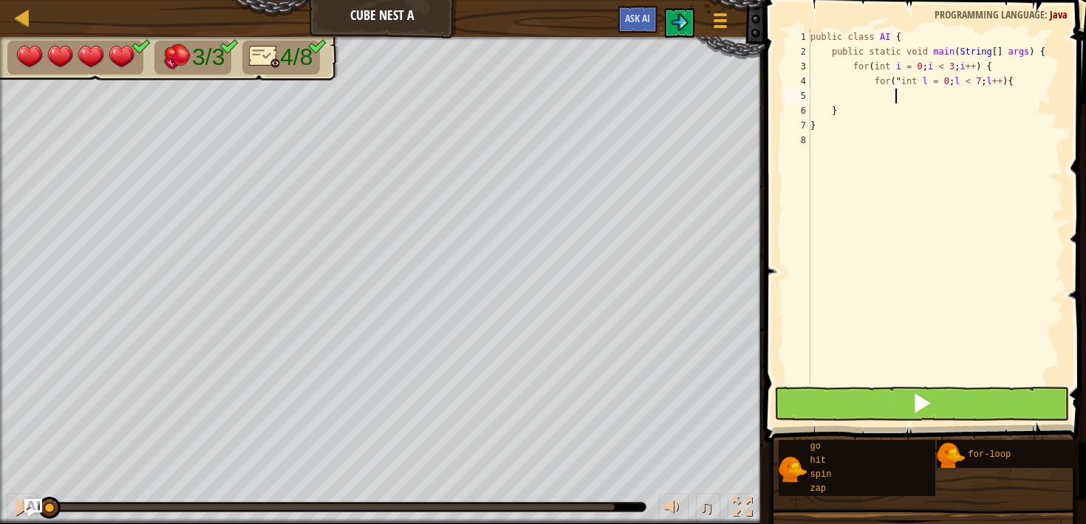
scroll to position [7, 6]
click at [1008, 64] on div "public class AI { public static void main ( String [ ] args ) { for ( int i = 0…" at bounding box center [935, 222] width 257 height 384
type textarea "for(int i = 0; i < 3; i++) {"
click at [1026, 96] on div "public class AI { public static void main ( String [ ] args ) { for ( int i = 0…" at bounding box center [935, 222] width 257 height 384
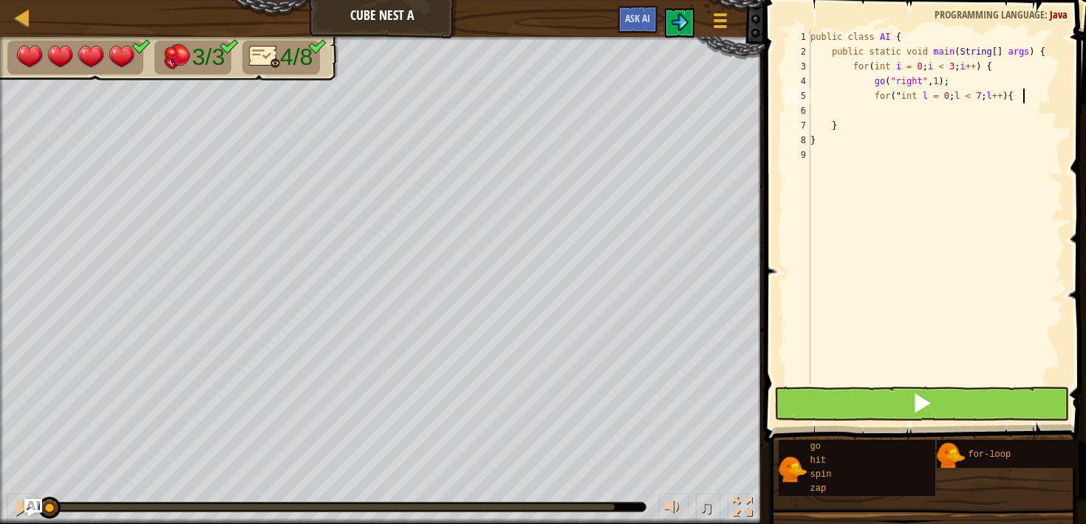
type textarea "for("int l = 0; l < 7; l++){"
type textarea "zap("up");"
type textarea "}"
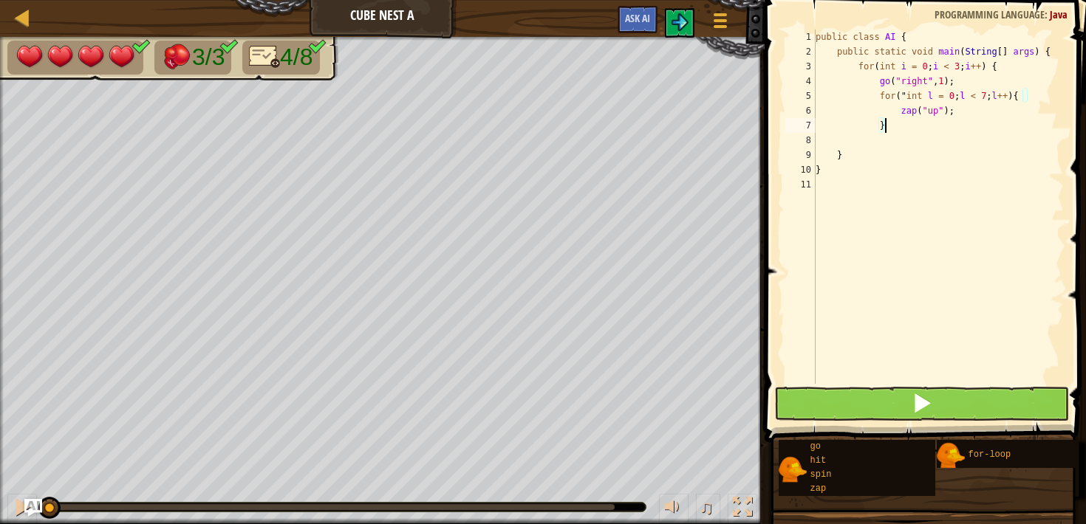
scroll to position [7, 4]
click at [960, 406] on button at bounding box center [921, 404] width 294 height 34
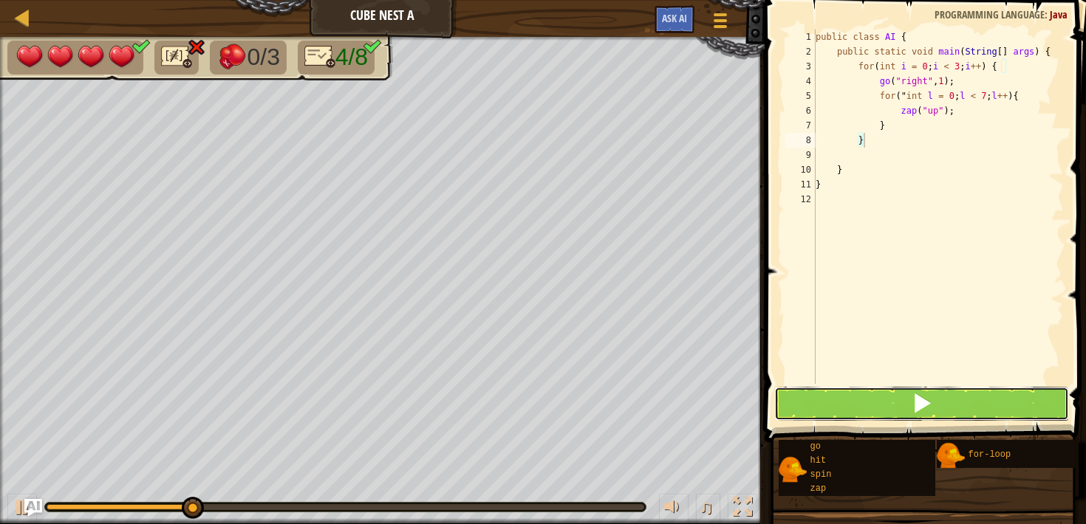
click at [920, 402] on span at bounding box center [922, 403] width 21 height 21
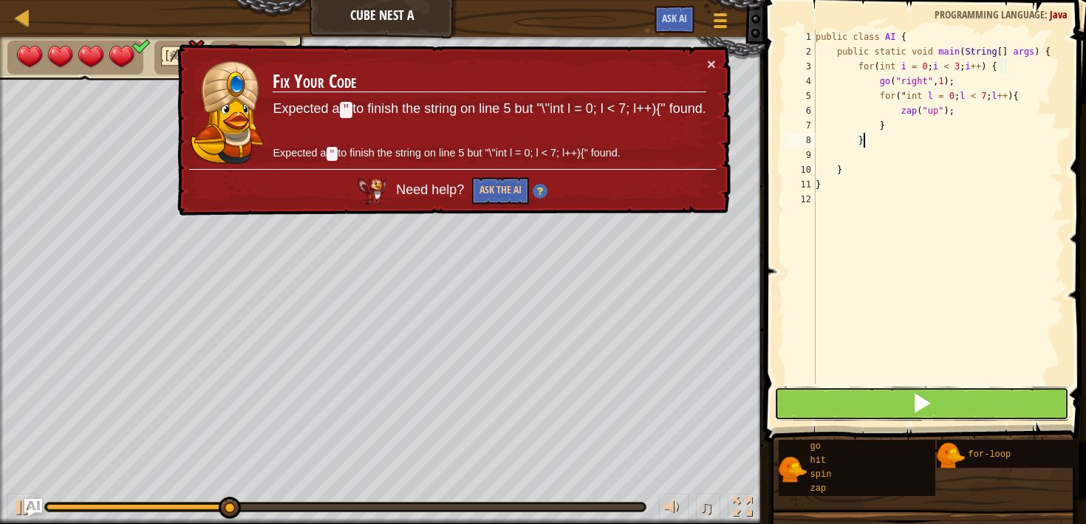
click at [929, 419] on button at bounding box center [921, 404] width 294 height 34
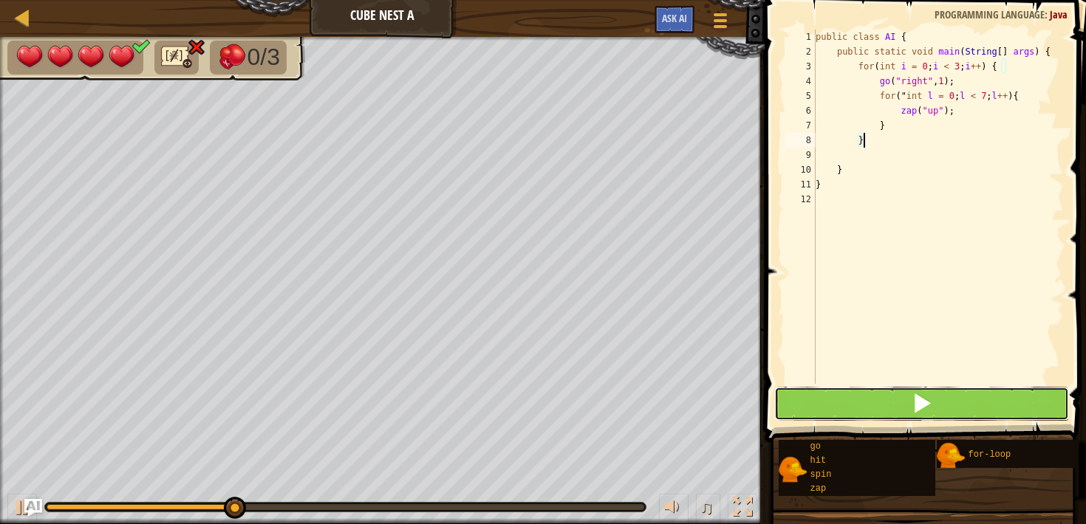
click at [928, 419] on button at bounding box center [921, 404] width 294 height 34
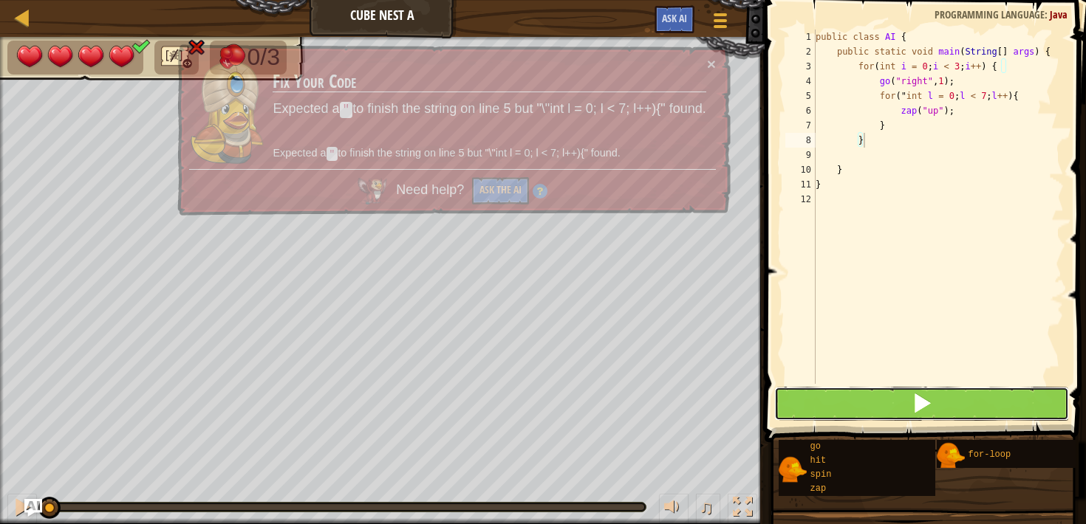
click at [928, 419] on button at bounding box center [921, 404] width 294 height 34
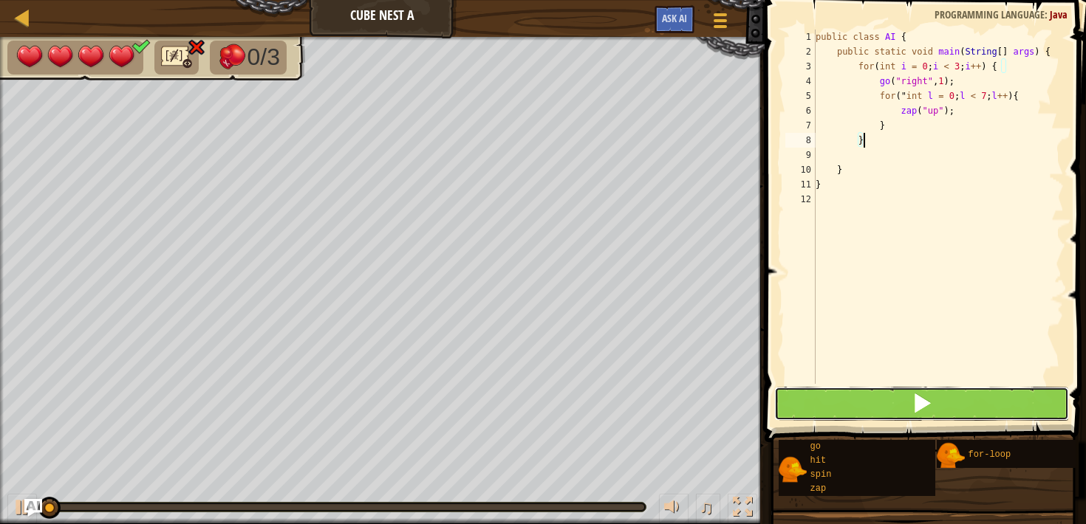
click at [928, 419] on button at bounding box center [921, 404] width 294 height 34
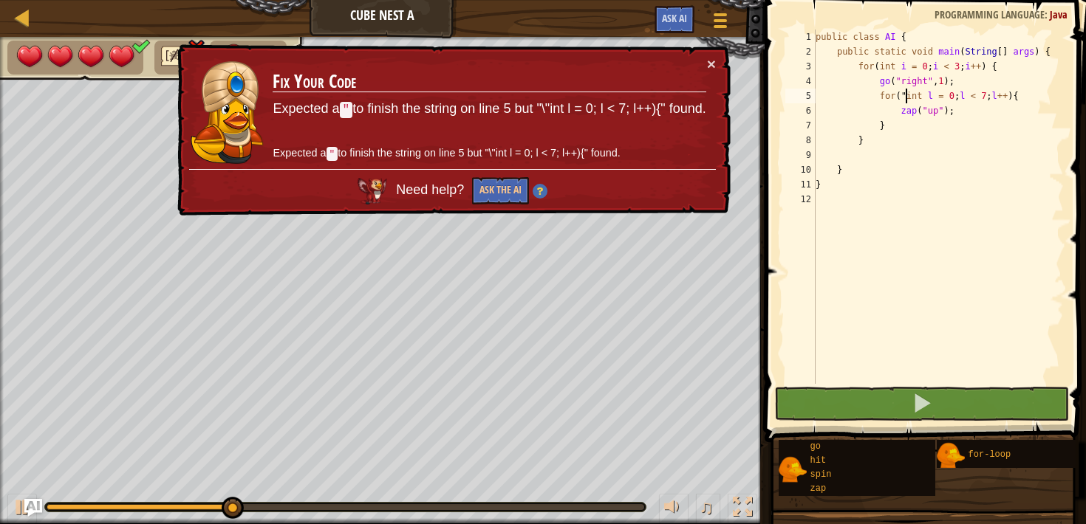
click at [906, 100] on div "public class AI { public static void main ( String [ ] args ) { for ( int i = 0…" at bounding box center [939, 222] width 252 height 384
type textarea "for(int l = 0; l < 7; l++){"
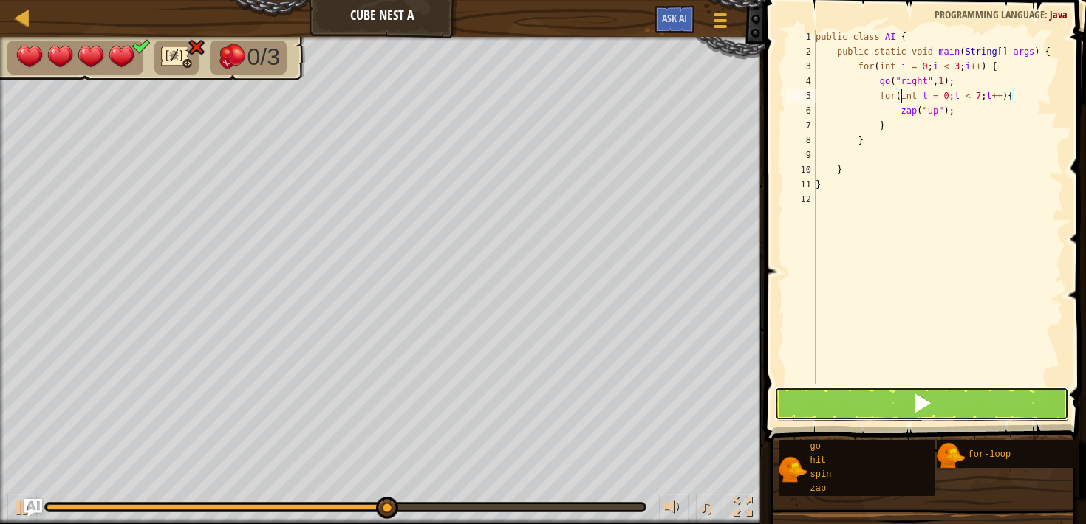
click at [896, 403] on button at bounding box center [921, 404] width 294 height 34
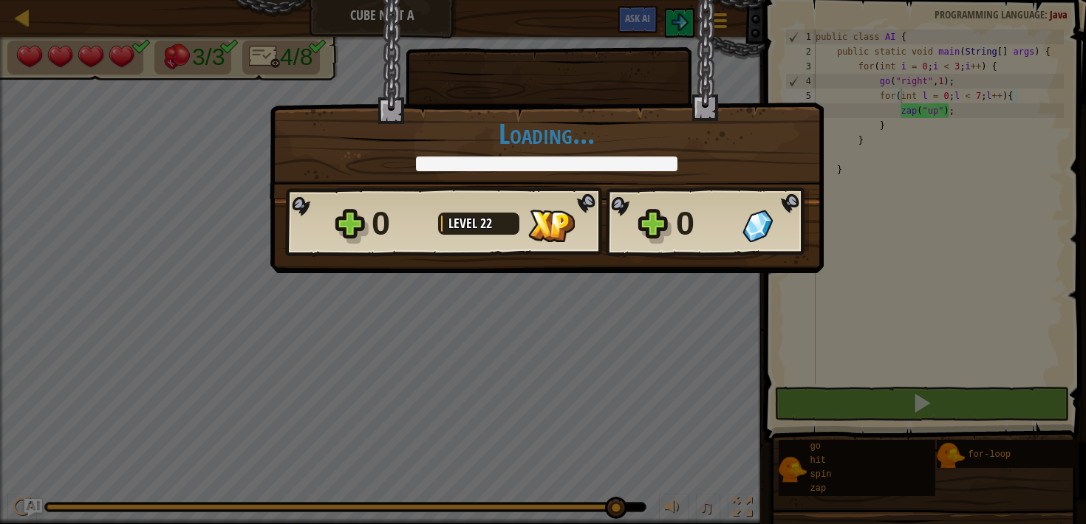
scroll to position [7, 7]
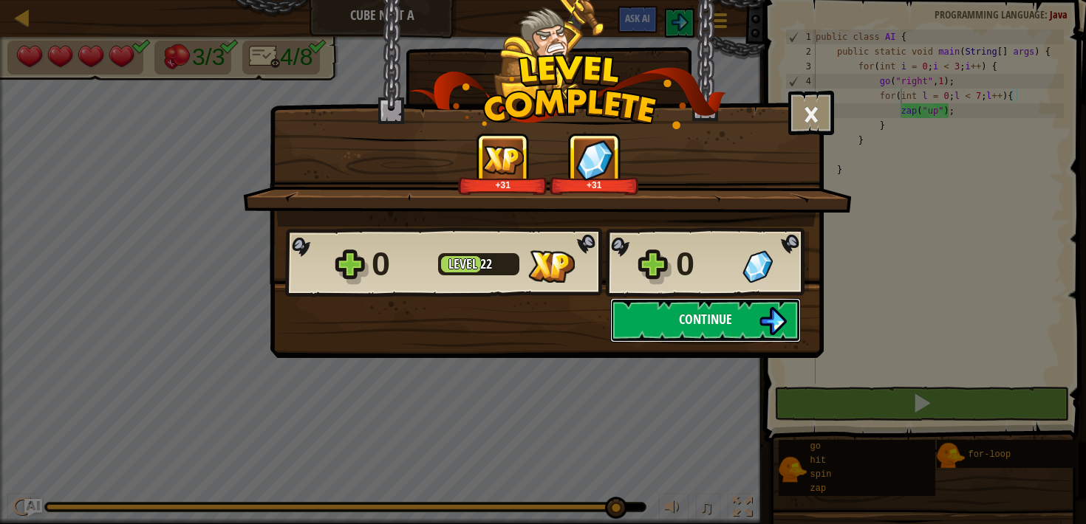
click at [708, 319] on span "Continue" at bounding box center [705, 319] width 53 height 18
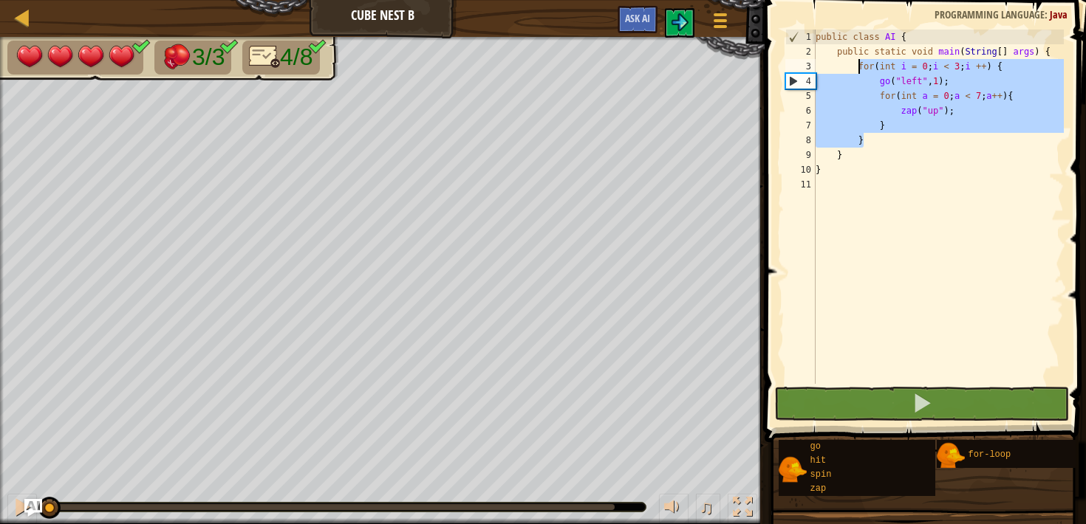
drag, startPoint x: 875, startPoint y: 141, endPoint x: 857, endPoint y: 69, distance: 73.8
click at [857, 69] on div "public class AI { public static void main ( String [ ] args ) { for ( int i = 0…" at bounding box center [938, 222] width 251 height 384
type textarea "for(int i = 0; i < 3; i ++) { go("left", 1);"
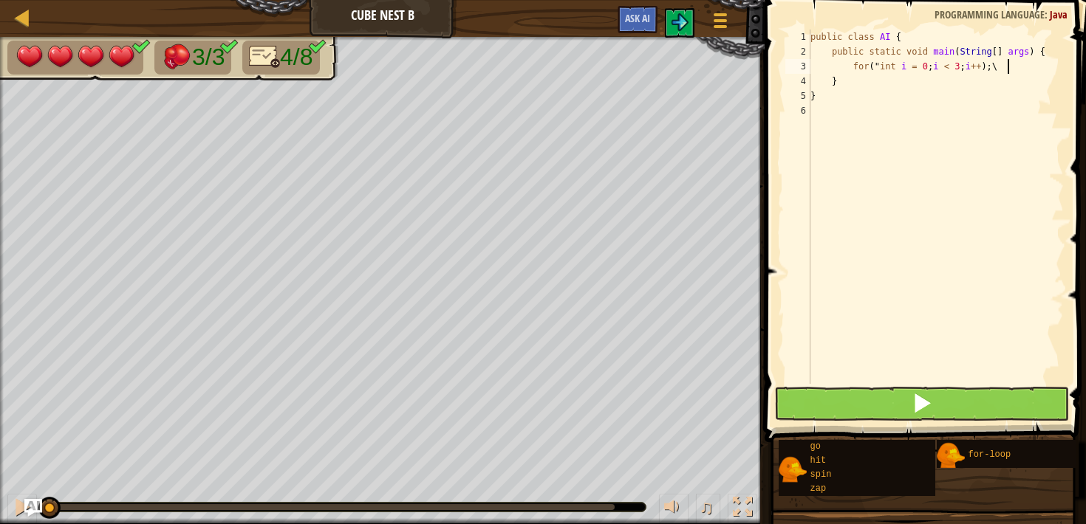
scroll to position [7, 16]
type textarea "for("int i = 0; i < 3; i++);"
click at [1002, 69] on div "public class AI { public static void main ( String [ ] args ) { for ( " int i =…" at bounding box center [935, 222] width 257 height 384
click at [878, 65] on div "public class AI { public static void main ( String [ ] args ) { for ( " int i =…" at bounding box center [935, 222] width 257 height 384
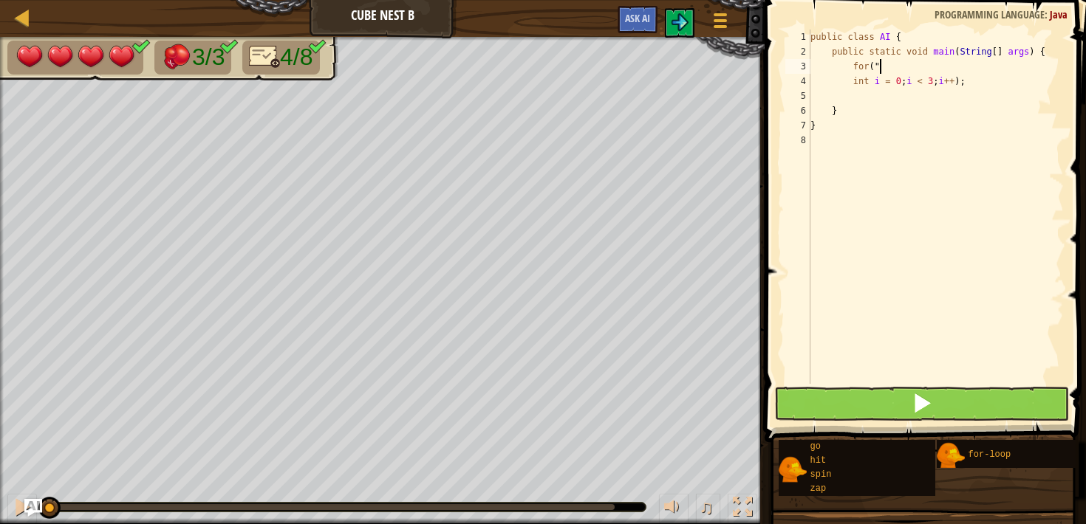
click at [880, 66] on div "public class AI { public static void main ( String [ ] args ) { for ( " int i =…" at bounding box center [935, 222] width 257 height 384
click at [979, 84] on div "public class AI { public static void main ( String [ ] args ) { for ( int i = 0…" at bounding box center [935, 222] width 257 height 384
type textarea "i"
click at [875, 64] on div "public class AI { public static void main ( String [ ] args ) { for ( } }" at bounding box center [935, 222] width 257 height 384
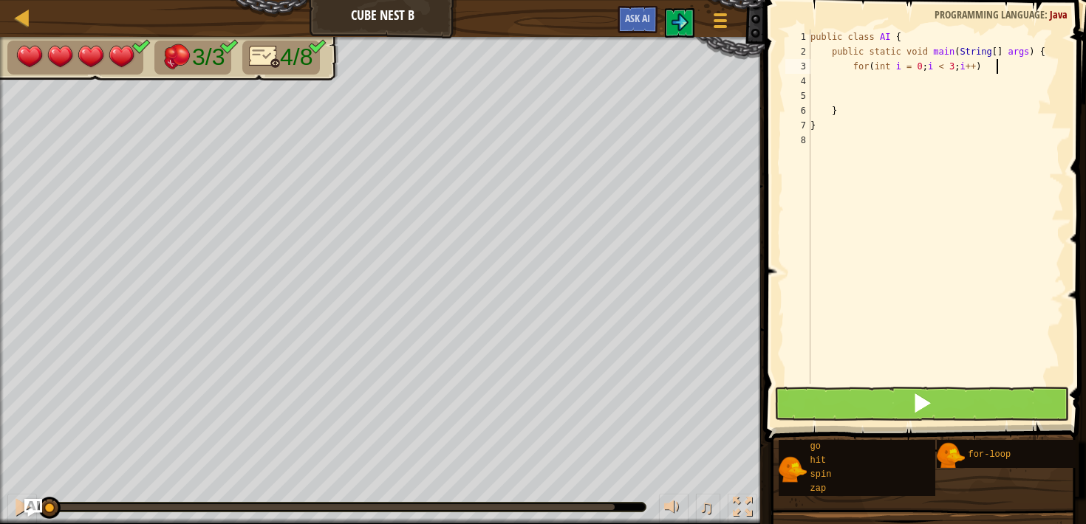
type textarea "for(int i = 0; i < 3; i++) {"
type textarea "go("left", 1);"
type textarea "for(int l = 0; l < 7: l++) {"
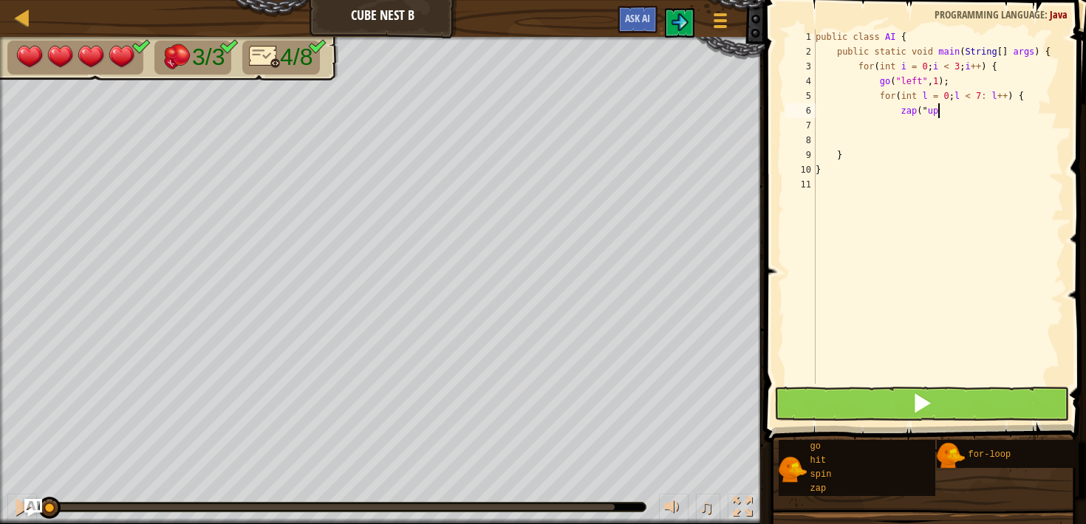
scroll to position [7, 10]
type textarea "zap("up");"
type textarea "}"
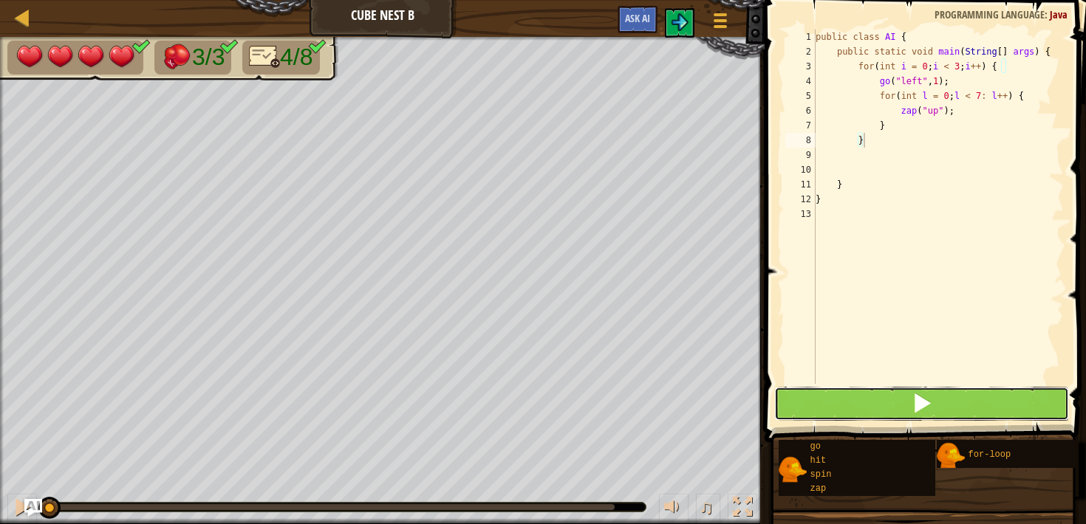
click at [924, 404] on span at bounding box center [922, 403] width 21 height 21
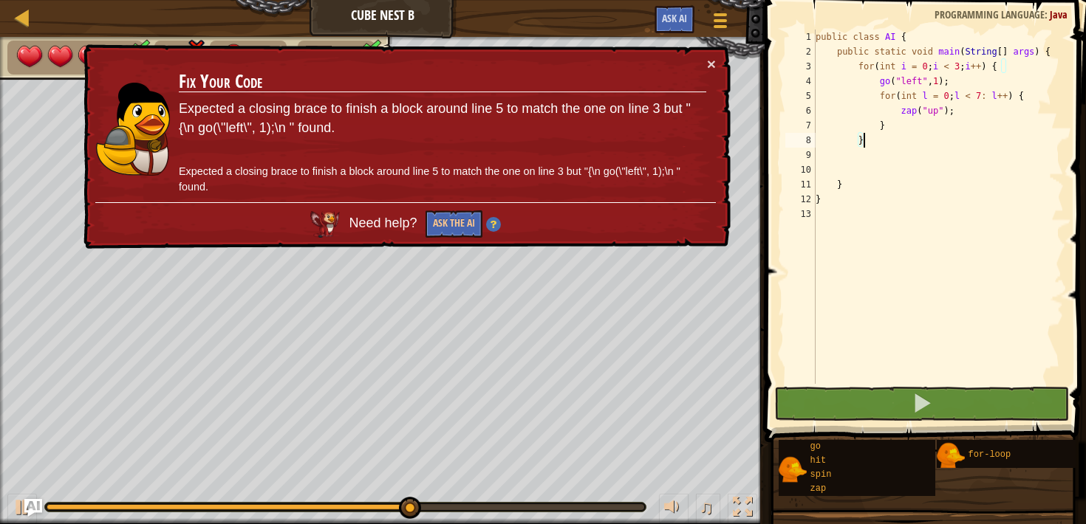
click at [991, 97] on div "public class AI { public static void main ( String [ ] args ) { for ( int i = 0…" at bounding box center [939, 222] width 252 height 384
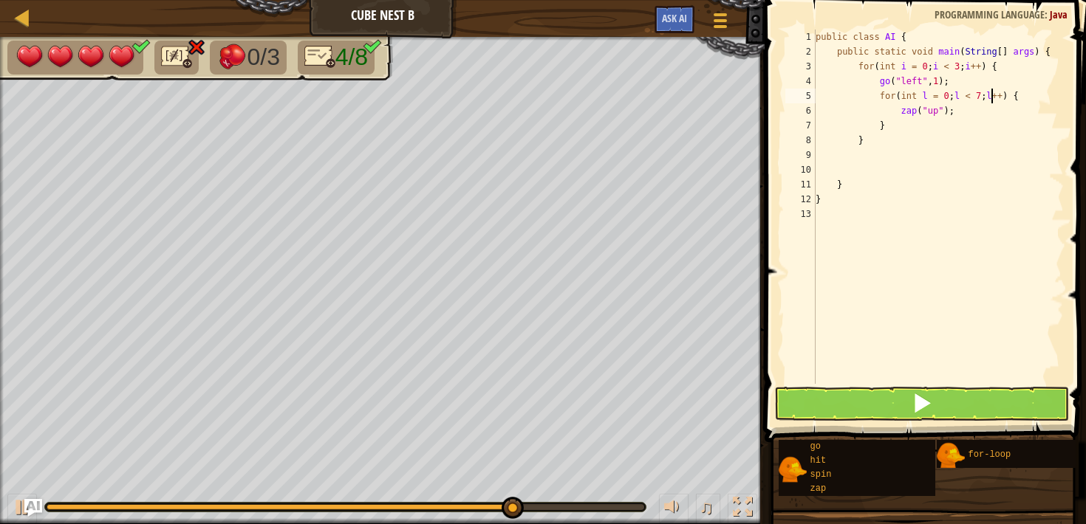
scroll to position [7, 14]
type textarea "for(int l = 0; l < 7; l++) {"
click at [892, 407] on button at bounding box center [921, 404] width 294 height 34
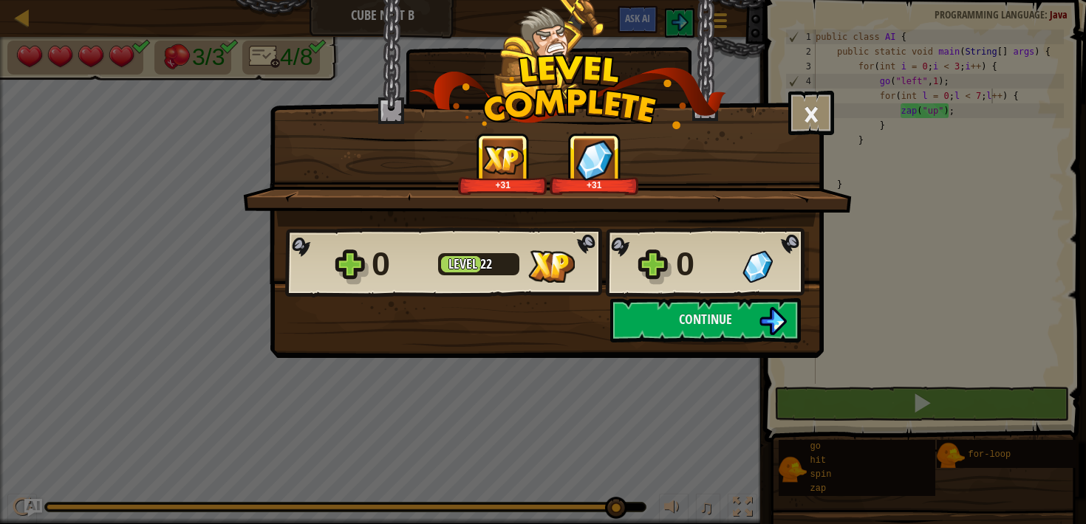
click at [776, 236] on div "0 Level 22 0" at bounding box center [547, 263] width 524 height 71
click at [824, 112] on button "×" at bounding box center [811, 113] width 46 height 44
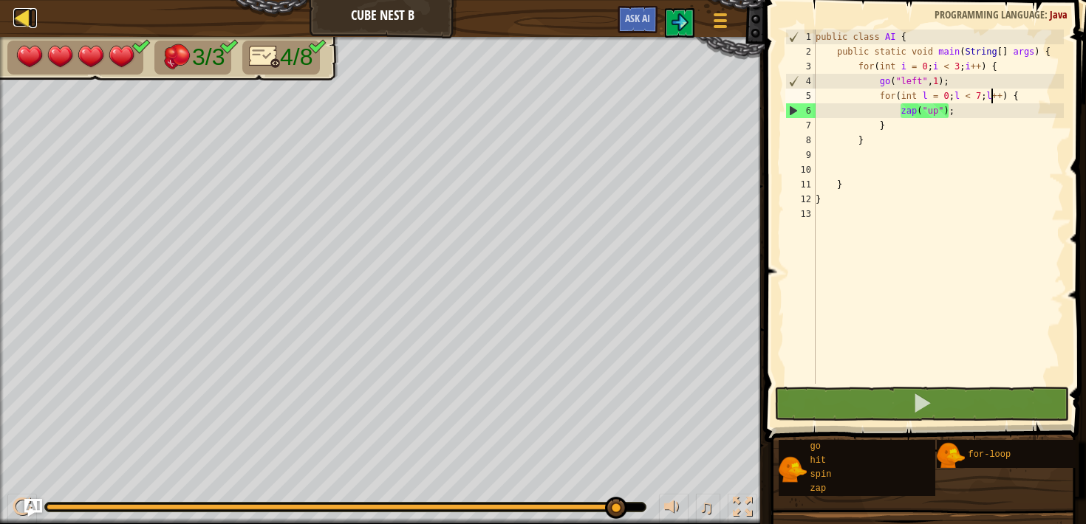
click at [23, 20] on div at bounding box center [22, 17] width 18 height 18
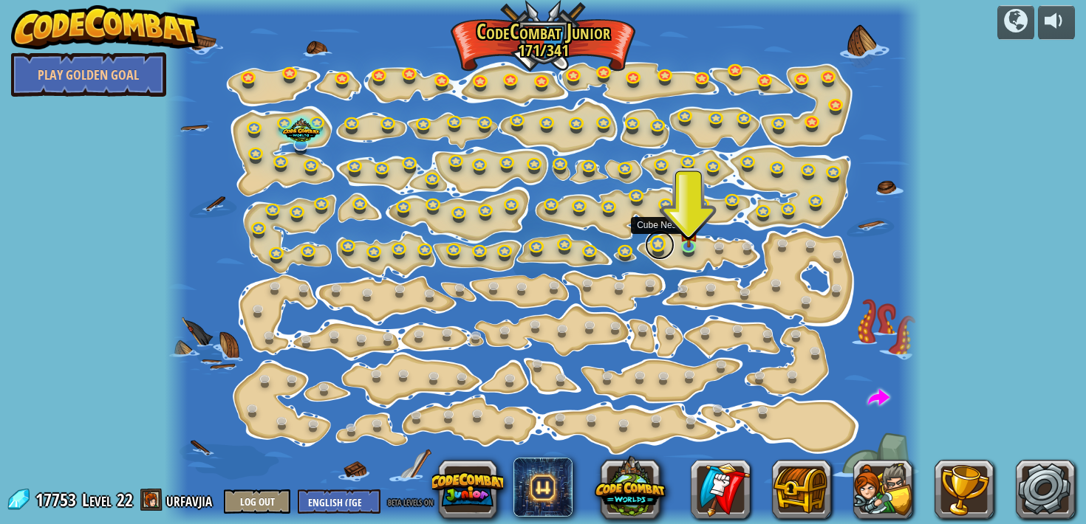
click at [652, 253] on link at bounding box center [660, 245] width 30 height 30
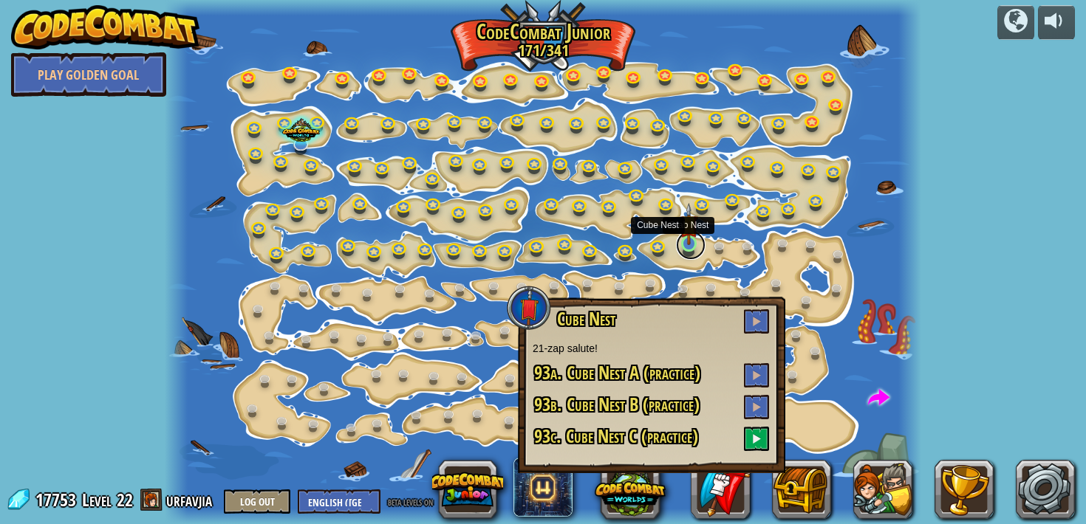
click at [688, 254] on link at bounding box center [691, 245] width 30 height 30
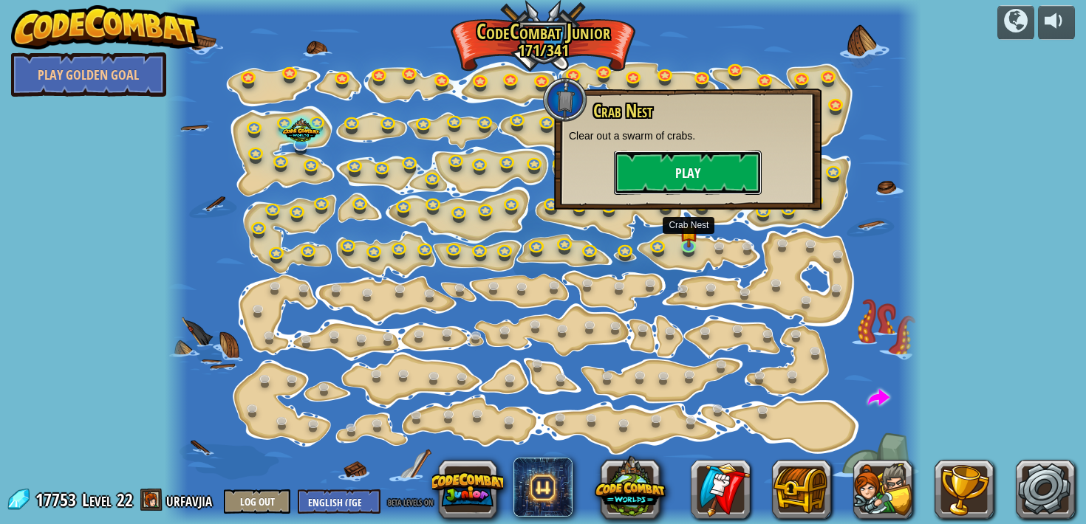
click at [691, 175] on button "Play" at bounding box center [688, 173] width 148 height 44
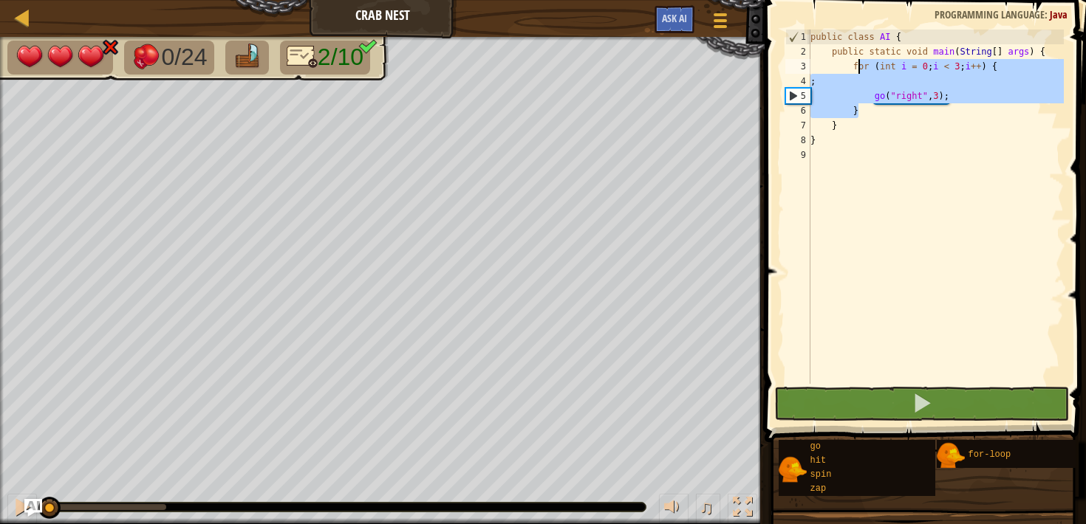
drag, startPoint x: 875, startPoint y: 117, endPoint x: 854, endPoint y: 66, distance: 55.0
click at [854, 66] on div "public class AI { public static void main ( String [ ] args ) { for ( int i = 0…" at bounding box center [935, 222] width 256 height 384
type textarea "for (int i = 0; i < 3; i++) { ;"
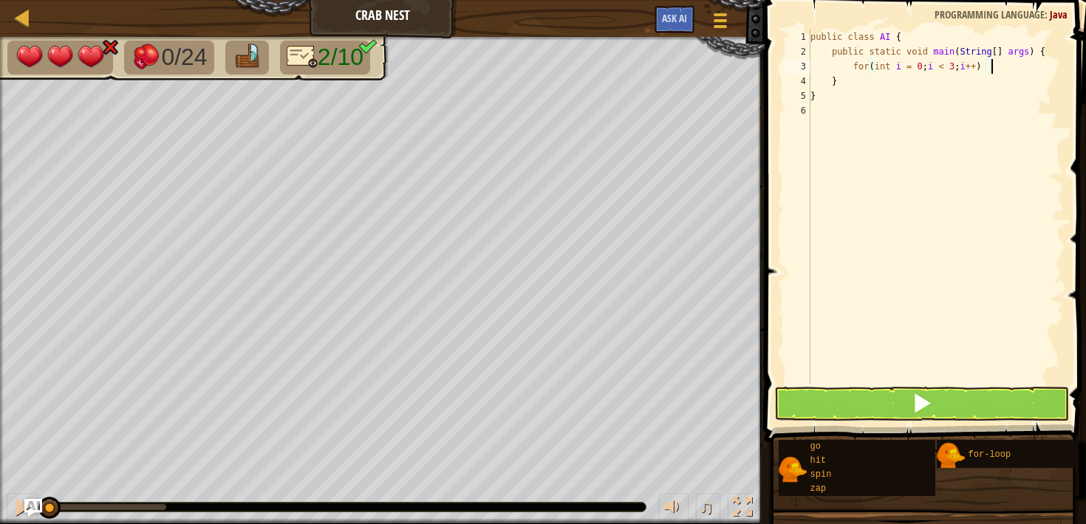
scroll to position [7, 14]
type textarea "for(int i = 0; i < 3; i++) {"
type textarea "go("right", 3);"
click at [858, 388] on button at bounding box center [921, 404] width 294 height 34
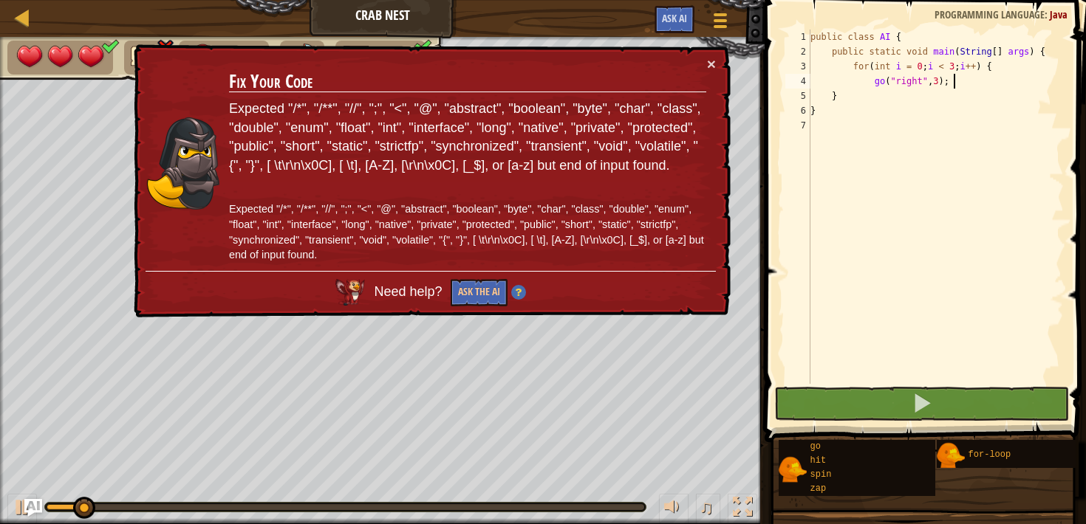
scroll to position [7, 4]
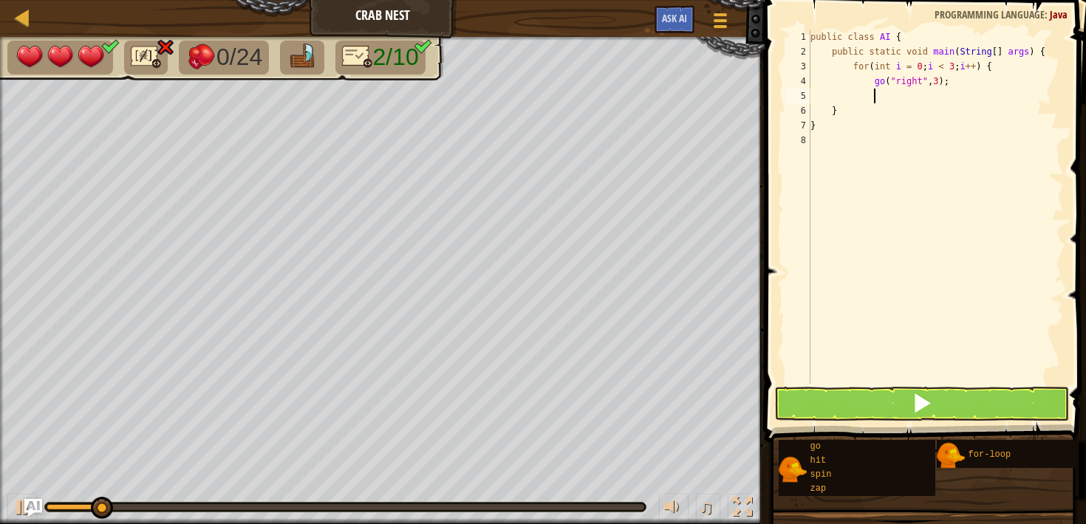
type textarea ")"
click at [886, 395] on button at bounding box center [921, 404] width 294 height 34
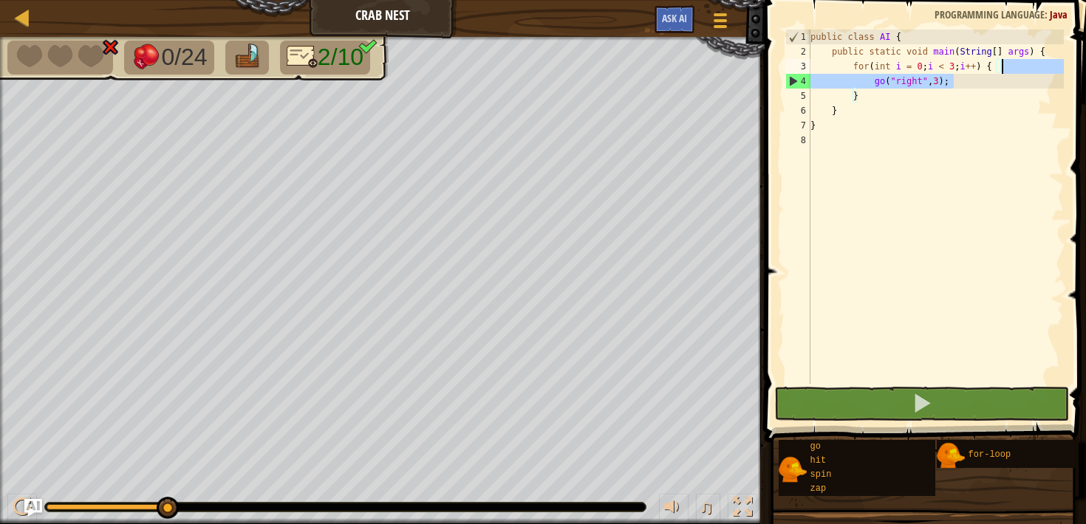
drag, startPoint x: 978, startPoint y: 86, endPoint x: 1010, endPoint y: 69, distance: 36.0
click at [1010, 69] on div "public class AI { public static void main ( String [ ] args ) { for ( int i = 0…" at bounding box center [935, 222] width 256 height 384
type textarea "for(int i = 0; i < 3; i++) {"
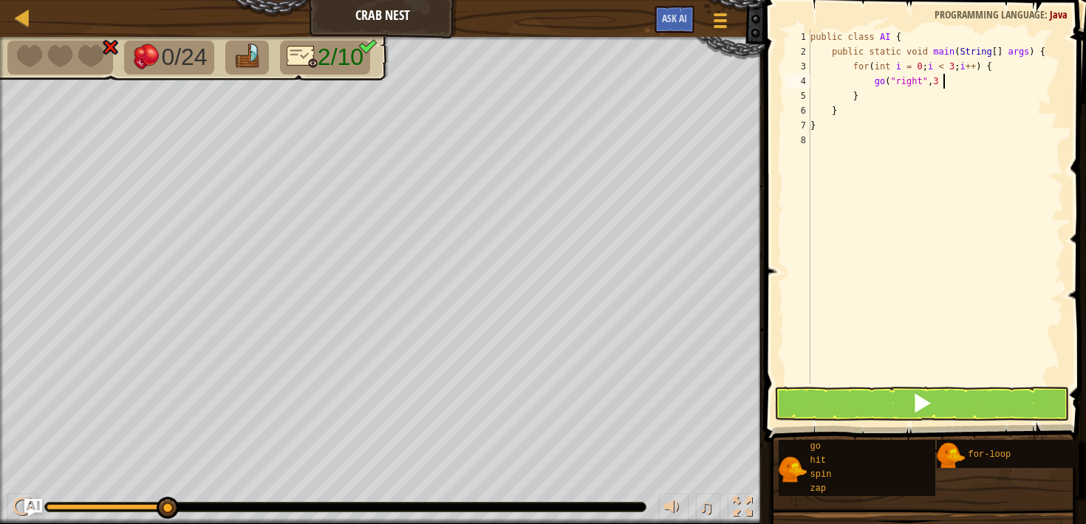
scroll to position [7, 10]
type textarea "go("right", 3);"
type textarea "f"
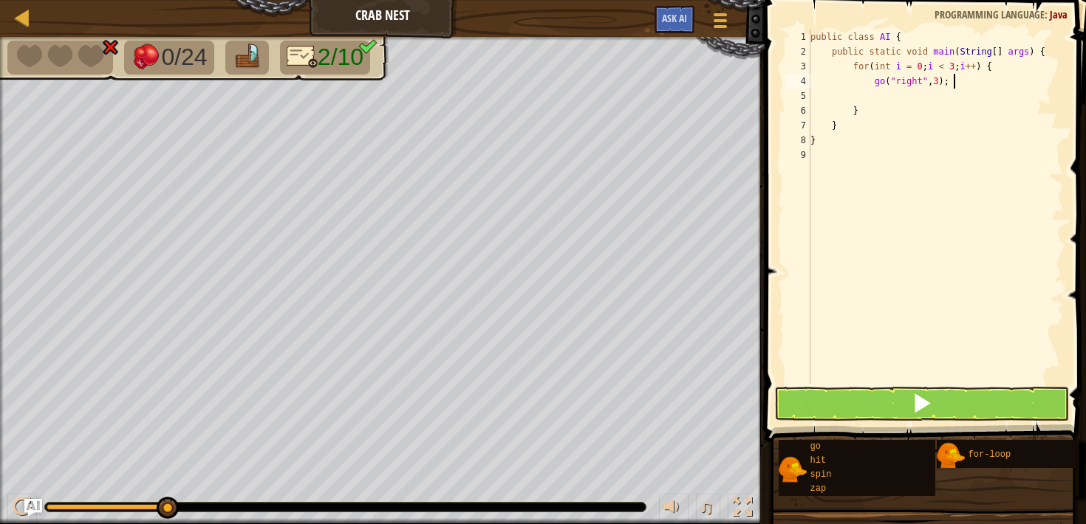
click at [969, 83] on div "public class AI { public static void main ( String [ ] args ) { for ( int i = 0…" at bounding box center [935, 222] width 256 height 384
type textarea "g"
type textarea "for(int i = 0; i < 3; i++) {"
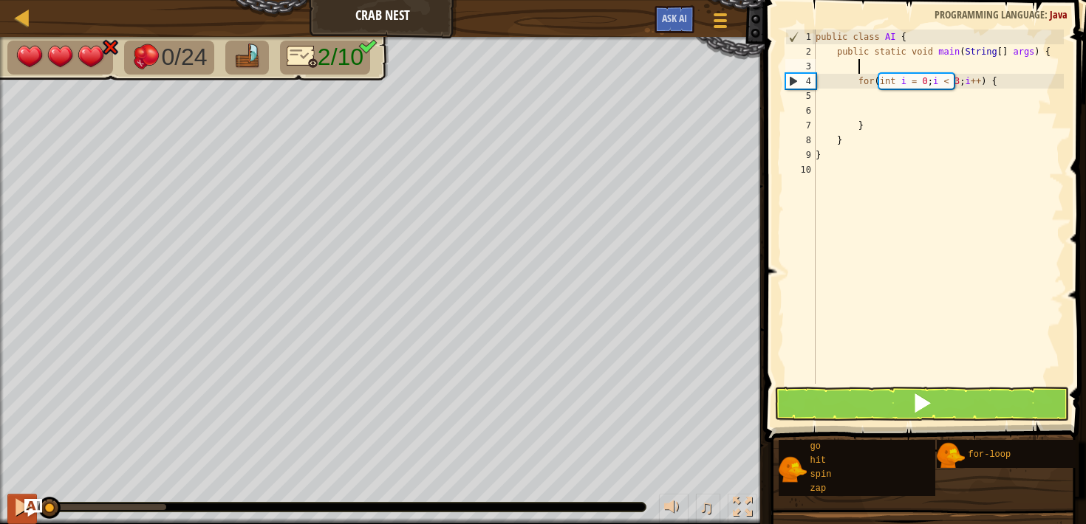
drag, startPoint x: 163, startPoint y: 504, endPoint x: 34, endPoint y: 494, distance: 129.6
click at [33, 494] on div "♫" at bounding box center [382, 504] width 765 height 44
type textarea "g"
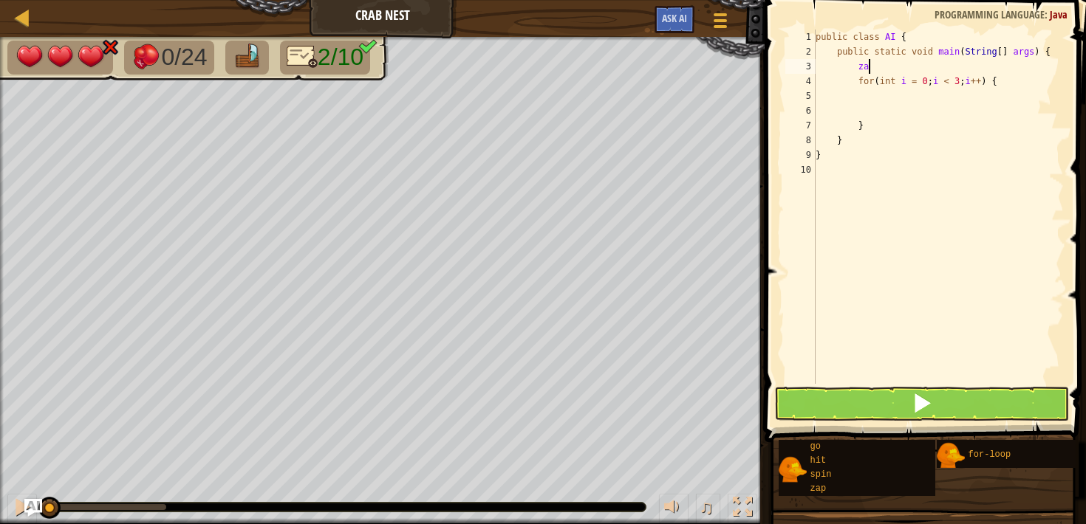
scroll to position [7, 4]
type textarea "z"
type textarea "c"
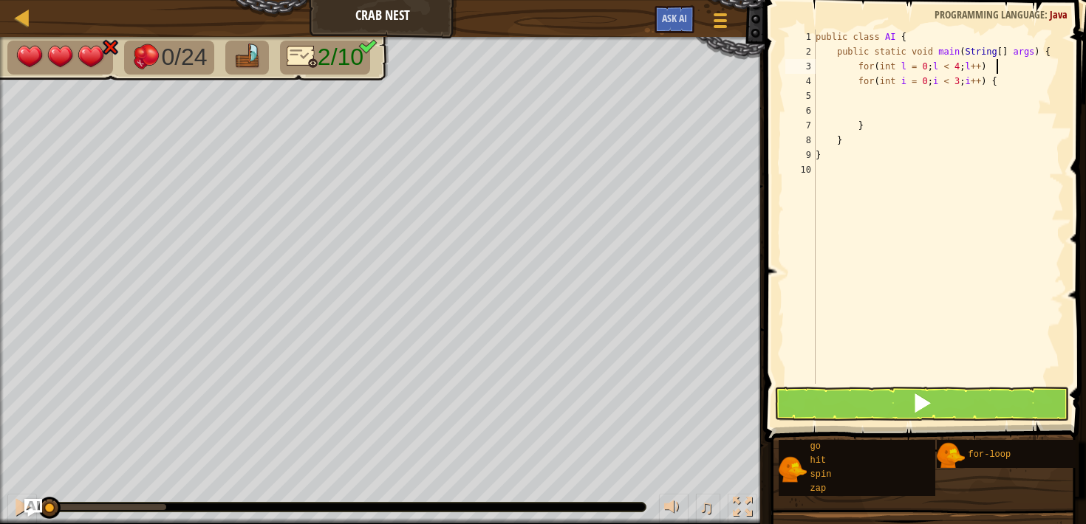
scroll to position [7, 14]
type textarea "for(int l = 0; l < 4; l++) {"
type textarea "zap("up");"
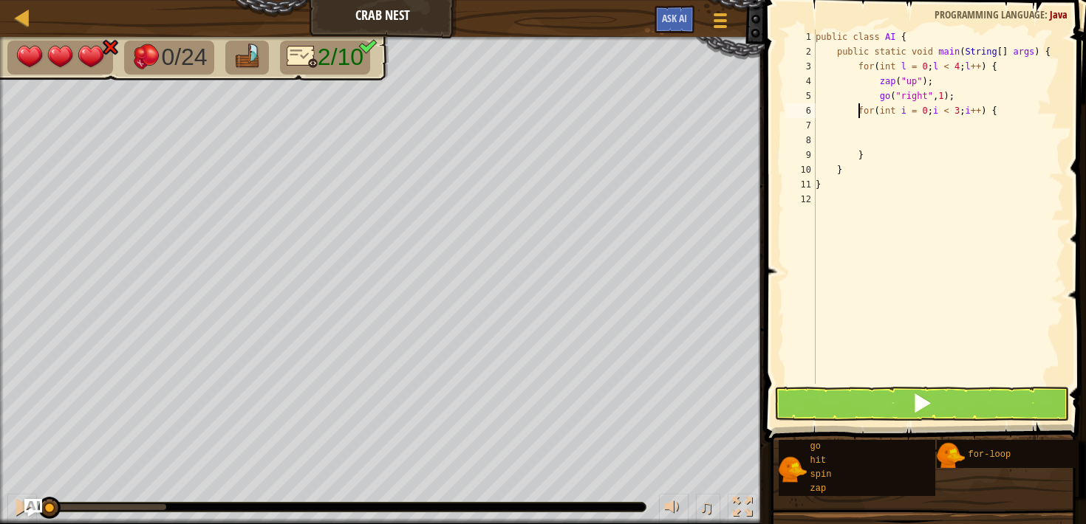
click at [857, 110] on div "public class AI { public static void main ( String [ ] args ) { for ( int l = 0…" at bounding box center [939, 222] width 252 height 384
click at [913, 170] on div "public class AI { public static void main ( String [ ] args ) { for ( int l = 0…" at bounding box center [939, 222] width 252 height 384
drag, startPoint x: 847, startPoint y: 113, endPoint x: 1036, endPoint y: 123, distance: 190.1
click at [1037, 123] on div "public class AI { public static void main ( String [ ] args ) { for ( int l = 0…" at bounding box center [939, 222] width 252 height 384
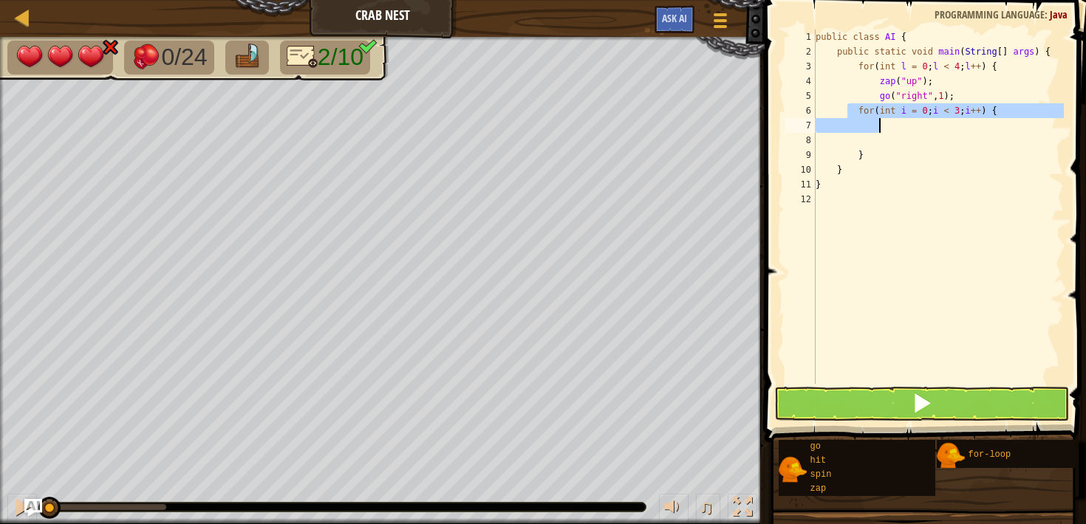
type textarea "for(int i = 0; i < 3; i++) {"
click at [1036, 123] on div "public class AI { public static void main ( String [ ] args ) { for ( int l = 0…" at bounding box center [938, 207] width 251 height 355
click at [956, 95] on div "public class AI { public static void main ( String [ ] args ) { for ( int l = 0…" at bounding box center [939, 222] width 252 height 384
type textarea "go("right", 1);"
click at [968, 95] on div "public class AI { public static void main ( String [ ] args ) { for ( int l = 0…" at bounding box center [939, 222] width 252 height 384
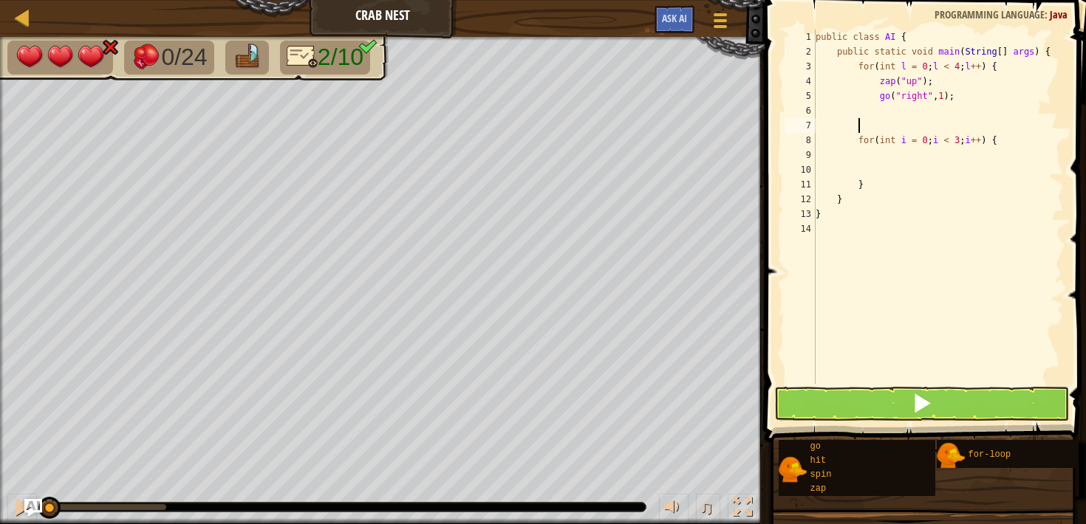
scroll to position [7, 1]
click at [963, 103] on div "public class AI { public static void main ( String [ ] args ) { for ( int l = 0…" at bounding box center [939, 222] width 252 height 384
type textarea "g"
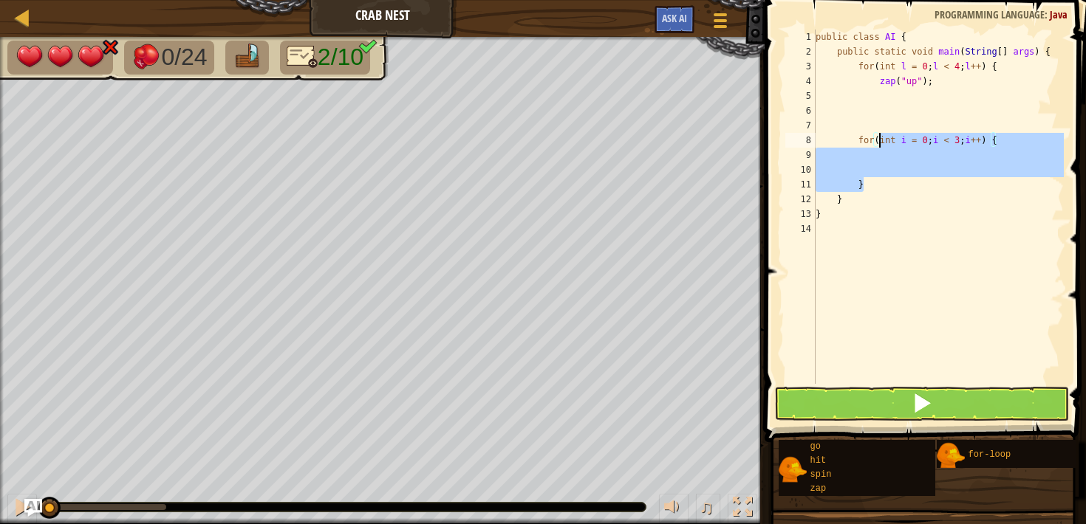
drag, startPoint x: 877, startPoint y: 188, endPoint x: 874, endPoint y: 127, distance: 60.6
click at [874, 127] on div "public class AI { public static void main ( String [ ] args ) { for ( int l = 0…" at bounding box center [939, 222] width 252 height 384
type textarea "for(int i = 0; i < 3; i++) {"
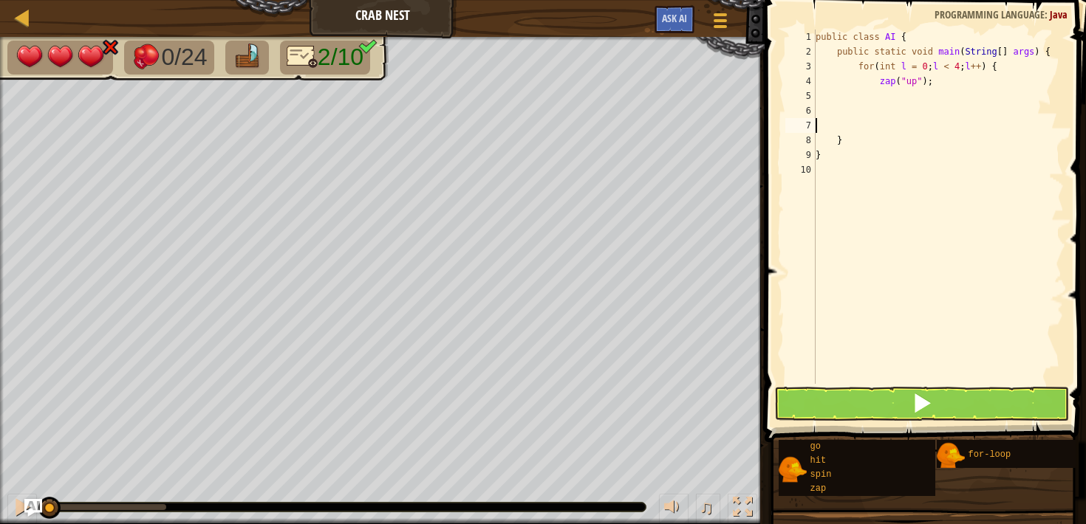
scroll to position [7, 0]
type textarea "zap("up");"
click at [1005, 65] on div "public class AI { public static void main ( String [ ] args ) { for ( int l = 0…" at bounding box center [935, 222] width 257 height 384
click at [878, 97] on div "public class AI { public static void main ( String [ ] args ) { for ( int l = 0…" at bounding box center [935, 222] width 257 height 384
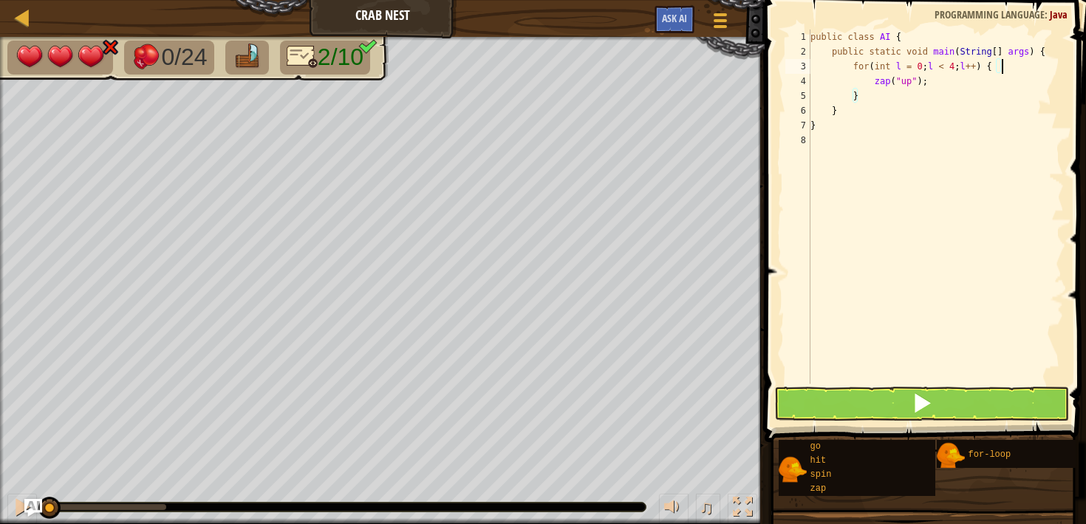
scroll to position [7, 3]
click at [880, 86] on div "public class AI { public static void main ( String [ ] args ) { for ( int l = 0…" at bounding box center [935, 222] width 257 height 384
click at [868, 99] on div "public class AI { public static void main ( String [ ] args ) { for ( int l = 0…" at bounding box center [935, 222] width 257 height 384
click at [877, 88] on div "public class AI { public static void main ( String [ ] args ) { for ( int l = 0…" at bounding box center [935, 222] width 257 height 384
click at [869, 104] on div "public class AI { public static void main ( String [ ] args ) { for ( int l = 0…" at bounding box center [935, 222] width 257 height 384
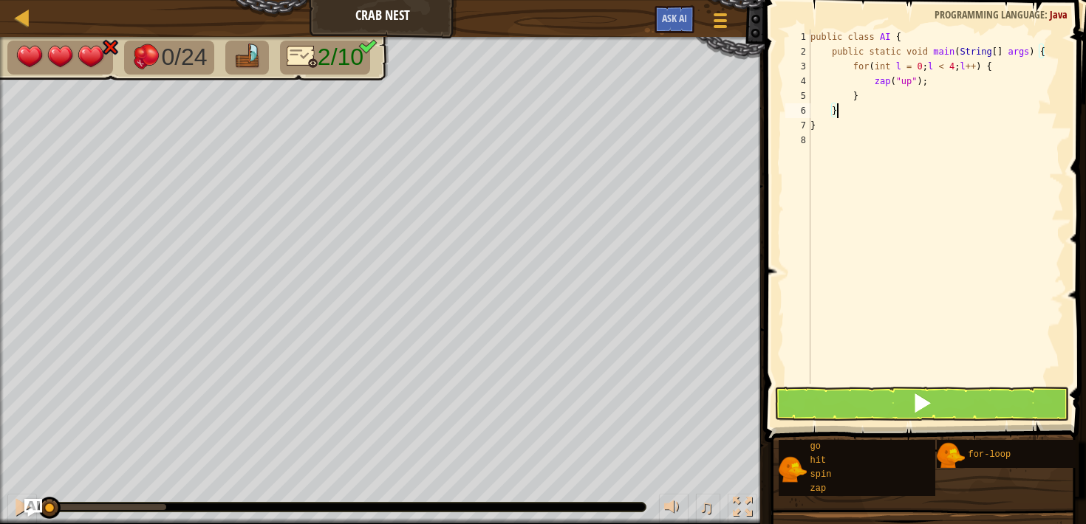
scroll to position [7, 1]
click at [870, 98] on div "public class AI { public static void main ( String [ ] args ) { for ( int l = 0…" at bounding box center [935, 222] width 257 height 384
click at [886, 99] on div "public class AI { public static void main ( String [ ] args ) { for ( int l = 0…" at bounding box center [935, 222] width 257 height 384
click at [885, 98] on div "public class AI { public static void main ( String [ ] args ) { for ( int l = 0…" at bounding box center [935, 222] width 257 height 384
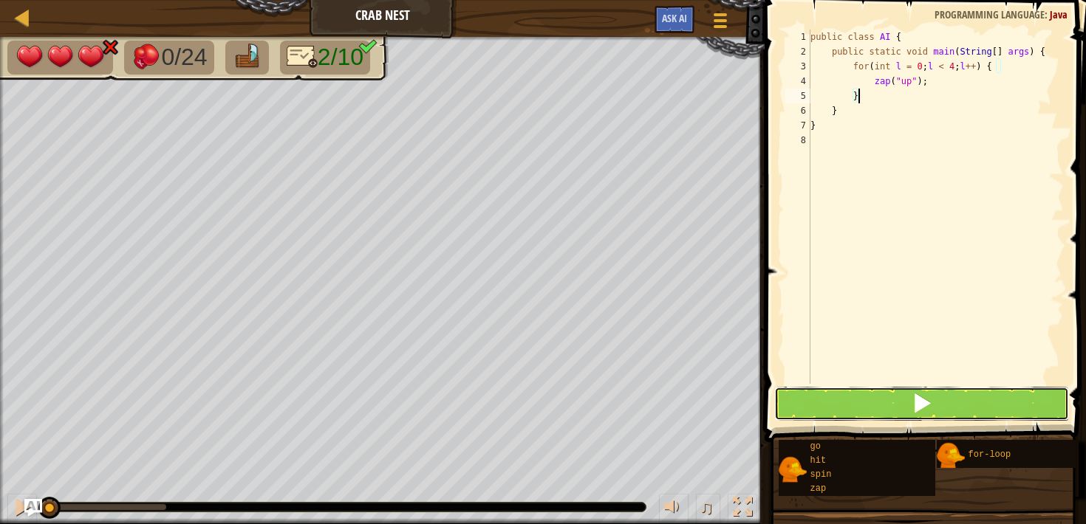
click at [878, 411] on button at bounding box center [921, 404] width 294 height 34
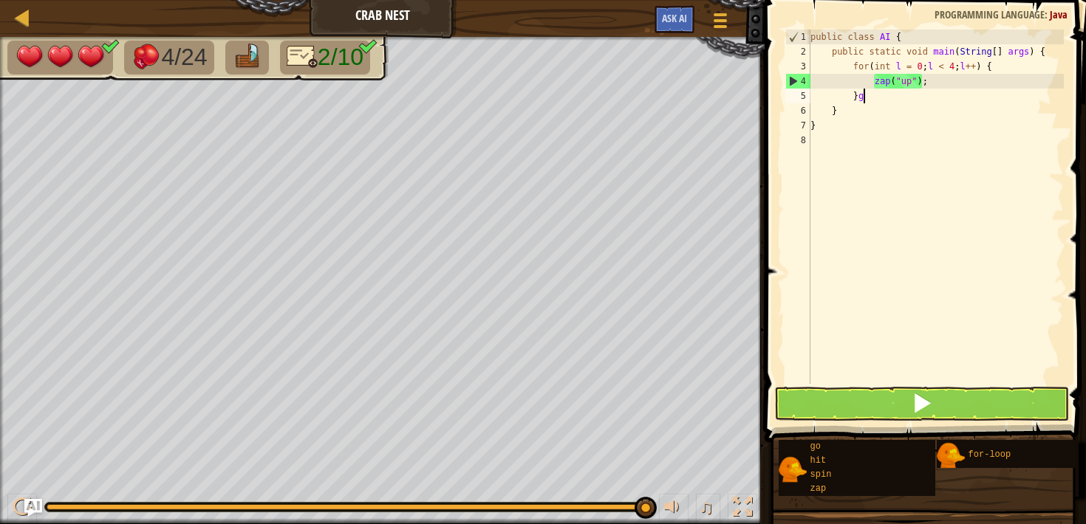
scroll to position [7, 4]
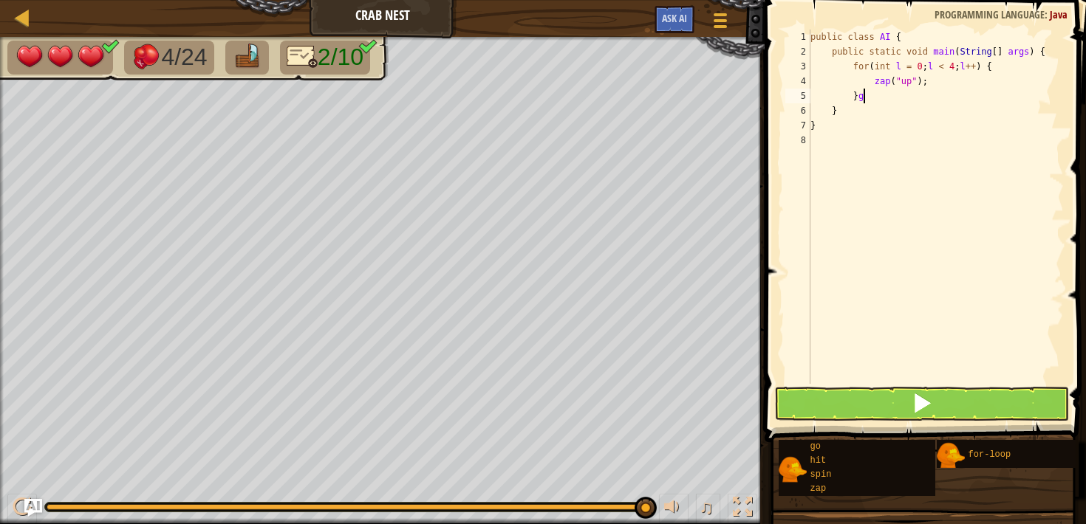
type textarea "}"
type textarea "go("right", 1);"
click at [858, 65] on div "public class AI { public static void main ( String [ ] args ) { for ( int l = 0…" at bounding box center [939, 222] width 252 height 384
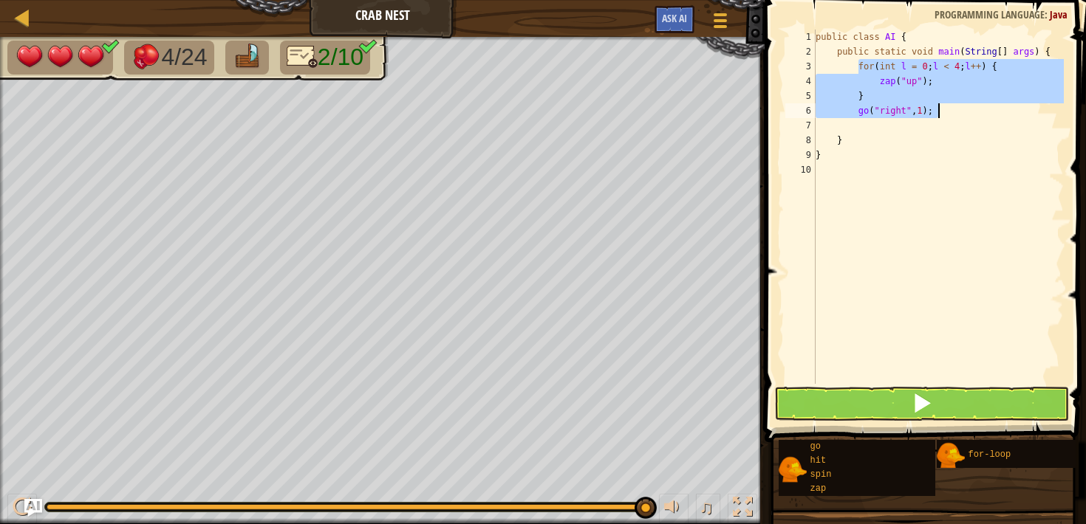
drag, startPoint x: 858, startPoint y: 65, endPoint x: 965, endPoint y: 111, distance: 115.8
click at [965, 111] on div "public class AI { public static void main ( String [ ] args ) { for ( int l = 0…" at bounding box center [939, 222] width 252 height 384
type textarea "for(int l = 0; l < 4; l++) {"
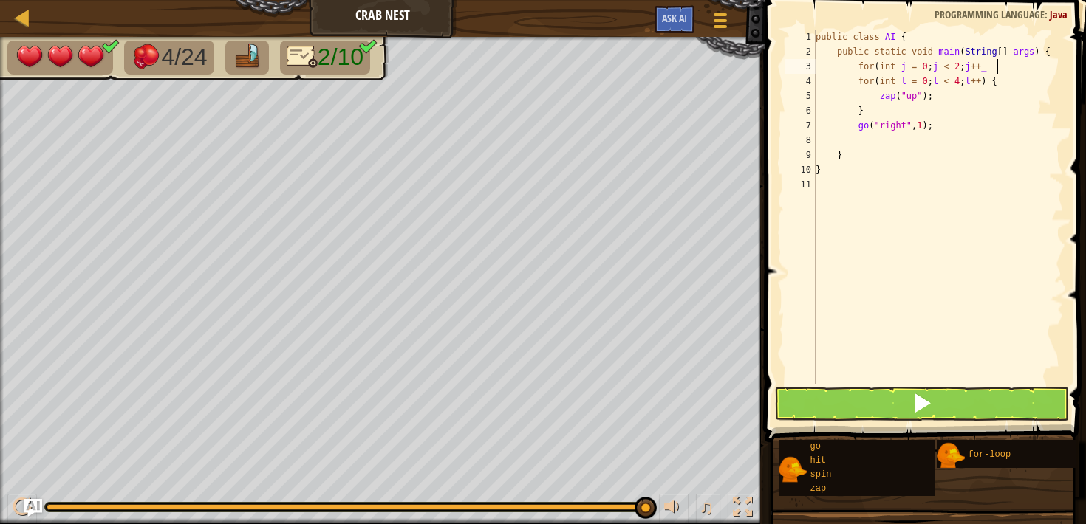
scroll to position [7, 14]
type textarea "for(int j = 0; j < 2; j++) {"
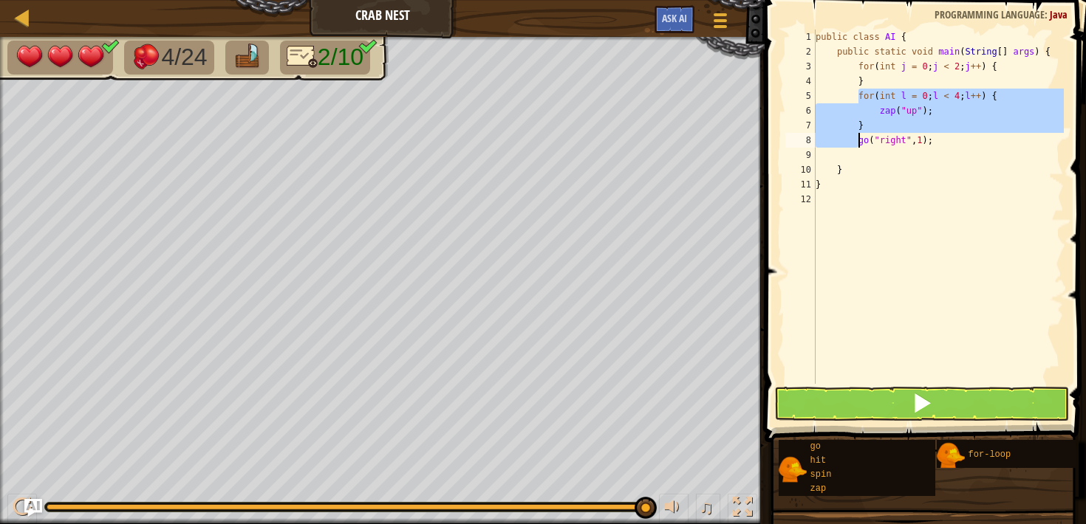
scroll to position [7, 3]
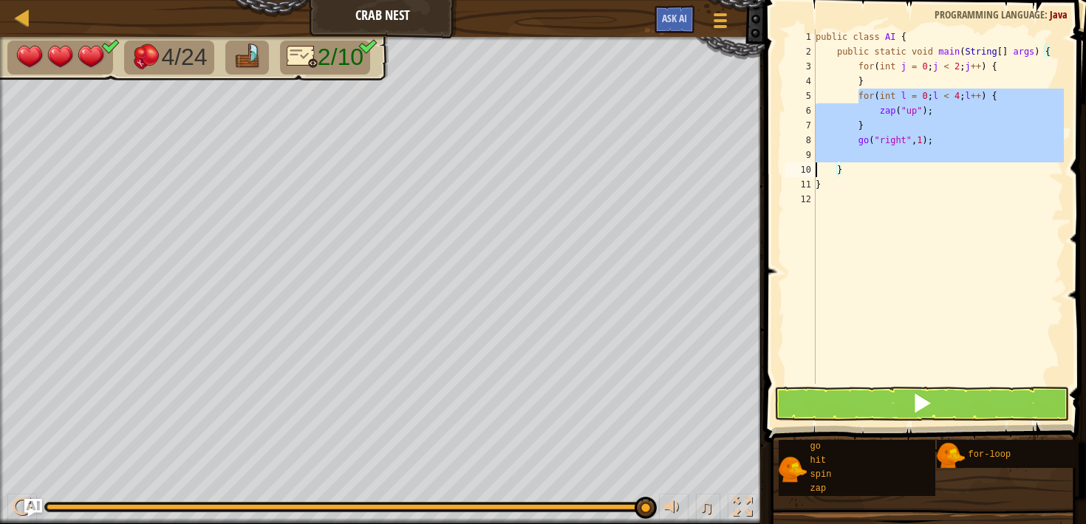
type textarea "go("right", 1);"
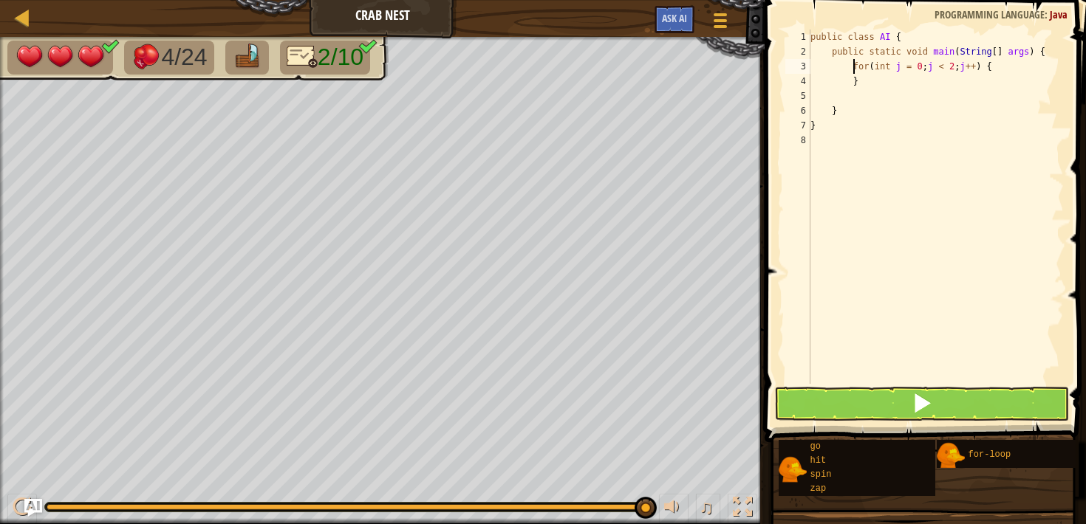
type textarea "}"
paste textarea
type textarea "go("right", 1);"
type textarea "}"
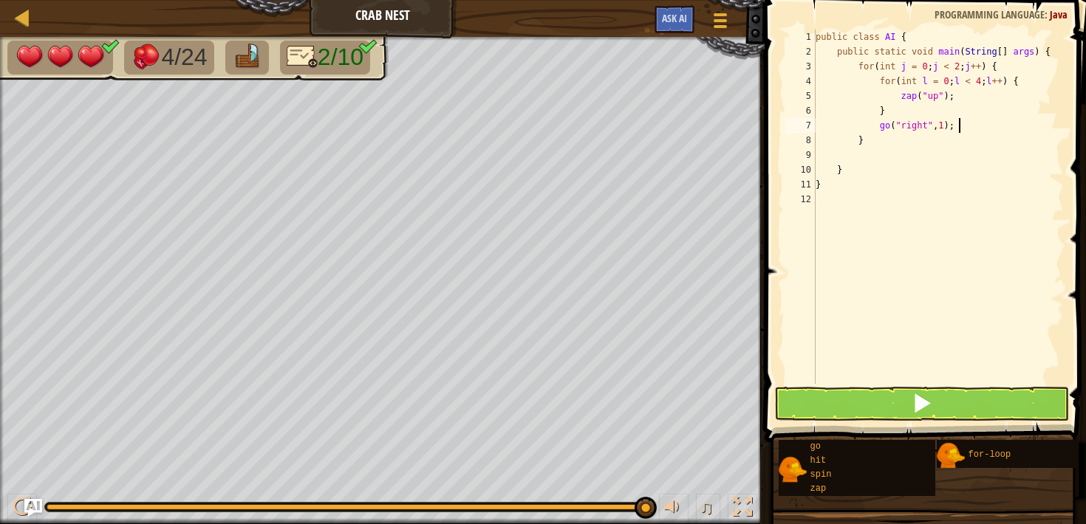
type textarea "}"
click at [846, 408] on button at bounding box center [921, 404] width 294 height 34
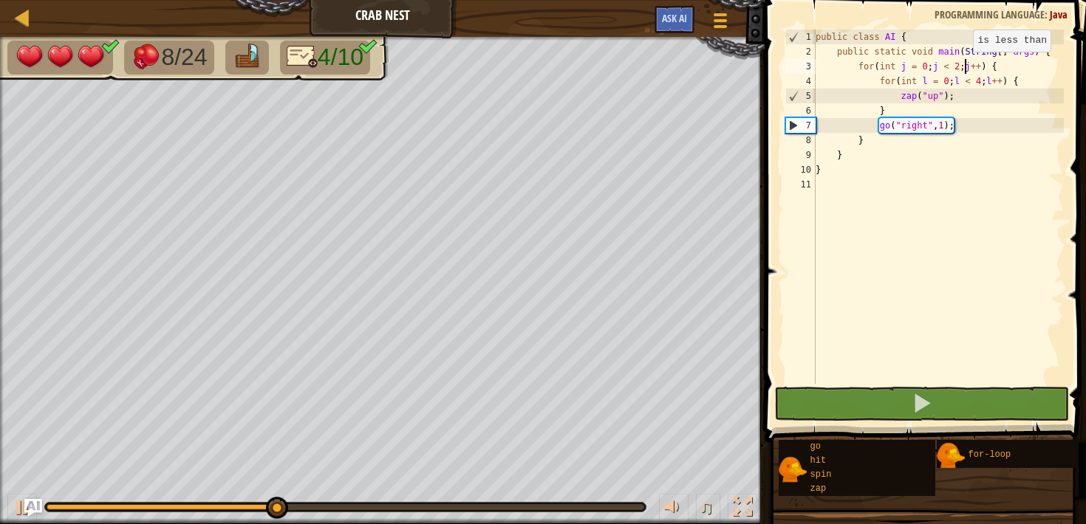
click at [966, 66] on div "public class AI { public static void main ( String [ ] args ) { for ( int j = 0…" at bounding box center [939, 222] width 252 height 384
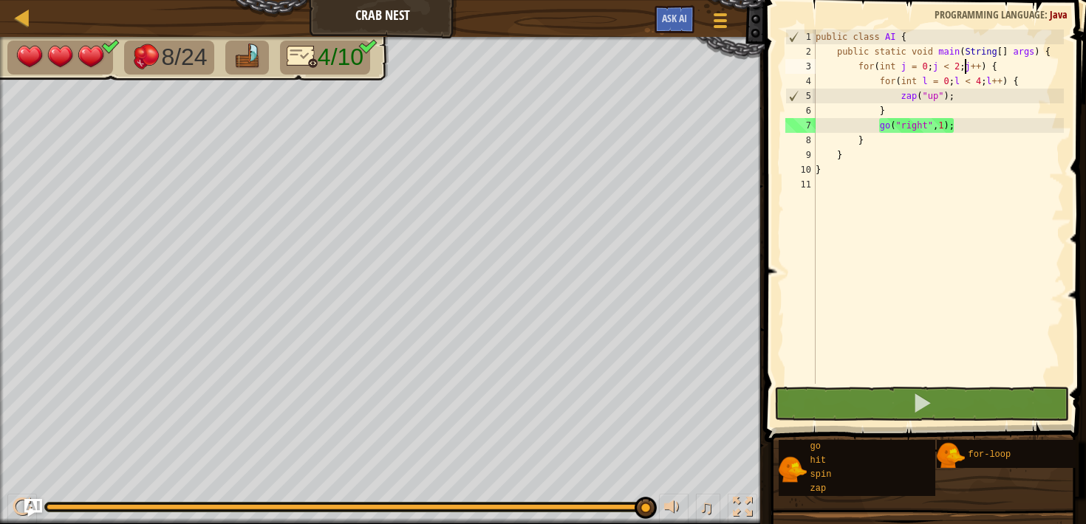
scroll to position [7, 12]
click at [962, 133] on div "public class AI { public static void main ( String [ ] args ) { for ( int j = 0…" at bounding box center [939, 222] width 252 height 384
type textarea "}"
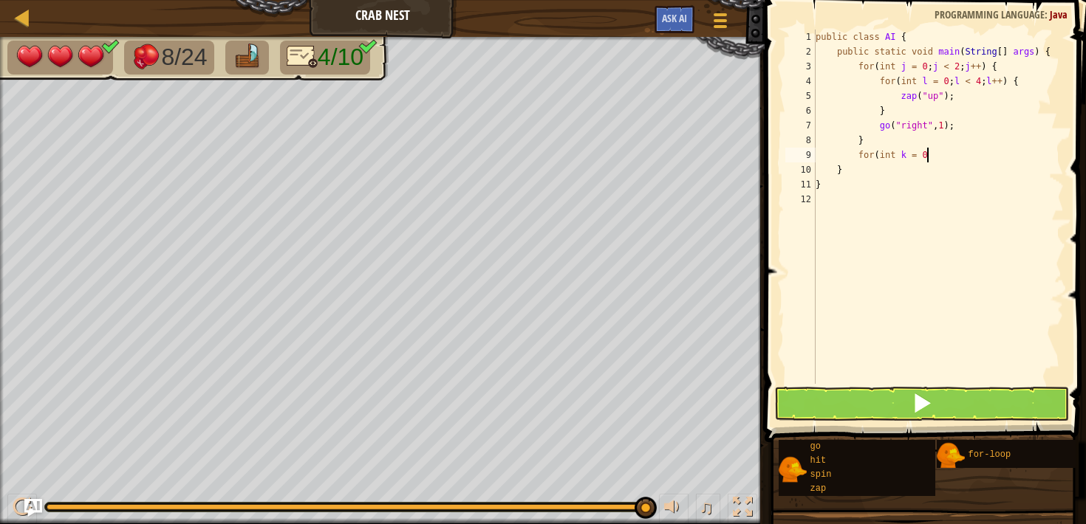
scroll to position [7, 8]
type textarea "f"
type textarea "go("right", 1);"
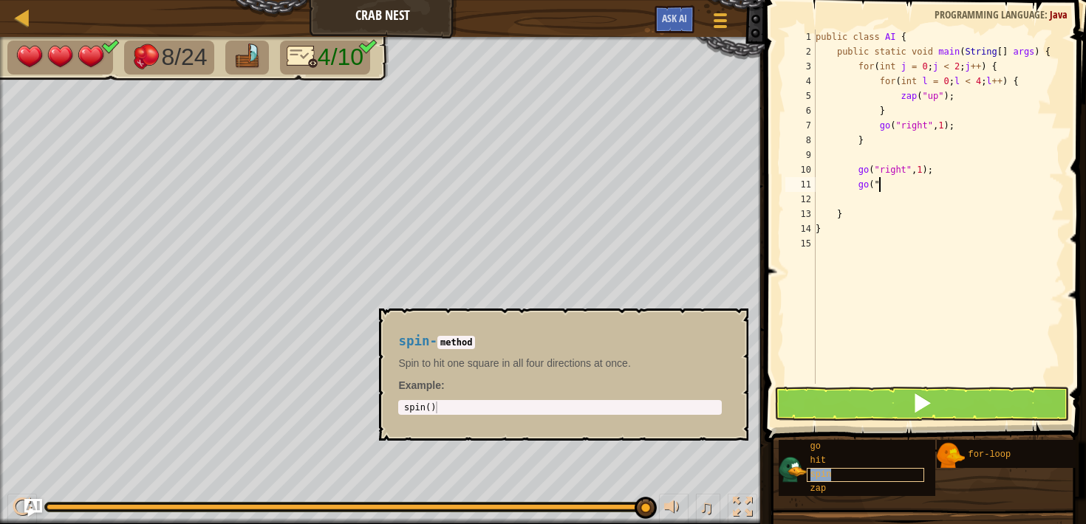
click at [856, 474] on div "spin" at bounding box center [865, 475] width 117 height 14
click at [732, 324] on button "×" at bounding box center [732, 325] width 12 height 21
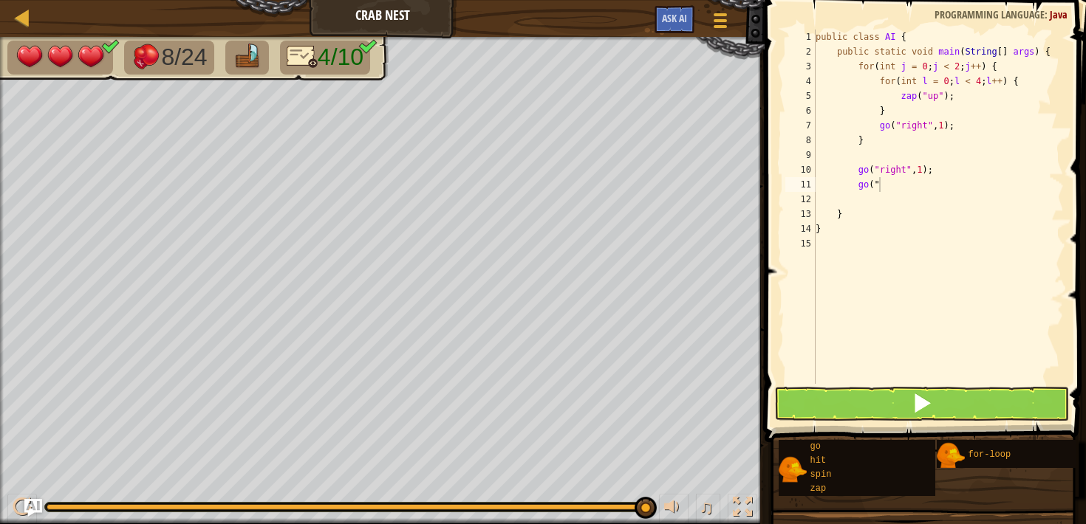
click at [902, 189] on div "public class AI { public static void main ( String [ ] args ) { for ( int j = 0…" at bounding box center [939, 222] width 252 height 384
type textarea "go("up",1);"
click at [850, 417] on button at bounding box center [921, 404] width 294 height 34
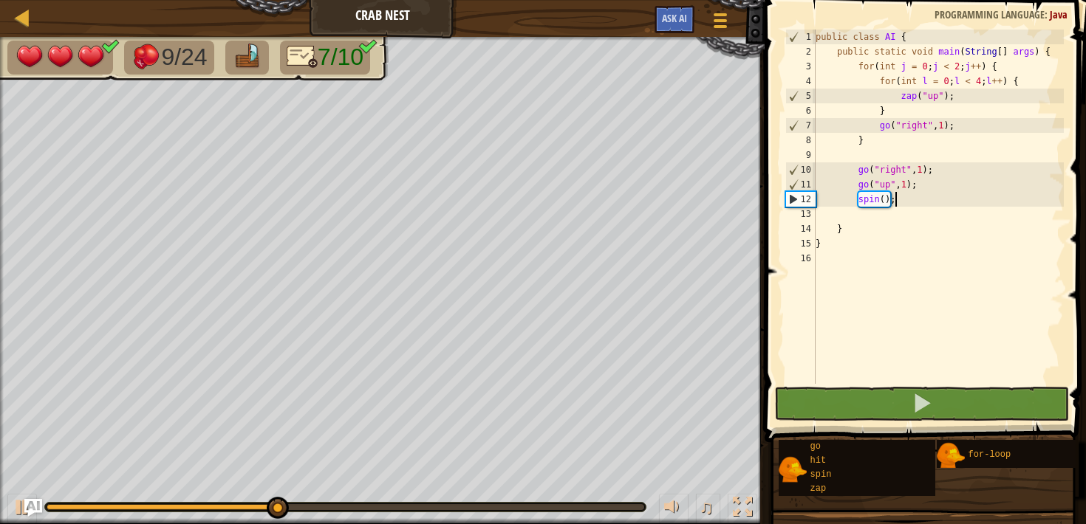
click at [903, 191] on div "public class AI { public static void main ( String [ ] args ) { for ( int j = 0…" at bounding box center [939, 222] width 252 height 384
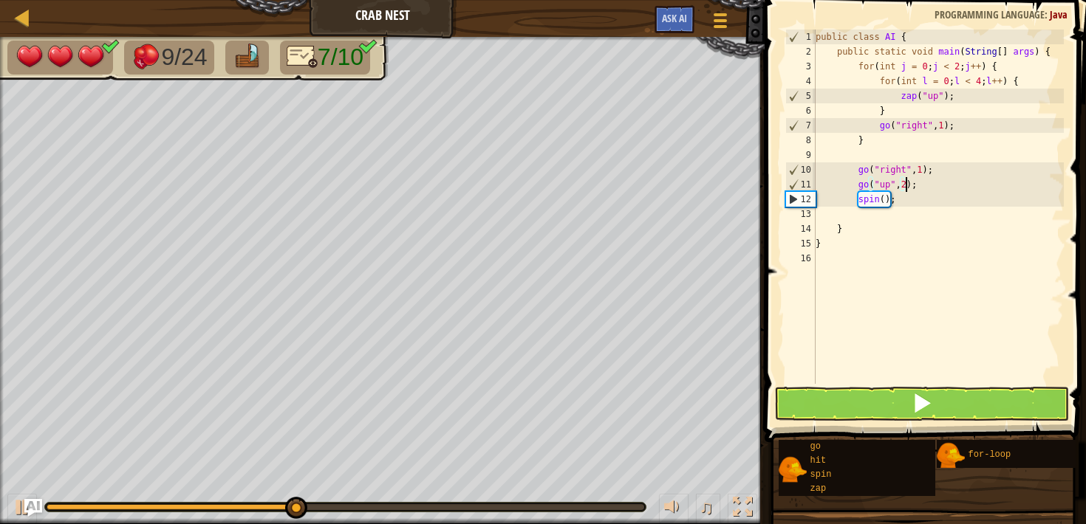
scroll to position [7, 7]
click at [916, 400] on span at bounding box center [922, 403] width 21 height 21
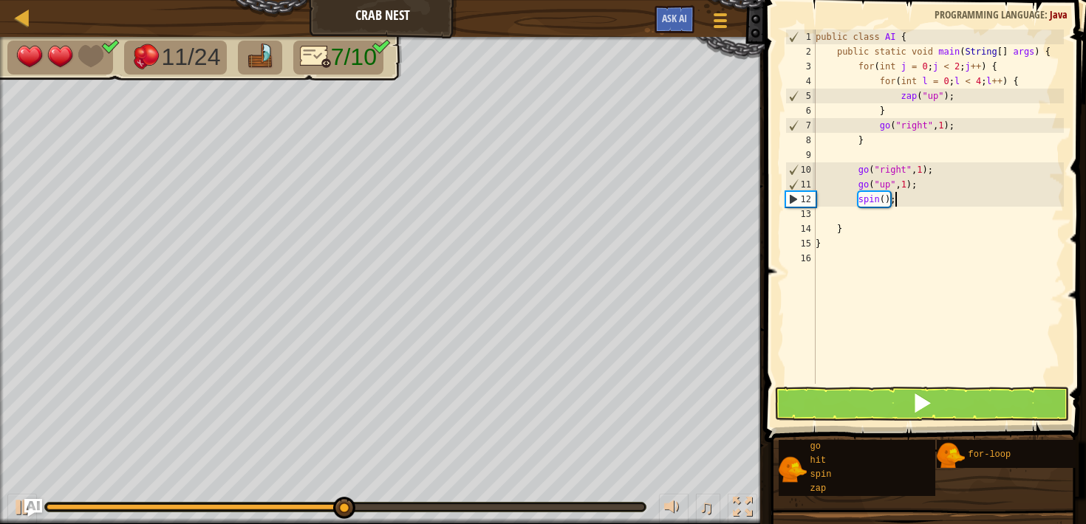
click at [954, 200] on div "public class AI { public static void main ( String [ ] args ) { for ( int j = 0…" at bounding box center [939, 222] width 252 height 384
type textarea "spin();"
type textarea "go("up", 1);"
type textarea "spin();"
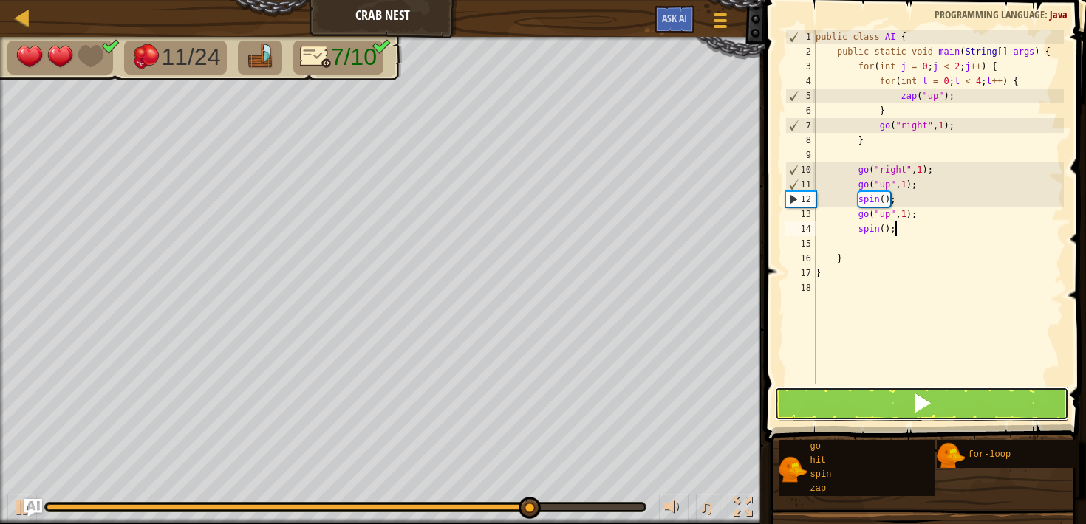
click at [883, 394] on button at bounding box center [921, 404] width 294 height 34
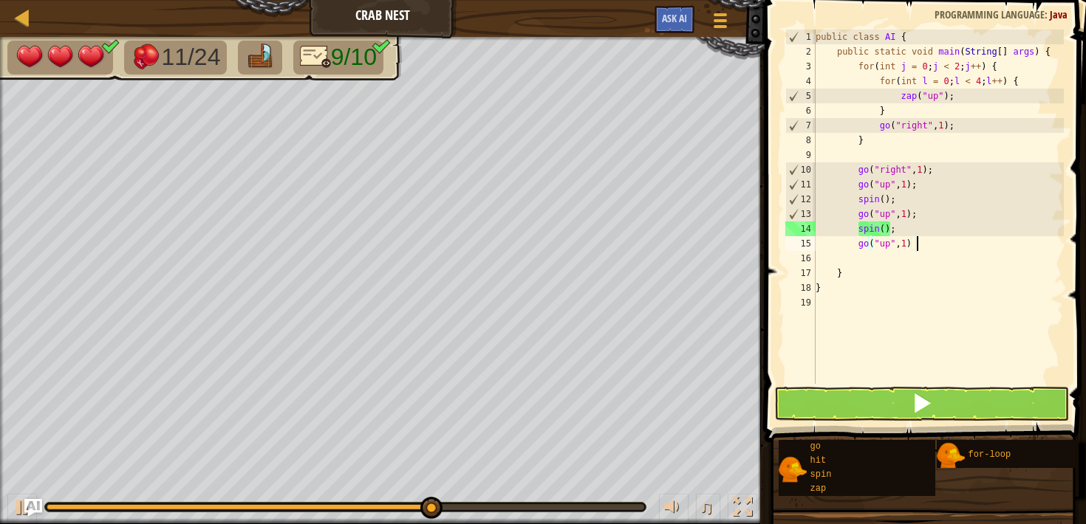
type textarea "go("up", 1);"
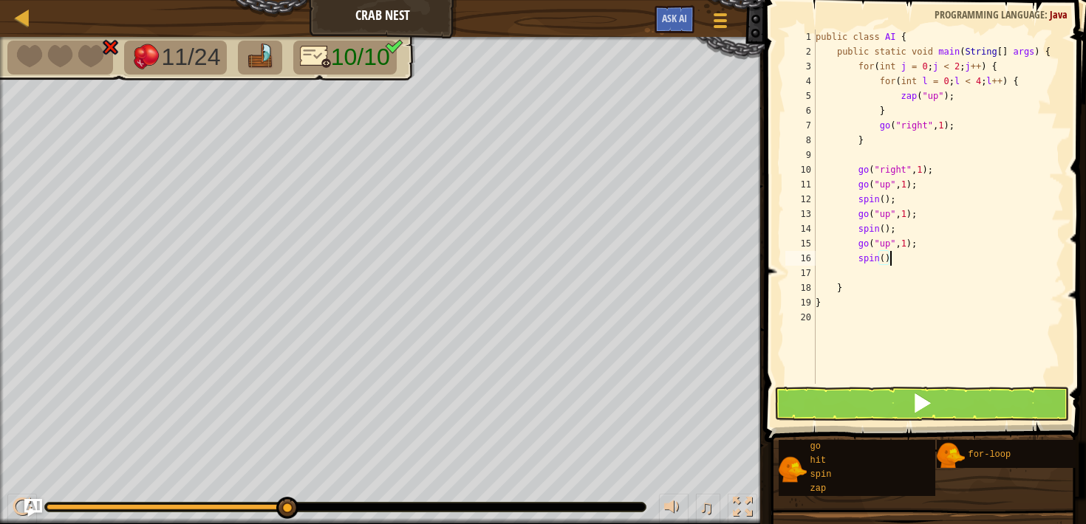
type textarea "spin();"
type textarea "gp("up, 1);"
click at [910, 402] on button at bounding box center [921, 404] width 294 height 34
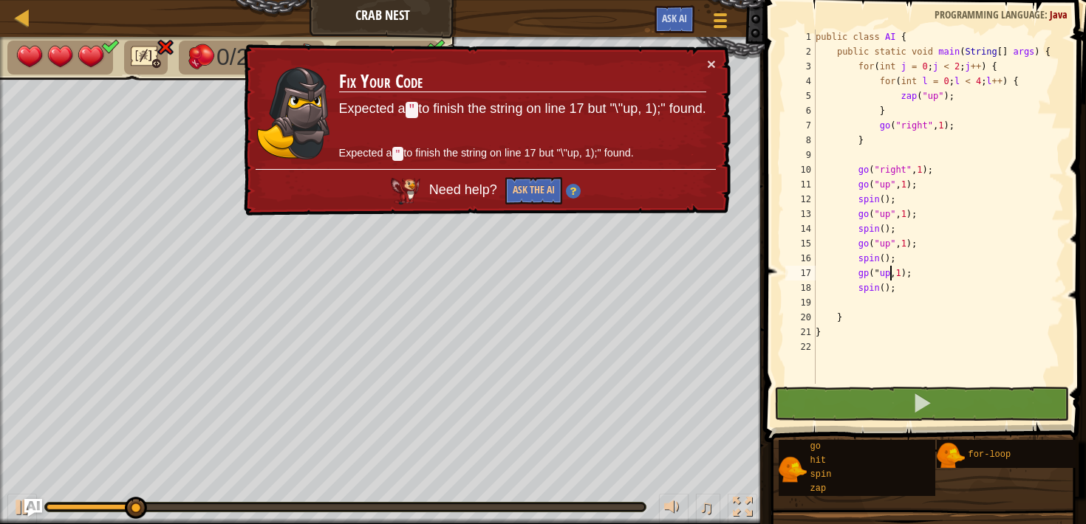
click at [889, 275] on div "public class AI { public static void main ( String [ ] args ) { for ( int j = 0…" at bounding box center [939, 222] width 252 height 384
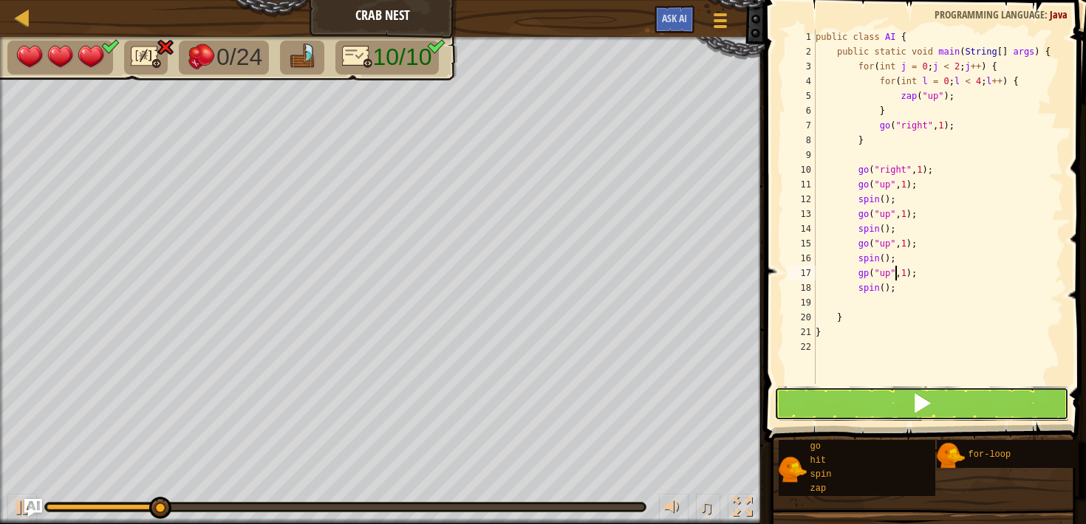
click at [887, 408] on button at bounding box center [921, 404] width 294 height 34
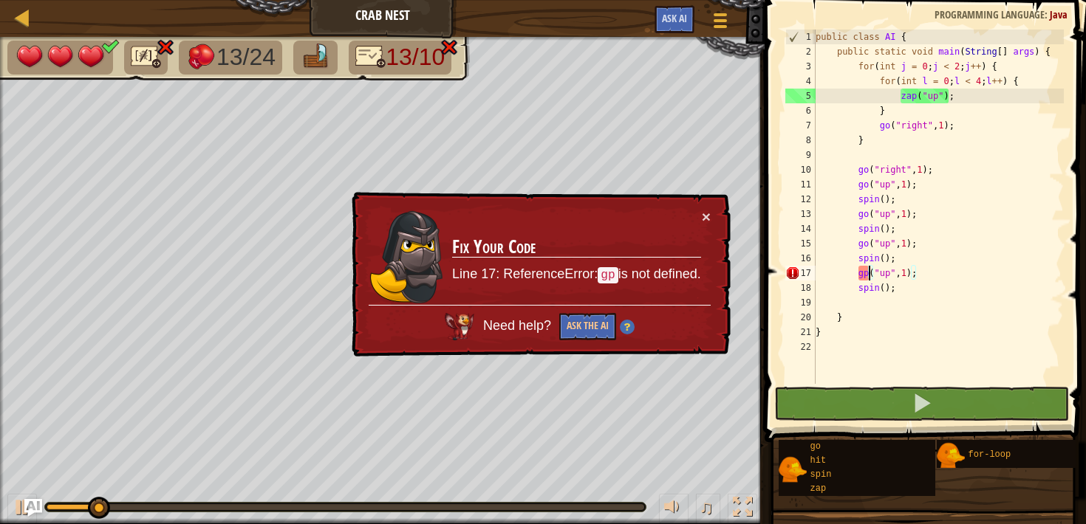
click at [866, 278] on div "public class AI { public static void main ( String [ ] args ) { for ( int j = 0…" at bounding box center [939, 222] width 252 height 384
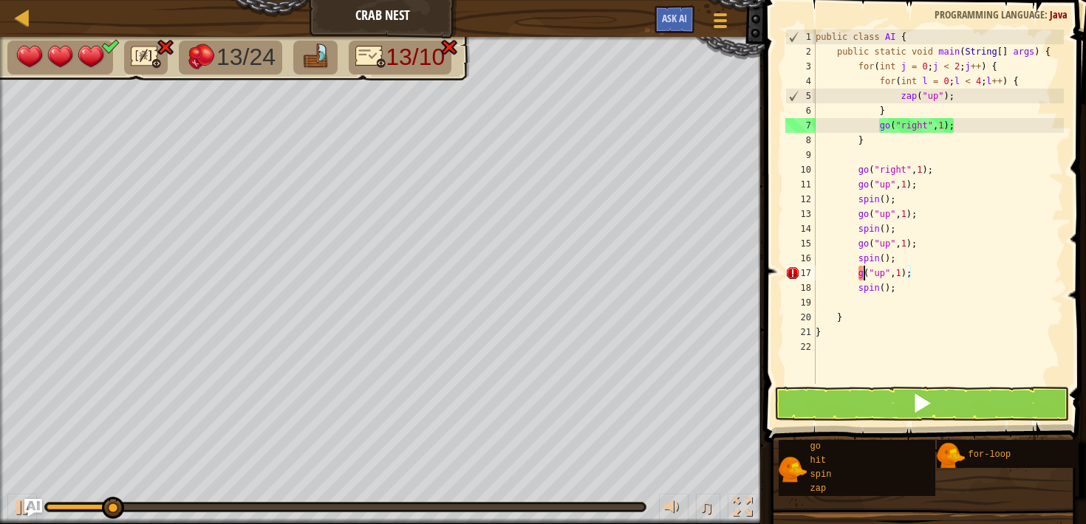
scroll to position [7, 4]
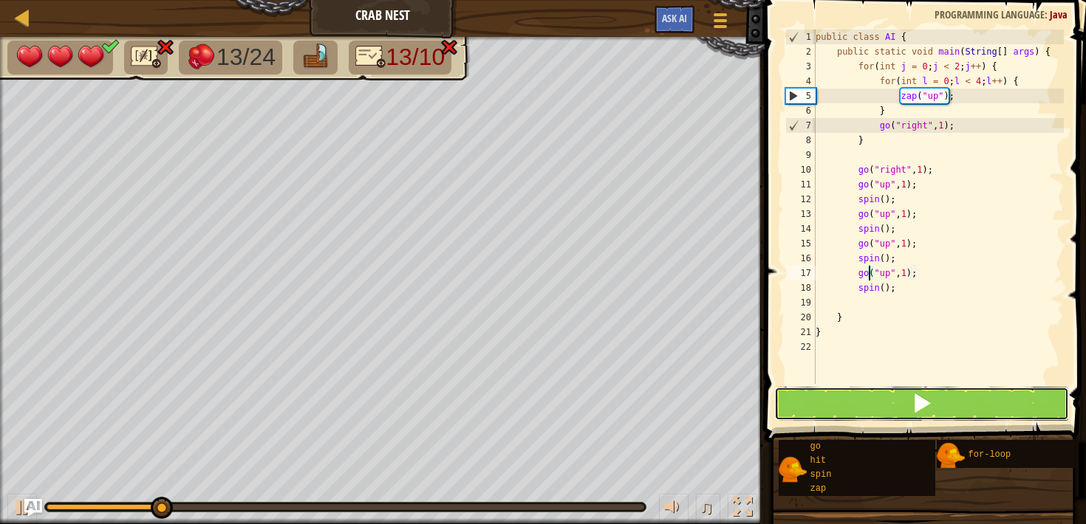
click at [912, 415] on button at bounding box center [921, 404] width 294 height 34
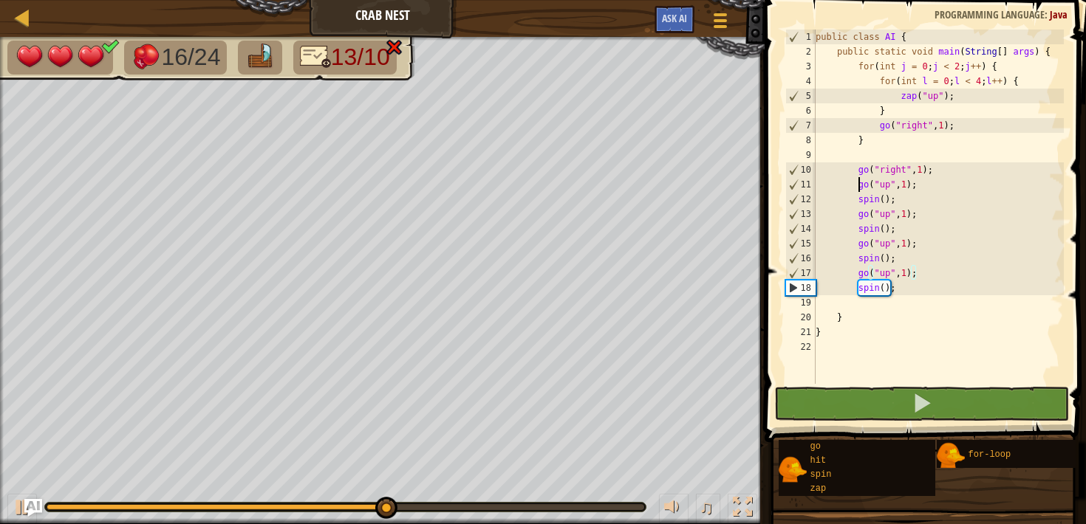
click at [860, 185] on div "public class AI { public static void main ( String [ ] args ) { for ( int j = 0…" at bounding box center [939, 222] width 252 height 384
click at [866, 208] on div "public class AI { public static void main ( String [ ] args ) { for ( int j = 0…" at bounding box center [939, 222] width 252 height 384
click at [863, 236] on div "public class AI { public static void main ( String [ ] args ) { for ( int j = 0…" at bounding box center [939, 222] width 252 height 384
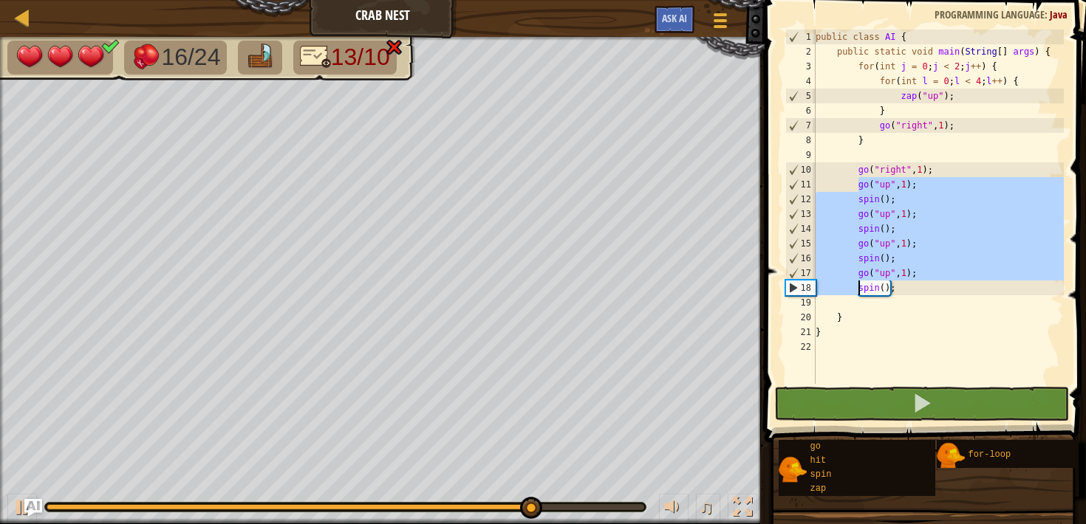
drag, startPoint x: 856, startPoint y: 186, endPoint x: 858, endPoint y: 297, distance: 110.8
click at [858, 297] on div "public class AI { public static void main ( String [ ] args ) { for ( int j = 0…" at bounding box center [939, 222] width 252 height 384
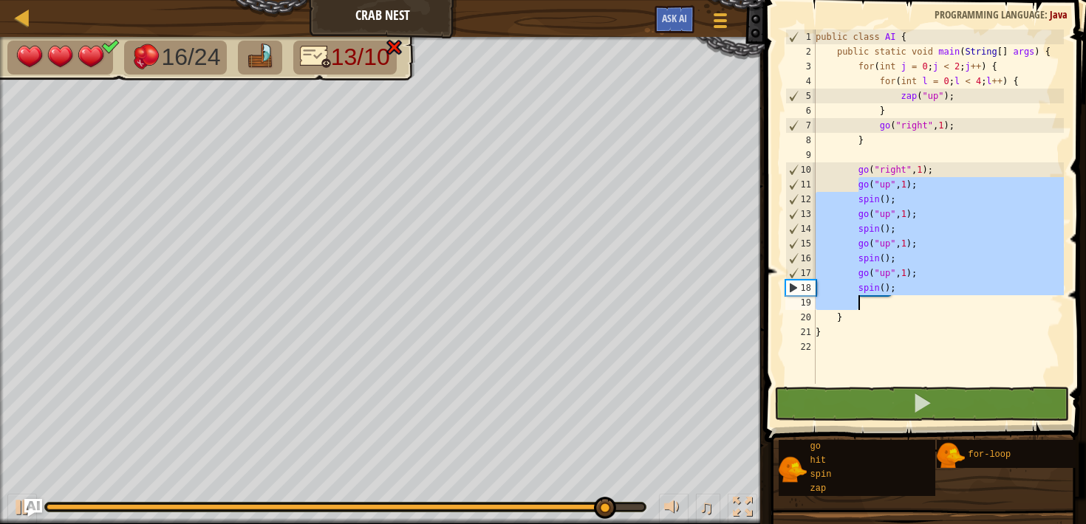
click at [948, 173] on div "public class AI { public static void main ( String [ ] args ) { for ( int j = 0…" at bounding box center [939, 222] width 252 height 384
type textarea "go("right", 1);"
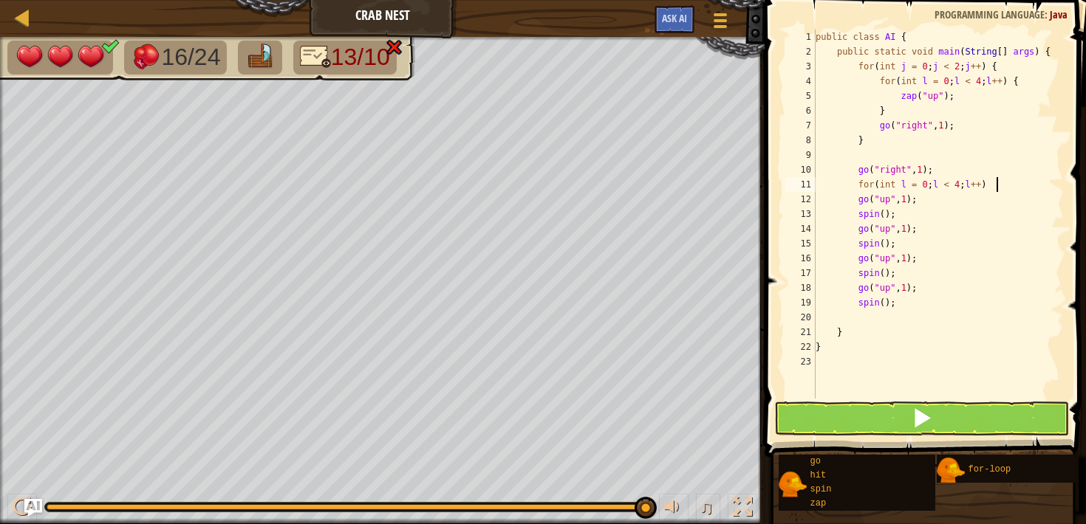
scroll to position [7, 14]
type textarea "for(int l = 0; l < 4; l++) {"
type textarea "{"
type textarea "}"
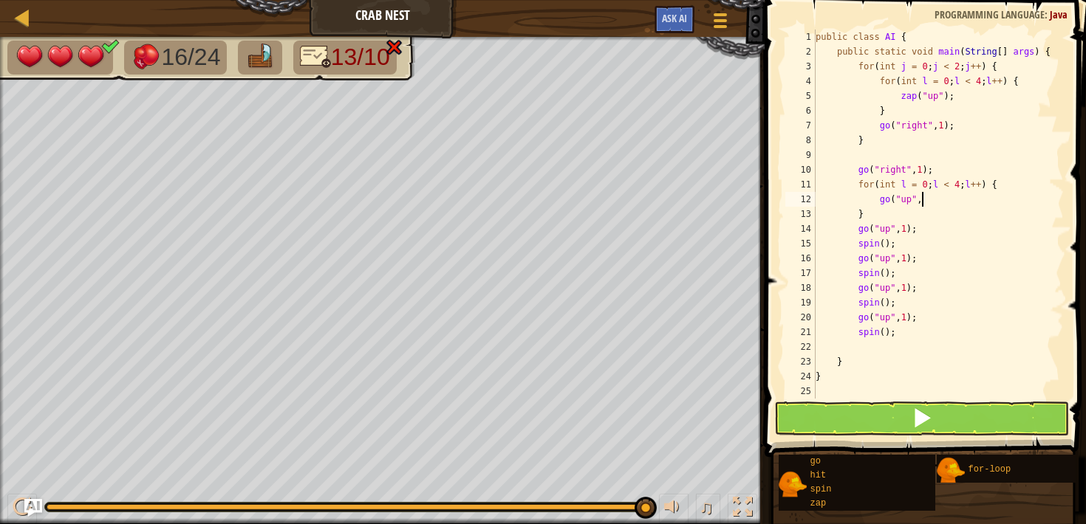
scroll to position [7, 8]
type textarea "go("up", 1);"
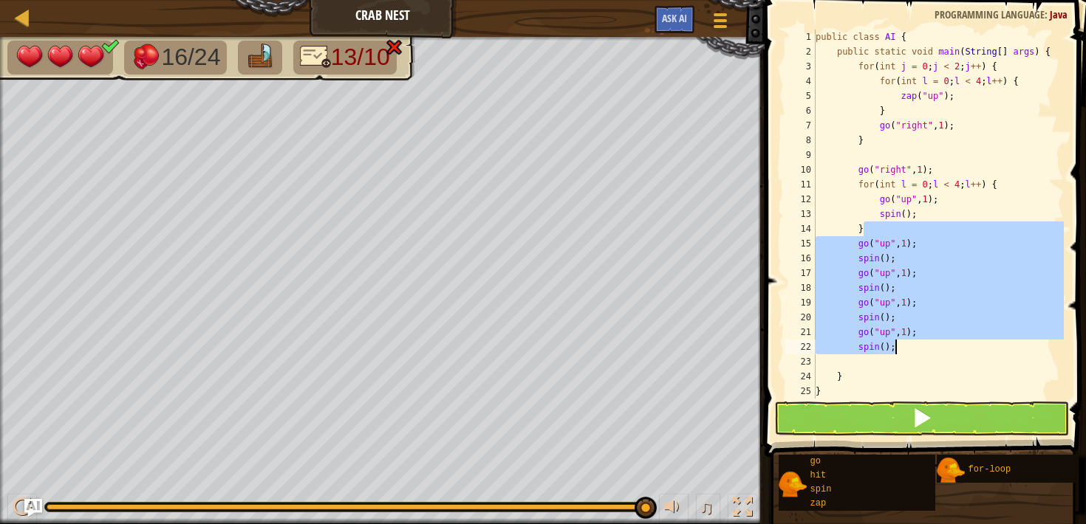
type textarea "}"
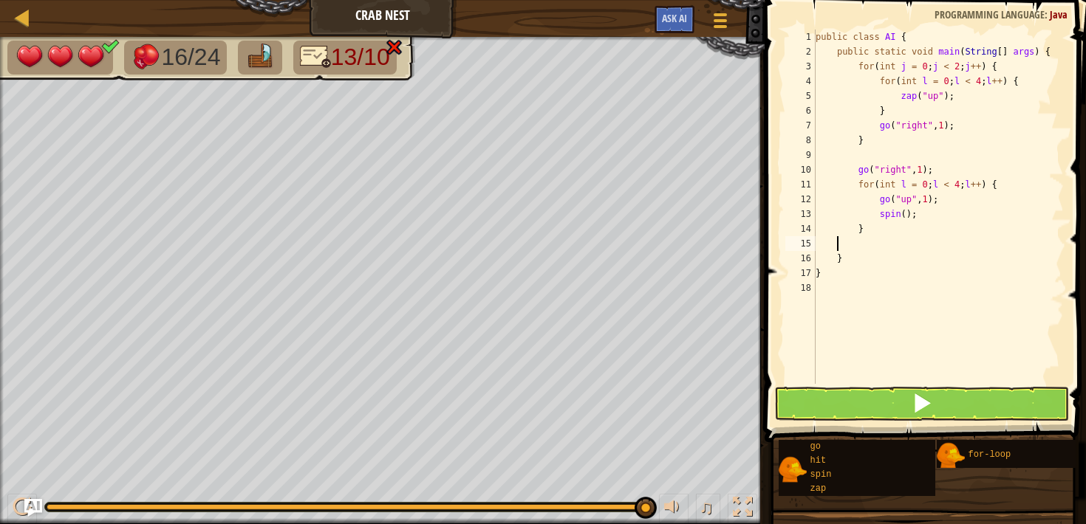
scroll to position [7, 0]
type textarea "}"
click at [869, 160] on div "public class AI { public static void main ( String [ ] args ) { for ( int j = 0…" at bounding box center [938, 222] width 251 height 384
click at [920, 197] on div "public class AI { public static void main ( String [ ] args ) { for ( int j = 0…" at bounding box center [938, 222] width 251 height 384
click at [906, 400] on button at bounding box center [921, 404] width 294 height 34
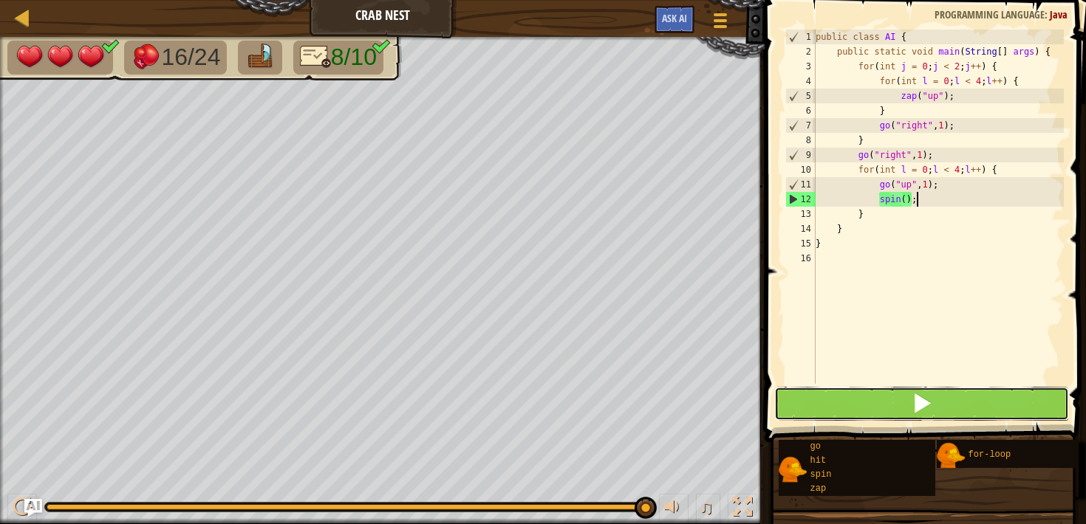
click at [906, 400] on button at bounding box center [921, 404] width 294 height 34
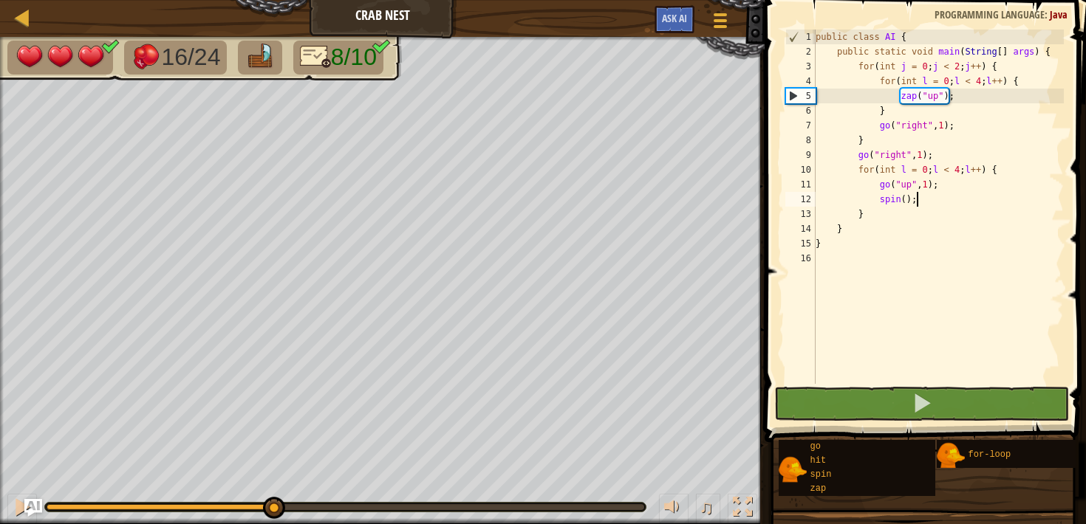
click at [272, 506] on div at bounding box center [346, 508] width 598 height 6
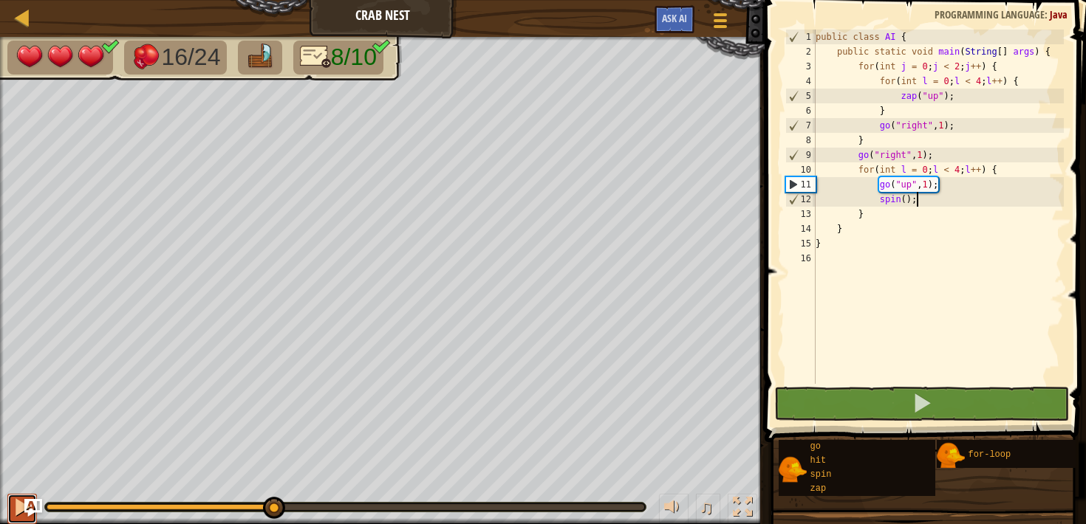
click at [13, 502] on div at bounding box center [22, 507] width 19 height 19
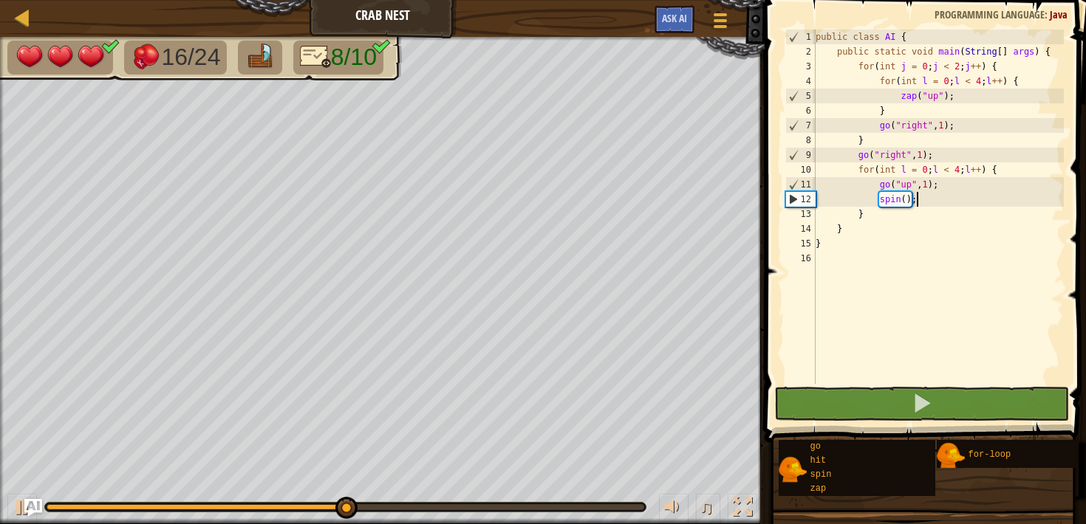
click at [897, 210] on div "public class AI { public static void main ( String [ ] args ) { for ( int j = 0…" at bounding box center [938, 222] width 251 height 384
type textarea "}"
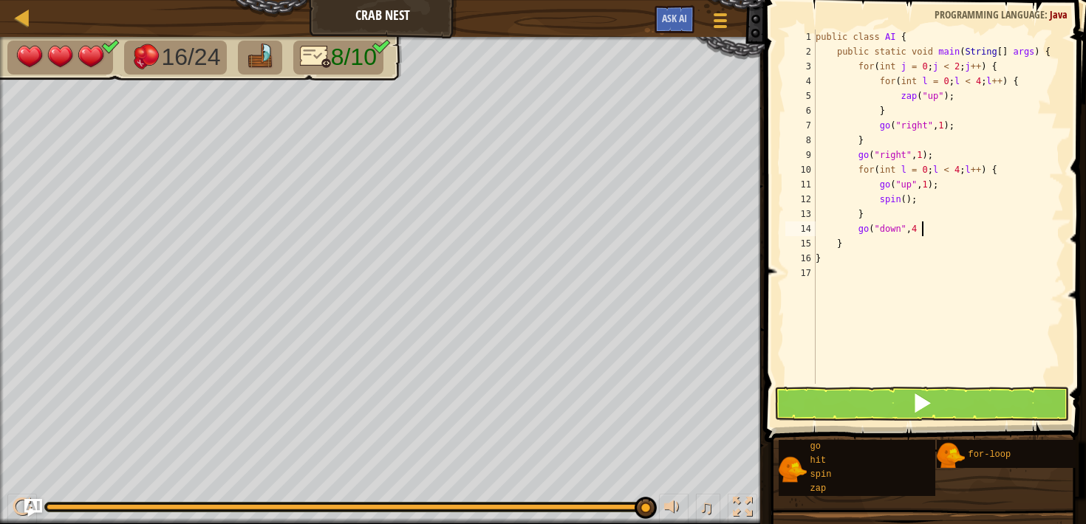
scroll to position [7, 8]
type textarea "go("down", 4);"
click at [883, 391] on button at bounding box center [921, 404] width 294 height 34
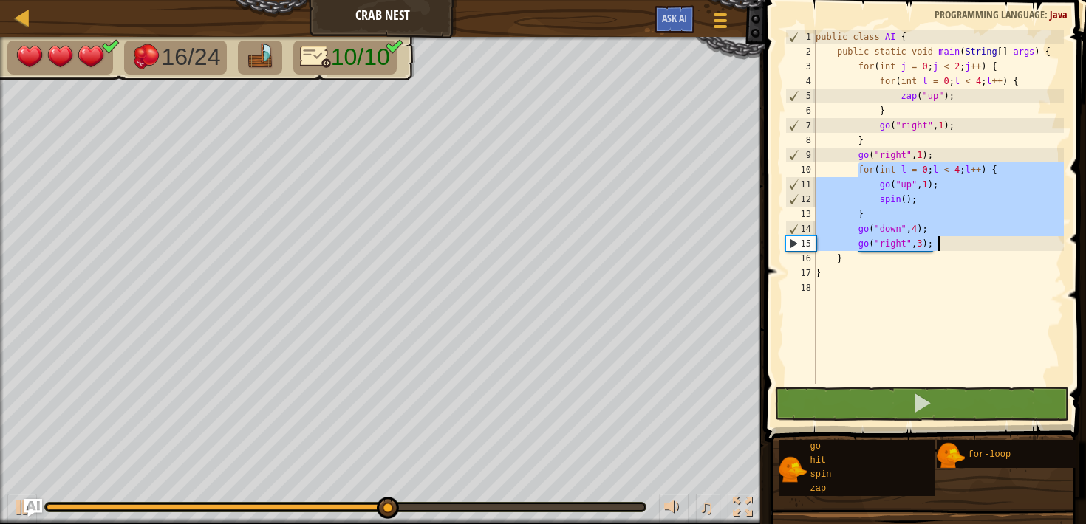
drag, startPoint x: 857, startPoint y: 168, endPoint x: 959, endPoint y: 250, distance: 130.4
click at [959, 250] on div "public class AI { public static void main ( String [ ] args ) { for ( int j = 0…" at bounding box center [938, 222] width 251 height 384
click at [857, 171] on div "public class AI { public static void main ( String [ ] args ) { for ( int j = 0…" at bounding box center [938, 222] width 251 height 384
type textarea "for(int l = 0; l < 4; l++) {"
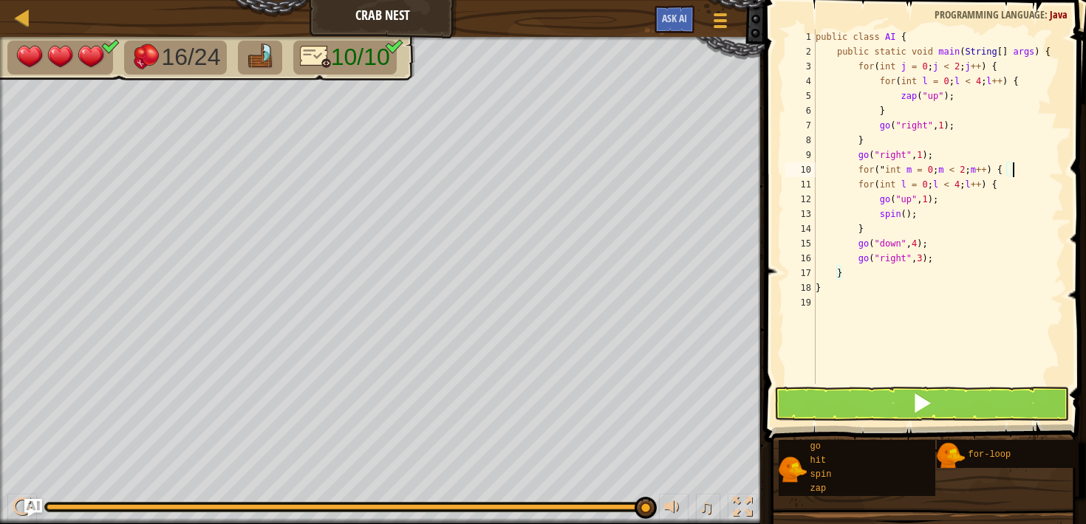
scroll to position [7, 16]
click at [941, 258] on div "public class AI { public static void main ( String [ ] args ) { for ( int j = 0…" at bounding box center [938, 222] width 251 height 384
type textarea "go("right", 3);"
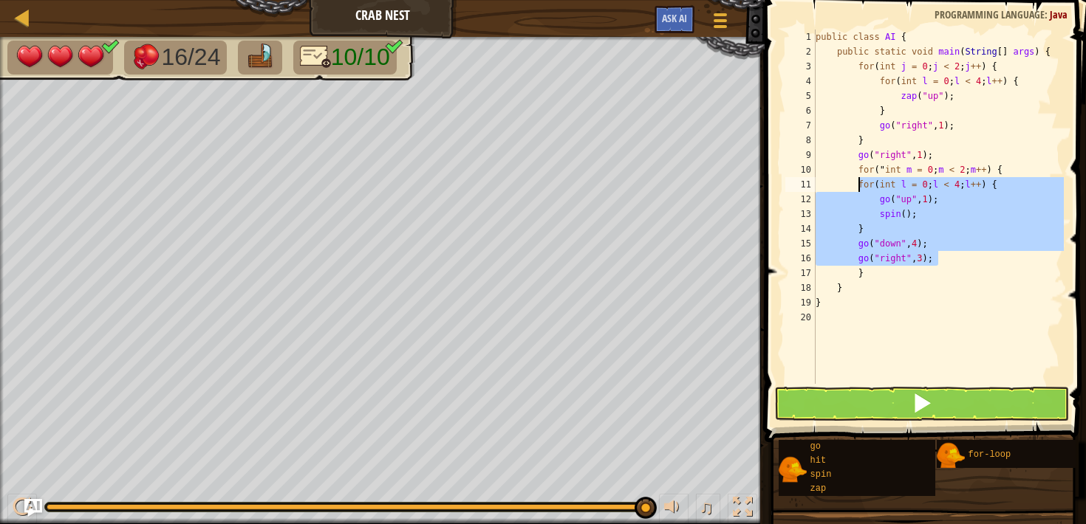
drag, startPoint x: 940, startPoint y: 259, endPoint x: 861, endPoint y: 183, distance: 110.2
click at [861, 183] on div "public class AI { public static void main ( String [ ] args ) { for ( int j = 0…" at bounding box center [938, 222] width 251 height 384
click at [881, 235] on div "public class AI { public static void main ( String [ ] args ) { for ( int j = 0…" at bounding box center [938, 222] width 251 height 384
drag, startPoint x: 880, startPoint y: 181, endPoint x: 963, endPoint y: 263, distance: 117.0
click at [963, 263] on div "public class AI { public static void main ( String [ ] args ) { for ( int j = 0…" at bounding box center [938, 222] width 251 height 384
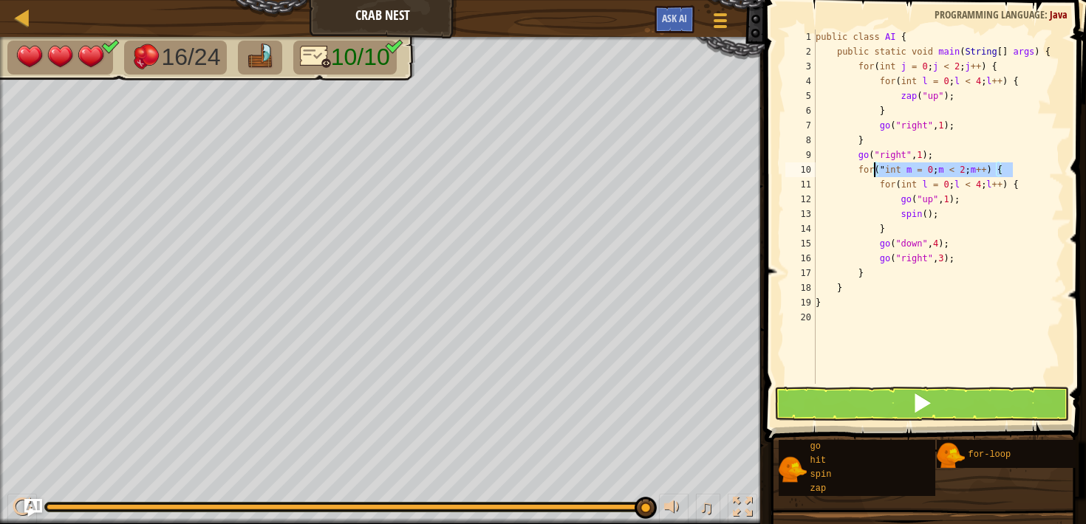
drag, startPoint x: 1019, startPoint y: 171, endPoint x: 866, endPoint y: 168, distance: 152.2
click at [866, 168] on div "public class AI { public static void main ( String [ ] args ) { for ( int j = 0…" at bounding box center [938, 222] width 251 height 384
click at [890, 407] on button at bounding box center [921, 404] width 294 height 34
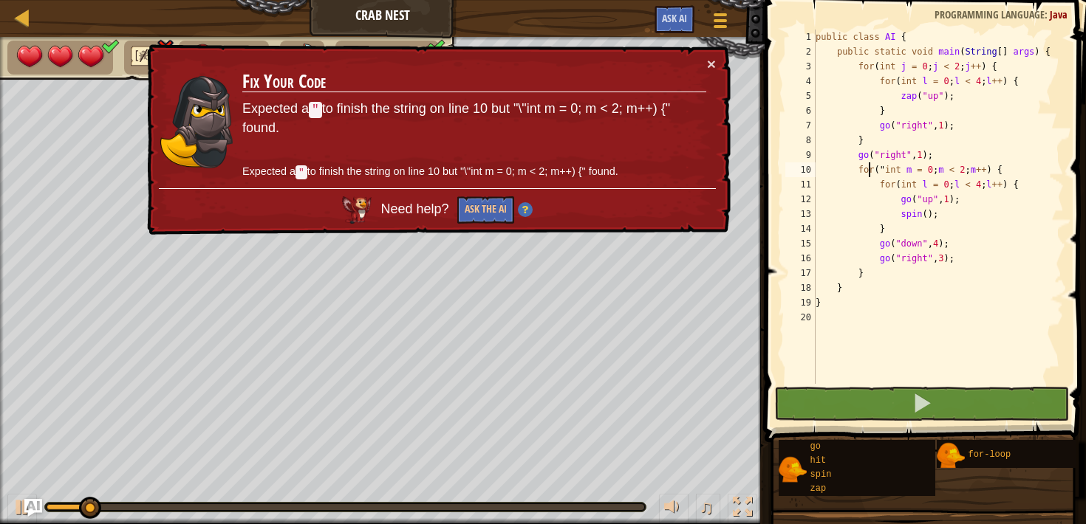
click at [888, 169] on div "public class AI { public static void main ( String [ ] args ) { for ( int j = 0…" at bounding box center [938, 222] width 251 height 384
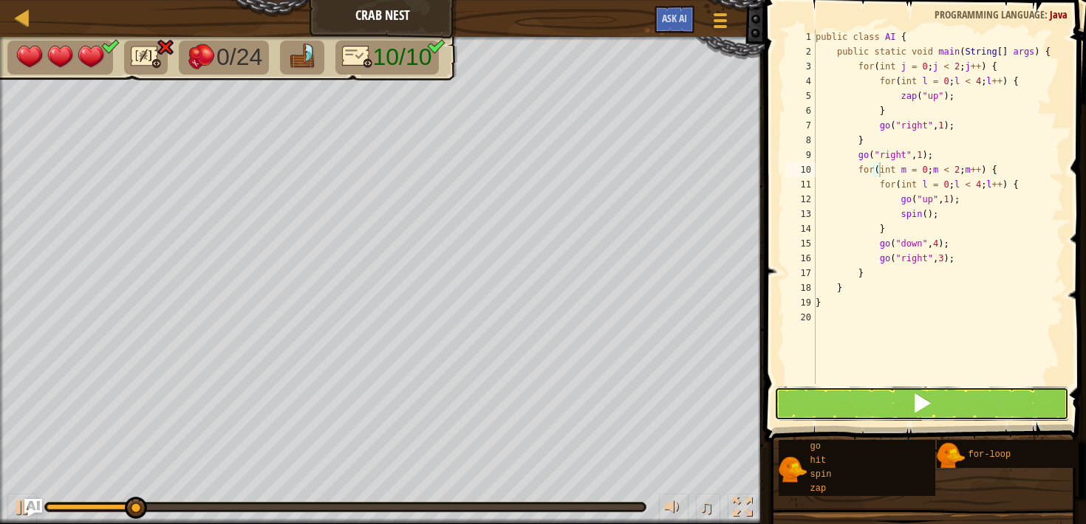
click at [929, 410] on span at bounding box center [922, 403] width 21 height 21
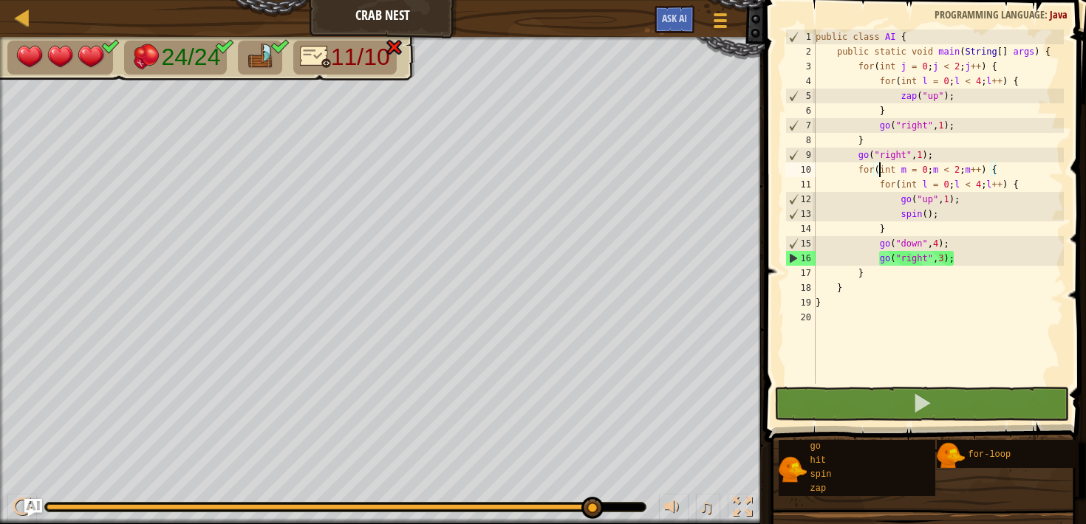
click at [324, 65] on img at bounding box center [315, 57] width 31 height 26
click at [397, 49] on img at bounding box center [394, 47] width 19 height 18
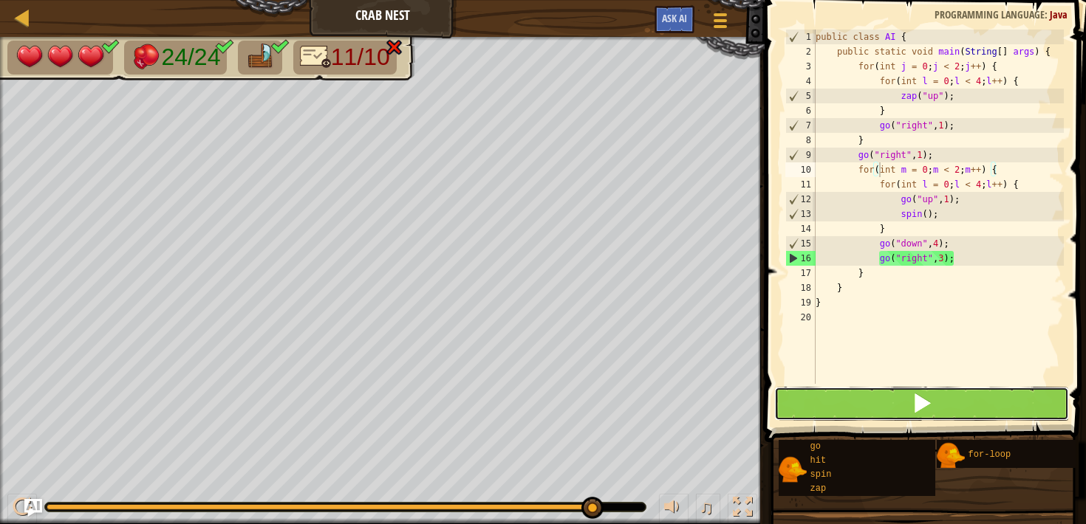
click at [832, 409] on button at bounding box center [921, 404] width 294 height 34
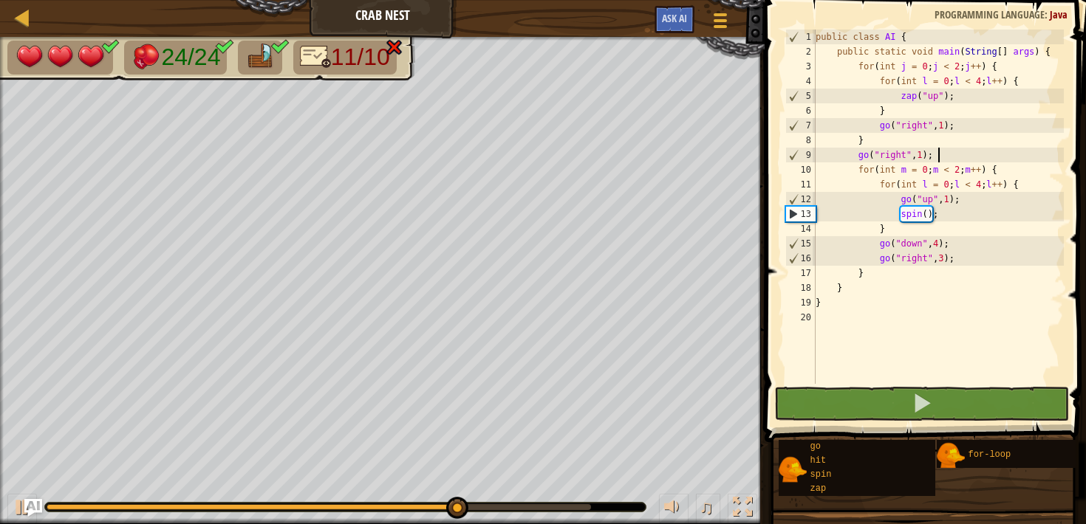
drag, startPoint x: 936, startPoint y: 155, endPoint x: 935, endPoint y: 146, distance: 9.6
click at [935, 146] on div "public class AI { public static void main ( String [ ] args ) { for ( int j = 0…" at bounding box center [938, 222] width 251 height 384
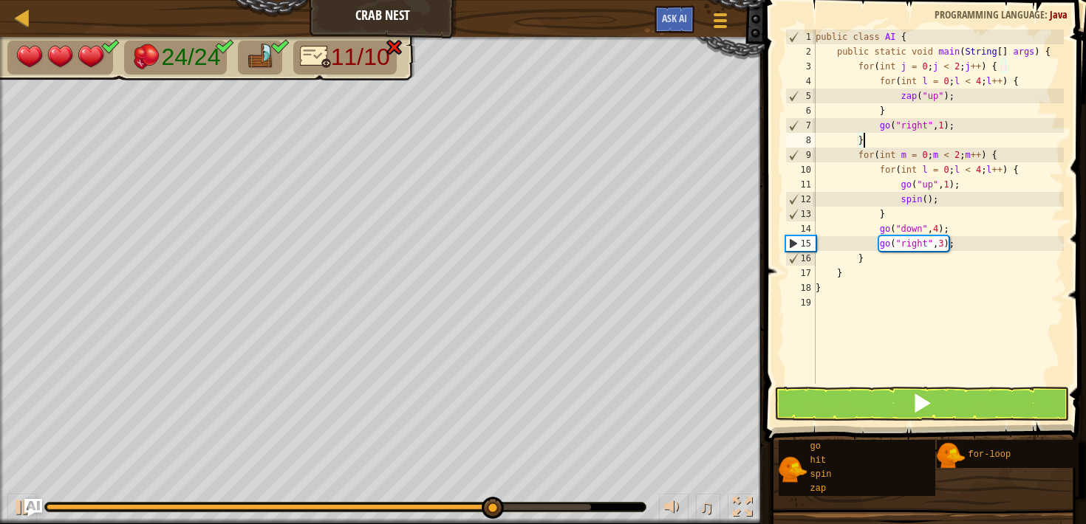
click at [1011, 154] on div "public class AI { public static void main ( String [ ] args ) { for ( int j = 0…" at bounding box center [938, 222] width 251 height 384
paste textarea "go("right", 1);"
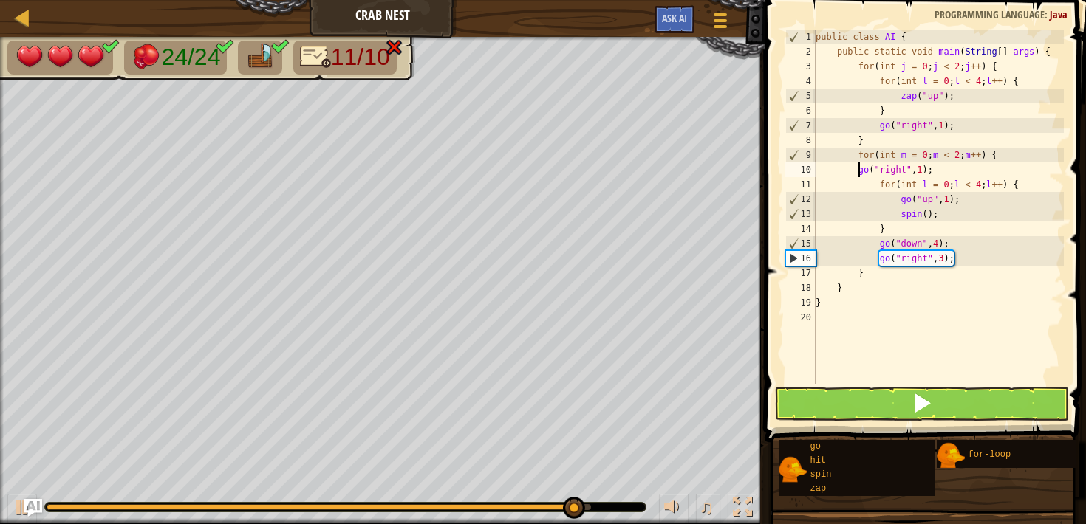
click at [858, 171] on div "public class AI { public static void main ( String [ ] args ) { for ( int j = 0…" at bounding box center [938, 222] width 251 height 384
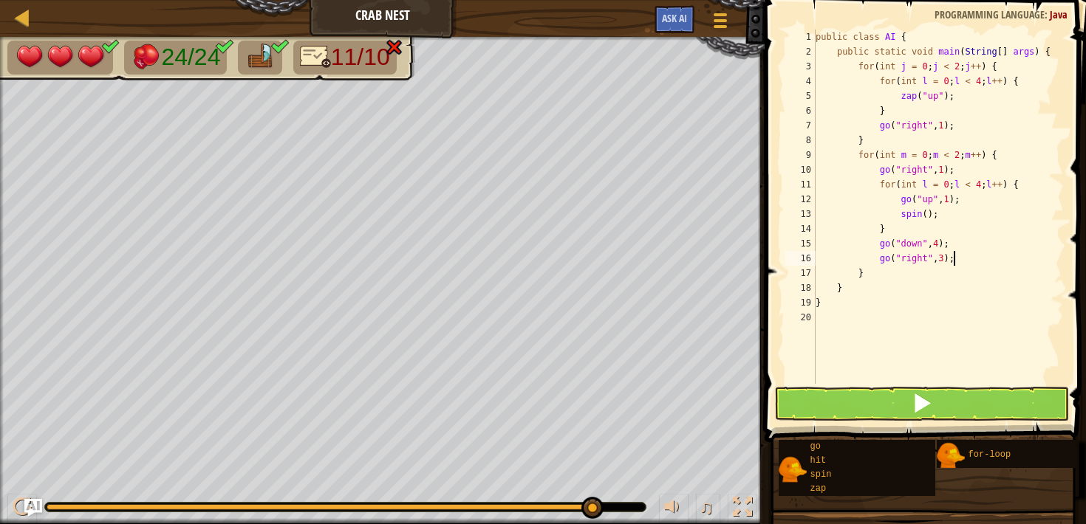
click at [954, 259] on div "public class AI { public static void main ( String [ ] args ) { for ( int j = 0…" at bounding box center [938, 222] width 251 height 384
click at [961, 407] on button at bounding box center [921, 404] width 294 height 34
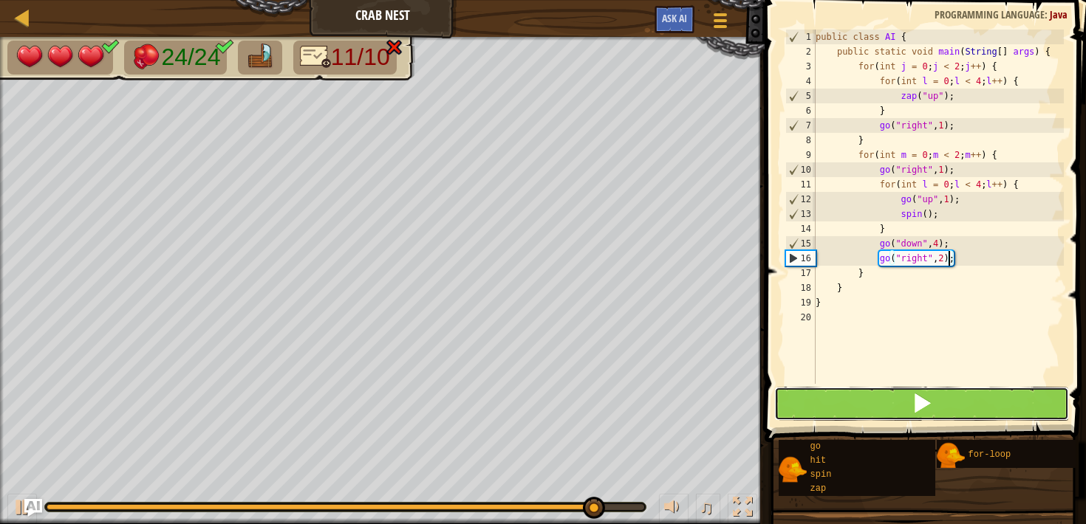
click at [961, 407] on button at bounding box center [921, 404] width 294 height 34
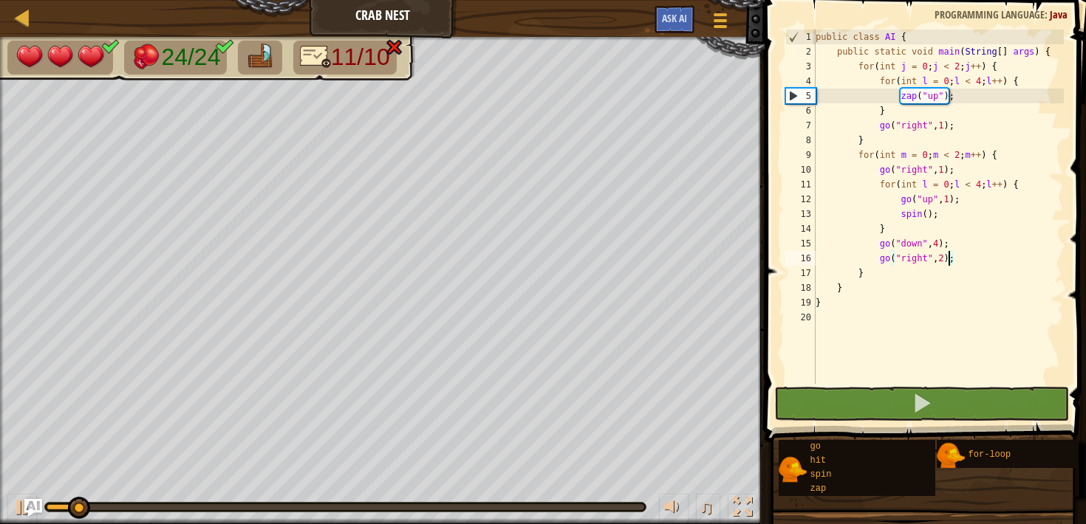
click at [612, 507] on div at bounding box center [346, 508] width 598 height 6
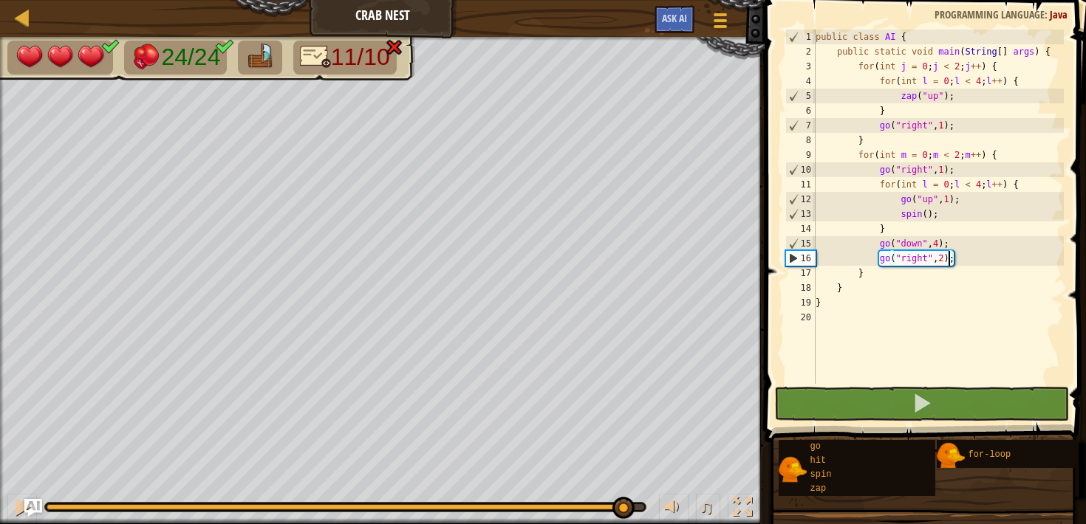
click at [324, 63] on img at bounding box center [315, 57] width 31 height 26
drag, startPoint x: 971, startPoint y: 258, endPoint x: 968, endPoint y: 247, distance: 11.5
click at [968, 247] on div "public class AI { public static void main ( String [ ] args ) { for ( int j = 0…" at bounding box center [938, 222] width 251 height 384
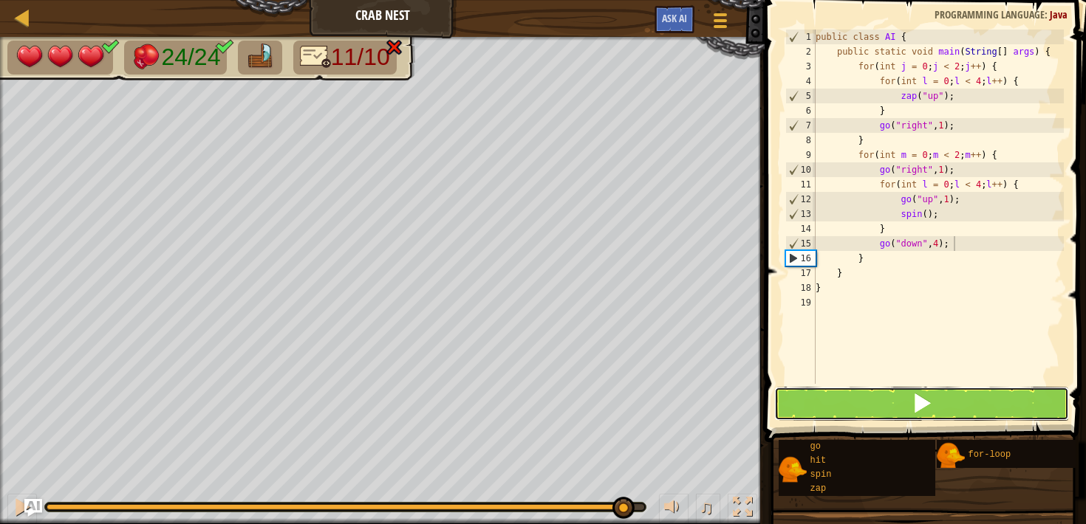
click at [913, 400] on span at bounding box center [922, 403] width 21 height 21
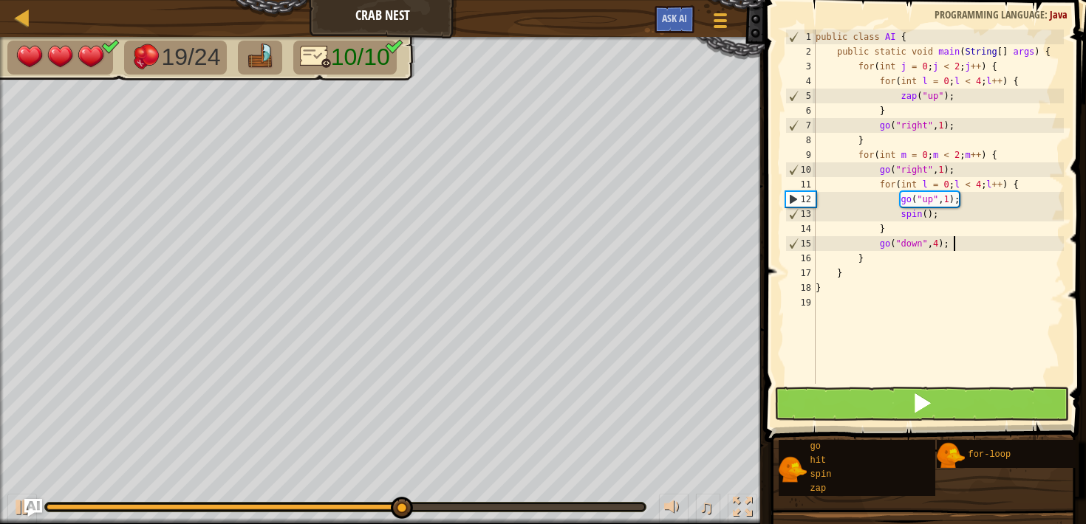
paste textarea "right", 2"
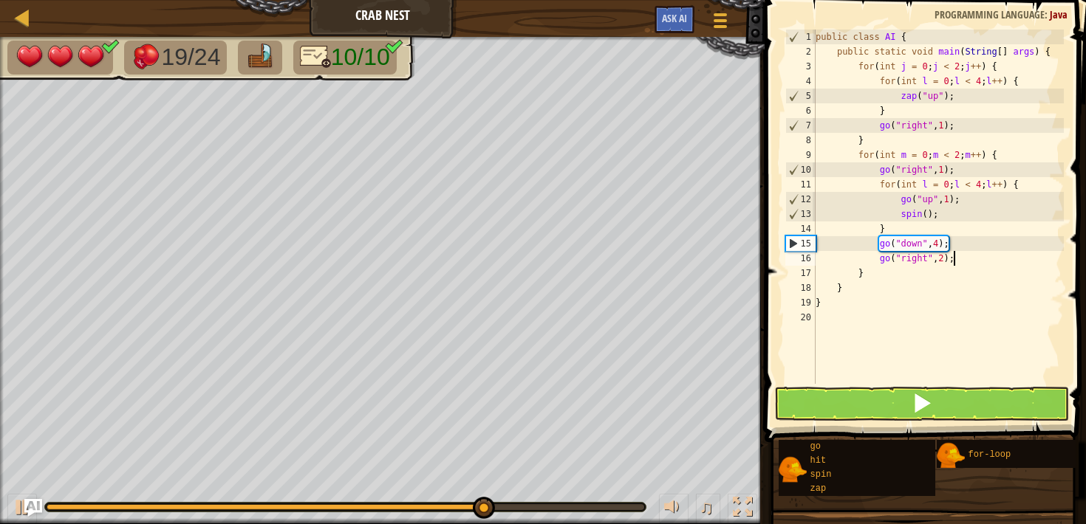
click at [953, 258] on div "public class AI { public static void main ( String [ ] args ) { for ( int j = 0…" at bounding box center [938, 222] width 251 height 384
click at [951, 259] on div "public class AI { public static void main ( String [ ] args ) { for ( int j = 0…" at bounding box center [938, 222] width 251 height 384
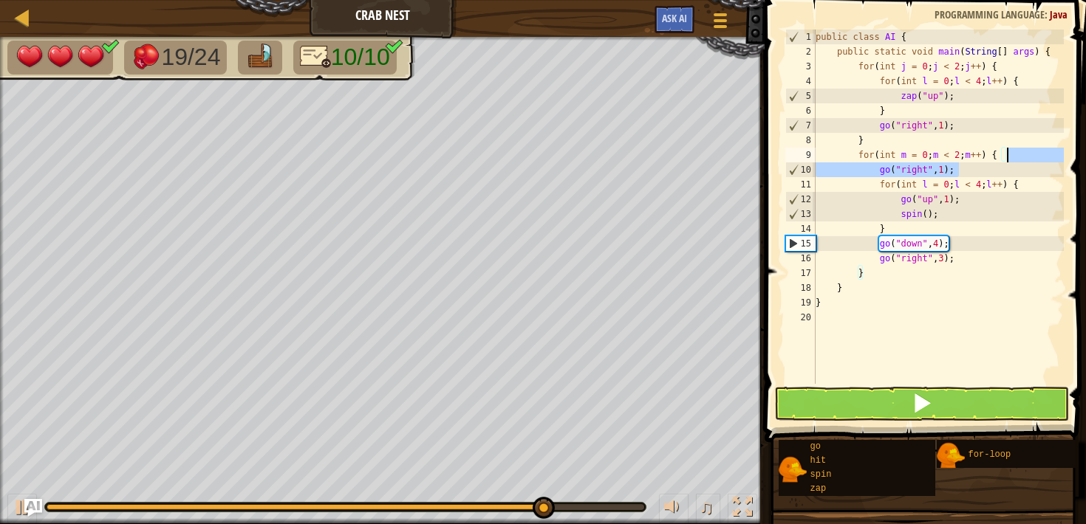
drag, startPoint x: 994, startPoint y: 170, endPoint x: 1022, endPoint y: 157, distance: 30.8
click at [1022, 157] on div "public class AI { public static void main ( String [ ] args ) { for ( int j = 0…" at bounding box center [938, 222] width 251 height 384
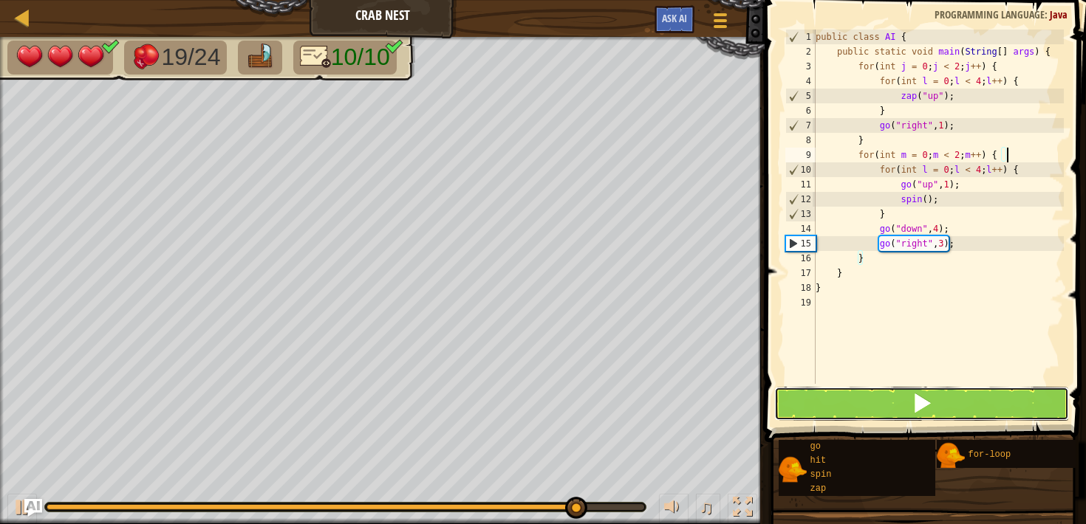
click at [898, 405] on button at bounding box center [921, 404] width 294 height 34
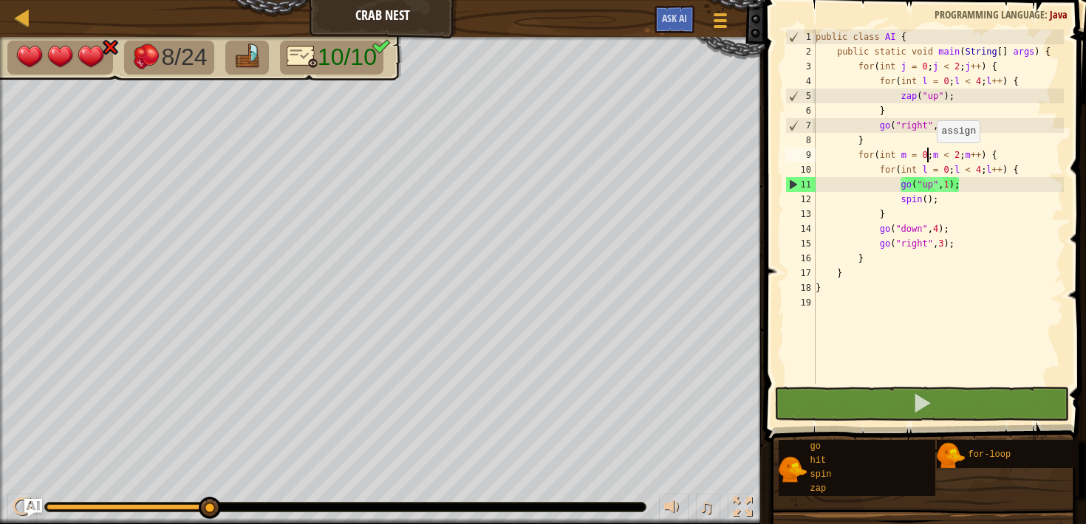
click at [929, 157] on div "public class AI { public static void main ( String [ ] args ) { for ( int j = 0…" at bounding box center [938, 222] width 251 height 384
click at [321, 58] on span "10/10" at bounding box center [347, 57] width 59 height 27
click at [886, 137] on div "public class AI { public static void main ( String [ ] args ) { for ( int j = 0…" at bounding box center [938, 222] width 251 height 384
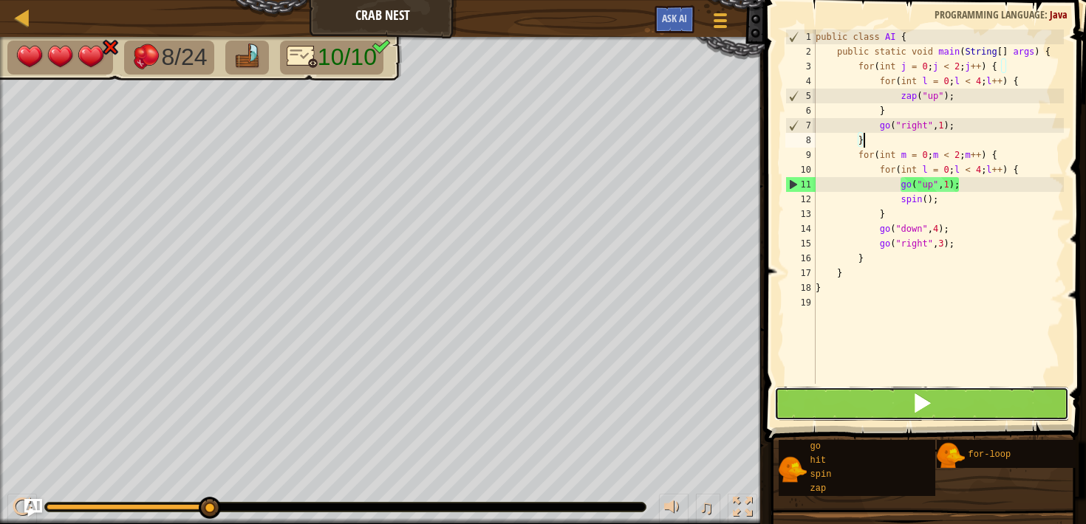
click at [930, 389] on button at bounding box center [921, 404] width 294 height 34
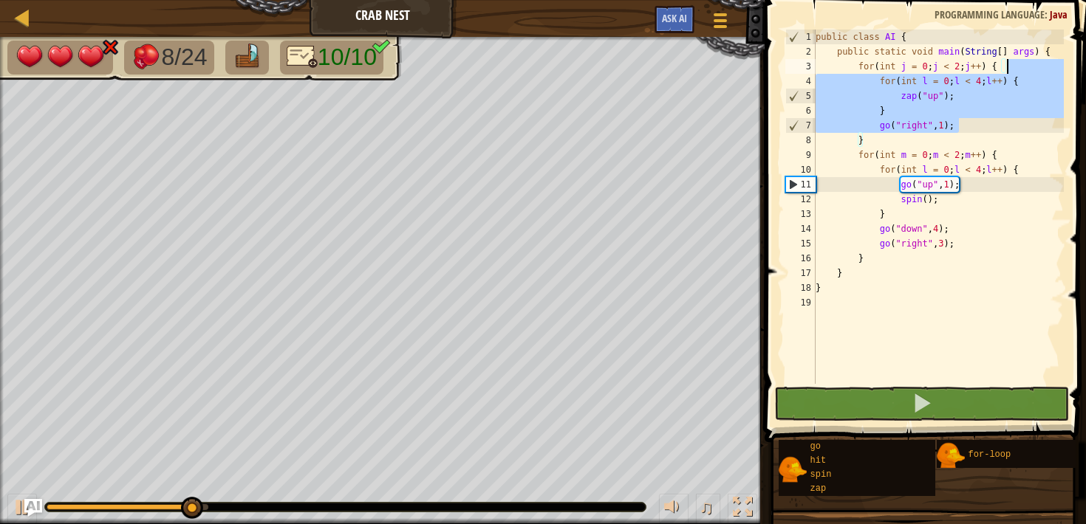
drag, startPoint x: 978, startPoint y: 126, endPoint x: 1021, endPoint y: 69, distance: 71.8
click at [1021, 69] on div "public class AI { public static void main ( String [ ] args ) { for ( int j = 0…" at bounding box center [938, 222] width 251 height 384
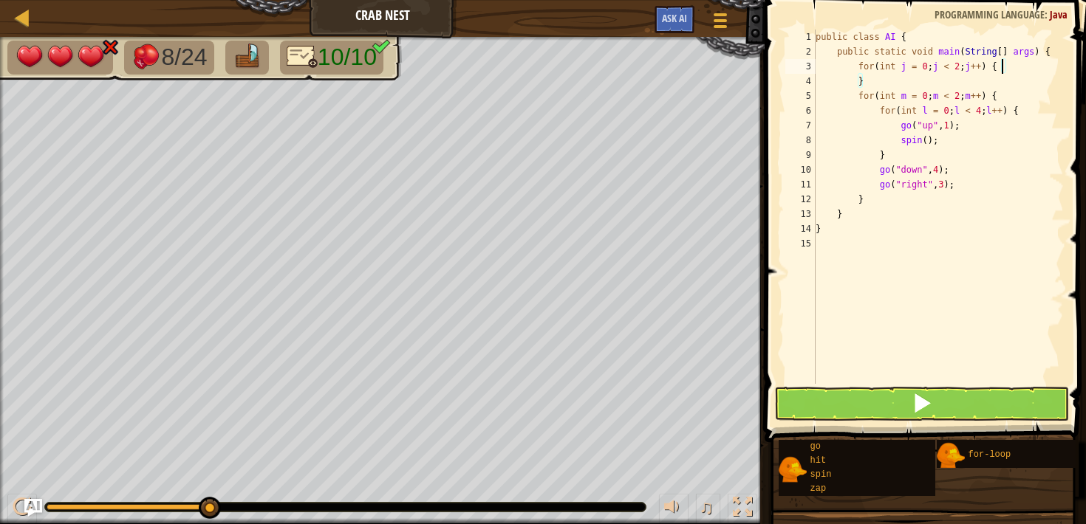
type textarea "}"
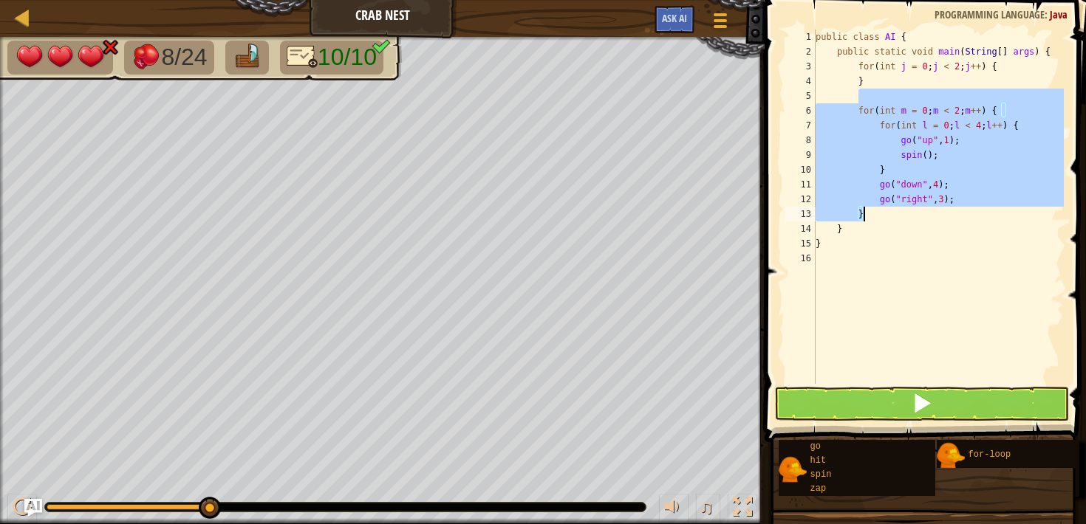
scroll to position [7, 0]
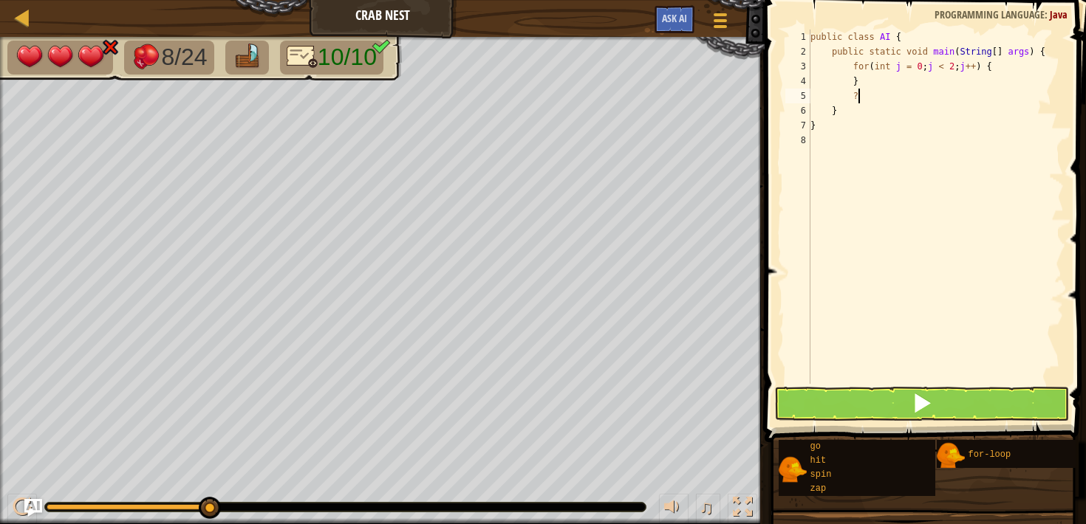
type textarea "go("right", 3); }"
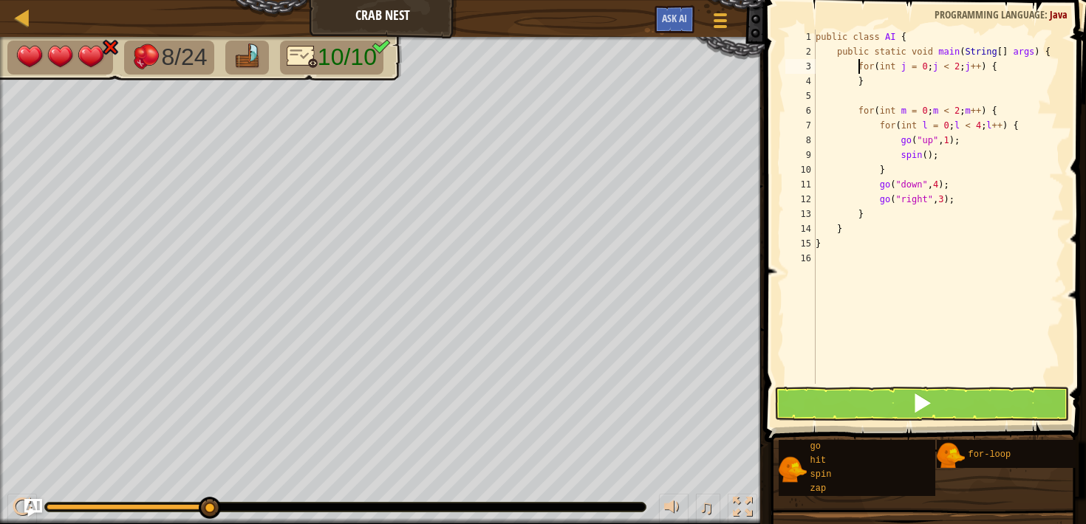
type textarea "}"
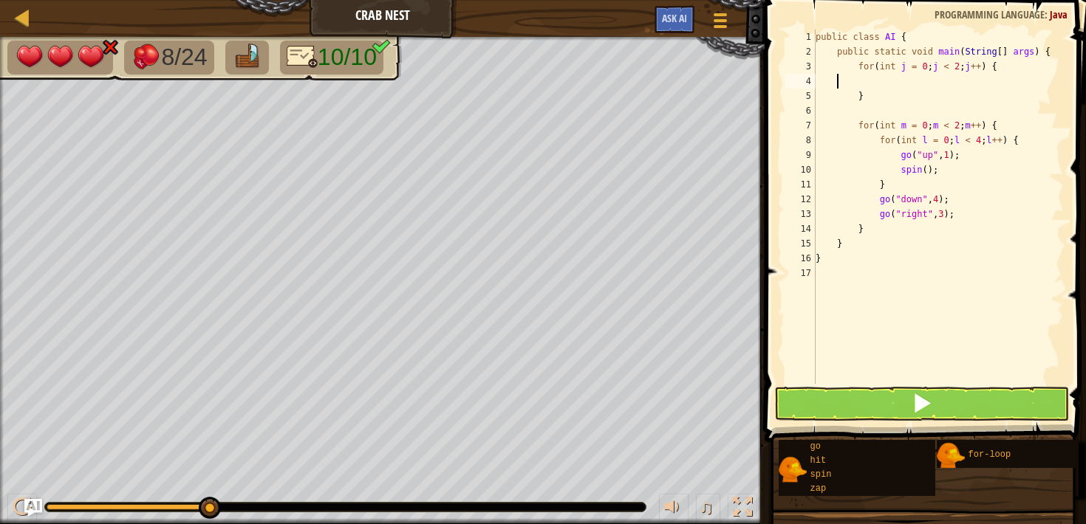
type textarea "}"
type textarea "for(int j = 0; j < 2; j++) {"
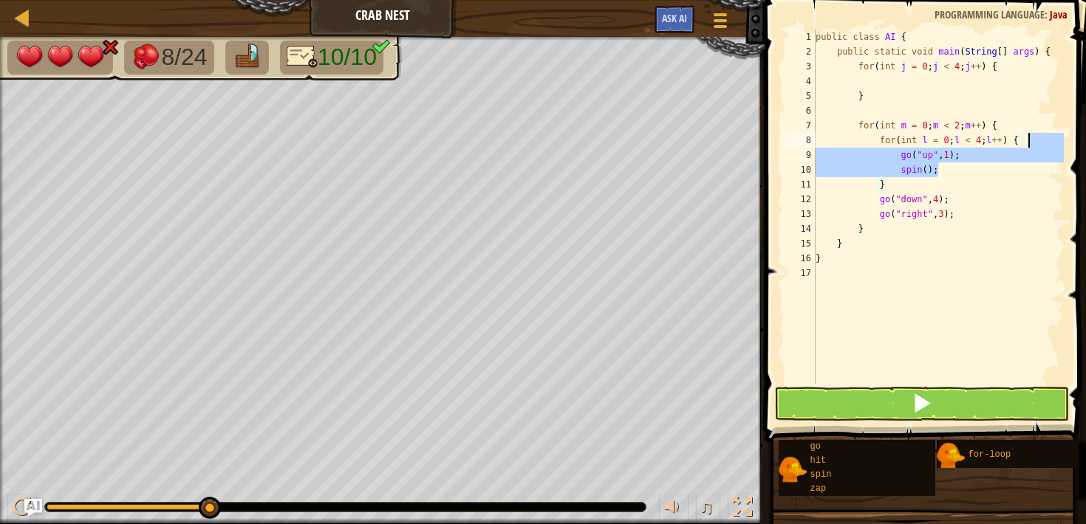
drag, startPoint x: 978, startPoint y: 170, endPoint x: 1047, endPoint y: 141, distance: 74.5
click at [1047, 141] on div "public class AI { public static void main ( String [ ] args ) { for ( int j = 0…" at bounding box center [939, 222] width 252 height 384
type textarea "for(int l = 0; l < 4; l++) { go("up", 1);"
click at [960, 83] on div "public class AI { public static void main ( String [ ] args ) { for ( int j = 0…" at bounding box center [939, 222] width 252 height 384
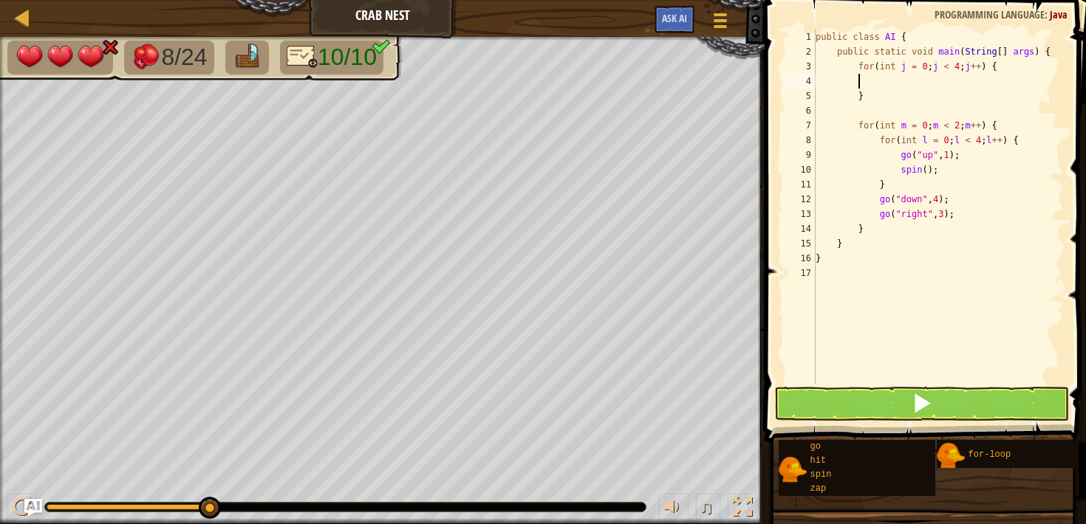
scroll to position [7, 3]
paste textarea "spin();"
type textarea "spin();"
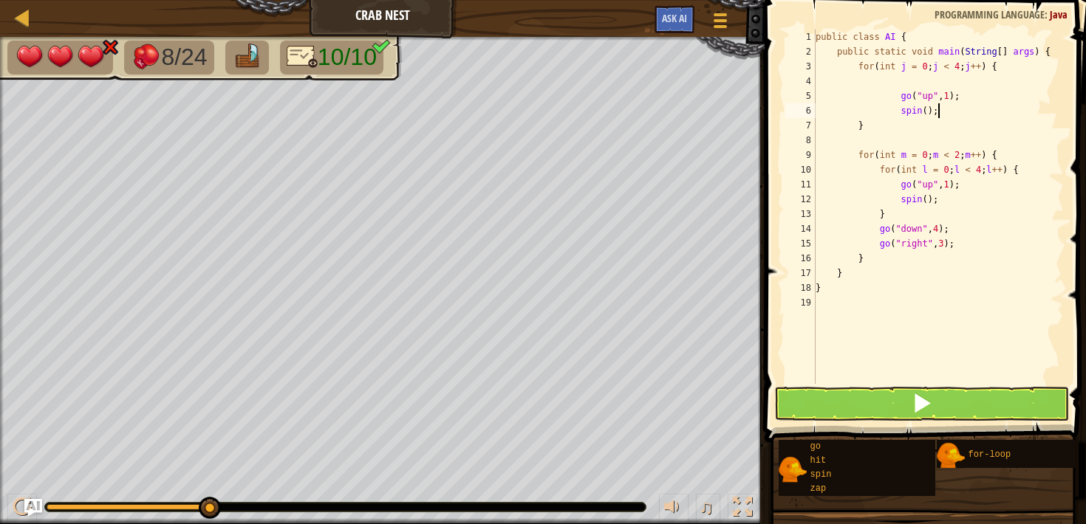
click at [934, 85] on div "public class AI { public static void main ( String [ ] args ) { for ( int j = 0…" at bounding box center [939, 222] width 252 height 384
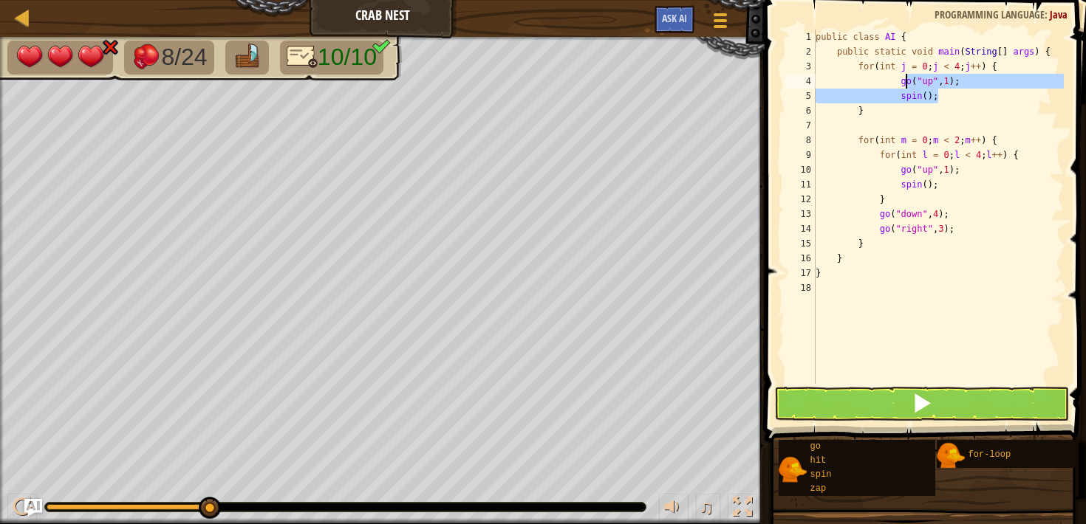
drag, startPoint x: 947, startPoint y: 98, endPoint x: 904, endPoint y: 82, distance: 45.6
click at [904, 82] on div "public class AI { public static void main ( String [ ] args ) { for ( int j = 0…" at bounding box center [939, 222] width 252 height 384
type textarea "go("up", 1); spin();"
click at [919, 131] on div "public class AI { public static void main ( String [ ] args ) { for ( int j = 0…" at bounding box center [939, 222] width 252 height 384
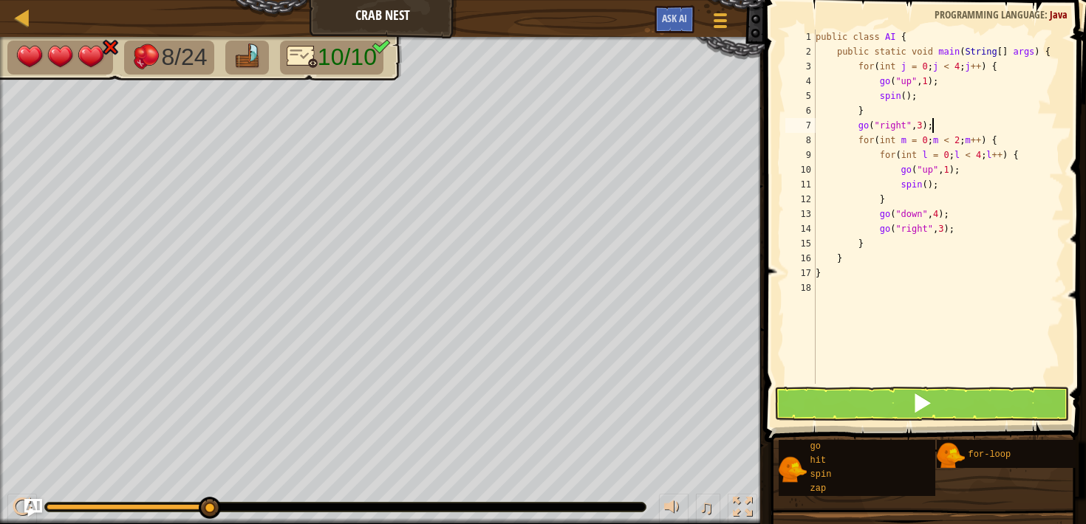
scroll to position [7, 9]
click at [902, 393] on button at bounding box center [921, 404] width 294 height 34
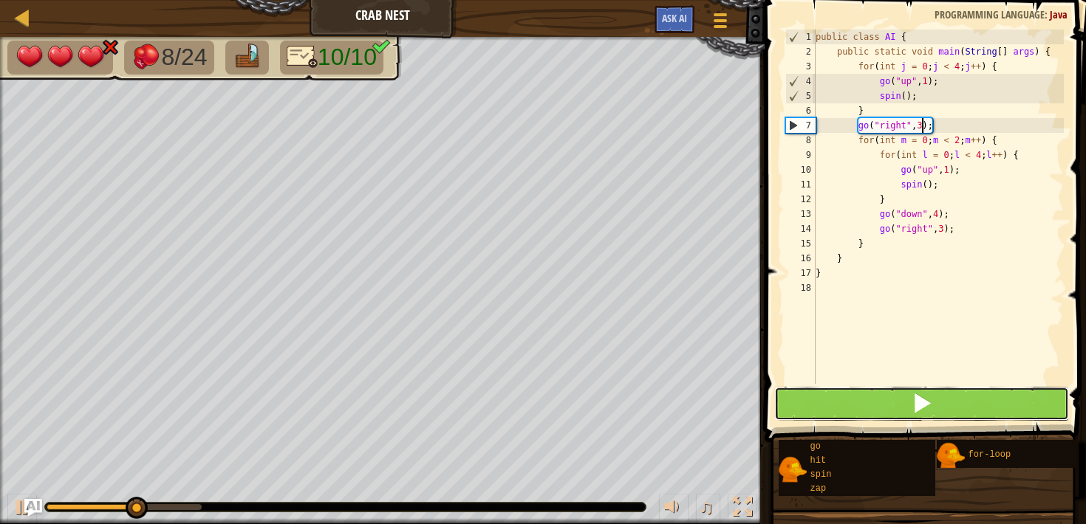
click at [899, 406] on button at bounding box center [921, 404] width 294 height 34
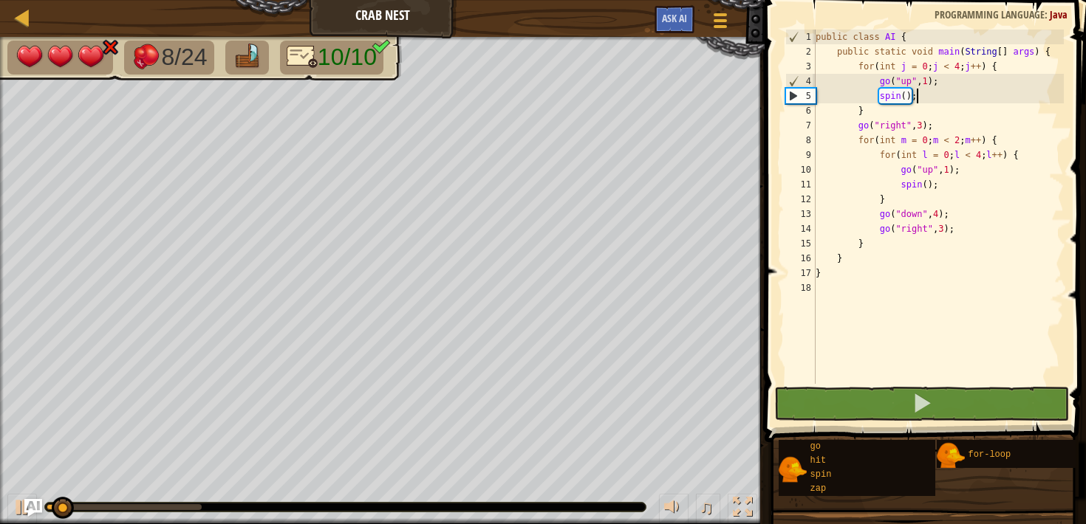
click at [929, 102] on div "public class AI { public static void main ( String [ ] args ) { for ( int j = 0…" at bounding box center [939, 222] width 252 height 384
click at [917, 107] on div "public class AI { public static void main ( String [ ] args ) { for ( int j = 0…" at bounding box center [939, 222] width 252 height 384
type textarea "}"
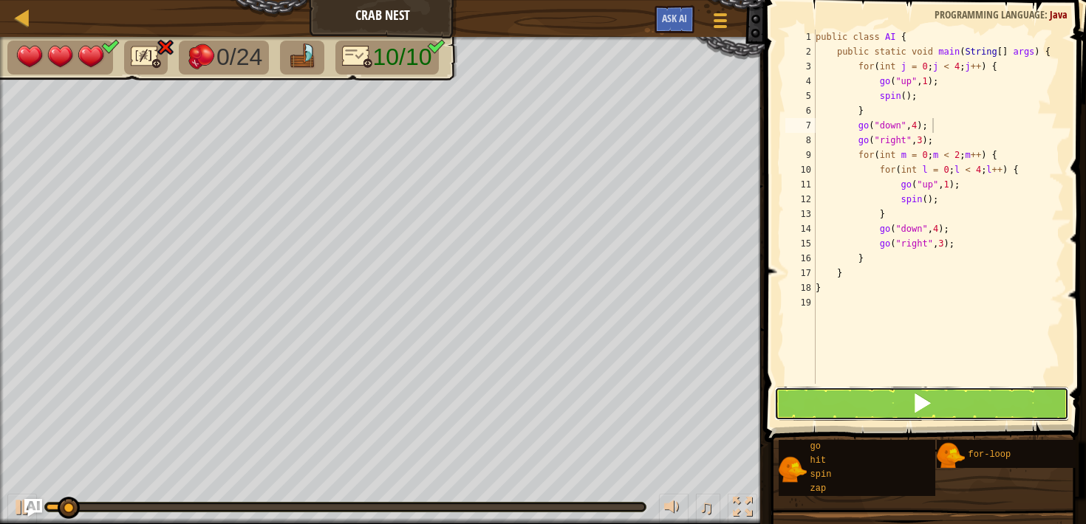
click at [900, 405] on button at bounding box center [921, 404] width 294 height 34
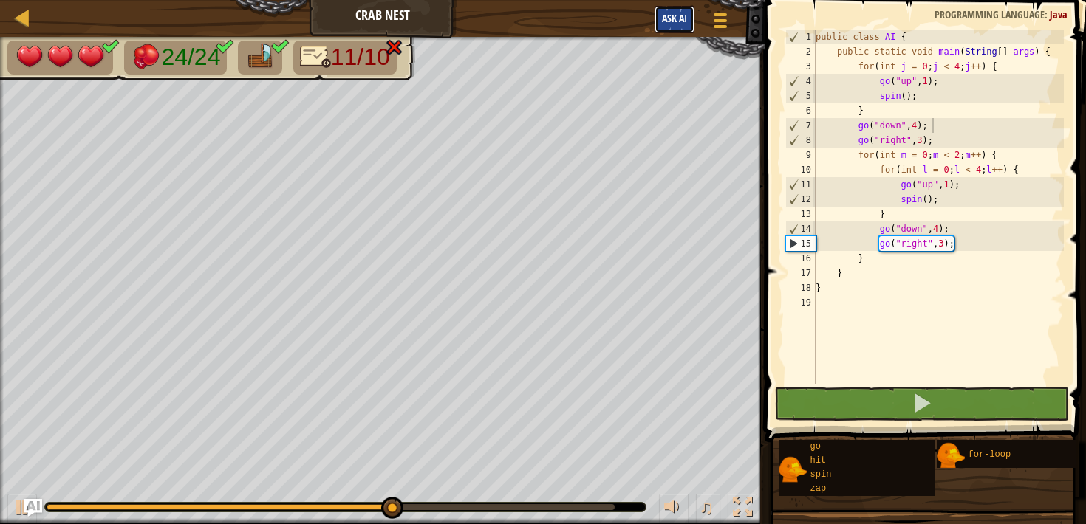
click at [685, 24] on span "Ask AI" at bounding box center [674, 18] width 25 height 14
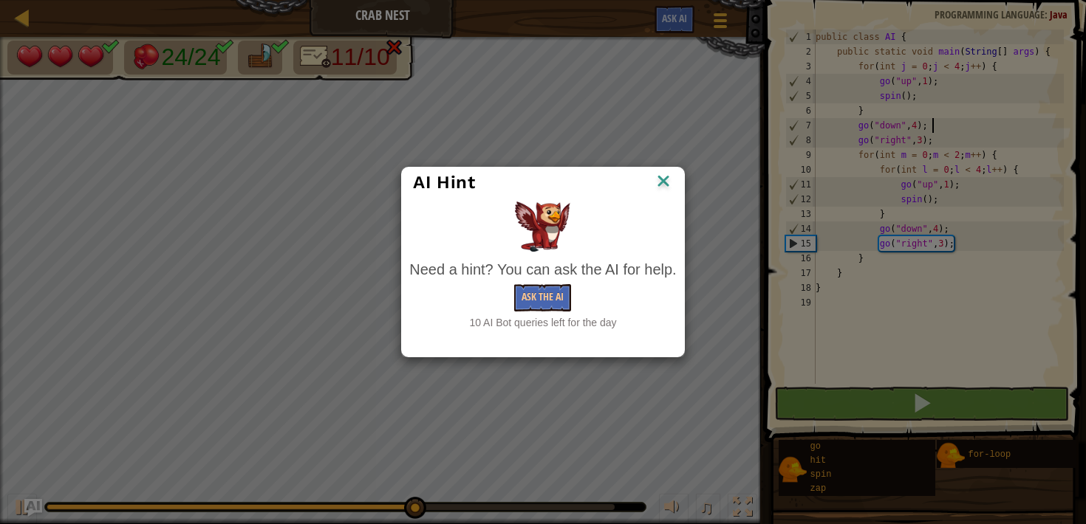
click at [672, 179] on img at bounding box center [663, 182] width 19 height 22
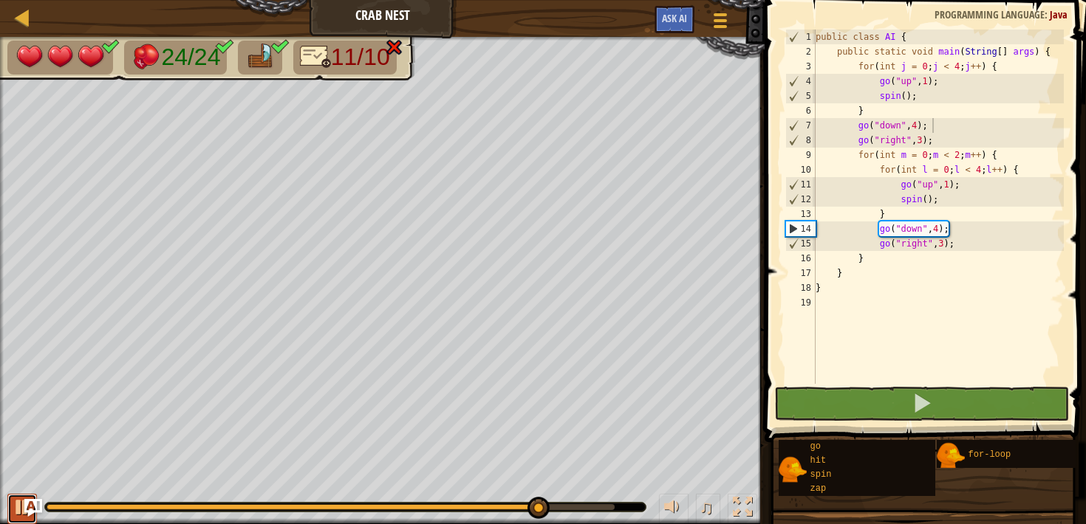
click at [16, 517] on div at bounding box center [22, 507] width 19 height 19
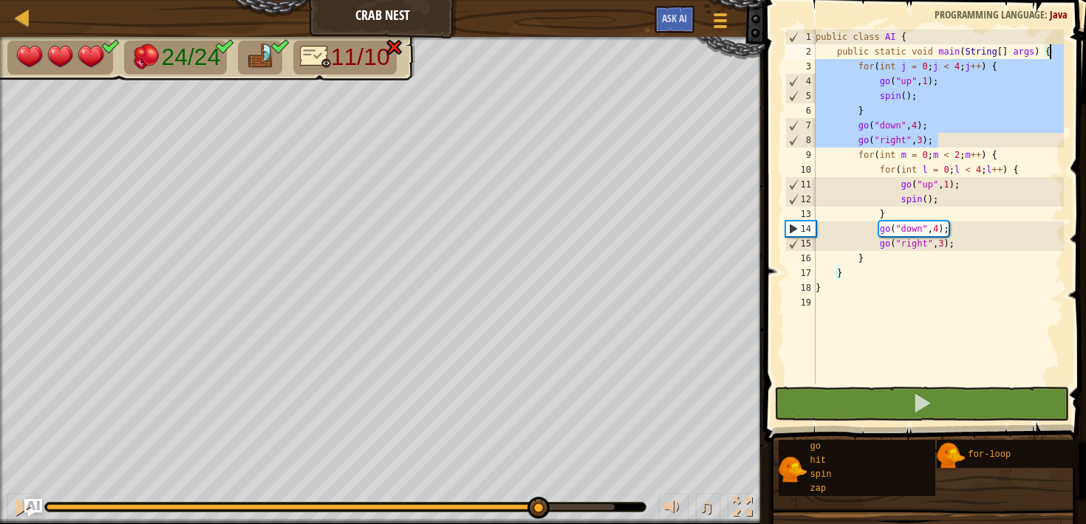
drag, startPoint x: 956, startPoint y: 143, endPoint x: 1053, endPoint y: 56, distance: 130.3
click at [1053, 56] on div "public class AI { public static void main ( String [ ] args ) { for ( int j = 0…" at bounding box center [939, 222] width 252 height 384
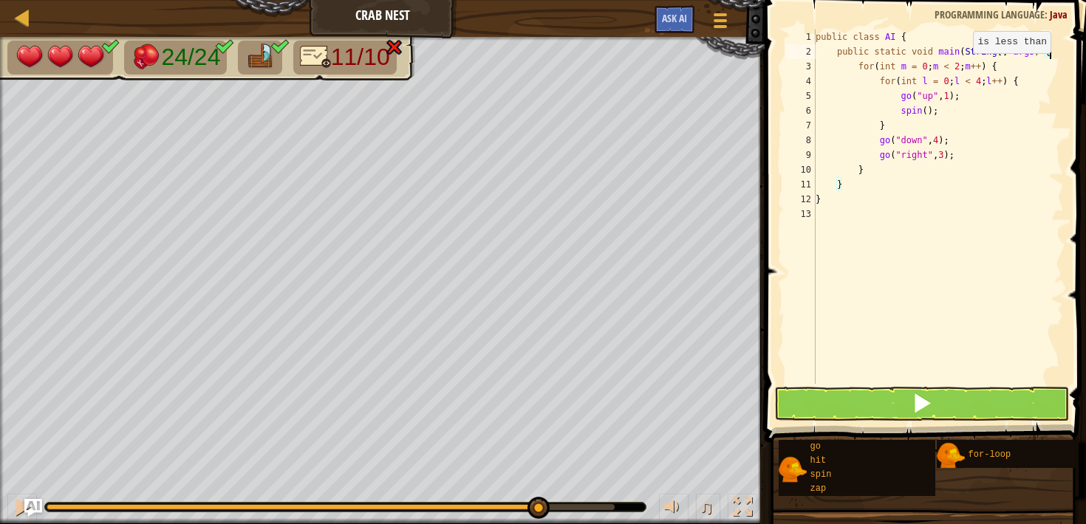
click at [965, 68] on div "public class AI { public static void main ( String [ ] args ) { for ( int m = 0…" at bounding box center [939, 222] width 252 height 384
click at [902, 403] on button at bounding box center [921, 404] width 294 height 34
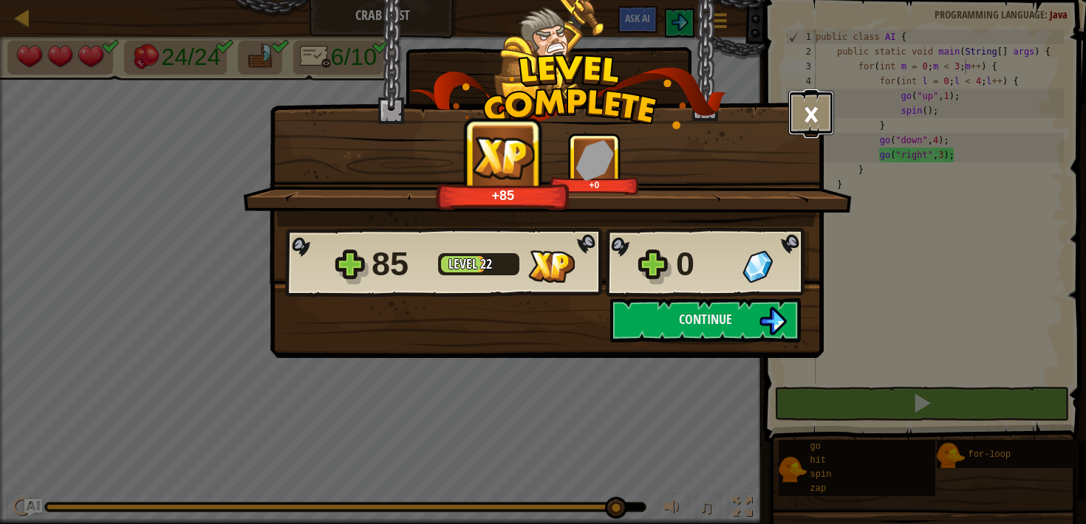
click at [808, 112] on button "×" at bounding box center [811, 113] width 46 height 44
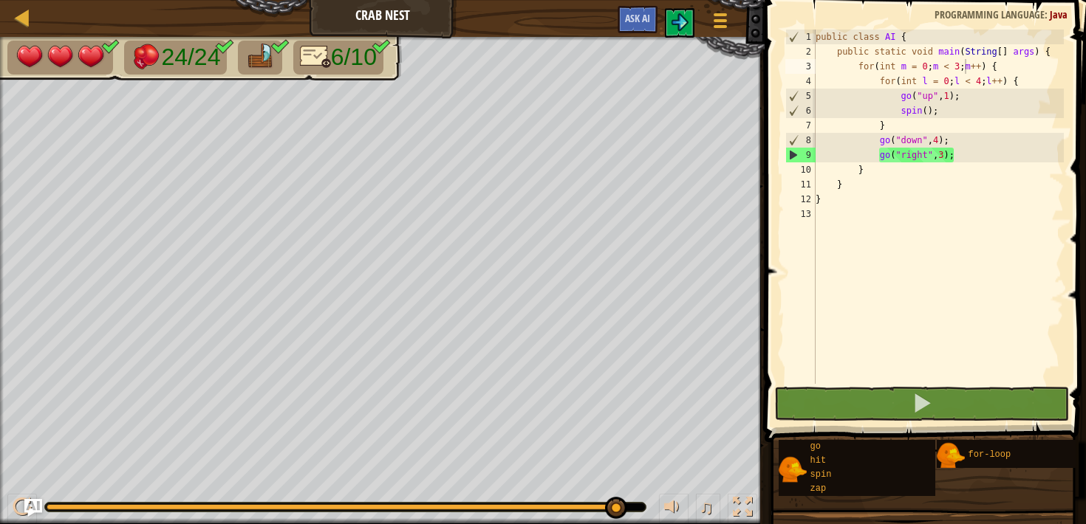
click at [937, 110] on div "public class AI { public static void main ( String [ ] args ) { for ( int m = 0…" at bounding box center [939, 222] width 252 height 384
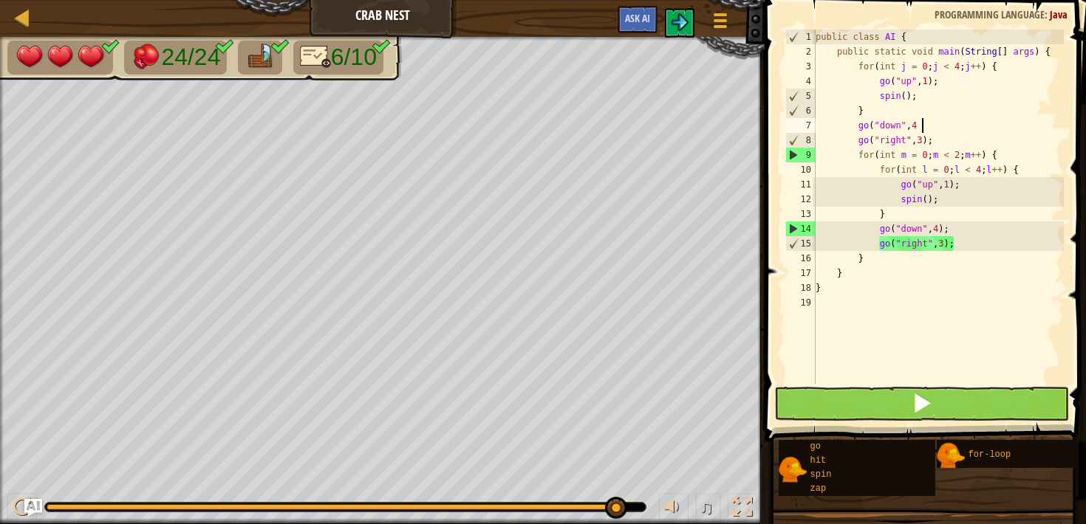
scroll to position [7, 8]
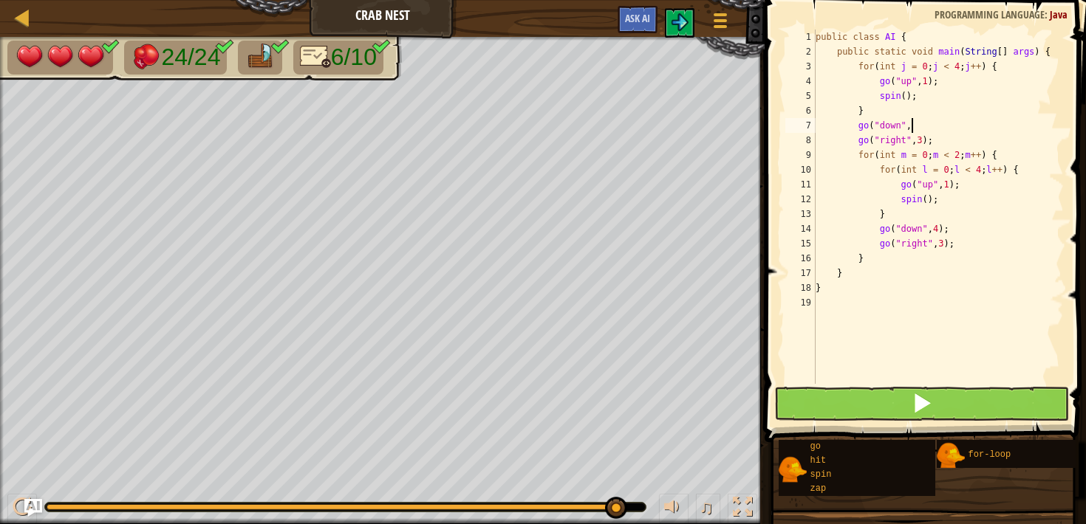
type textarea "go("down""
click at [691, 19] on button at bounding box center [680, 23] width 30 height 30
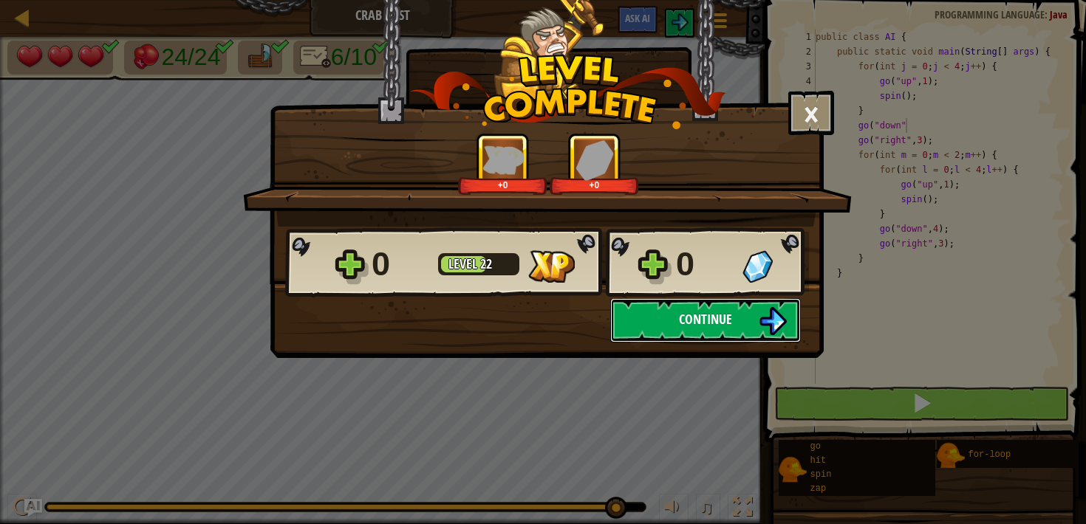
click at [715, 321] on span "Continue" at bounding box center [705, 319] width 53 height 18
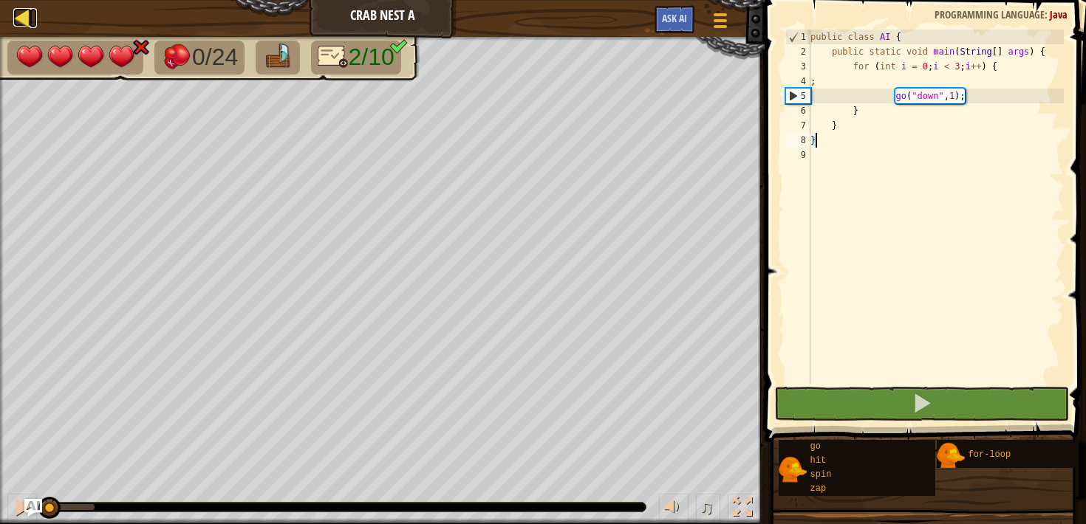
click at [21, 27] on div at bounding box center [22, 17] width 18 height 18
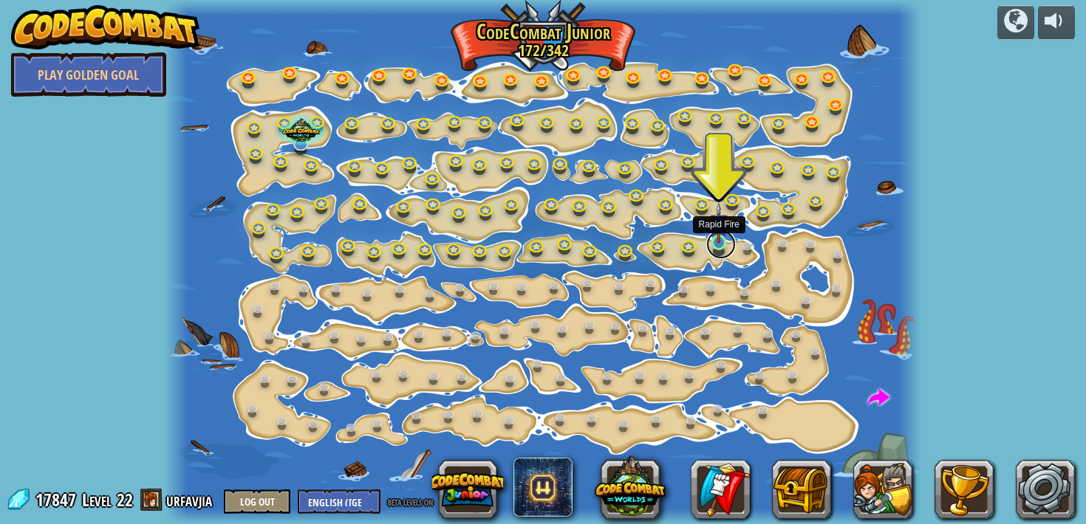
click at [720, 244] on link at bounding box center [721, 245] width 30 height 30
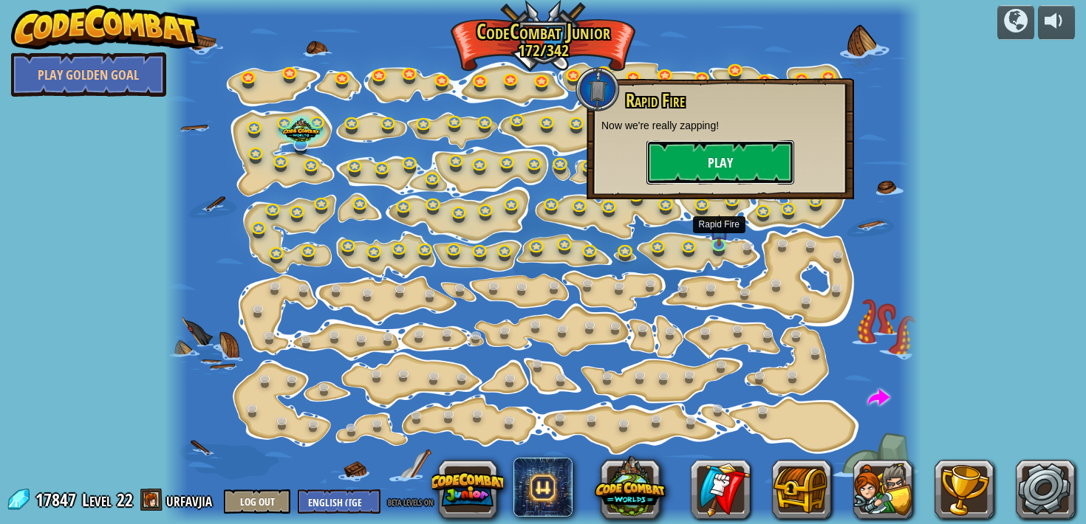
click at [716, 148] on button "Play" at bounding box center [720, 162] width 148 height 44
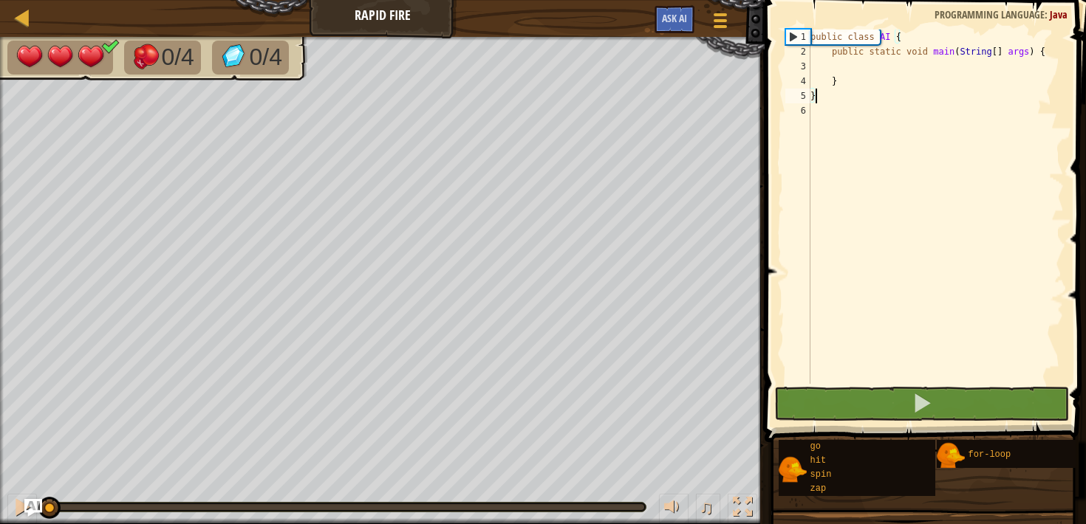
click at [927, 70] on div "public class AI { public static void main ( String [ ] args ) { } }" at bounding box center [935, 222] width 256 height 384
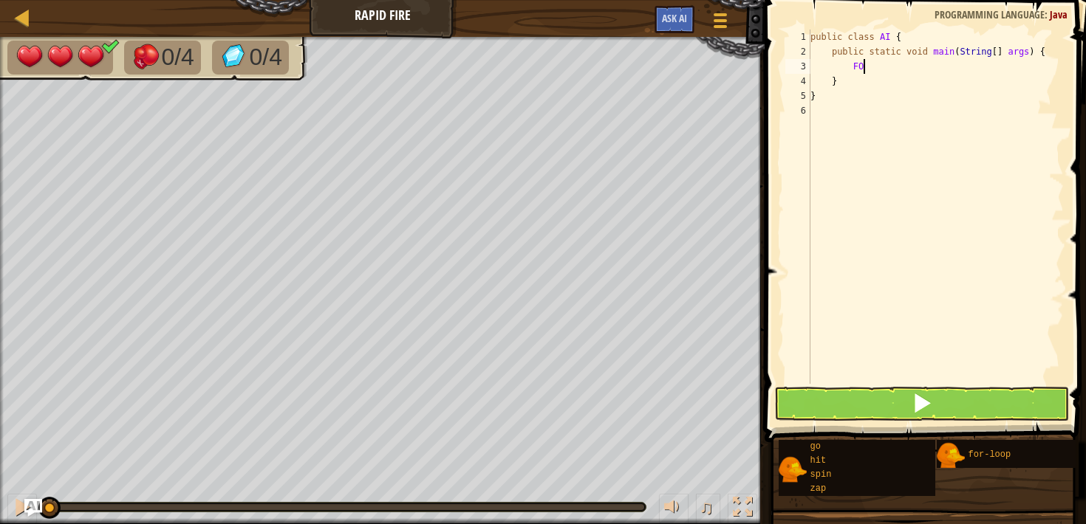
type textarea "F"
type textarea "for(int i = 0; i < 4; i++) {"
type textarea "f"
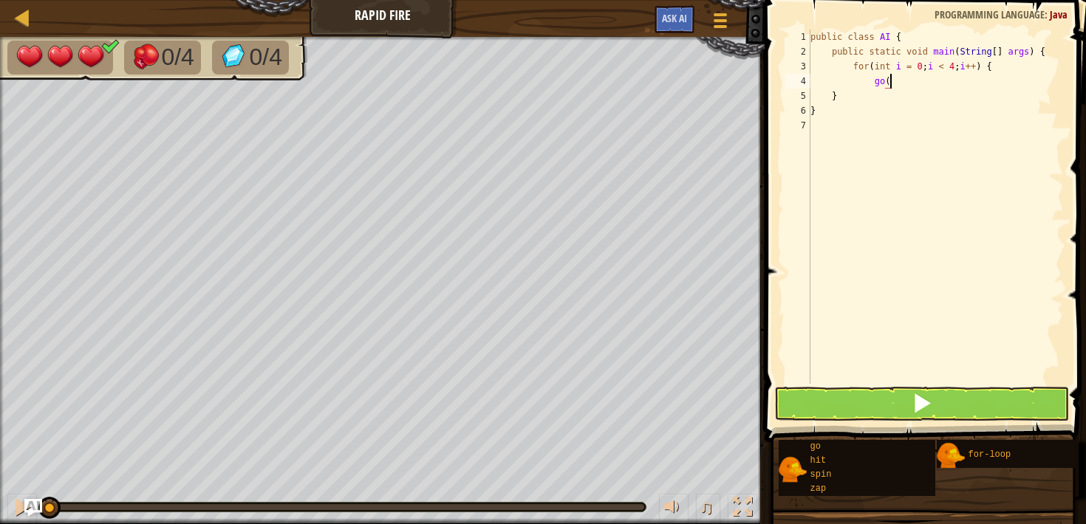
scroll to position [7, 6]
type textarea "go("down, 1);"
type textarea "for(int l = 0; l < 7; l++) {"
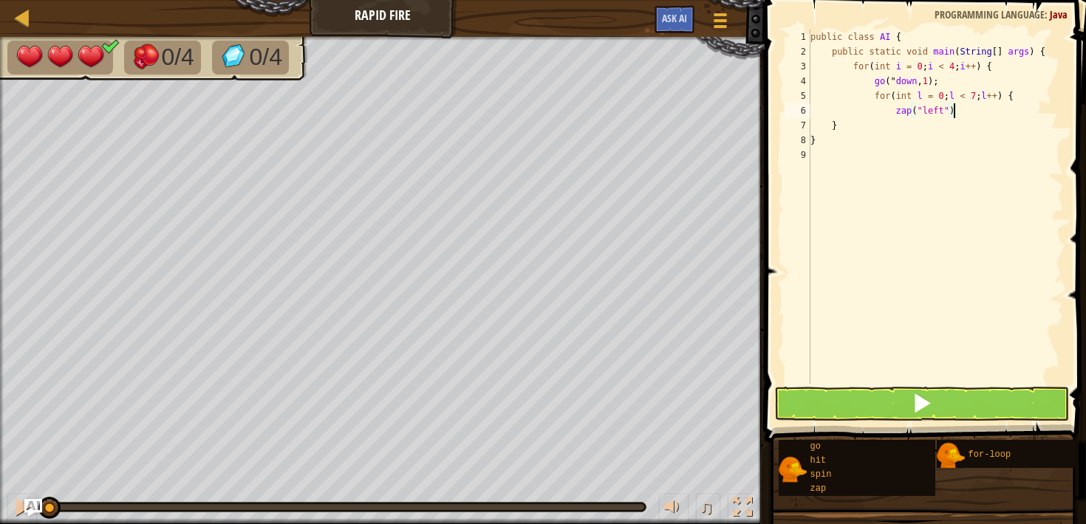
type textarea "zap("left");"
type textarea "}"
click at [903, 405] on button at bounding box center [921, 404] width 294 height 34
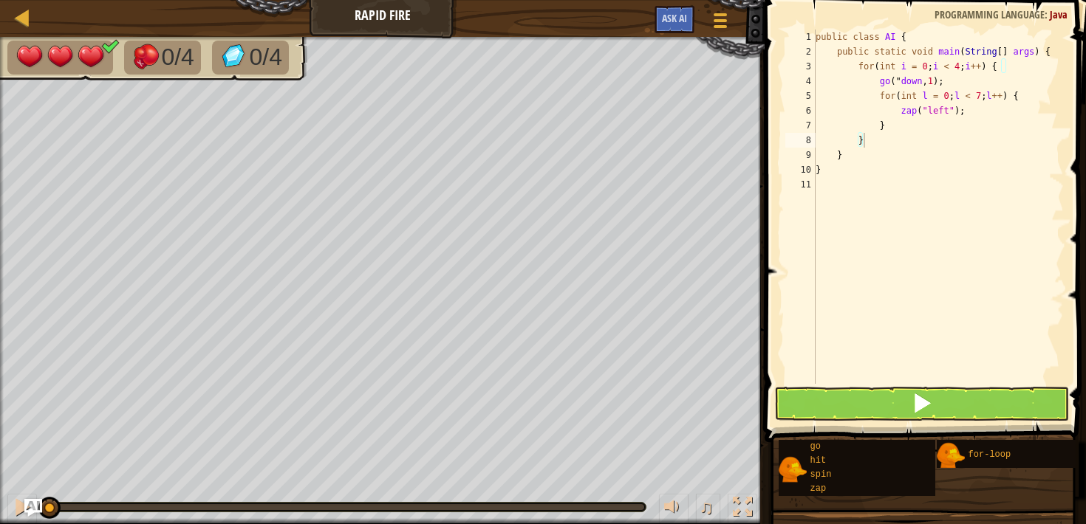
scroll to position [7, 3]
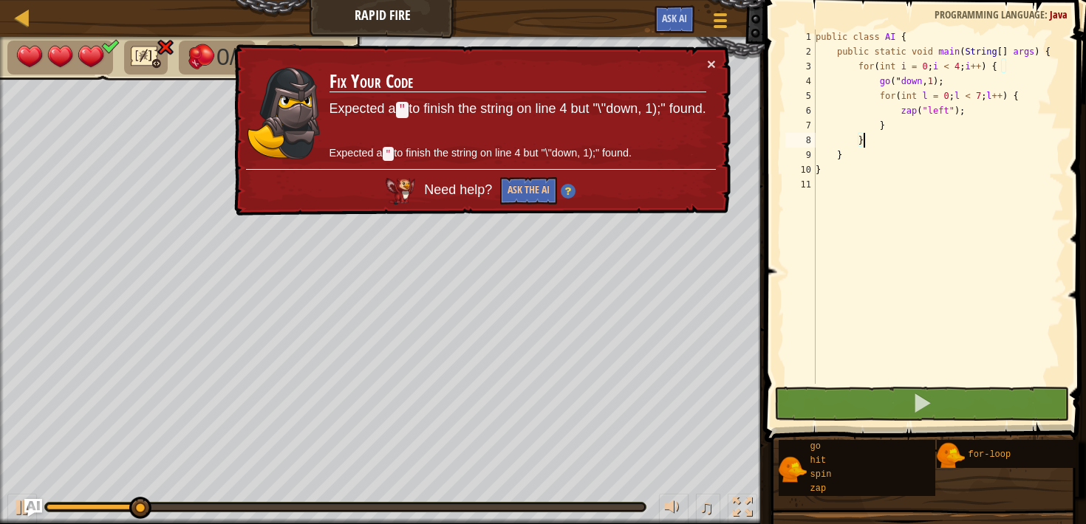
click at [921, 81] on div "public class AI { public static void main ( String [ ] args ) { for ( int i = 0…" at bounding box center [939, 222] width 252 height 384
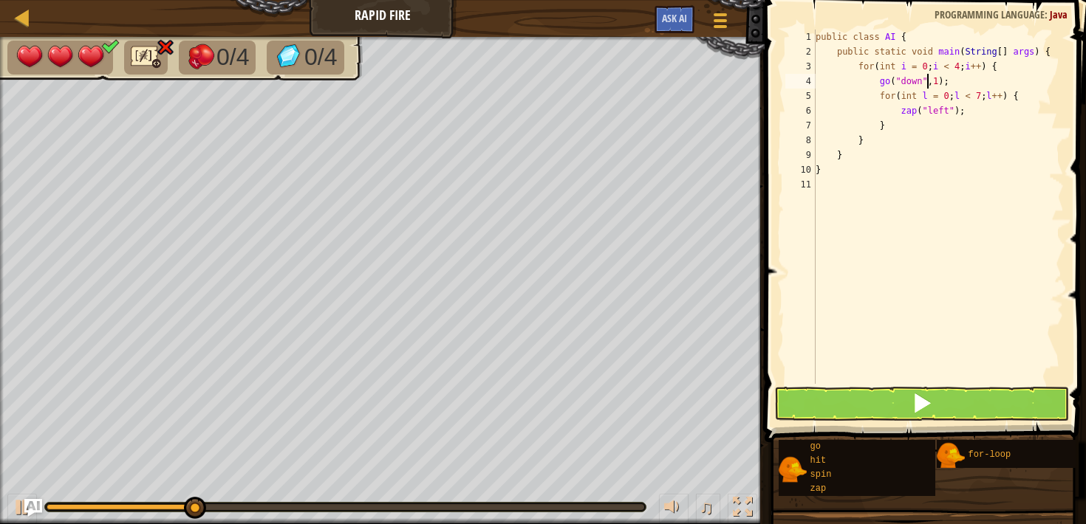
type textarea "go("down", 1);"
click at [857, 410] on button at bounding box center [921, 404] width 294 height 34
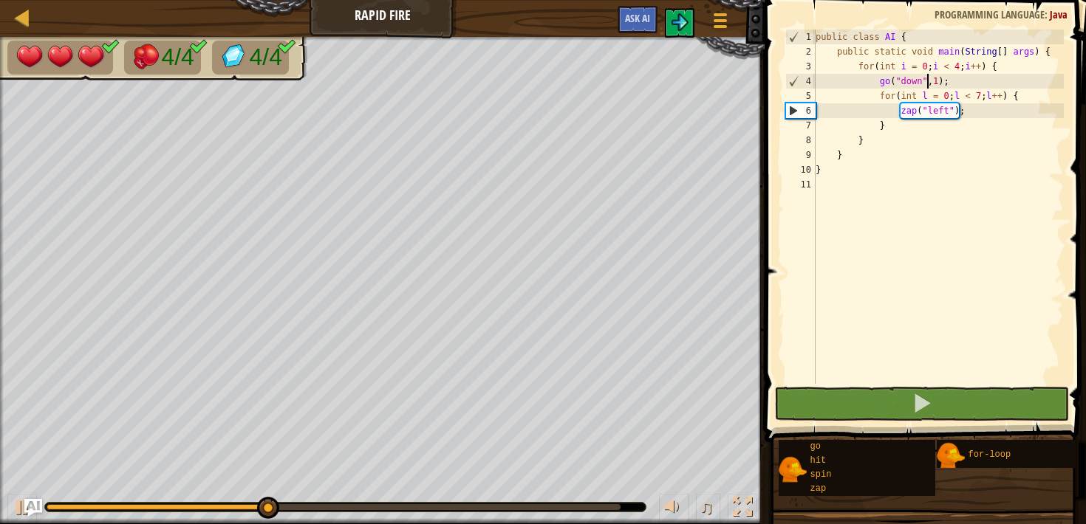
click at [603, 502] on div at bounding box center [345, 507] width 602 height 10
click at [608, 511] on div "0:32.1 Now: 0:13.1 Max: 0:32.9" at bounding box center [345, 507] width 601 height 9
click at [616, 503] on div at bounding box center [345, 507] width 601 height 9
click at [612, 507] on div at bounding box center [334, 508] width 574 height 6
click at [13, 513] on div at bounding box center [22, 507] width 19 height 19
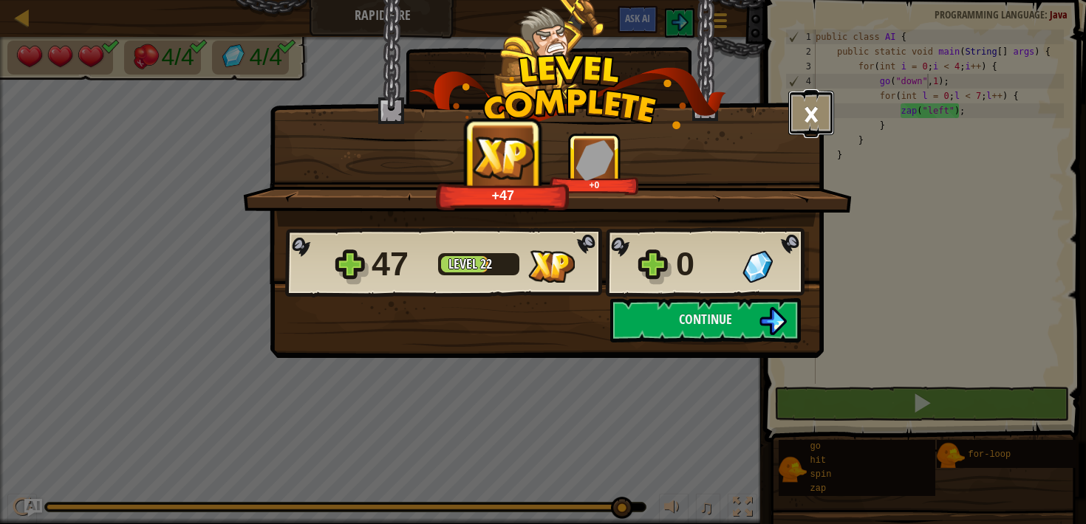
click at [799, 118] on button "×" at bounding box center [811, 113] width 46 height 44
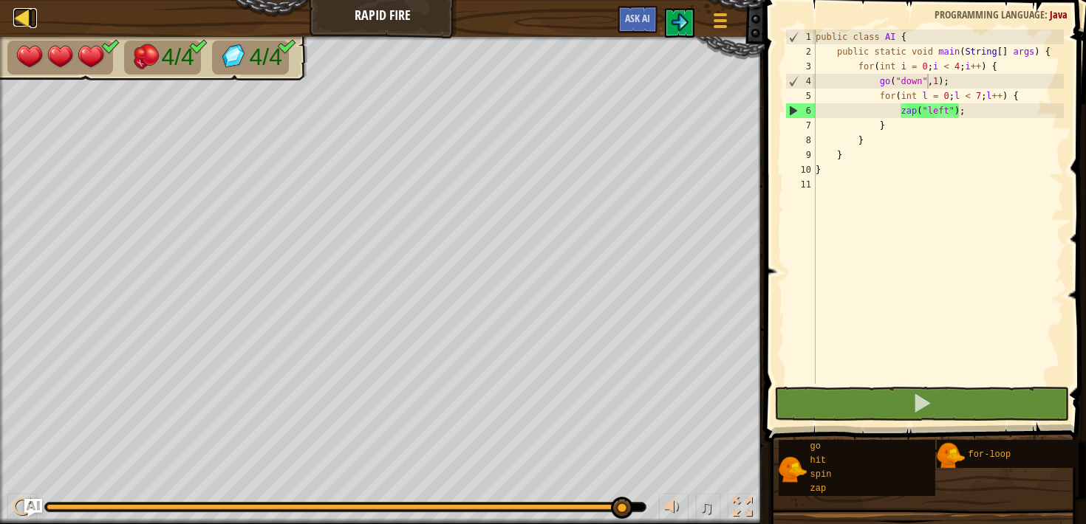
click at [23, 26] on div at bounding box center [22, 17] width 18 height 18
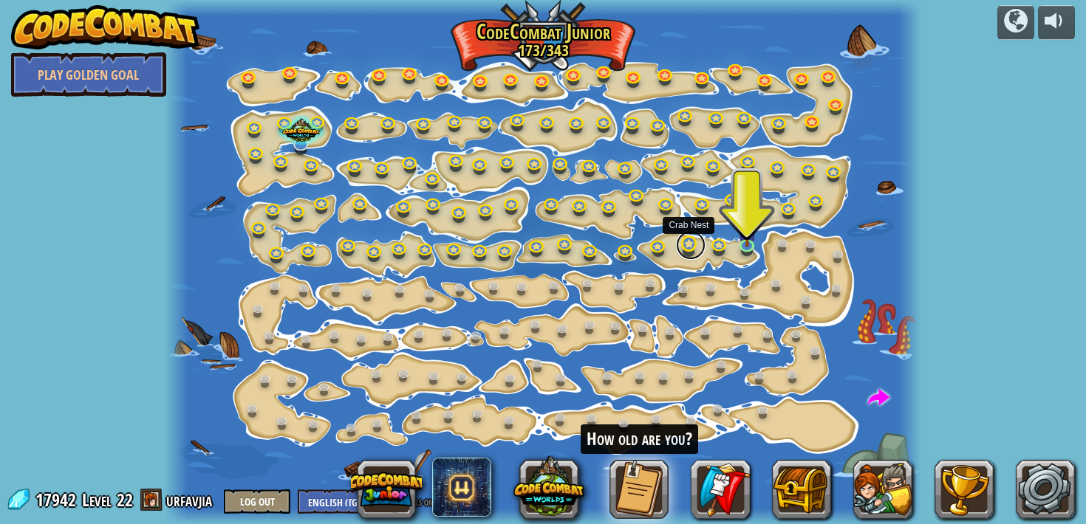
click at [695, 244] on link at bounding box center [691, 245] width 30 height 30
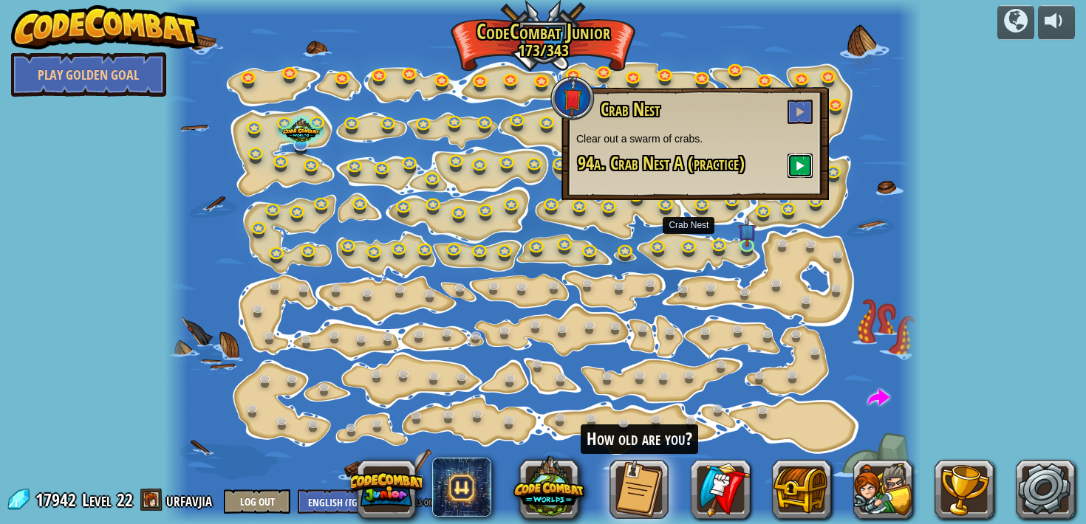
click at [801, 164] on span at bounding box center [800, 165] width 10 height 10
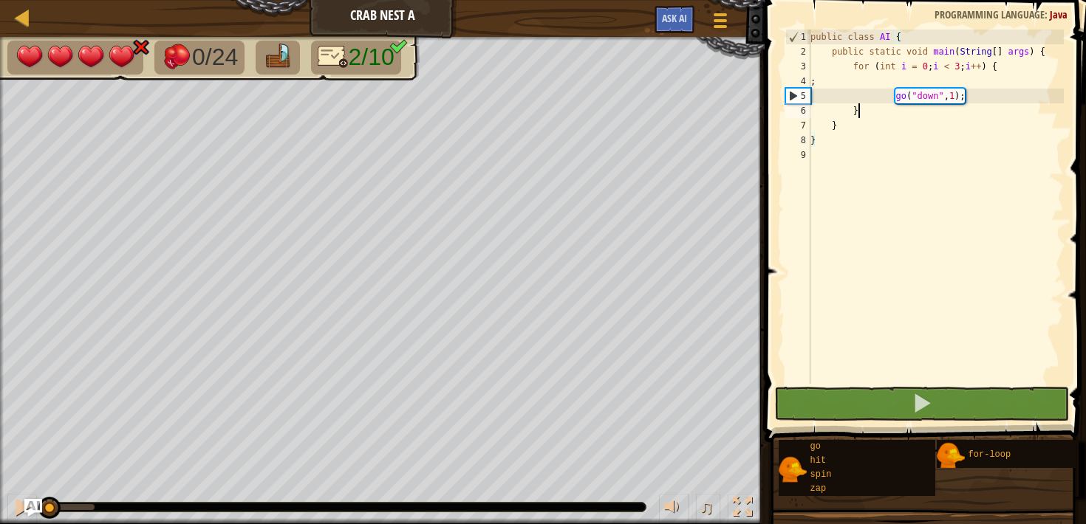
click at [864, 114] on div "public class AI { public static void main ( String [ ] args ) { for ( int i = 0…" at bounding box center [935, 222] width 256 height 384
type textarea "; go("down", 1);"
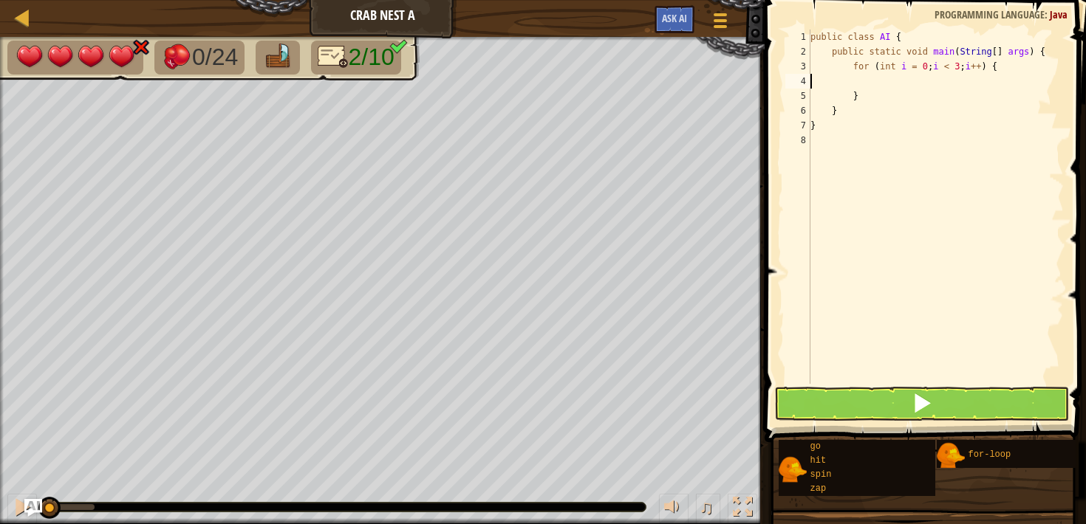
type textarea "for (int i = 0; i < 3; i++) {"
type textarea "g"
type textarea "for (int i = 0; i < 4; i++) {"
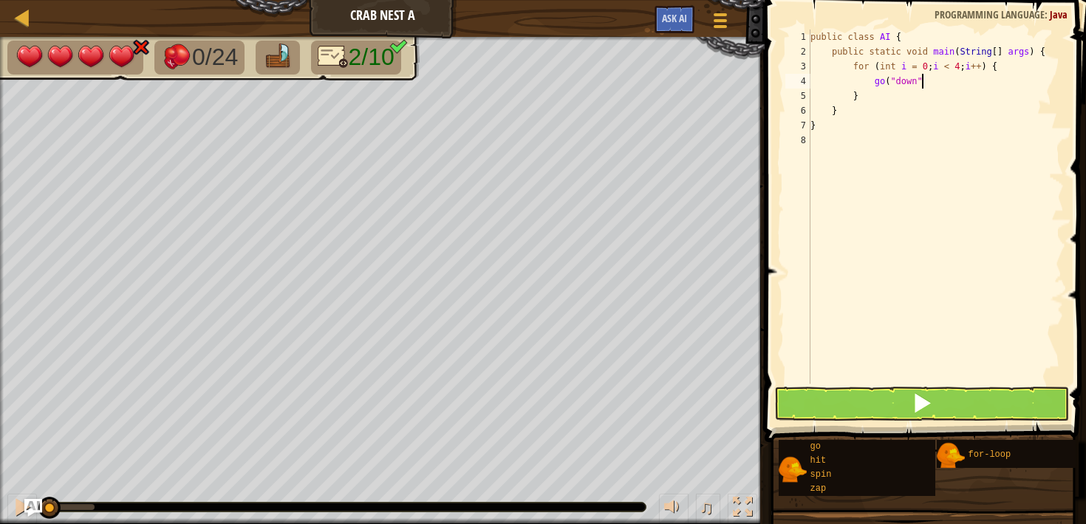
scroll to position [7, 9]
type textarea "go("down", 1);"
click at [906, 406] on button at bounding box center [921, 404] width 294 height 34
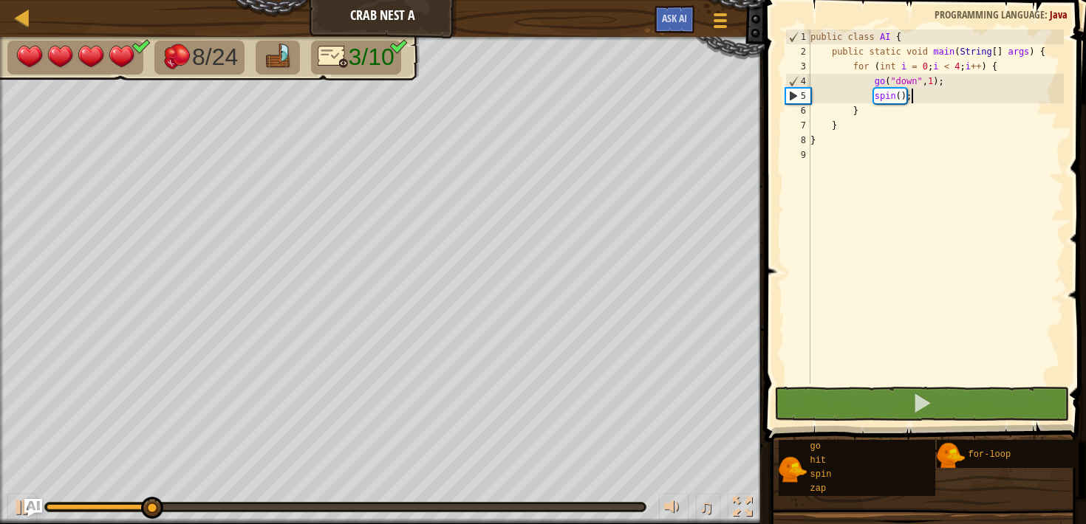
click at [900, 109] on div "public class AI { public static void main ( String [ ] args ) { for ( int i = 0…" at bounding box center [935, 222] width 256 height 384
type textarea "}"
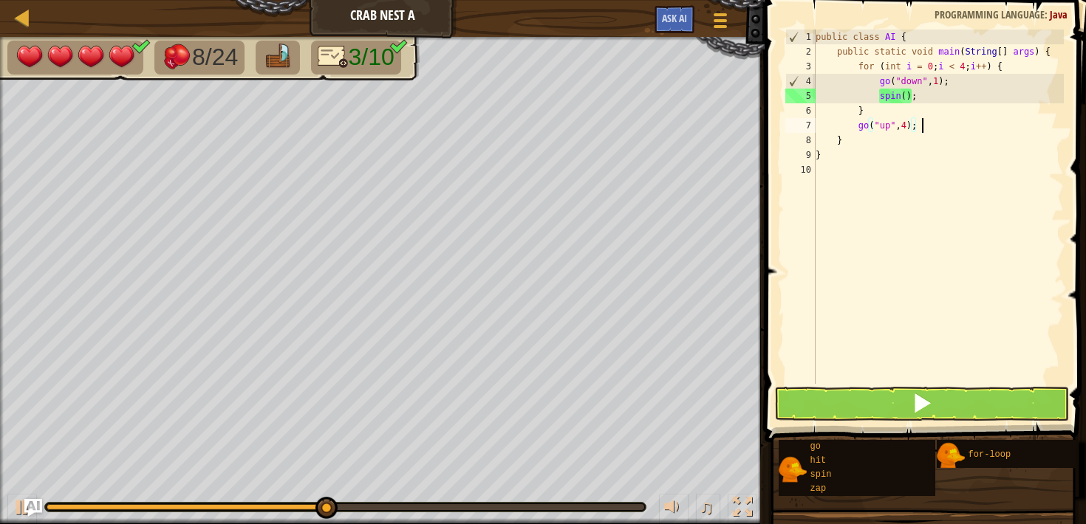
scroll to position [7, 8]
type textarea "go("up", 4);"
click at [926, 416] on button at bounding box center [921, 404] width 294 height 34
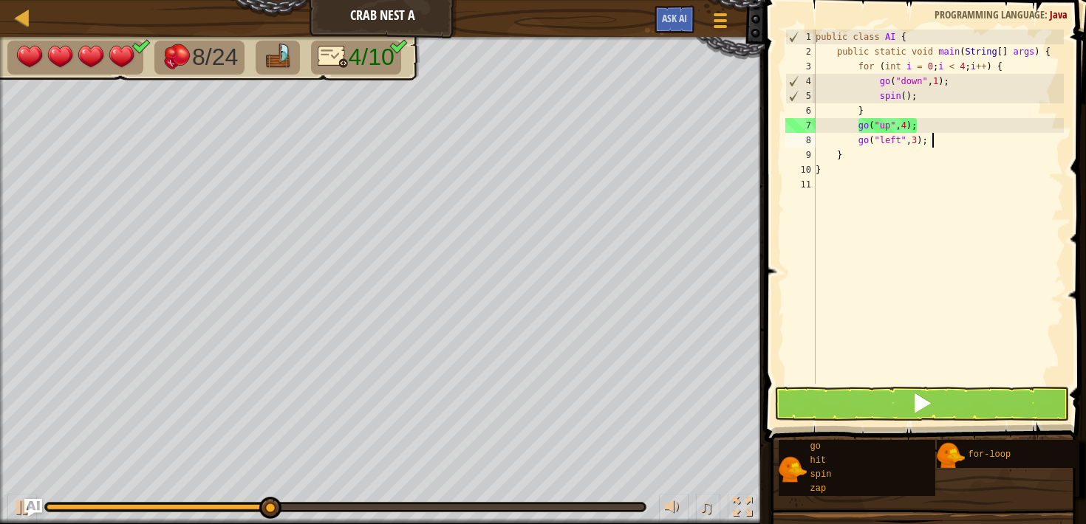
scroll to position [7, 9]
click at [936, 414] on button at bounding box center [921, 404] width 294 height 34
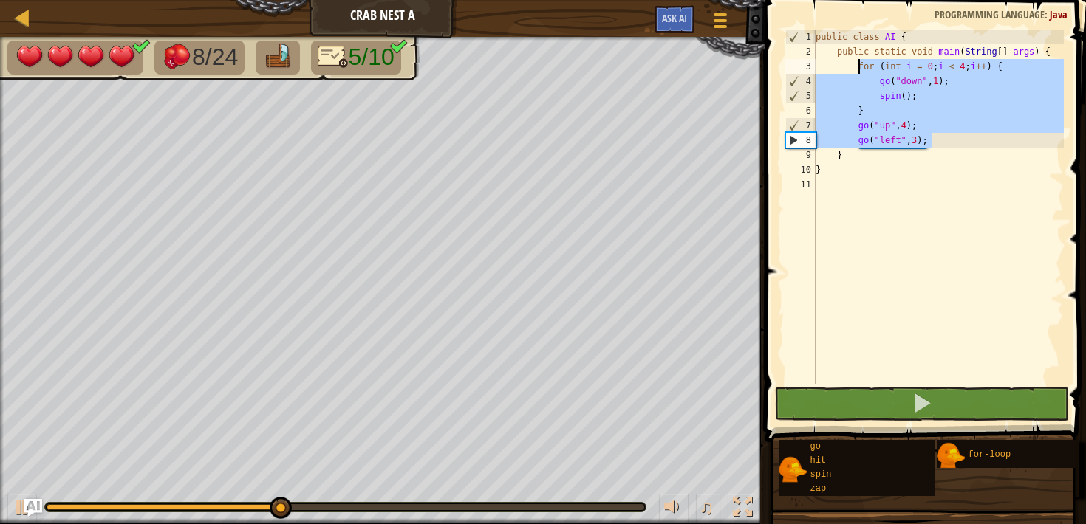
drag, startPoint x: 947, startPoint y: 142, endPoint x: 859, endPoint y: 68, distance: 114.8
click at [859, 68] on div "public class AI { public static void main ( String [ ] args ) { for ( int i = 0…" at bounding box center [939, 222] width 252 height 384
type textarea "for (int i = 0; i < 4; i++) {"
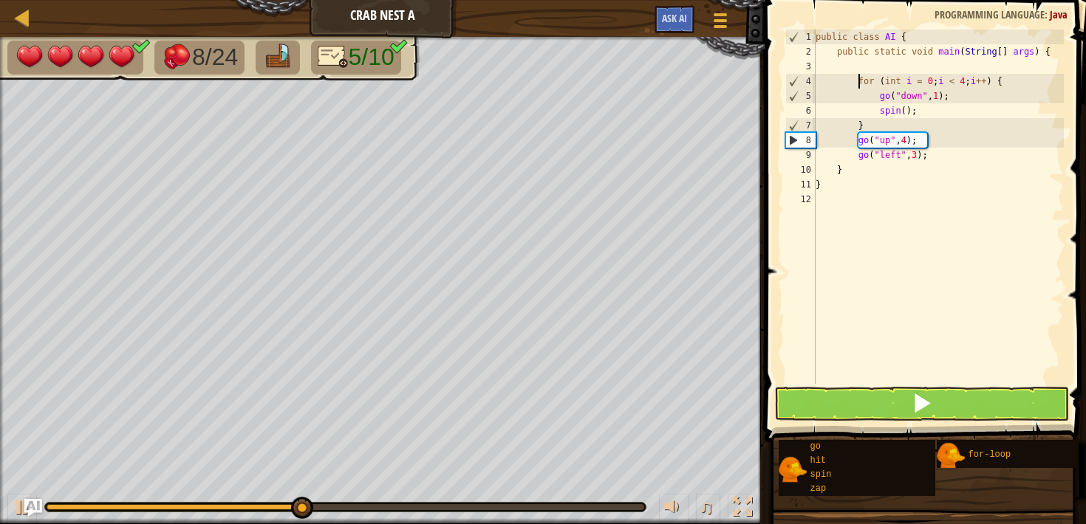
scroll to position [7, 3]
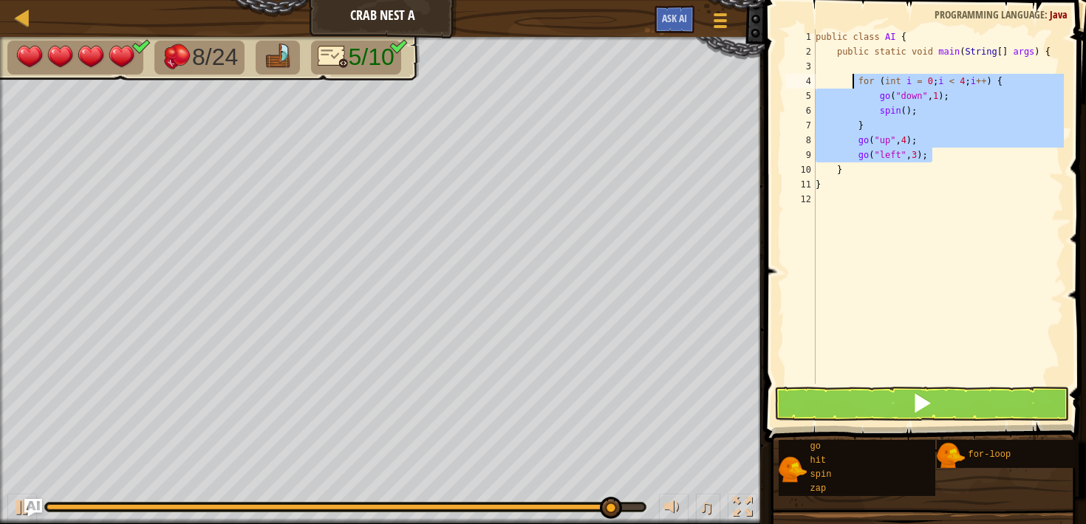
drag, startPoint x: 937, startPoint y: 159, endPoint x: 852, endPoint y: 84, distance: 112.5
click at [852, 84] on div "public class AI { public static void main ( String [ ] args ) { for ( int i = 0…" at bounding box center [939, 222] width 252 height 384
type textarea "for (int i = 0; i < 4; i++) { go("down", 1);"
click at [872, 71] on div "public class AI { public static void main ( String [ ] args ) { for ( int i = 0…" at bounding box center [939, 222] width 252 height 384
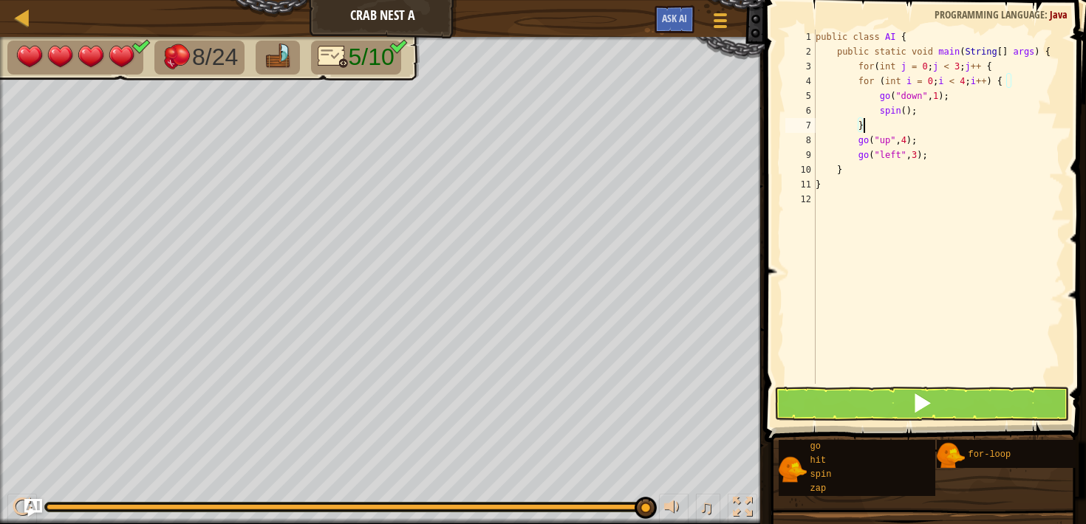
type textarea "go("left", 3);"
type textarea "|"
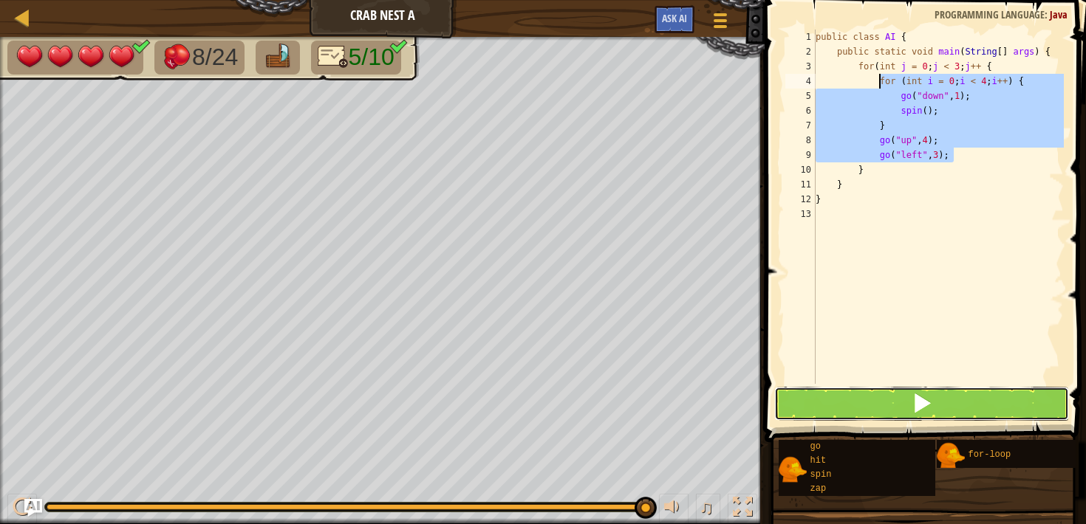
click at [872, 406] on button at bounding box center [921, 404] width 294 height 34
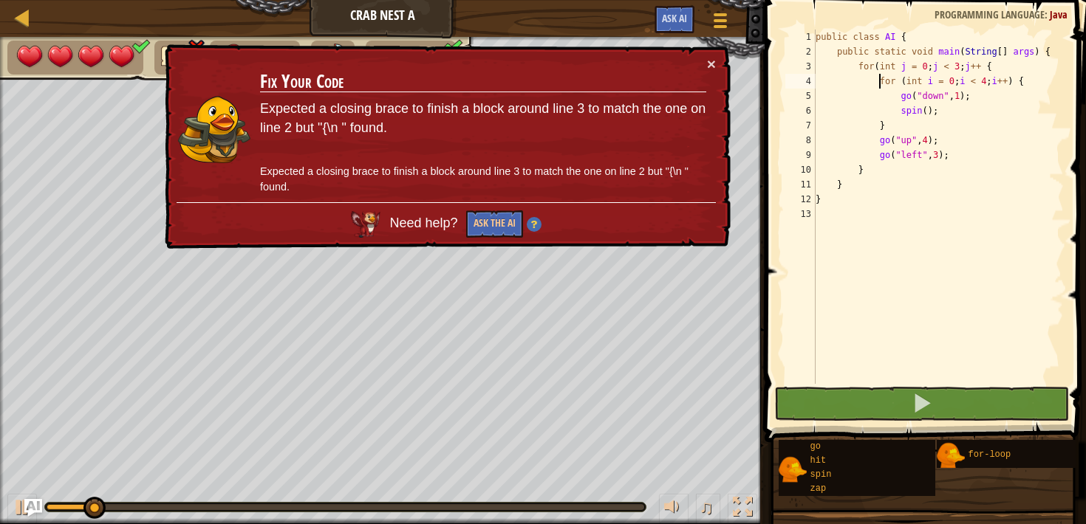
click at [991, 67] on div "public class AI { public static void main ( String [ ] args ) { for ( int j = 0…" at bounding box center [939, 222] width 252 height 384
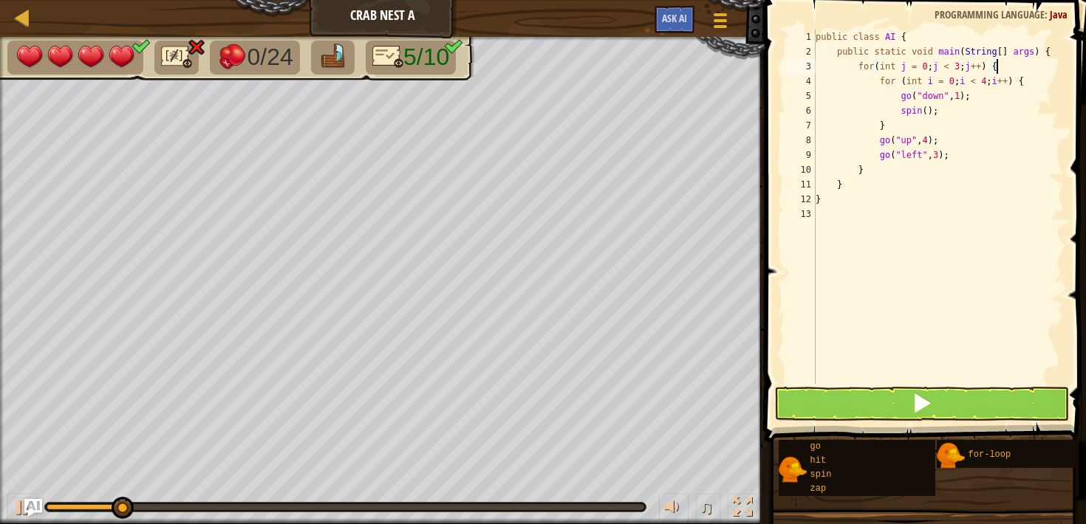
type textarea "for(int j = 0; j < 3; j++) {"
click at [904, 395] on button at bounding box center [921, 404] width 294 height 34
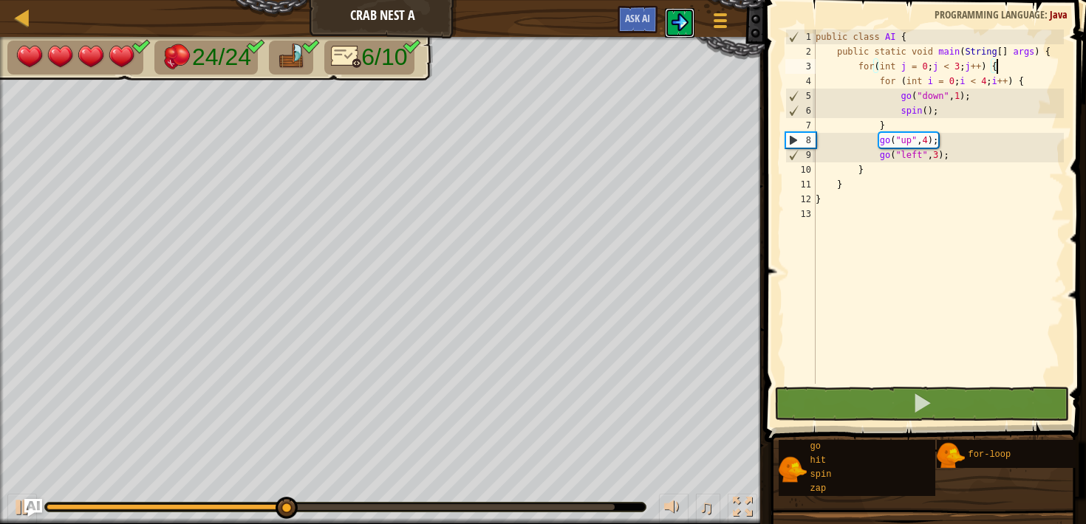
click at [682, 17] on img at bounding box center [680, 22] width 18 height 18
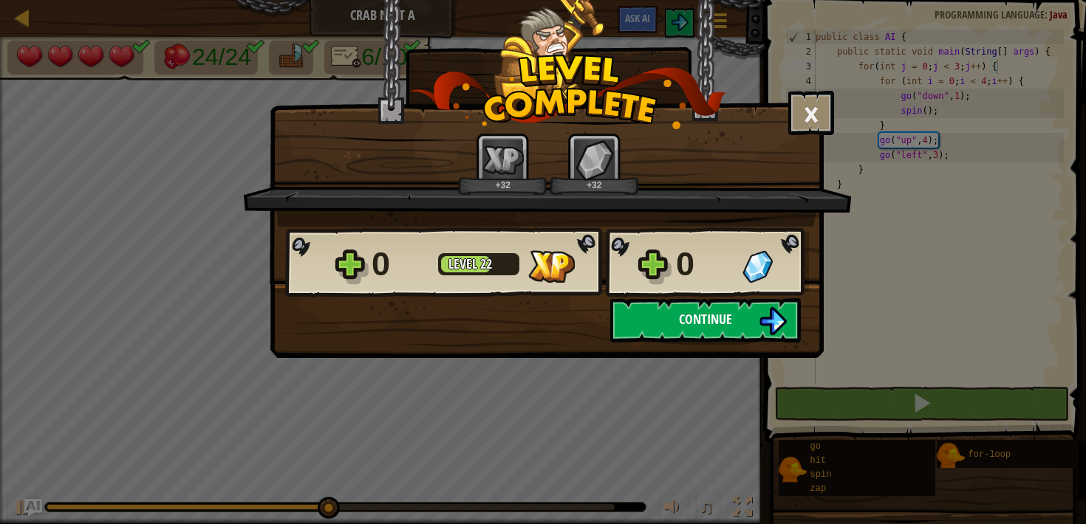
click at [659, 310] on button "Continue" at bounding box center [705, 320] width 191 height 44
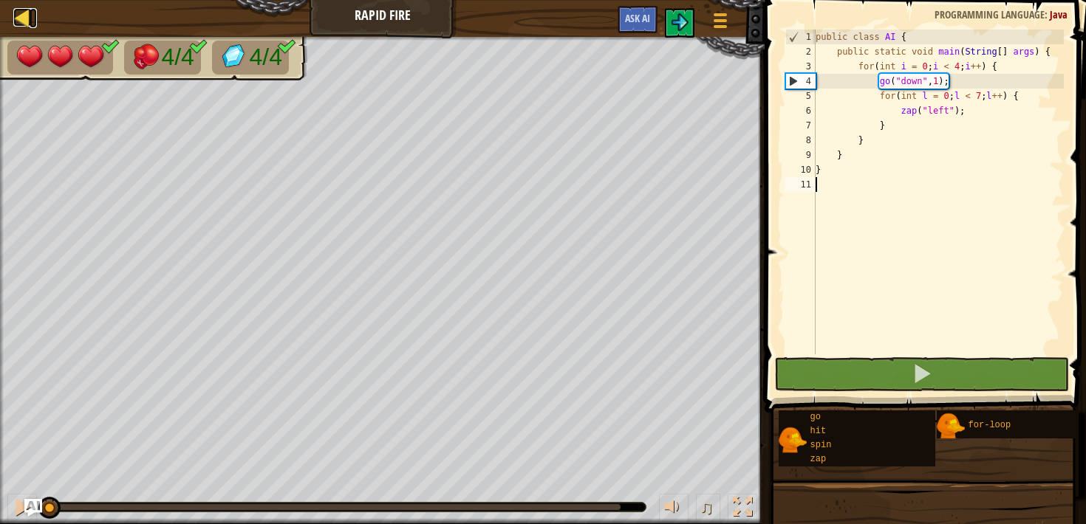
click at [24, 12] on div at bounding box center [22, 17] width 18 height 18
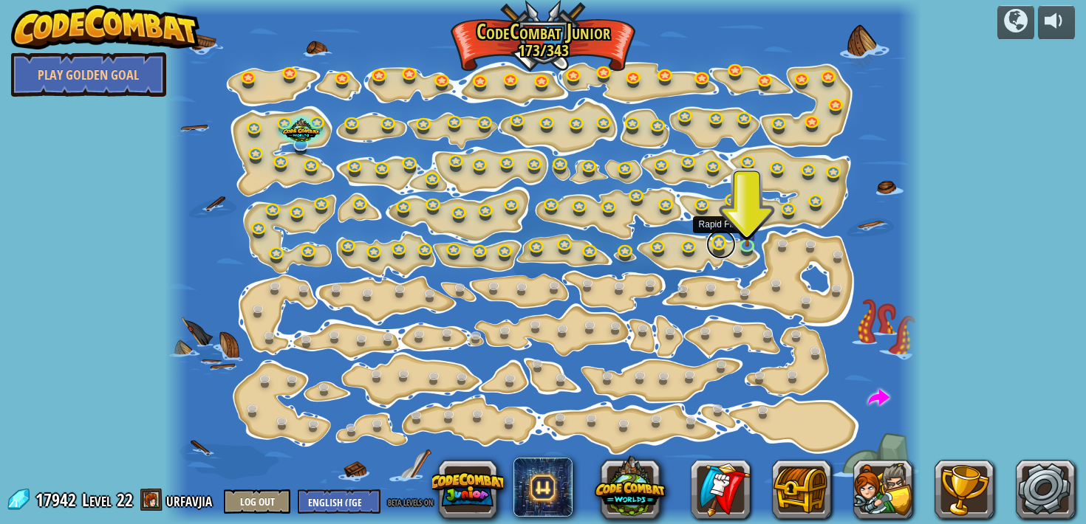
click at [722, 241] on link at bounding box center [721, 245] width 30 height 30
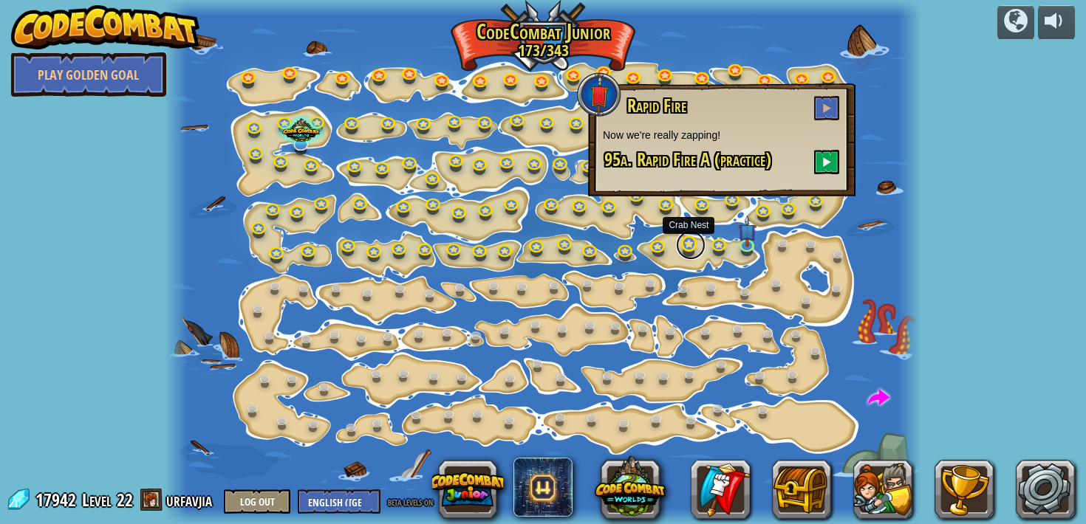
click at [689, 241] on link at bounding box center [691, 245] width 30 height 30
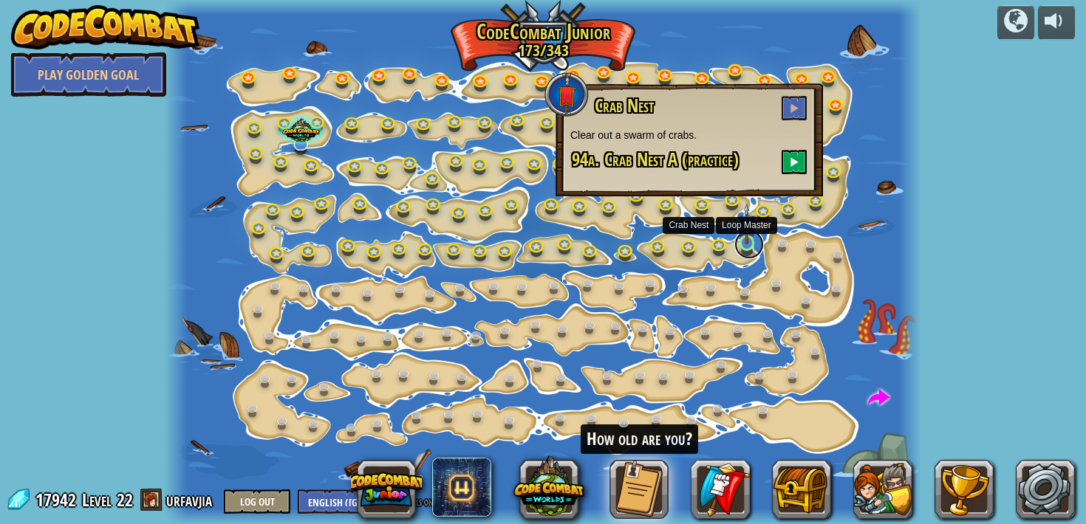
click at [748, 247] on link at bounding box center [749, 245] width 30 height 30
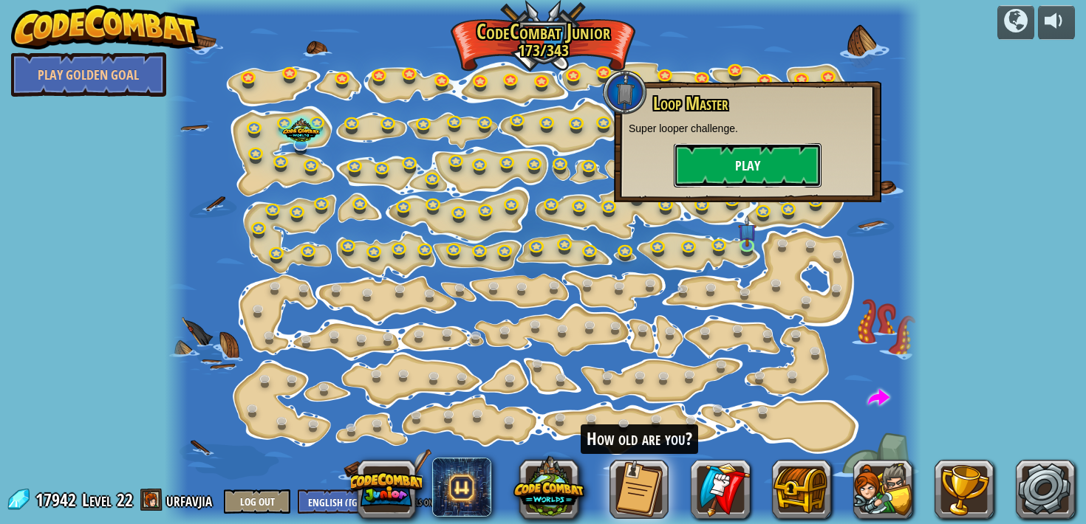
click at [755, 174] on button "Play" at bounding box center [748, 165] width 148 height 44
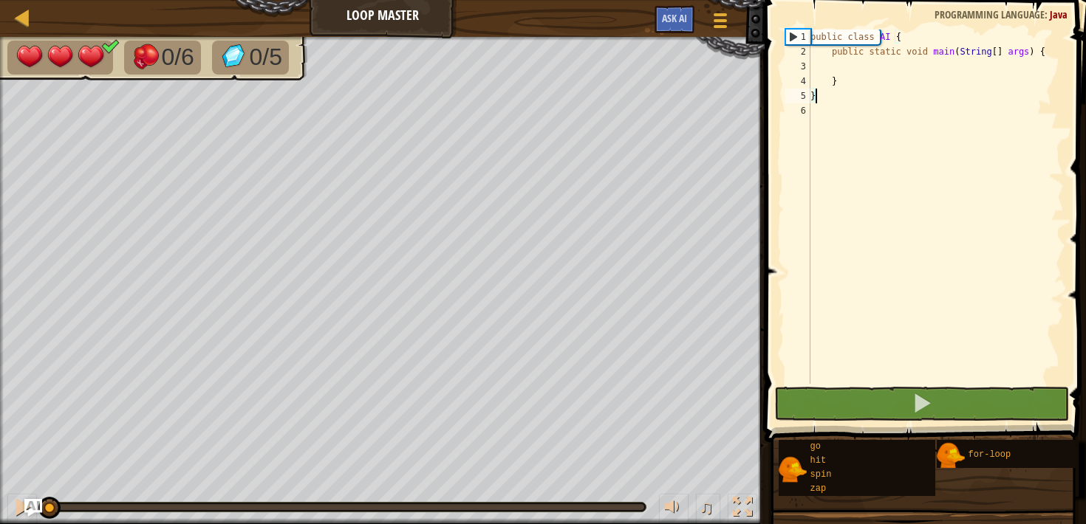
type textarea "} }"
type textarea "}"
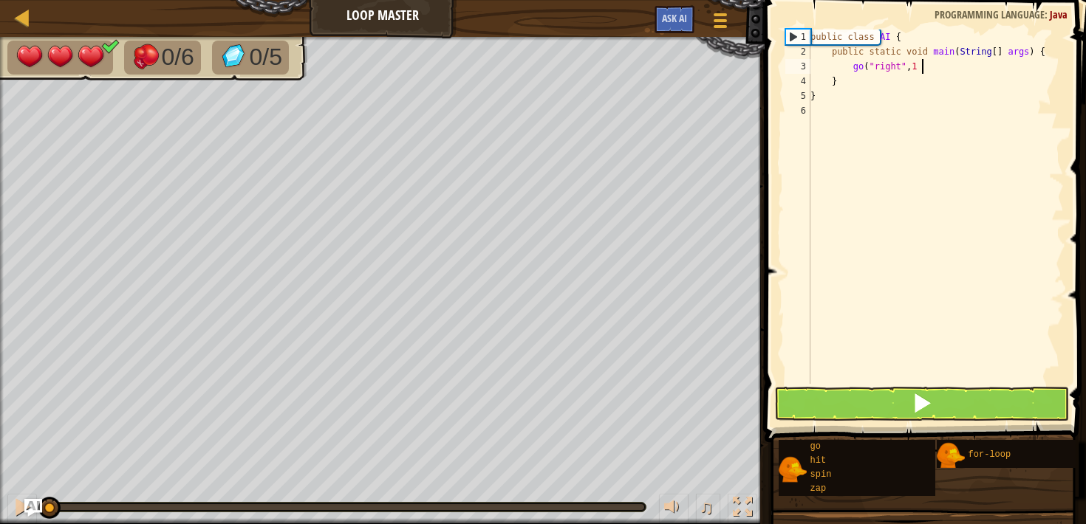
scroll to position [7, 9]
type textarea "go("up", 1);"
type textarea "go("right", 1);"
type textarea "a"
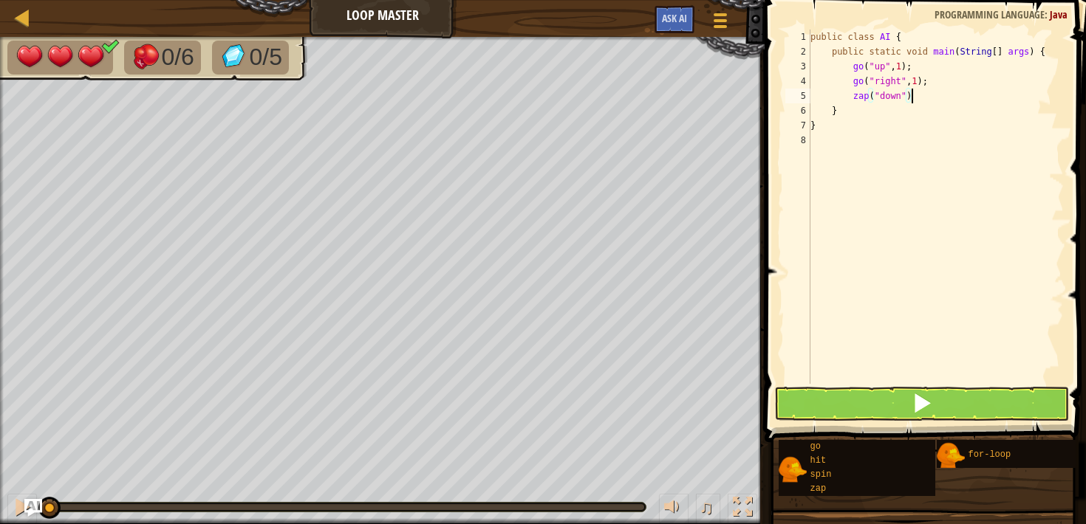
scroll to position [7, 8]
click at [889, 402] on button at bounding box center [921, 404] width 294 height 34
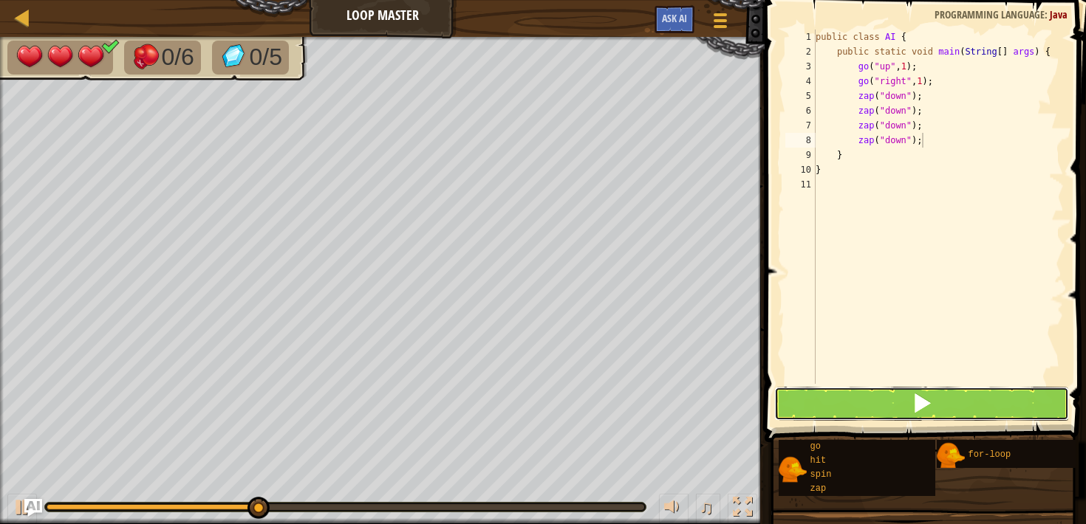
click at [894, 394] on button at bounding box center [921, 404] width 294 height 34
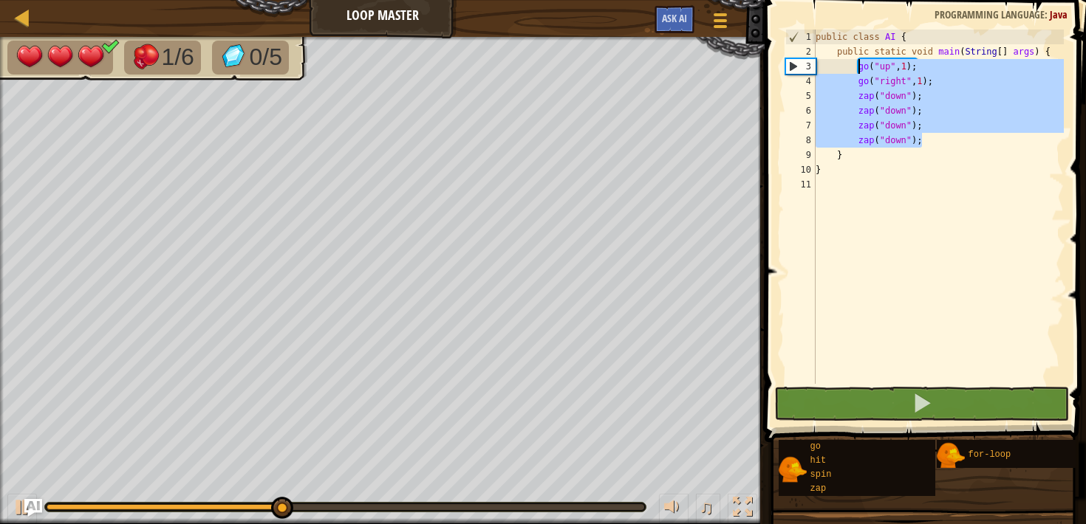
drag, startPoint x: 926, startPoint y: 143, endPoint x: 857, endPoint y: 69, distance: 100.9
click at [857, 69] on div "public class AI { public static void main ( String [ ] args ) { go ( "up" , 1 )…" at bounding box center [939, 222] width 252 height 384
type textarea "go("up", 1); go("right", 1);"
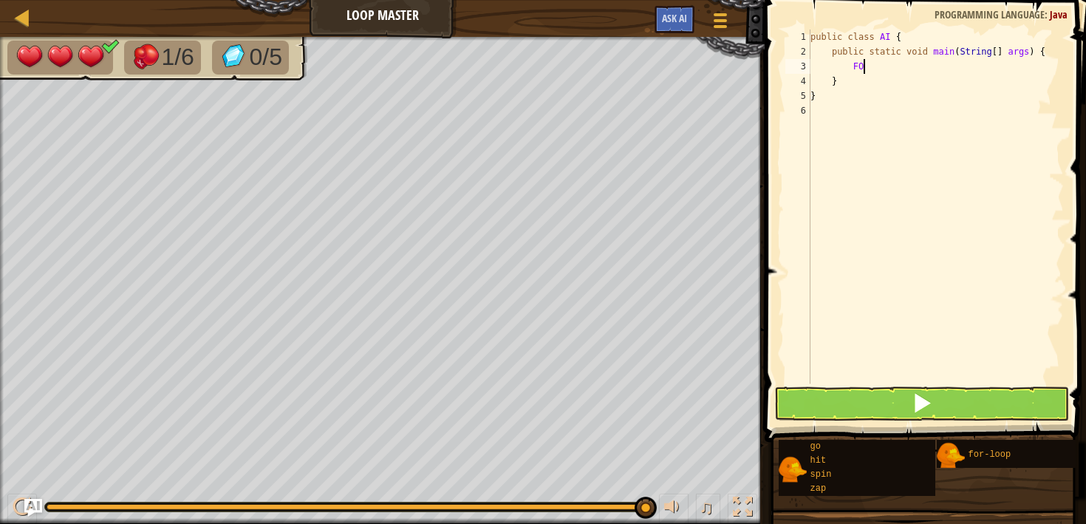
scroll to position [7, 4]
type textarea "F"
click at [842, 64] on div "public class AI { public static void main ( String [ ] args ) { } }" at bounding box center [935, 222] width 257 height 384
click at [831, 67] on div "public class AI { public static void main ( String [ ] args ) { } }" at bounding box center [935, 222] width 257 height 384
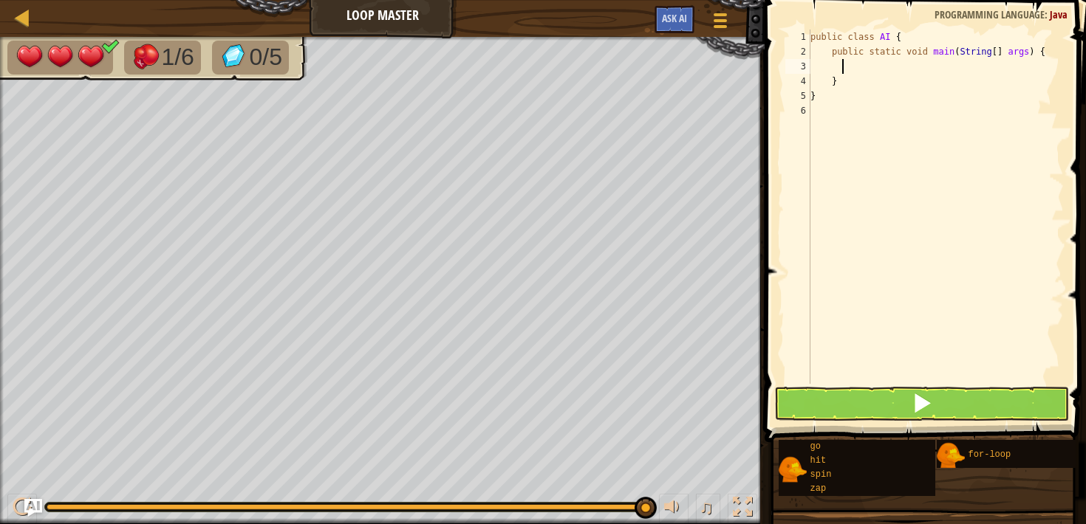
click at [843, 66] on div "public class AI { public static void main ( String [ ] args ) { } }" at bounding box center [935, 222] width 257 height 384
click at [859, 66] on div "public class AI { public static void main ( String [ ] args ) { } }" at bounding box center [935, 222] width 257 height 384
click at [910, 397] on button at bounding box center [921, 404] width 294 height 34
type textarea "for(int i = 0; i < 3; i++) {"
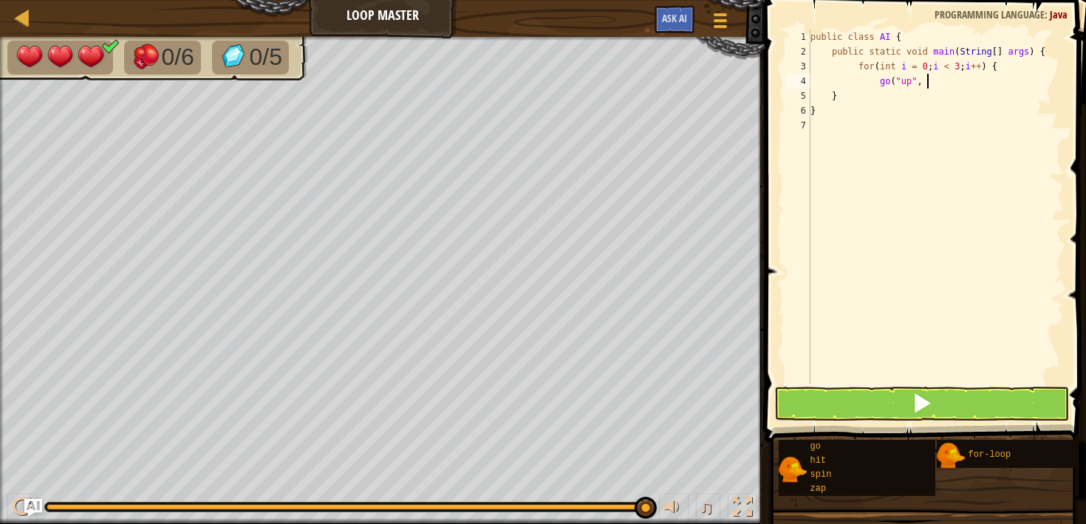
scroll to position [7, 9]
type textarea "go("up", 1);"
drag, startPoint x: 961, startPoint y: 78, endPoint x: 877, endPoint y: 78, distance: 84.2
click at [877, 78] on div "public class AI { public static void main ( String [ ] args ) { for ( int i = 0…" at bounding box center [935, 222] width 257 height 384
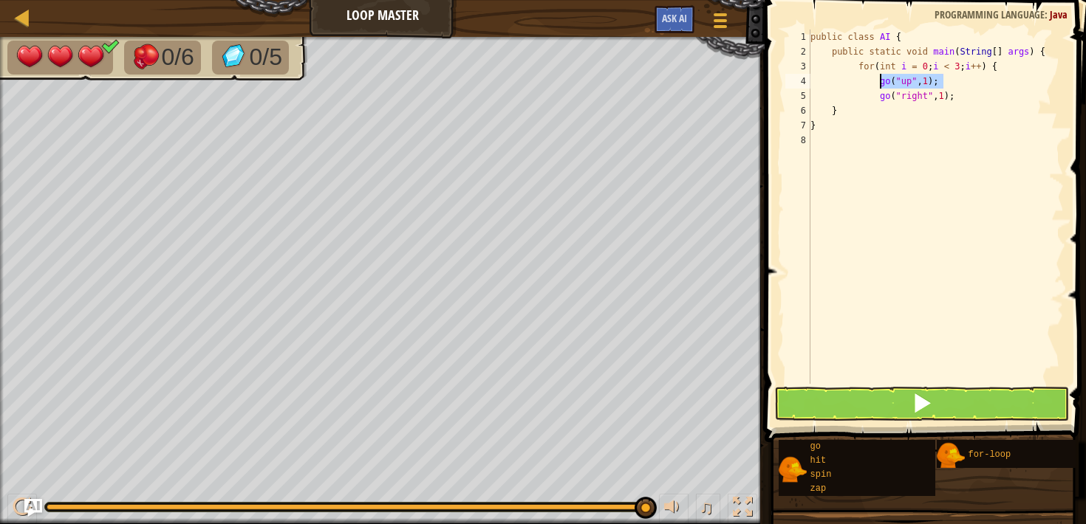
type textarea "go("up", 1);"
click at [860, 64] on div "public class AI { public static void main ( String [ ] args ) { for ( int i = 0…" at bounding box center [935, 222] width 257 height 384
type textarea "for(int i = 0; i < 3; i++) {"
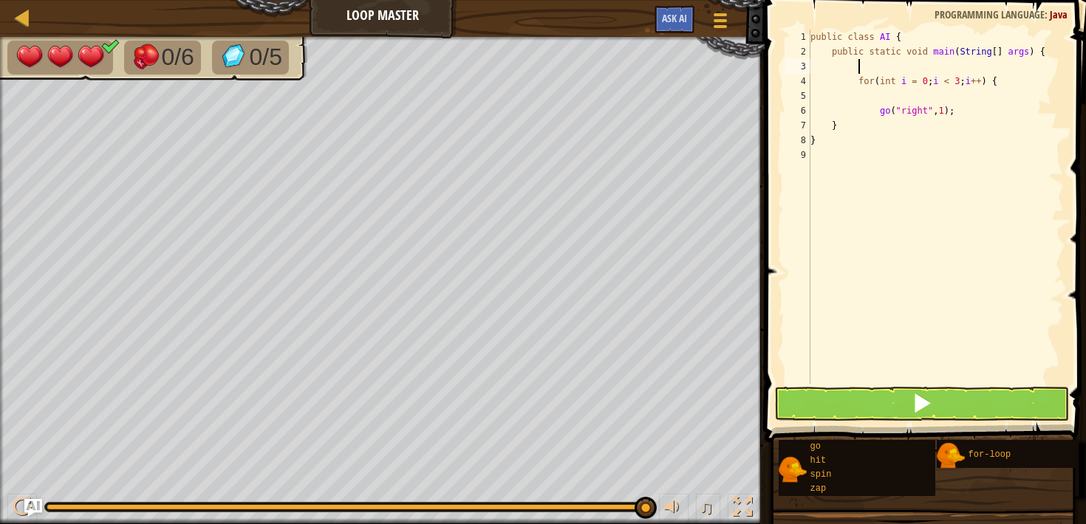
paste textarea "go("up", 1);"
click at [954, 103] on div "public class AI { public static void main ( String [ ] args ) { go ( "up" , 1 )…" at bounding box center [935, 222] width 257 height 384
type textarea "go("right", 1);"
click at [949, 89] on div "public class AI { public static void main ( String [ ] args ) { go ( "up" , 1 )…" at bounding box center [935, 222] width 257 height 384
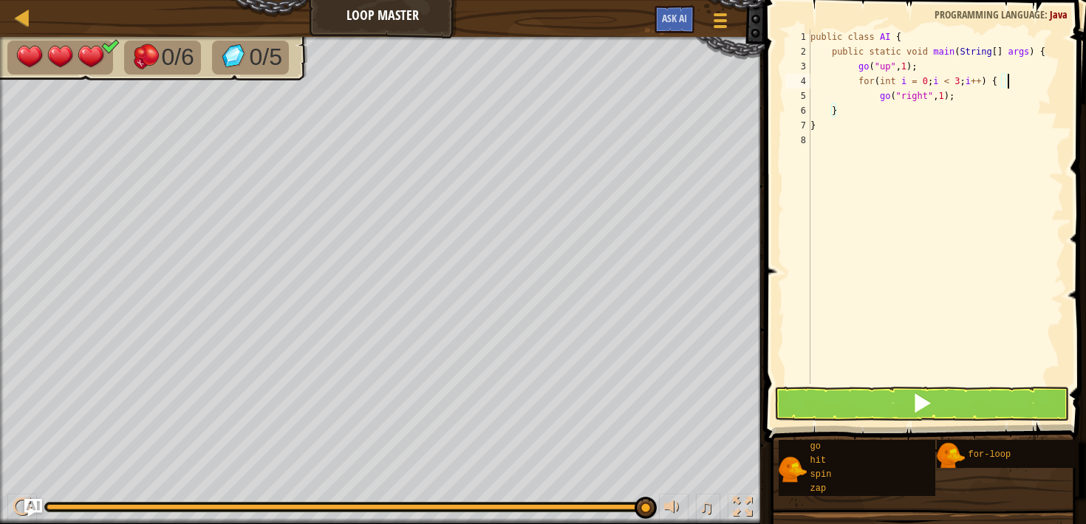
type textarea "go("right", 1);"
type textarea "for(int l = 0; l < 4; l++) {"
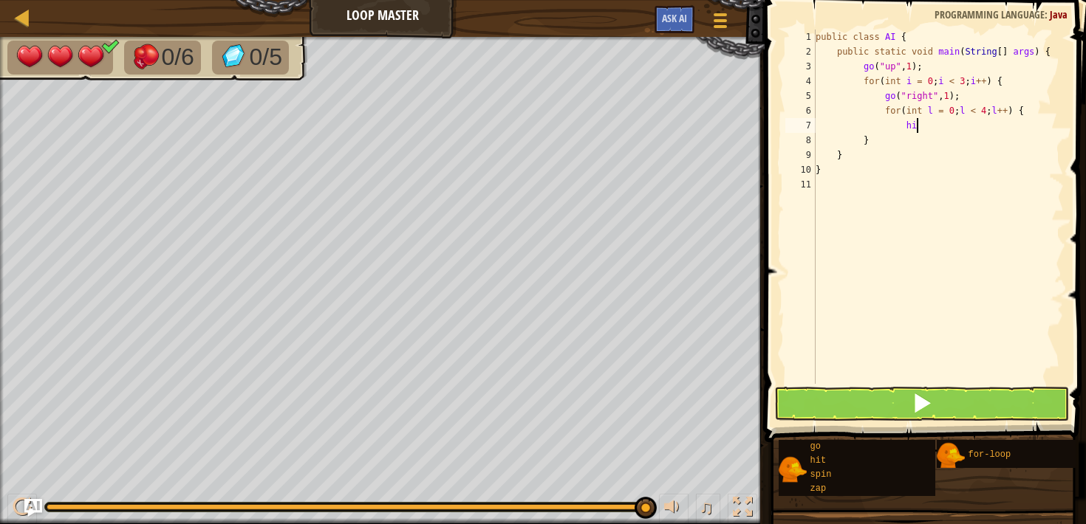
scroll to position [7, 8]
type textarea "h"
type textarea "zap("down");"
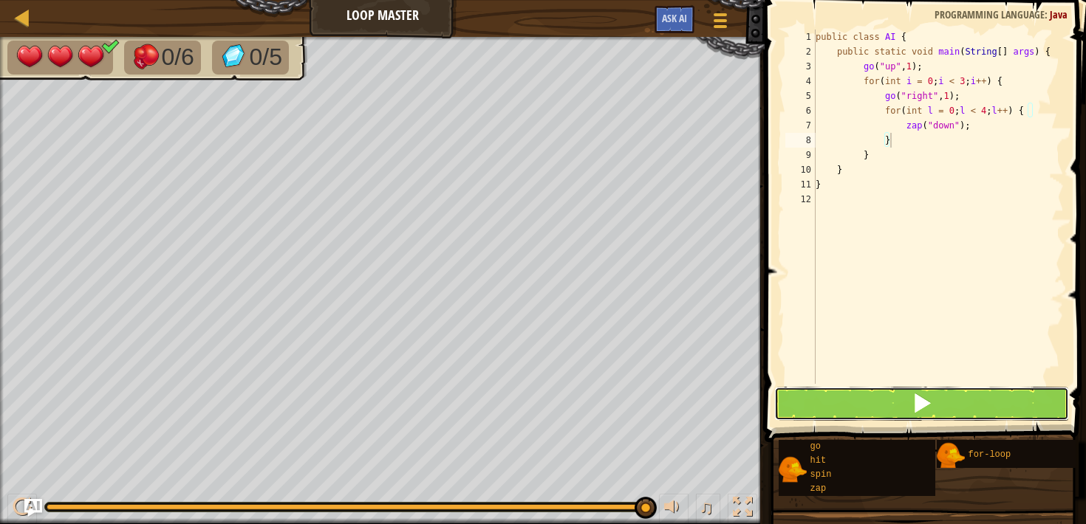
click at [801, 407] on button at bounding box center [921, 404] width 294 height 34
type textarea "}"
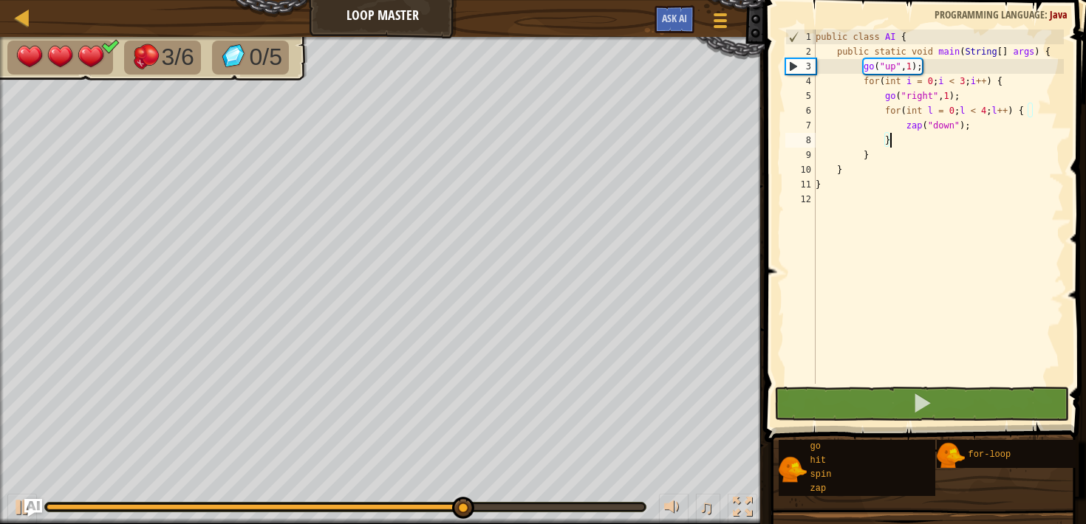
click at [947, 141] on div "public class AI { public static void main ( String [ ] args ) { go ( "up" , 1 )…" at bounding box center [939, 222] width 252 height 384
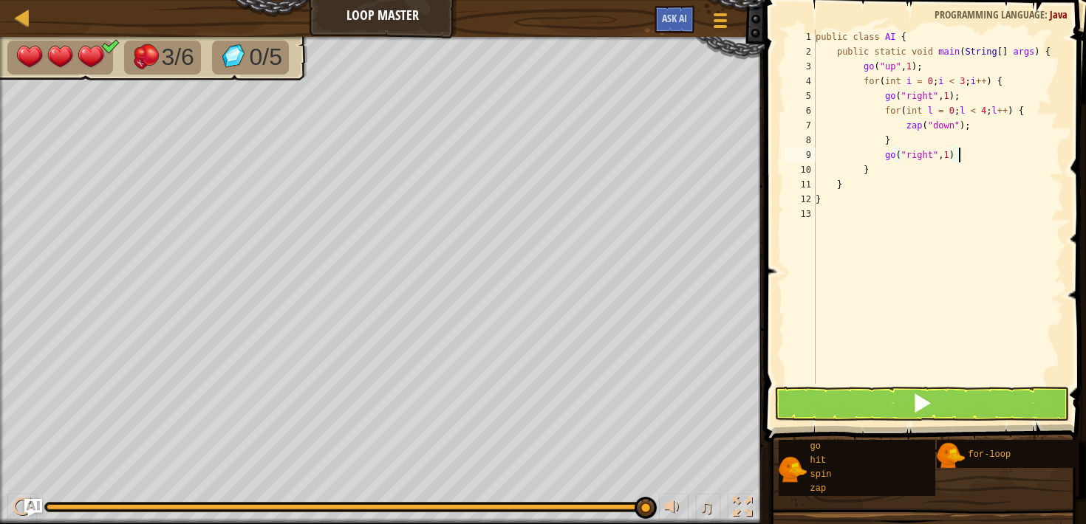
type textarea "go("right", 1);"
type textarea "go("up", 1);"
type textarea "go("down", 2);"
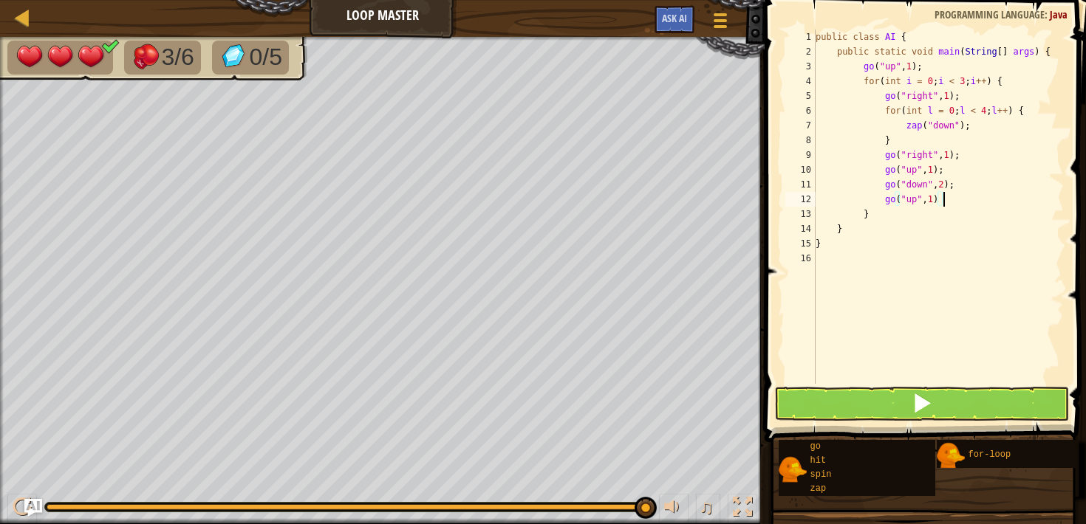
scroll to position [7, 10]
click at [872, 402] on button at bounding box center [921, 404] width 294 height 34
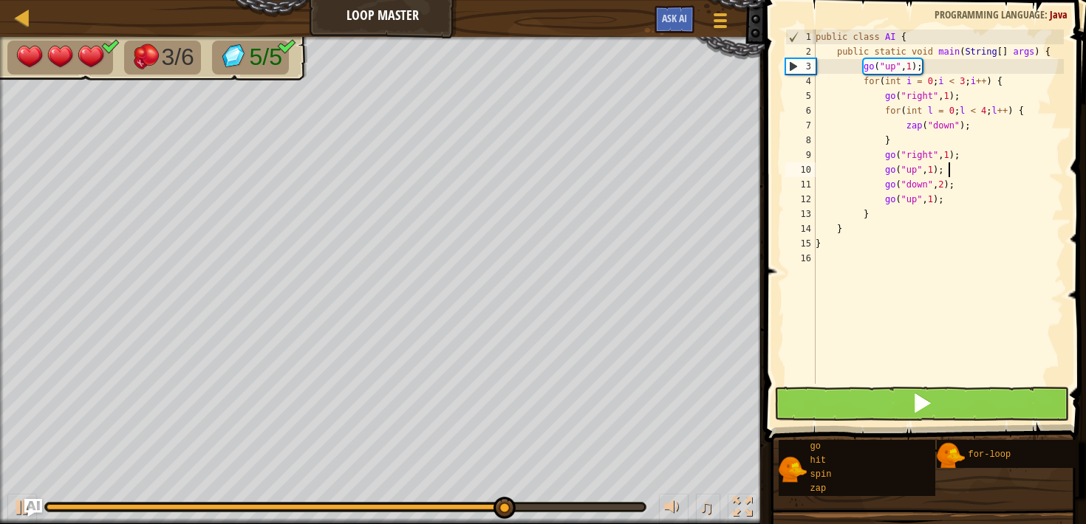
type textarea "go("right", 1);"
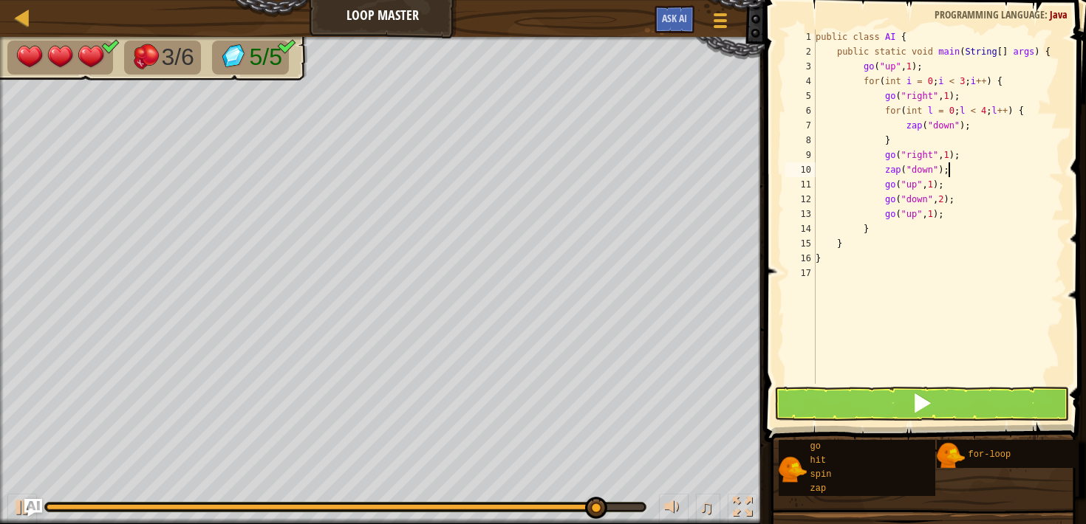
type textarea "zap("down");"
click at [879, 420] on button at bounding box center [921, 404] width 294 height 34
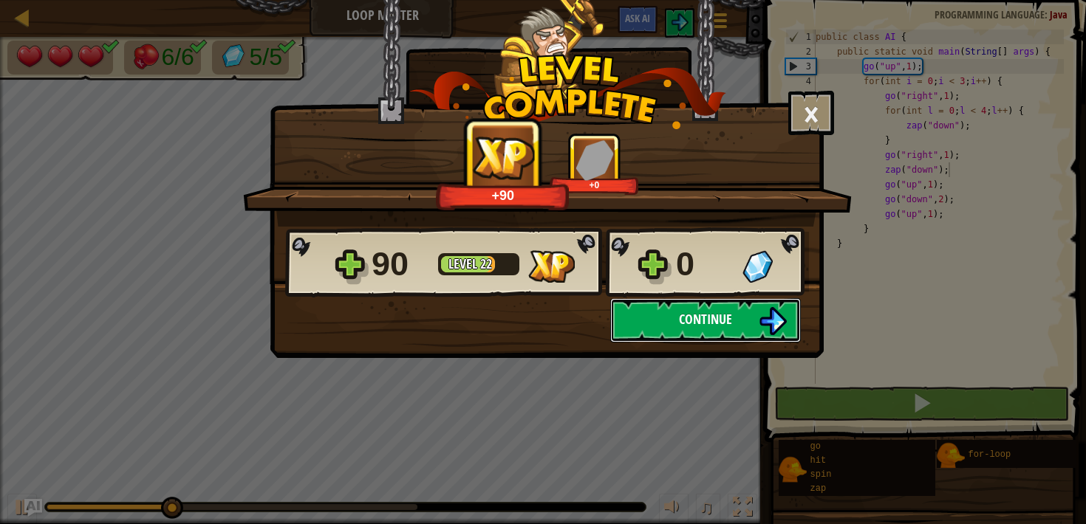
click at [708, 321] on span "Continue" at bounding box center [705, 319] width 53 height 18
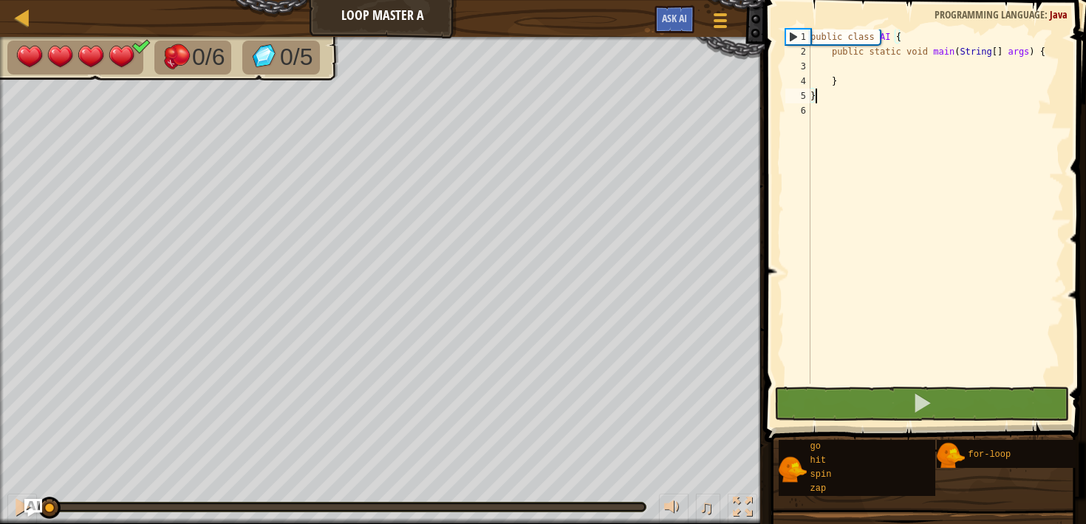
click at [906, 71] on div "public class AI { public static void main ( String [ ] args ) { } }" at bounding box center [935, 222] width 256 height 384
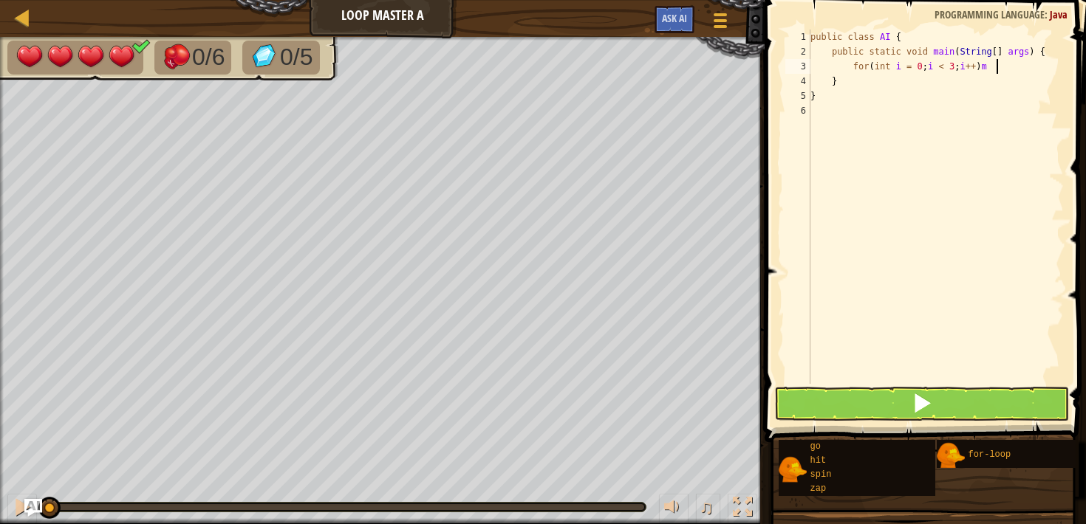
scroll to position [7, 14]
type textarea "for(int i = 0; i < 3; i++) {"
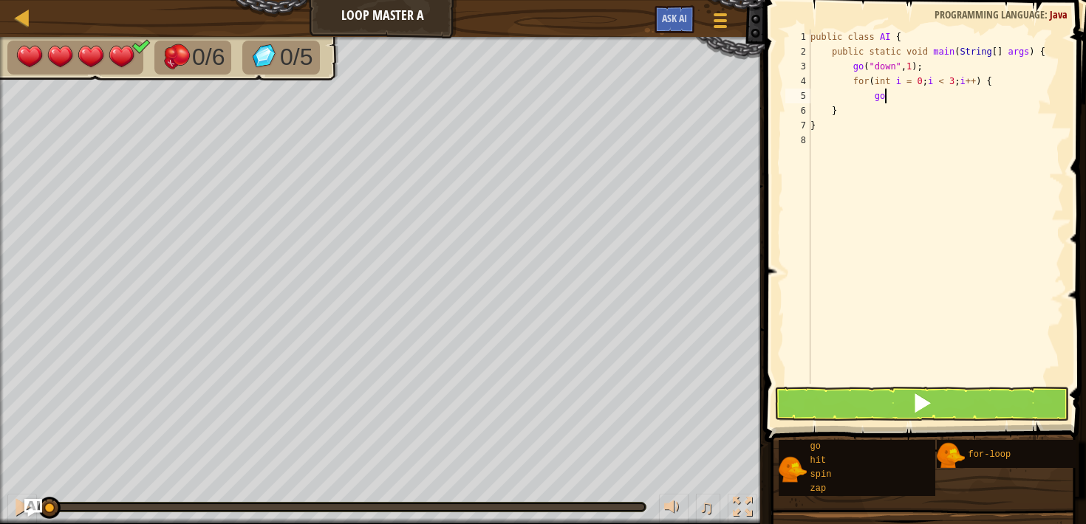
click at [897, 98] on div "public class AI { public static void main ( String [ ] args ) { go ( "down" , 1…" at bounding box center [935, 222] width 256 height 384
type textarea "go("right", 1);"
type textarea "for(int l = 0; l < 4; l++) {"
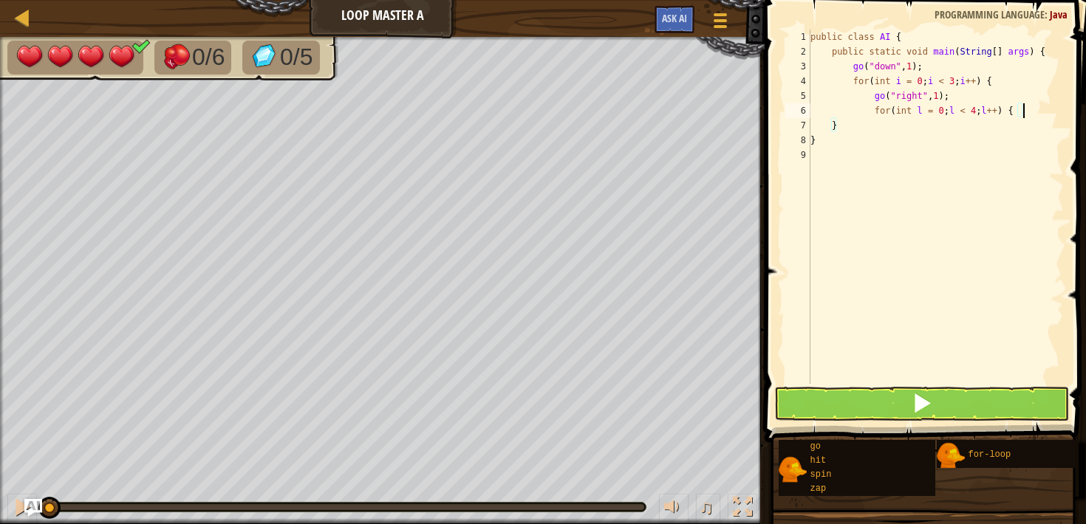
scroll to position [7, 6]
type textarea "zap("up");"
type textarea "}"
type textarea "go("right", 1);"
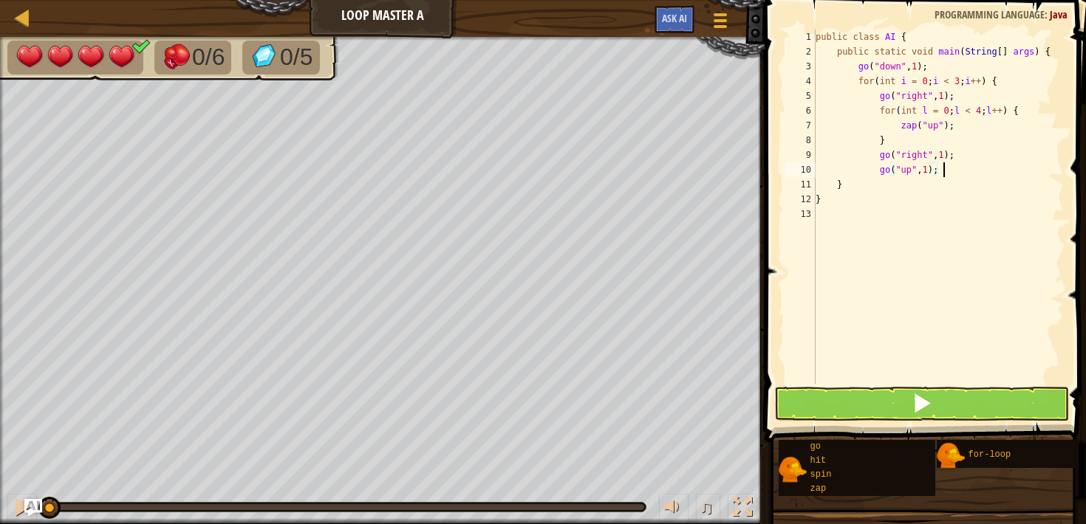
type textarea "go("up", 1);"
type textarea "go("down", 2);"
type textarea "go("up", 1);"
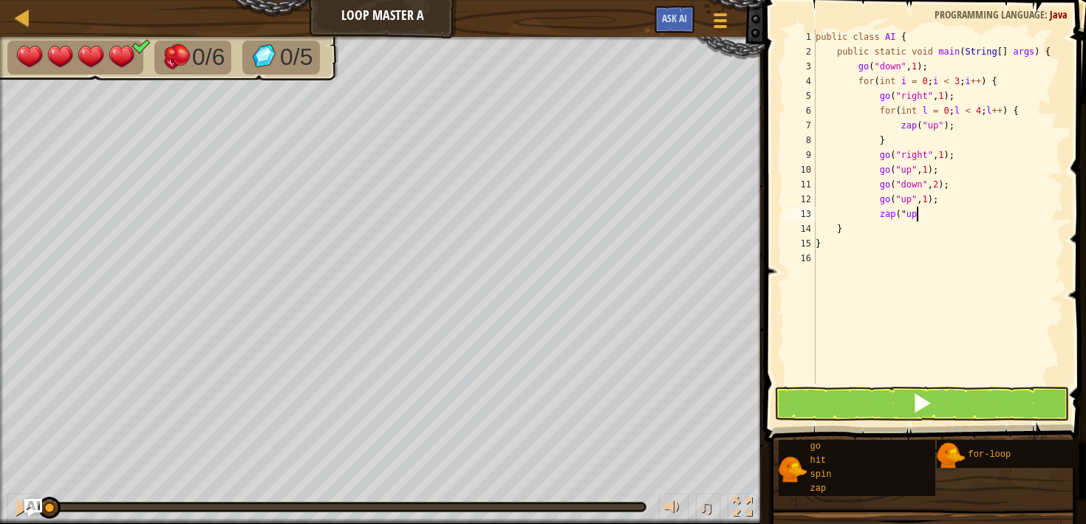
scroll to position [7, 8]
type textarea "zap("up");"
click at [800, 392] on button at bounding box center [921, 404] width 294 height 34
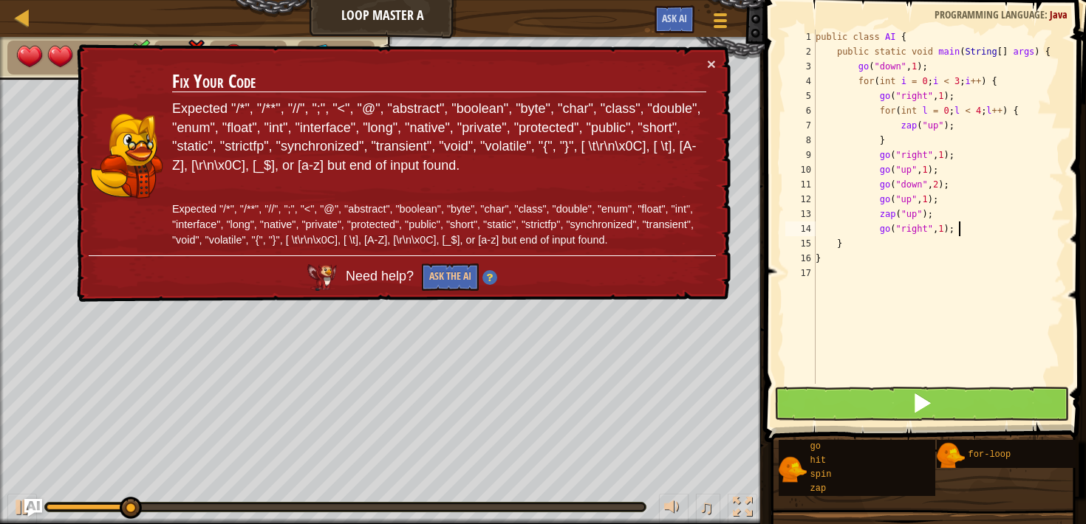
scroll to position [7, 1]
type textarea "go("right", 1);"
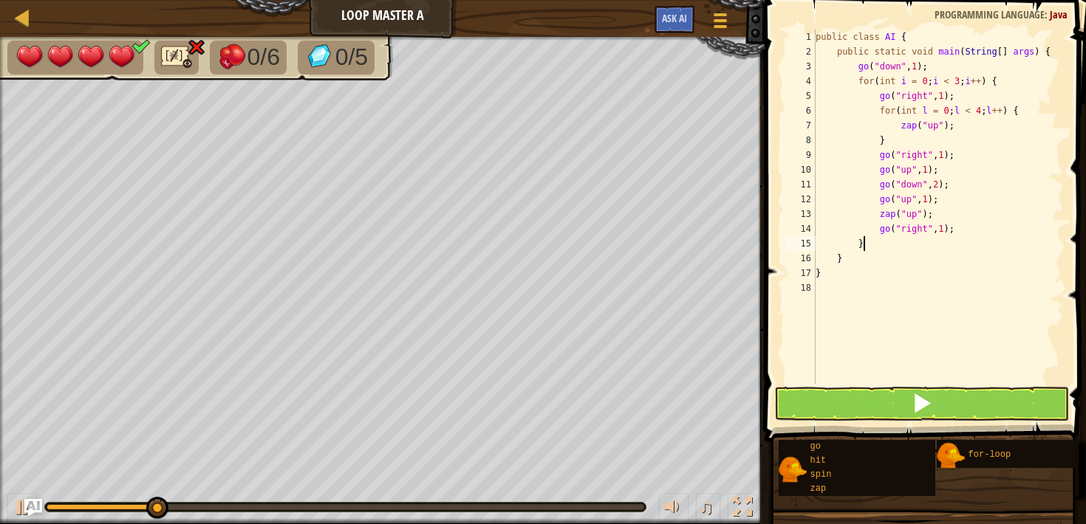
scroll to position [7, 4]
click at [829, 408] on button at bounding box center [921, 404] width 294 height 34
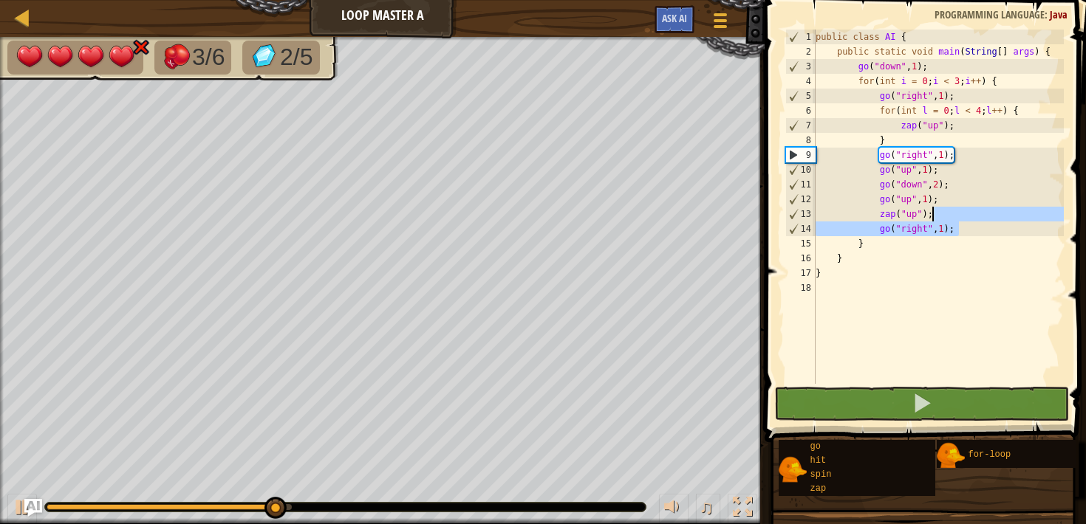
drag, startPoint x: 982, startPoint y: 229, endPoint x: 981, endPoint y: 221, distance: 8.3
click at [981, 221] on div "public class AI { public static void main ( String [ ] args ) { go ( "down" , 1…" at bounding box center [939, 222] width 252 height 384
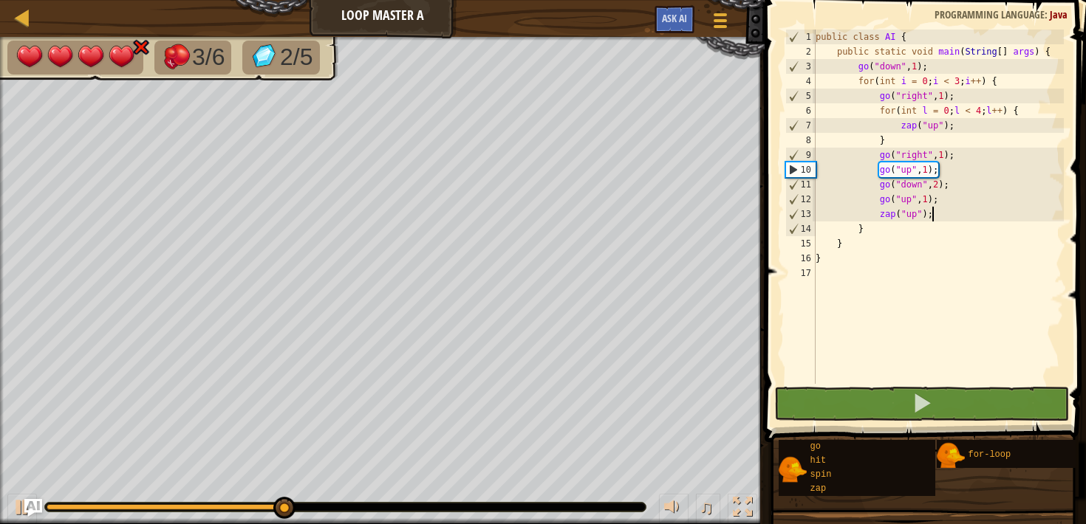
type textarea "zap("up");"
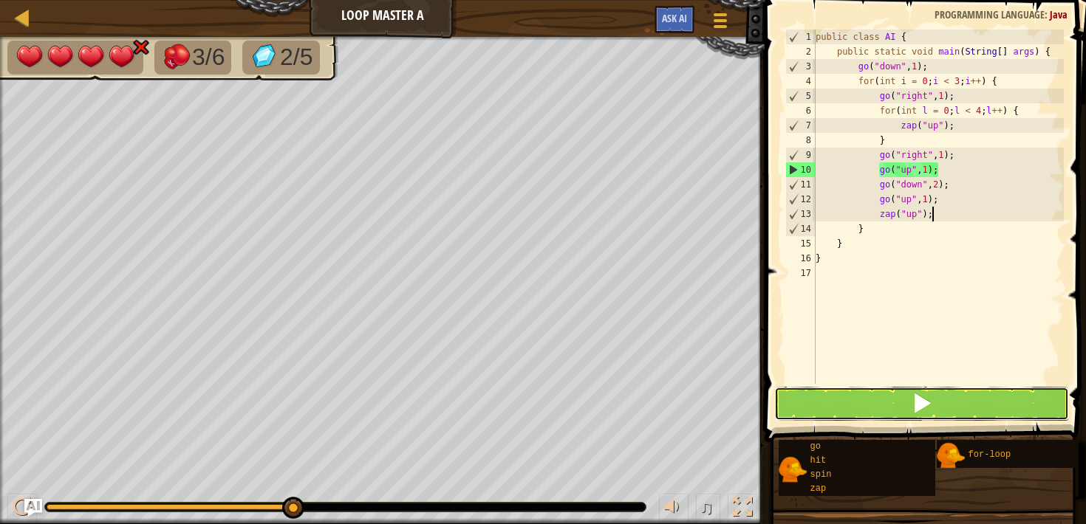
click at [912, 406] on span at bounding box center [922, 403] width 21 height 21
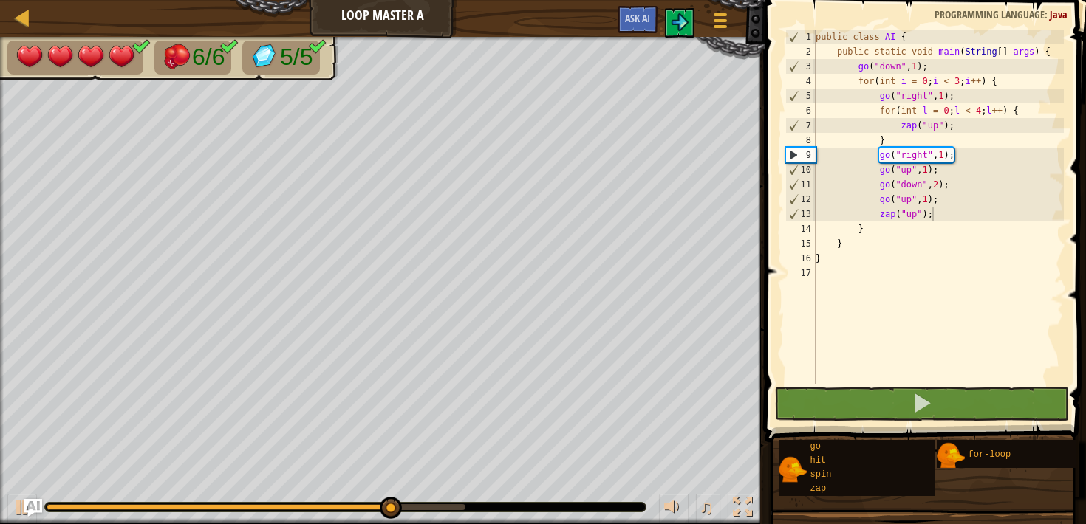
click at [575, 516] on div "♫" at bounding box center [382, 504] width 765 height 44
click at [575, 505] on div at bounding box center [345, 507] width 601 height 9
click at [465, 0] on body "Map Loop Master A Game Menu Ask AI 1 הההההההההההההההההההההההההההההההההההההההההה…" at bounding box center [543, 0] width 1086 height 0
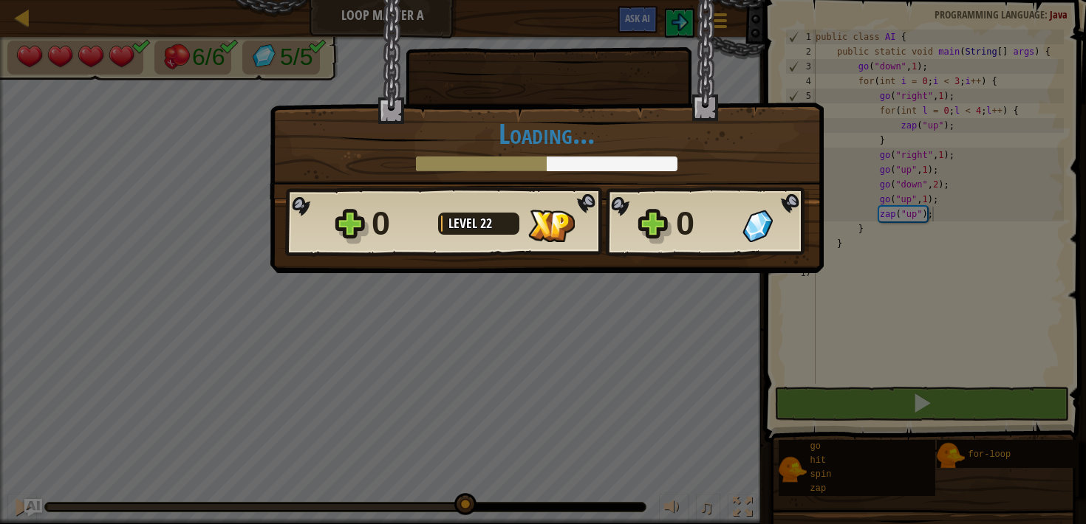
scroll to position [7, 9]
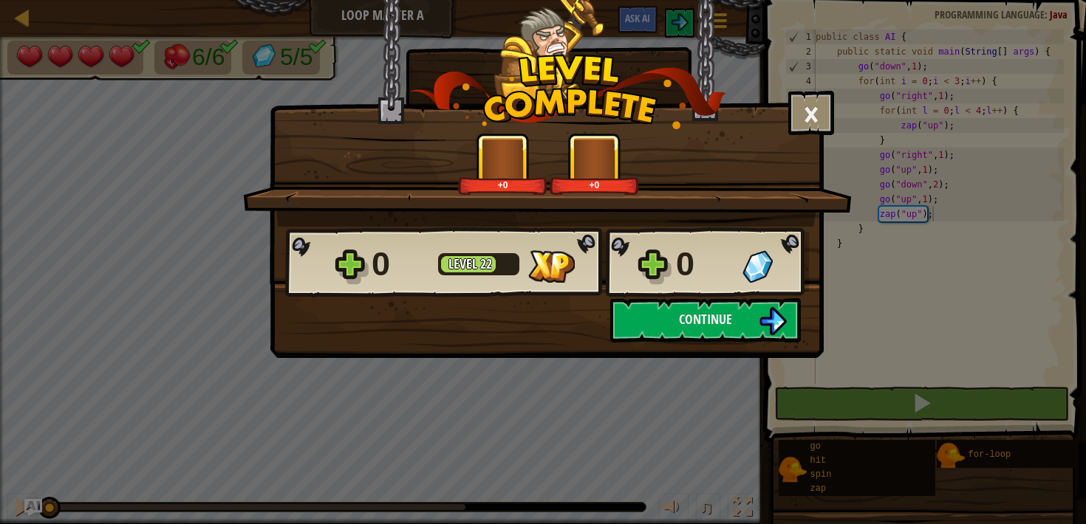
click at [61, 1] on body "Map Loop Master A Game Menu Ask AI 1 הההההההההההההההההההההההההההההההההההההההההה…" at bounding box center [543, 0] width 1086 height 1
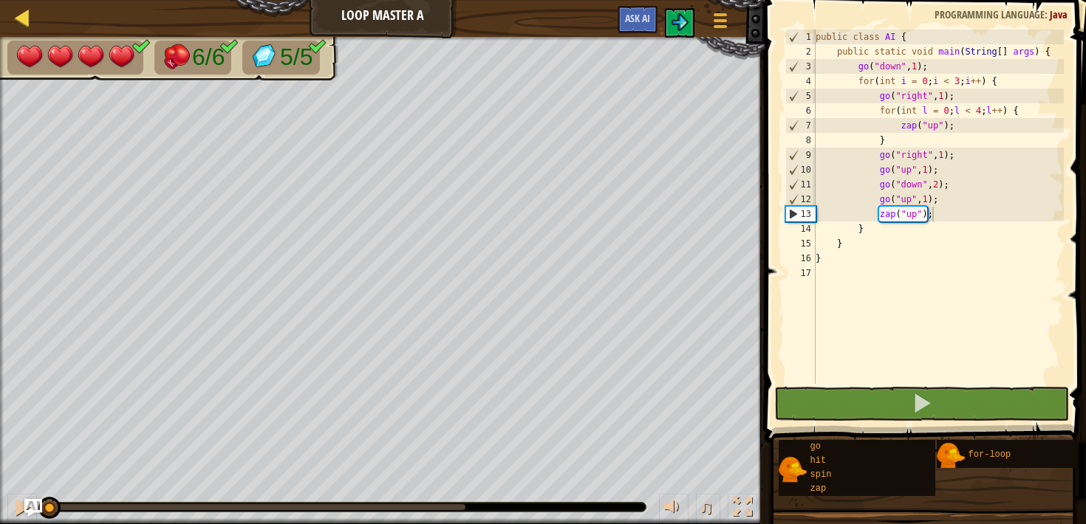
click at [34, 29] on div "Map" at bounding box center [33, 18] width 7 height 37
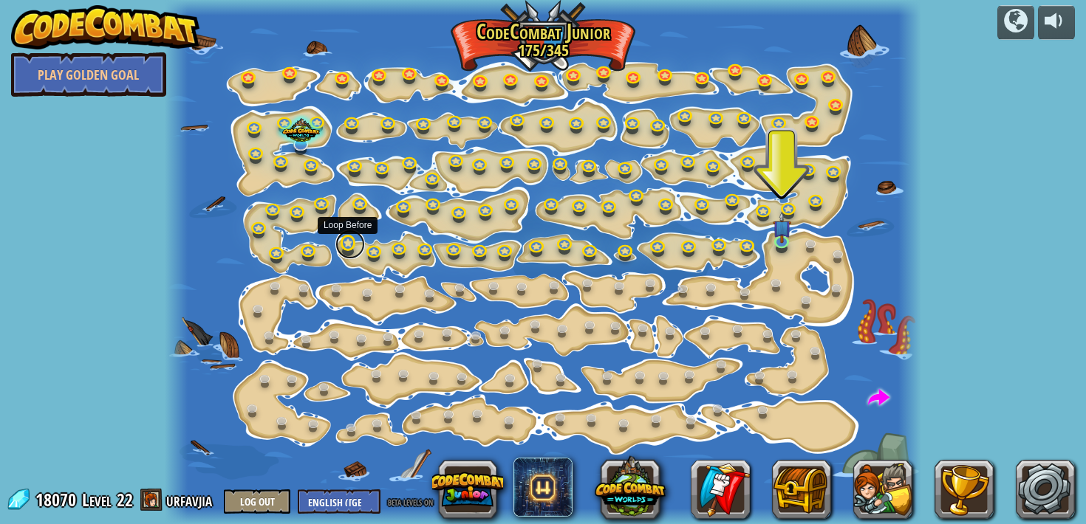
click at [348, 248] on link at bounding box center [350, 245] width 30 height 30
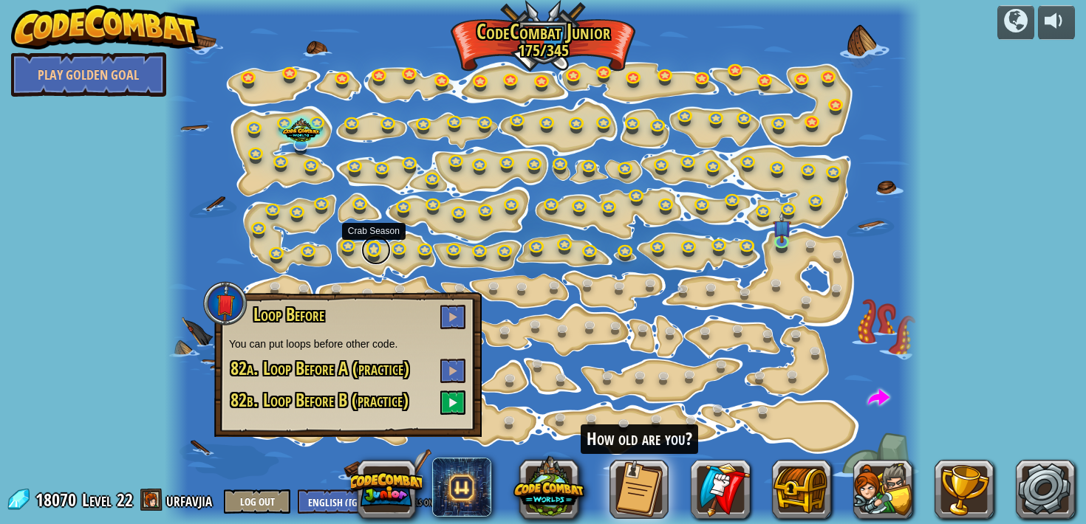
click at [366, 249] on link at bounding box center [376, 251] width 30 height 30
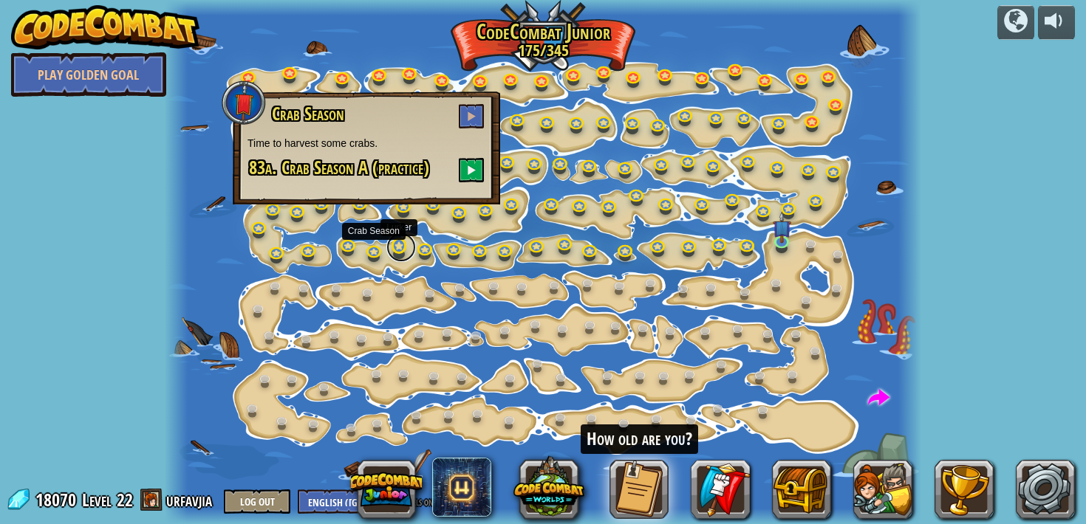
click at [396, 249] on link at bounding box center [401, 248] width 30 height 30
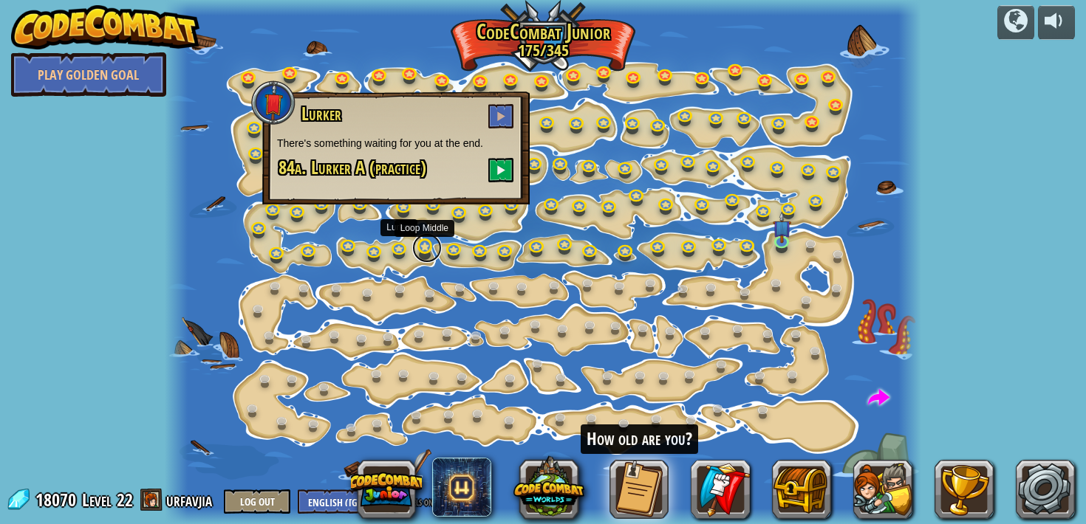
click at [424, 250] on link at bounding box center [427, 248] width 30 height 30
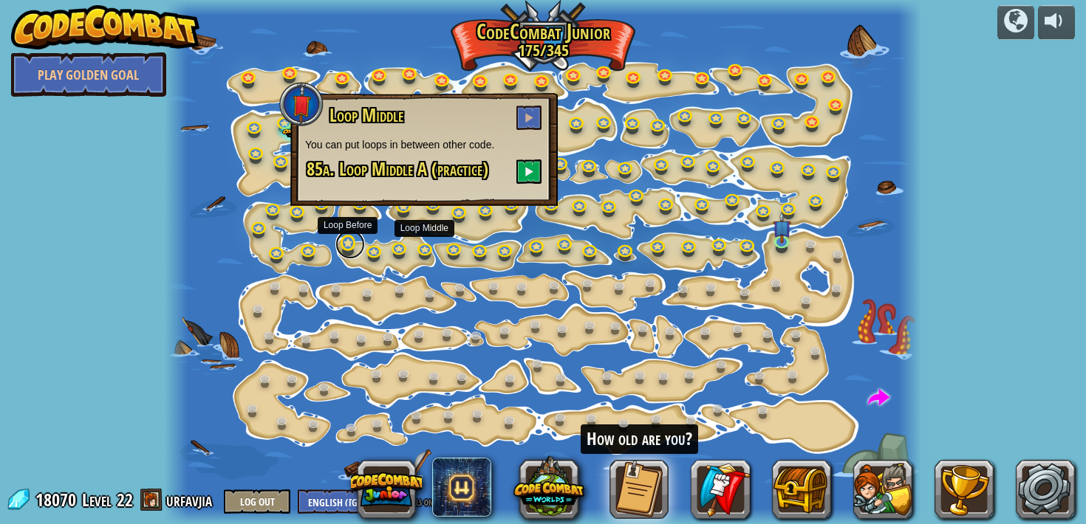
click at [344, 250] on link at bounding box center [350, 245] width 30 height 30
